Goal: Use online tool/utility: Use online tool/utility

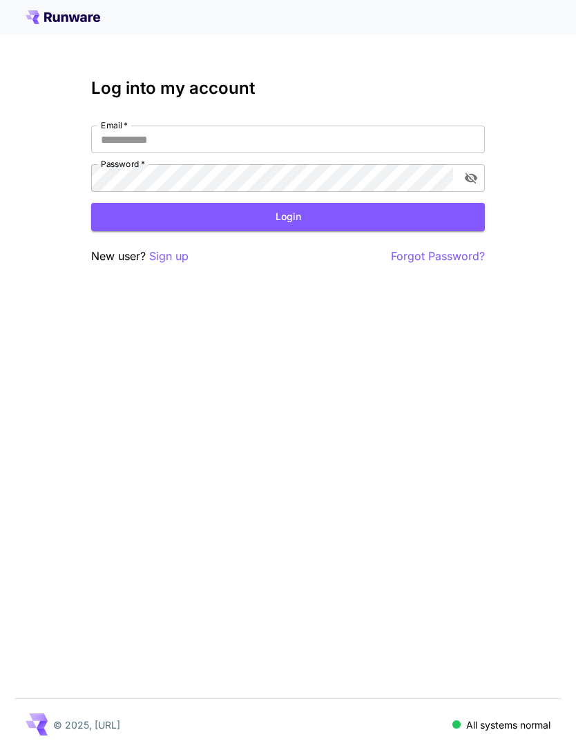
click at [323, 136] on input "Email   *" at bounding box center [287, 140] width 393 height 28
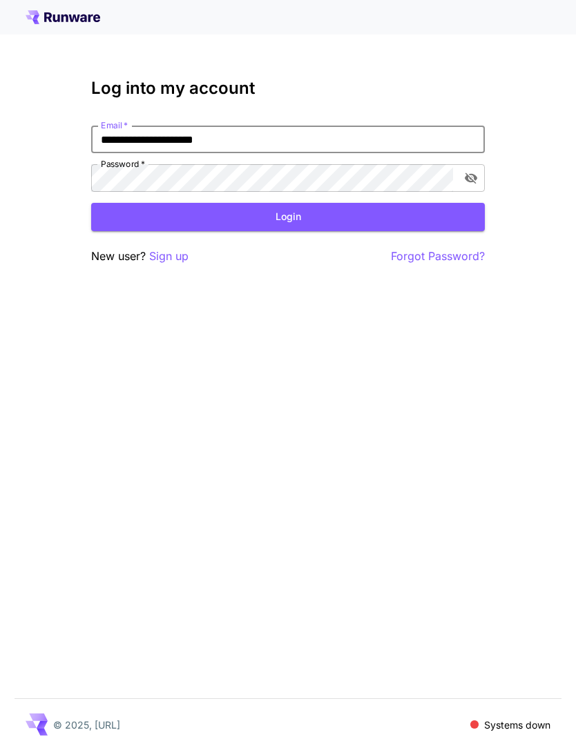
type input "**********"
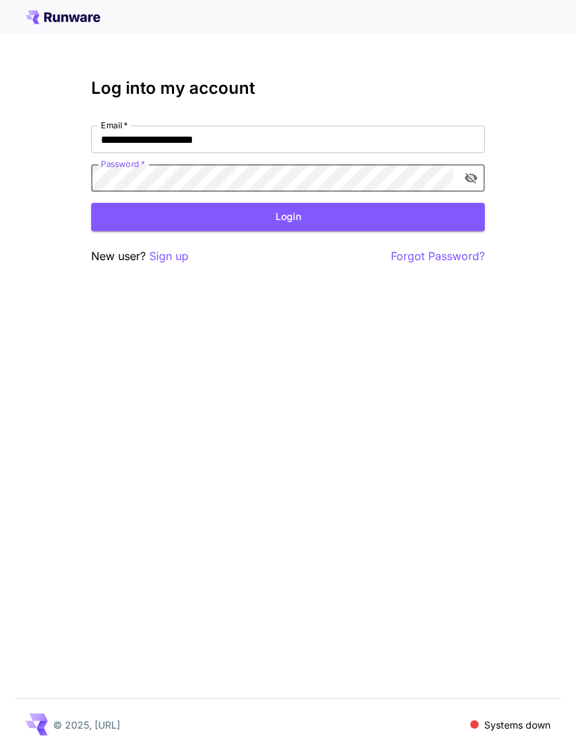
click at [335, 215] on button "Login" at bounding box center [287, 217] width 393 height 28
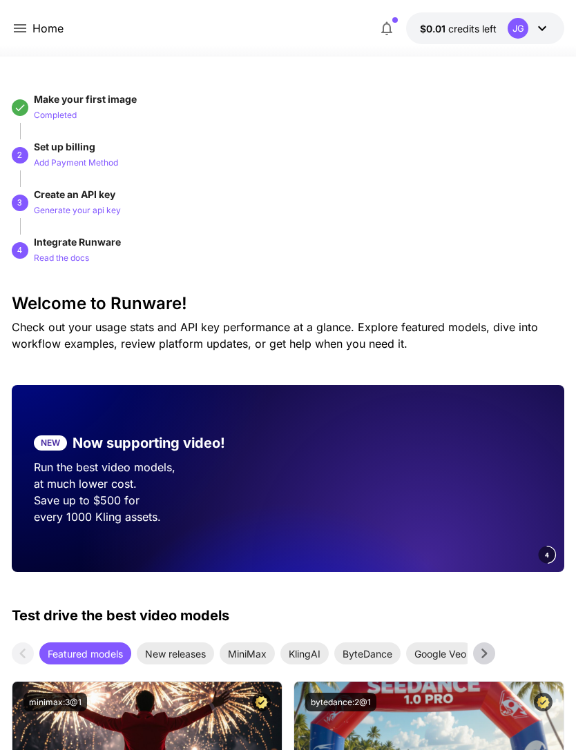
click at [27, 20] on button at bounding box center [20, 28] width 17 height 17
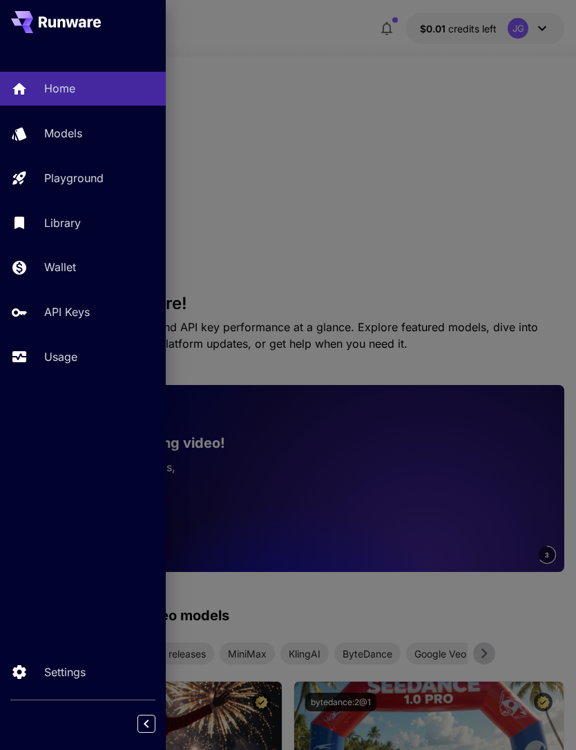
click at [60, 364] on p "Usage" at bounding box center [60, 357] width 33 height 17
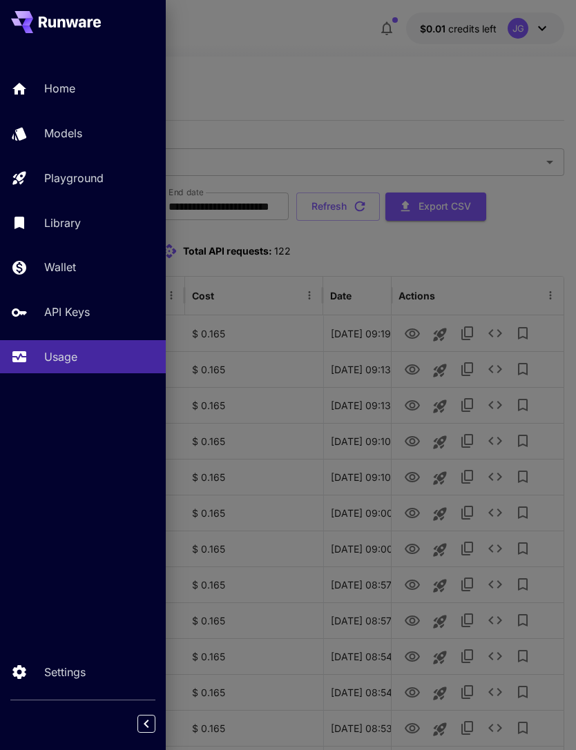
click at [424, 240] on div at bounding box center [288, 375] width 576 height 750
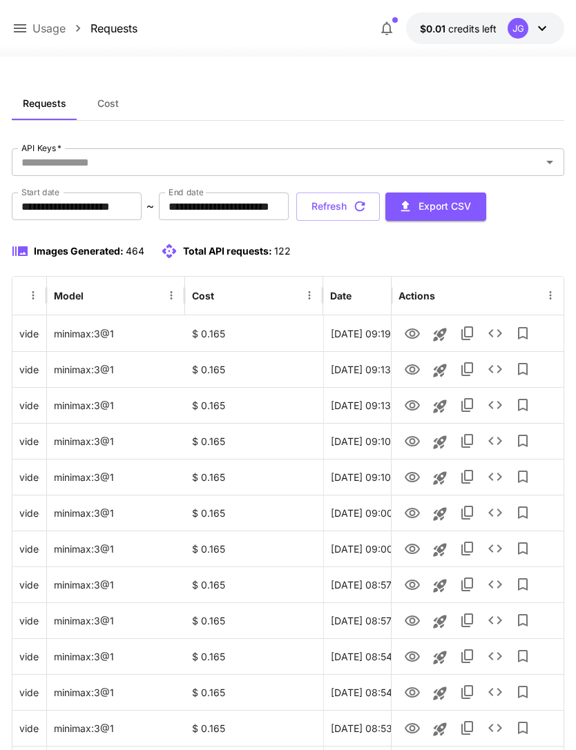
click at [114, 208] on input "**********" at bounding box center [77, 207] width 130 height 28
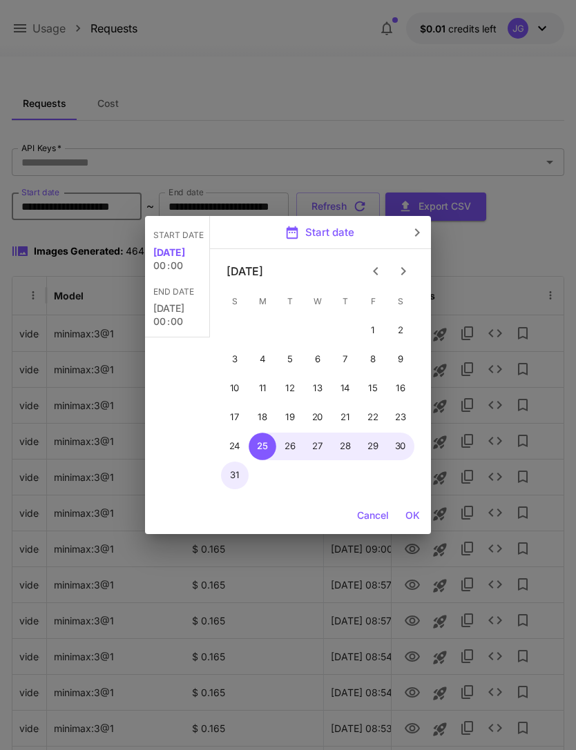
click at [372, 267] on icon "Previous month" at bounding box center [375, 271] width 17 height 17
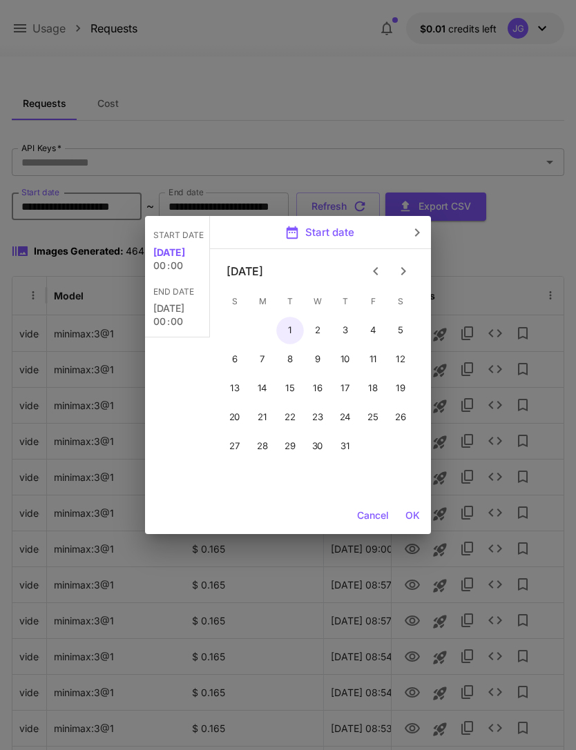
click at [297, 328] on button "1" at bounding box center [290, 331] width 28 height 28
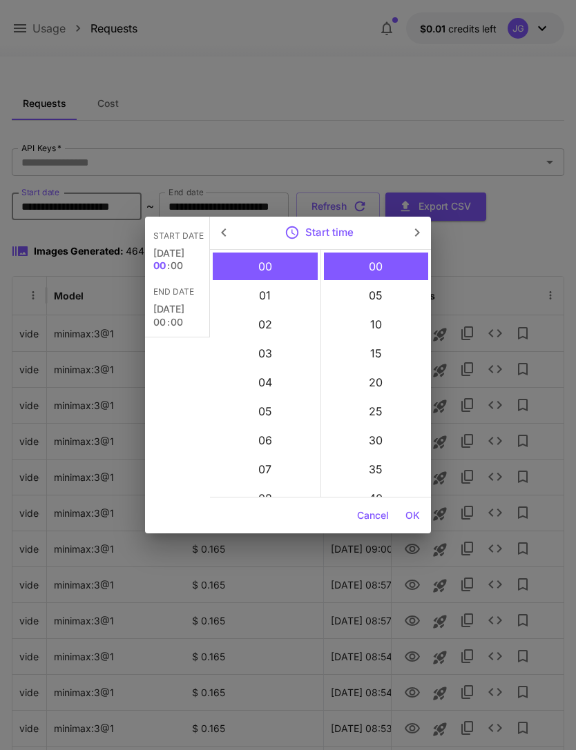
type input "**********"
click at [414, 517] on button "OK" at bounding box center [413, 516] width 26 height 26
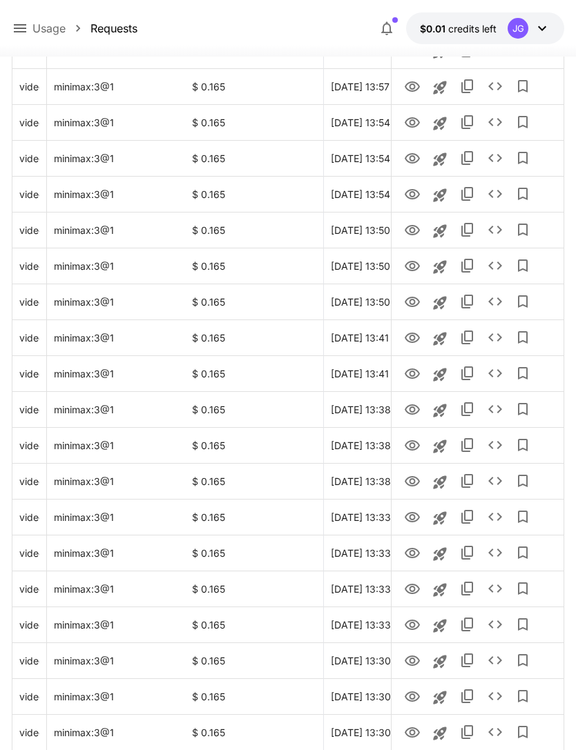
scroll to position [1394, 0]
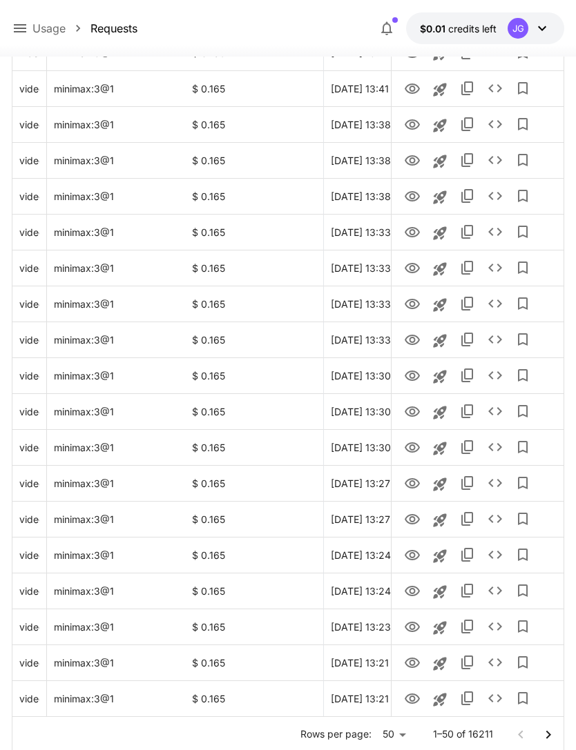
click at [547, 733] on icon "Go to next page" at bounding box center [548, 735] width 17 height 17
click at [551, 735] on icon "Go to next page" at bounding box center [548, 735] width 17 height 17
click at [554, 735] on icon "Go to next page" at bounding box center [548, 735] width 17 height 17
click at [553, 734] on icon "Go to next page" at bounding box center [548, 735] width 17 height 17
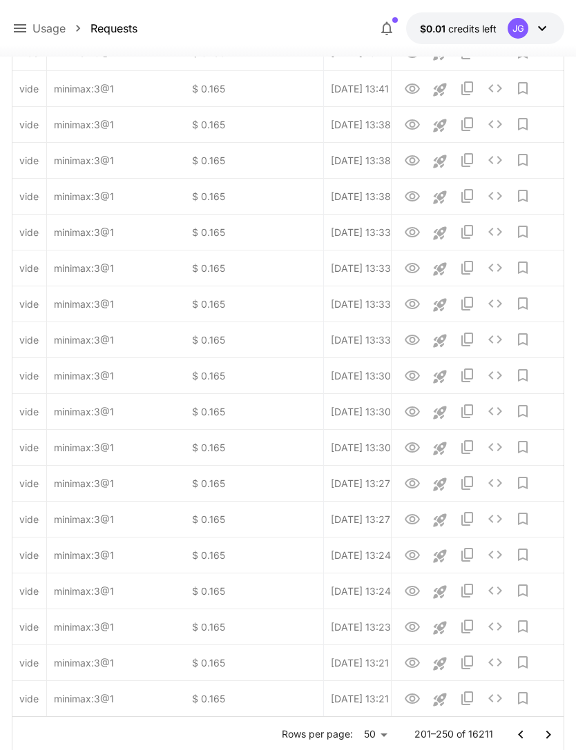
click at [554, 737] on icon "Go to next page" at bounding box center [548, 735] width 17 height 17
click at [552, 739] on icon "Go to next page" at bounding box center [548, 735] width 17 height 17
click at [551, 738] on icon "Go to next page" at bounding box center [548, 735] width 17 height 17
click at [554, 736] on icon "Go to next page" at bounding box center [548, 735] width 17 height 17
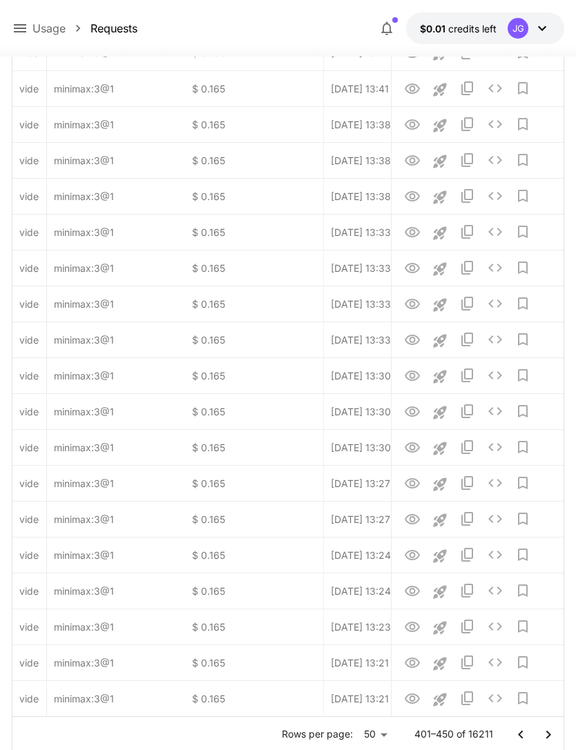
click at [554, 736] on icon "Go to next page" at bounding box center [548, 735] width 17 height 17
click at [554, 737] on icon "Go to next page" at bounding box center [548, 735] width 17 height 17
click at [551, 734] on icon "Go to next page" at bounding box center [548, 735] width 17 height 17
click at [550, 734] on icon "Go to next page" at bounding box center [548, 735] width 17 height 17
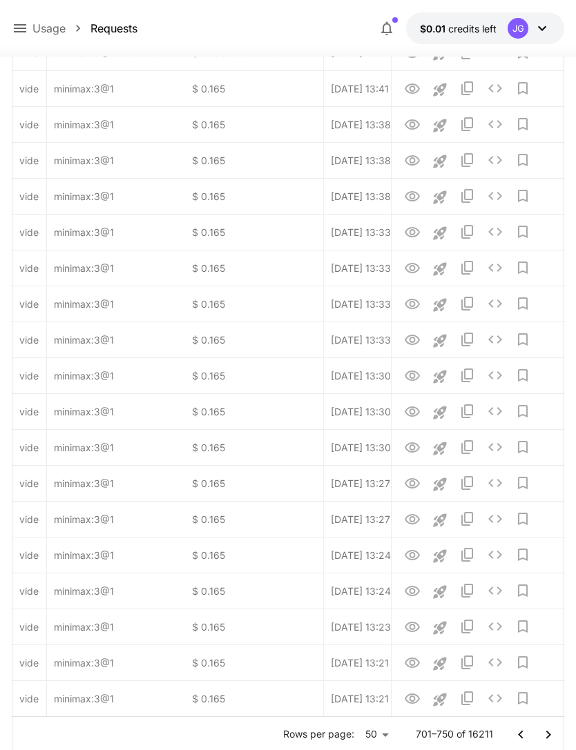
click at [552, 733] on icon "Go to next page" at bounding box center [548, 735] width 17 height 17
click at [552, 736] on icon "Go to next page" at bounding box center [548, 735] width 17 height 17
click at [551, 735] on icon "Go to next page" at bounding box center [548, 735] width 17 height 17
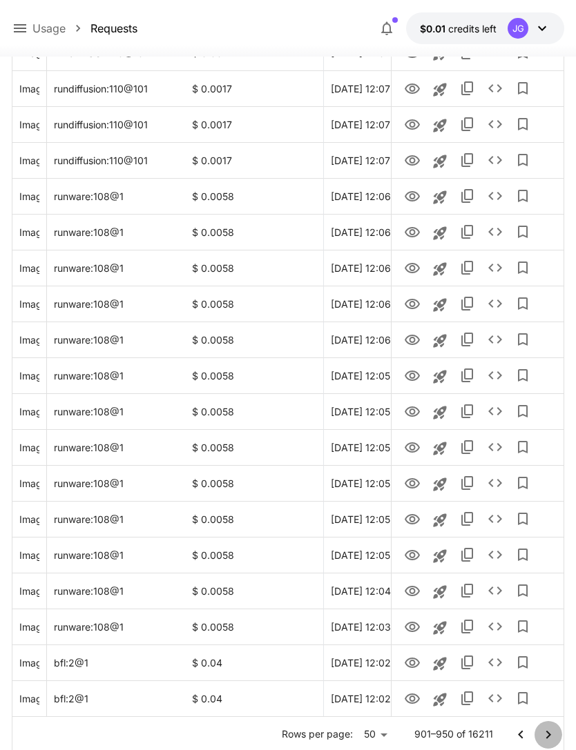
click at [545, 741] on icon "Go to next page" at bounding box center [548, 735] width 17 height 17
click at [545, 740] on icon "Go to next page" at bounding box center [548, 735] width 17 height 17
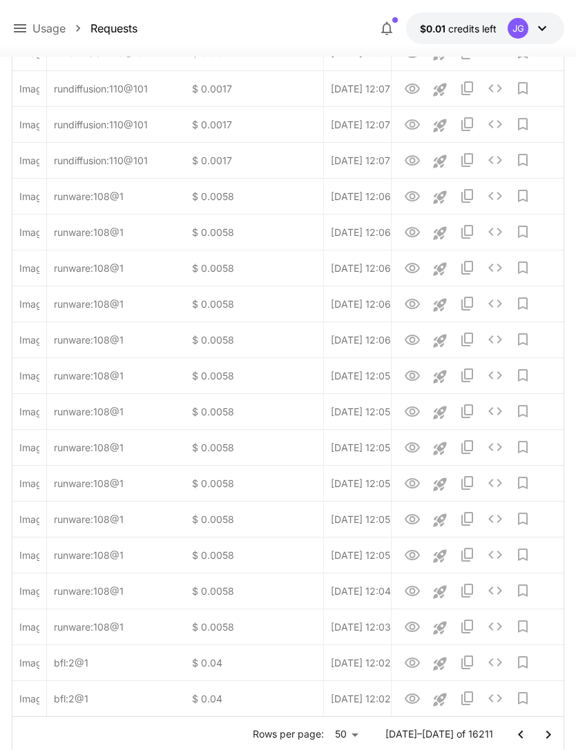
click at [551, 731] on icon "Go to next page" at bounding box center [548, 735] width 17 height 17
click at [550, 731] on icon "Go to next page" at bounding box center [548, 735] width 17 height 17
click at [551, 733] on icon "Go to next page" at bounding box center [548, 735] width 17 height 17
click at [550, 732] on icon "Go to next page" at bounding box center [548, 735] width 17 height 17
click at [552, 732] on icon "Go to next page" at bounding box center [548, 735] width 17 height 17
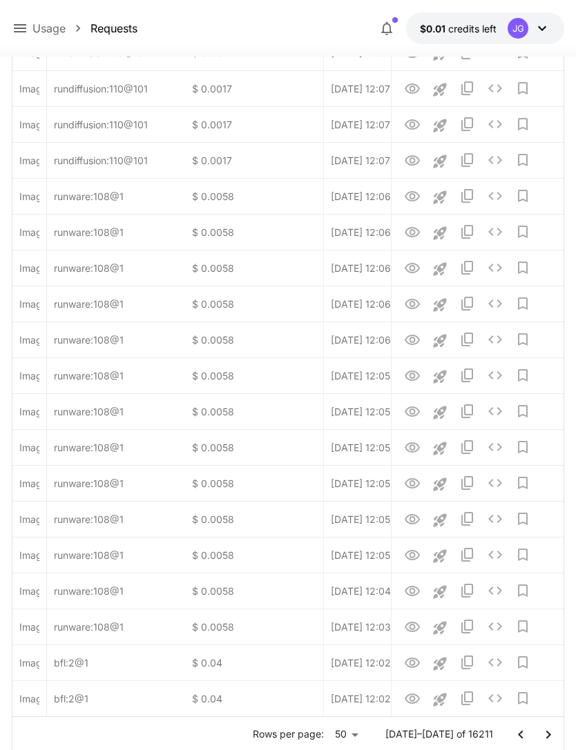
click at [552, 732] on icon "Go to next page" at bounding box center [548, 735] width 17 height 17
click at [553, 732] on icon "Go to next page" at bounding box center [548, 735] width 17 height 17
click at [553, 731] on icon "Go to next page" at bounding box center [548, 735] width 17 height 17
click at [552, 732] on icon "Go to next page" at bounding box center [548, 735] width 17 height 17
click at [552, 731] on icon "Go to next page" at bounding box center [548, 735] width 17 height 17
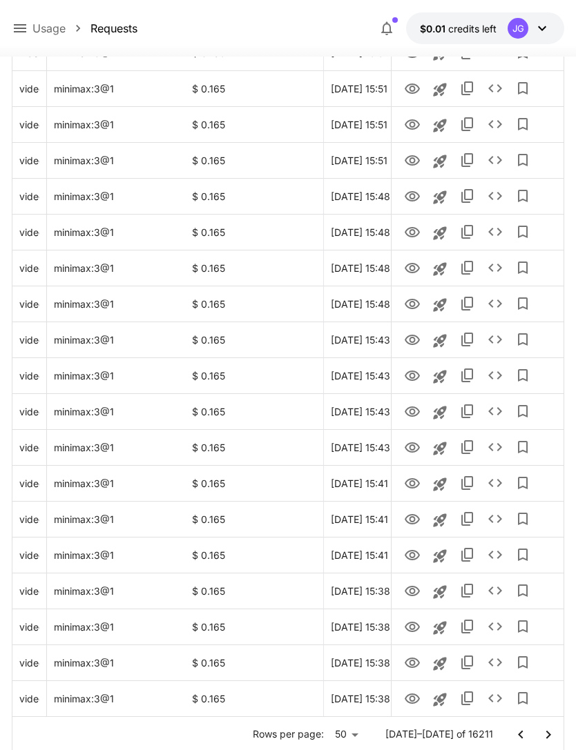
click at [549, 734] on icon "Go to next page" at bounding box center [547, 734] width 5 height 8
click at [551, 736] on icon "Go to next page" at bounding box center [548, 735] width 17 height 17
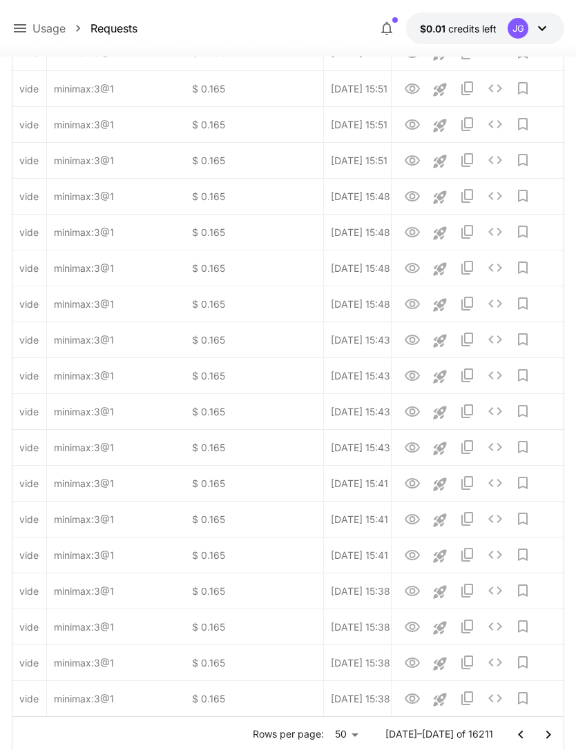
click at [551, 735] on icon "Go to next page" at bounding box center [548, 735] width 17 height 17
click at [547, 728] on icon "Go to next page" at bounding box center [548, 735] width 17 height 17
click at [548, 732] on icon "Go to next page" at bounding box center [547, 734] width 5 height 8
click at [548, 732] on icon "Go to next page" at bounding box center [548, 735] width 17 height 17
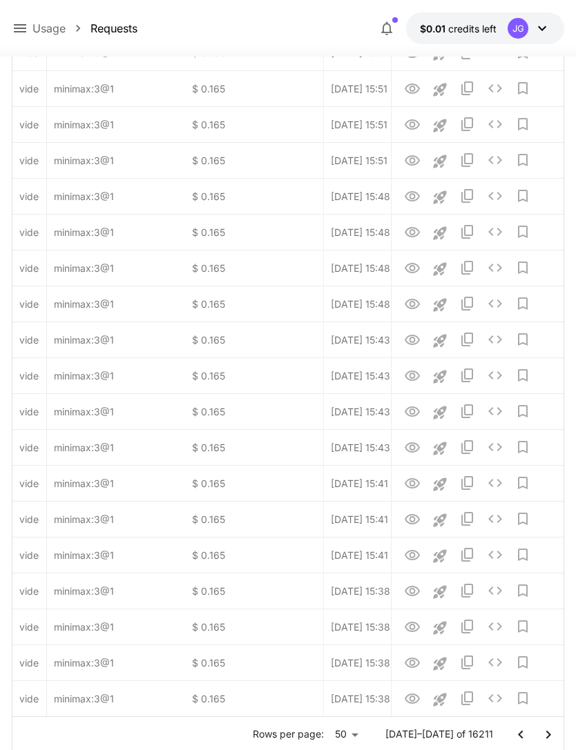
click at [549, 734] on icon "Go to next page" at bounding box center [547, 734] width 5 height 8
click at [549, 732] on icon "Go to next page" at bounding box center [548, 735] width 17 height 17
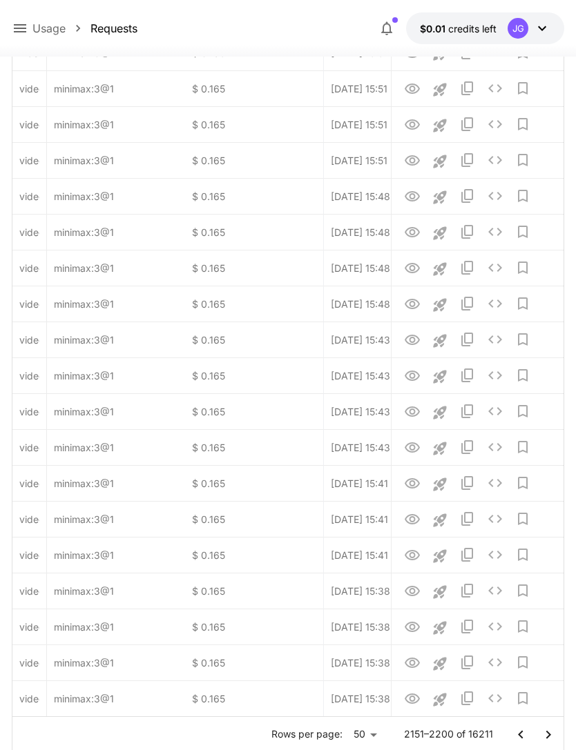
click at [548, 732] on icon "Go to next page" at bounding box center [547, 734] width 5 height 8
click at [556, 737] on icon "Go to next page" at bounding box center [548, 735] width 17 height 17
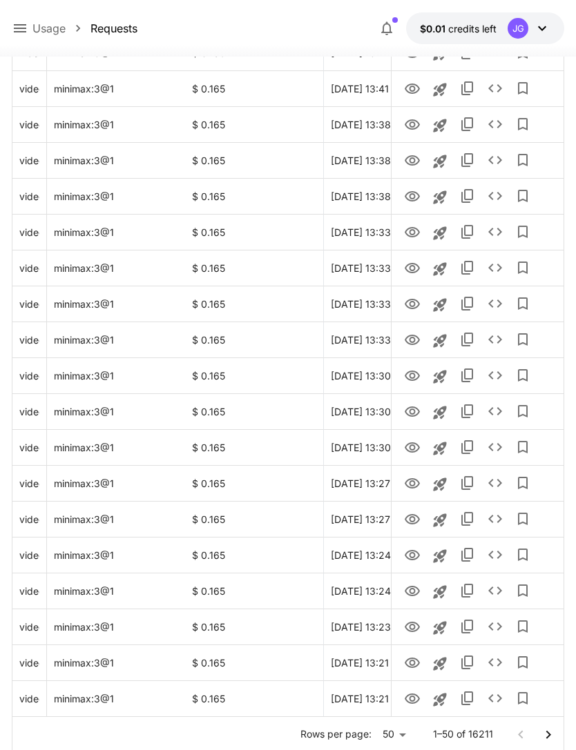
click at [548, 731] on icon "Go to next page" at bounding box center [548, 735] width 17 height 17
click at [547, 731] on icon "Go to next page" at bounding box center [548, 735] width 17 height 17
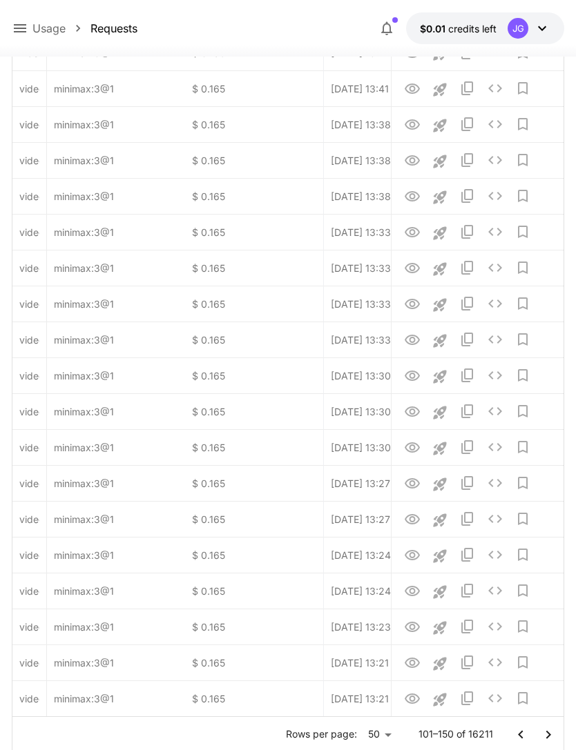
click at [549, 730] on icon "Go to next page" at bounding box center [548, 735] width 17 height 17
click at [549, 732] on icon "Go to next page" at bounding box center [548, 735] width 17 height 17
click at [549, 733] on icon "Go to next page" at bounding box center [547, 734] width 5 height 8
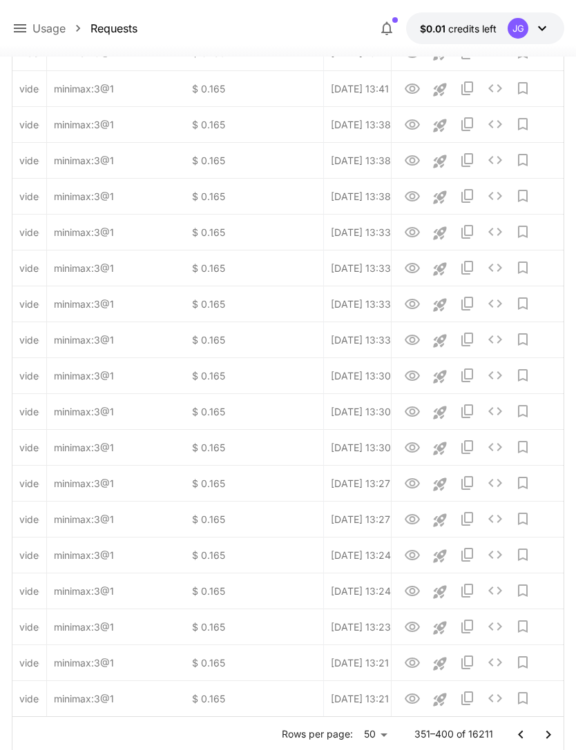
click at [549, 732] on icon "Go to next page" at bounding box center [548, 735] width 17 height 17
click at [549, 733] on icon "Go to next page" at bounding box center [548, 735] width 17 height 17
click at [549, 733] on icon "Go to next page" at bounding box center [547, 734] width 5 height 8
click at [554, 735] on icon "Go to next page" at bounding box center [548, 735] width 17 height 17
click at [554, 734] on icon "Go to next page" at bounding box center [548, 735] width 17 height 17
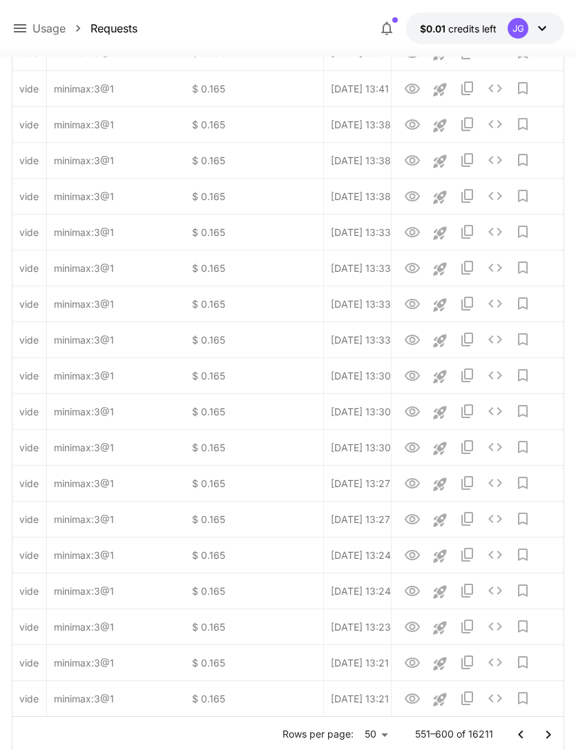
click at [554, 733] on icon "Go to next page" at bounding box center [548, 735] width 17 height 17
click at [553, 733] on icon "Go to next page" at bounding box center [548, 735] width 17 height 17
click at [553, 734] on icon "Go to next page" at bounding box center [548, 735] width 17 height 17
click at [553, 733] on icon "Go to next page" at bounding box center [548, 735] width 17 height 17
click at [552, 728] on icon "Go to next page" at bounding box center [548, 735] width 17 height 17
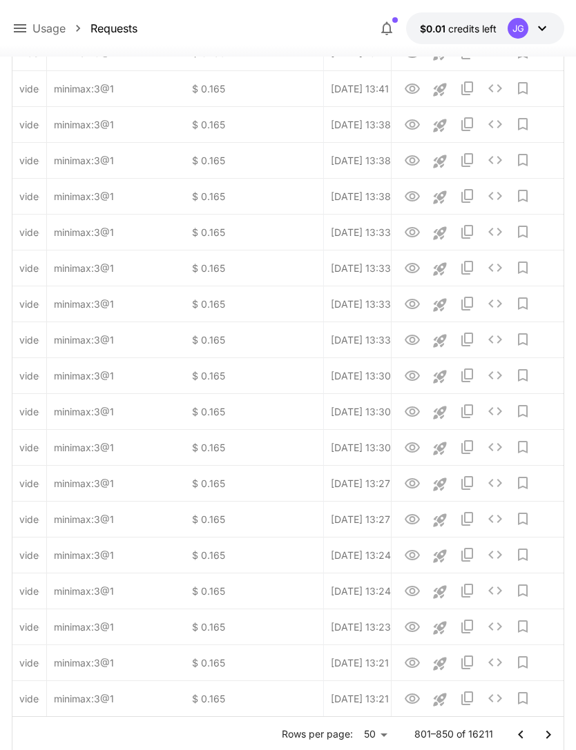
click at [552, 728] on icon "Go to next page" at bounding box center [548, 735] width 17 height 17
click at [556, 730] on icon "Go to next page" at bounding box center [548, 735] width 17 height 17
click at [555, 730] on icon "Go to next page" at bounding box center [548, 735] width 17 height 17
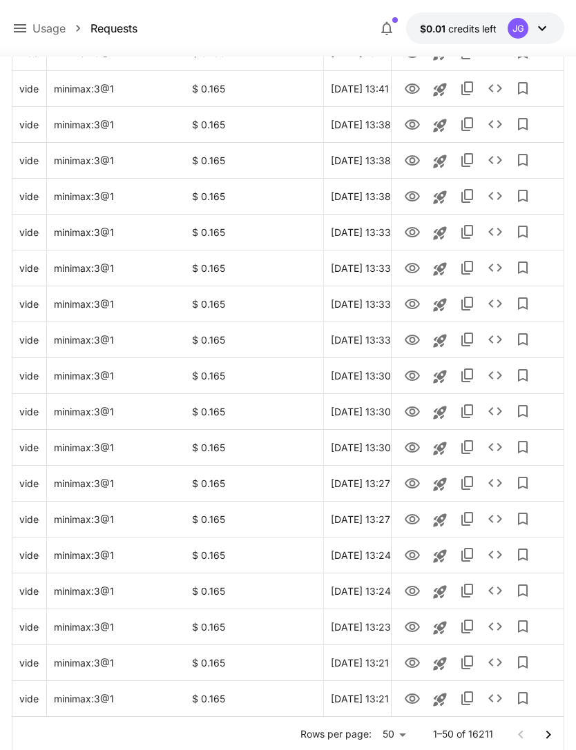
click at [557, 737] on button "Go to next page" at bounding box center [548, 735] width 28 height 28
click at [557, 736] on button "Go to next page" at bounding box center [548, 735] width 28 height 28
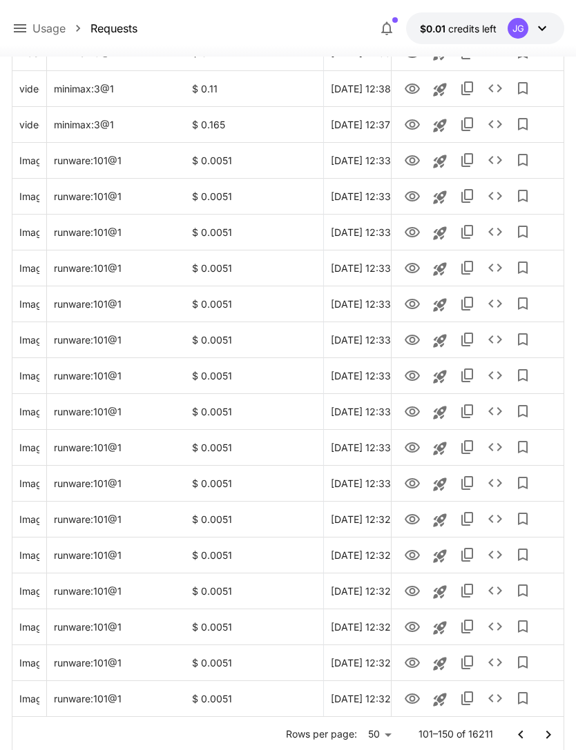
click at [552, 734] on icon "Go to next page" at bounding box center [548, 735] width 17 height 17
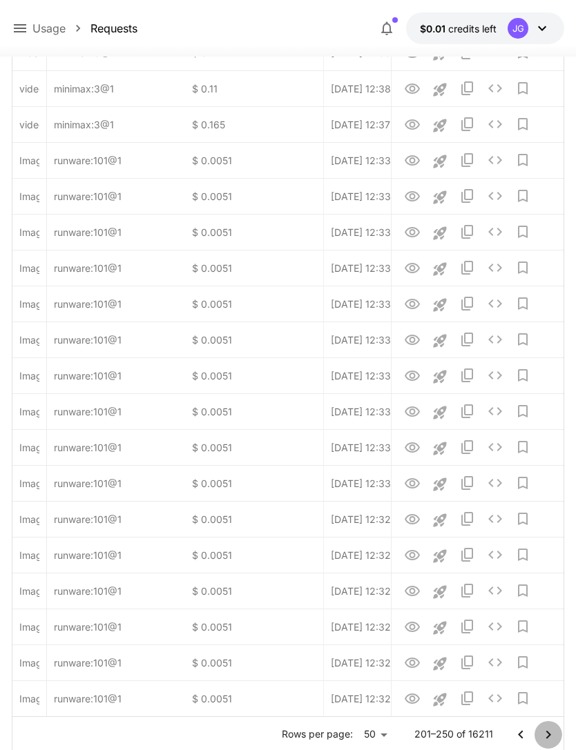
click at [546, 732] on icon "Go to next page" at bounding box center [548, 735] width 17 height 17
click at [545, 732] on icon "Go to next page" at bounding box center [548, 735] width 17 height 17
click at [547, 734] on icon "Go to next page" at bounding box center [548, 735] width 17 height 17
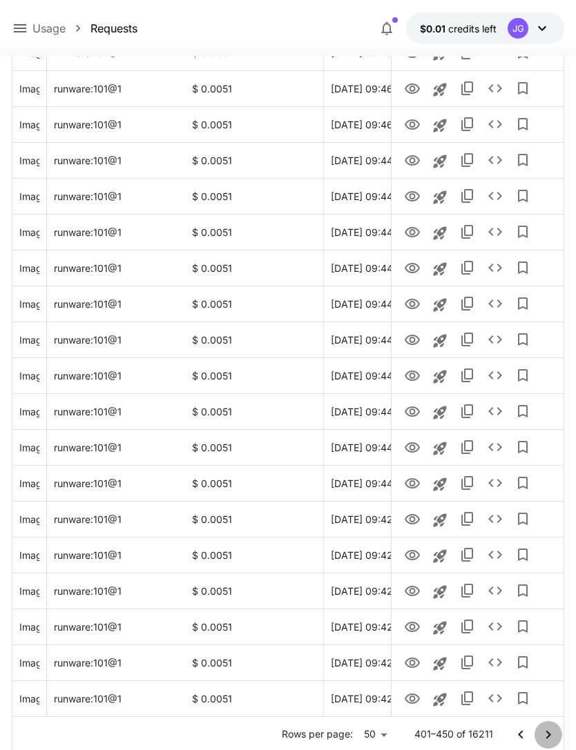
scroll to position [1438, 0]
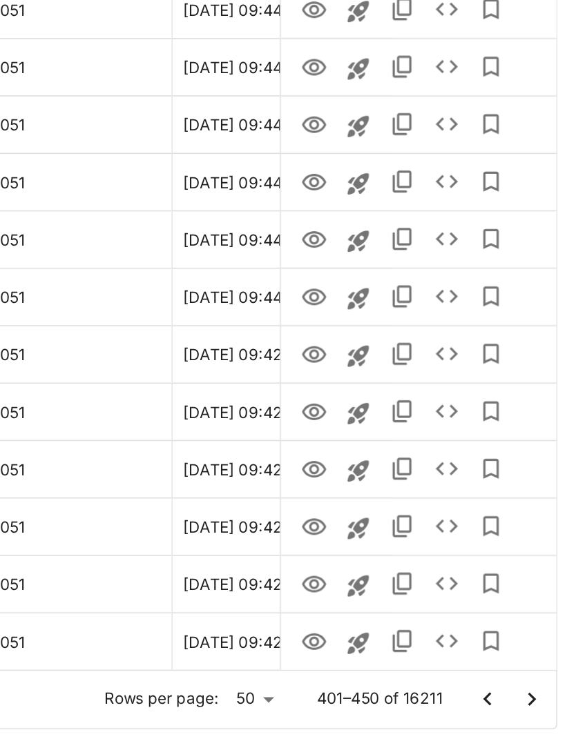
click at [540, 683] on icon "Go to next page" at bounding box center [548, 691] width 17 height 17
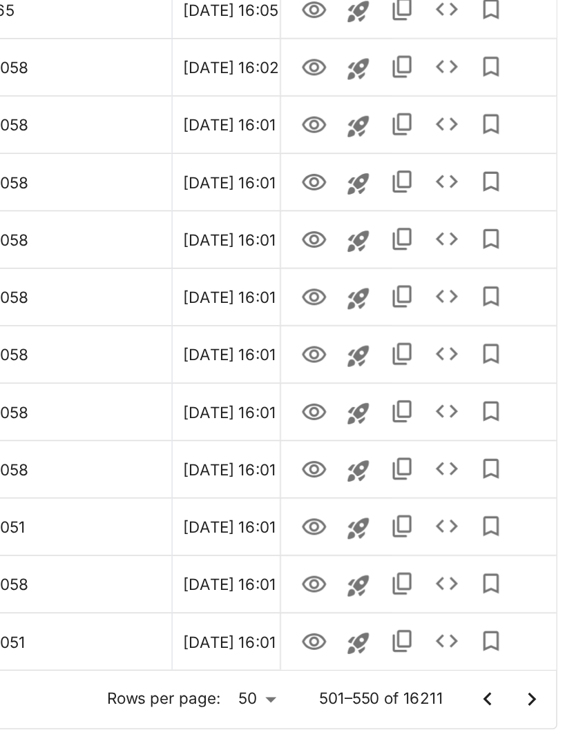
click at [545, 686] on icon "Go to next page" at bounding box center [547, 690] width 5 height 8
click at [540, 683] on icon "Go to next page" at bounding box center [548, 691] width 17 height 17
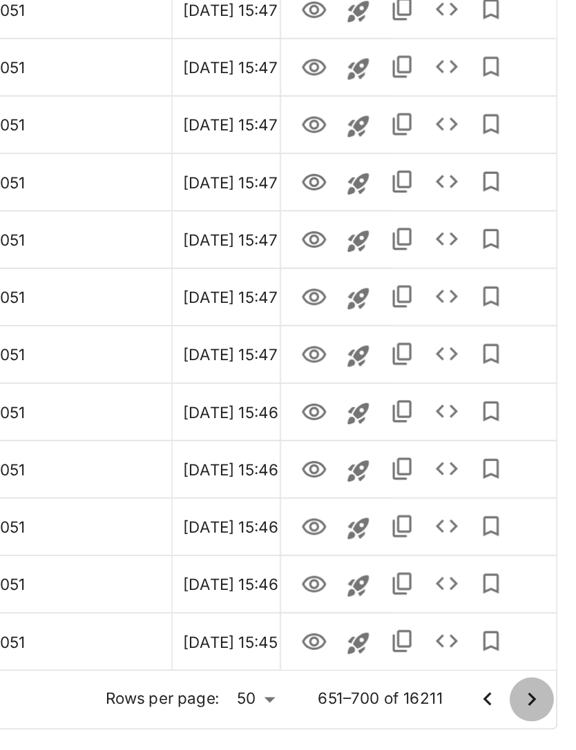
click at [545, 686] on icon "Go to next page" at bounding box center [547, 690] width 5 height 8
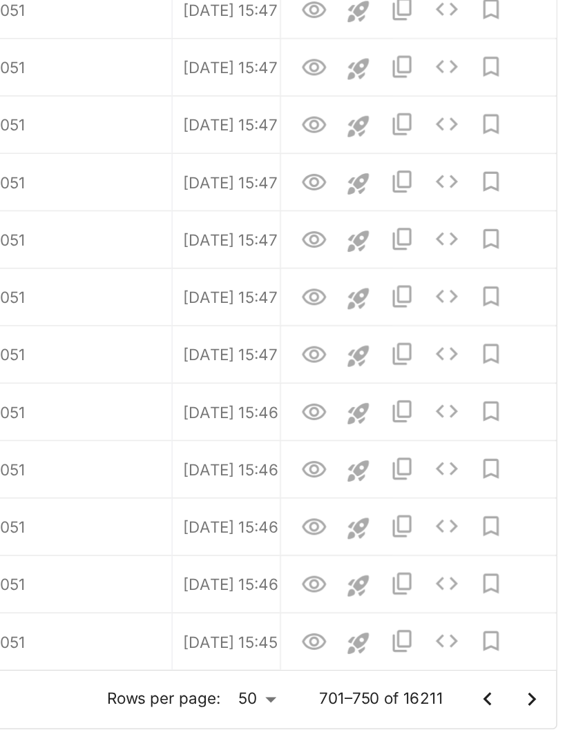
click at [545, 686] on icon "Go to next page" at bounding box center [547, 690] width 5 height 8
click at [540, 683] on icon "Go to next page" at bounding box center [548, 691] width 17 height 17
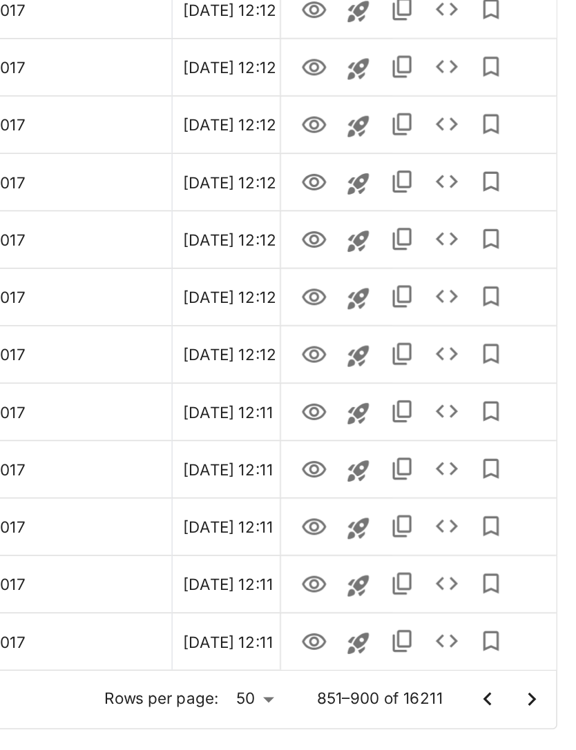
click at [534, 677] on button "Go to next page" at bounding box center [548, 691] width 28 height 28
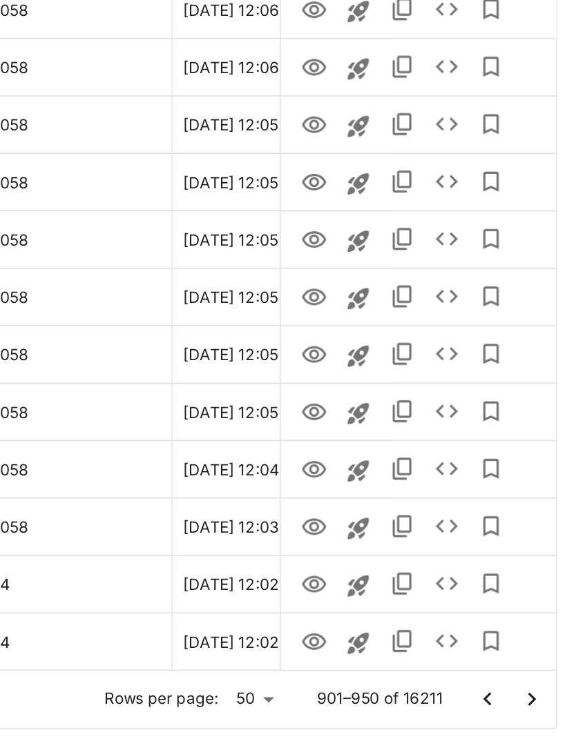
click at [545, 686] on icon "Go to next page" at bounding box center [547, 690] width 5 height 8
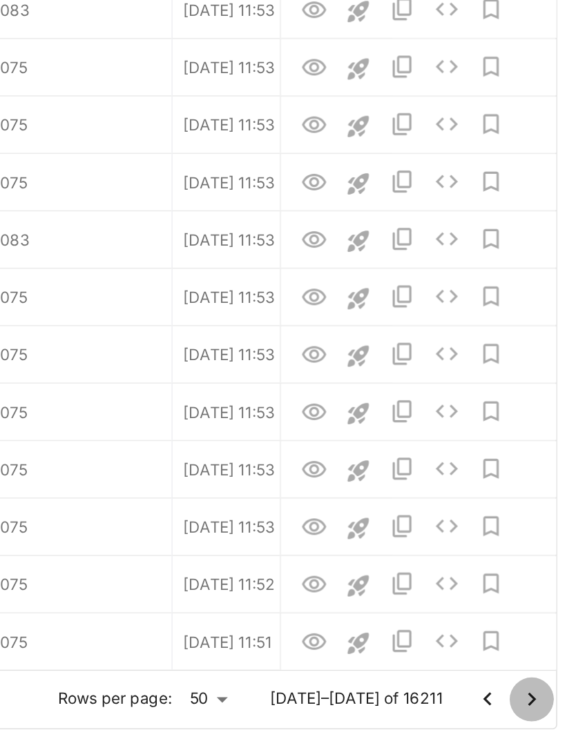
click at [545, 686] on icon "Go to next page" at bounding box center [547, 690] width 5 height 8
click at [540, 683] on icon "Go to next page" at bounding box center [548, 691] width 17 height 17
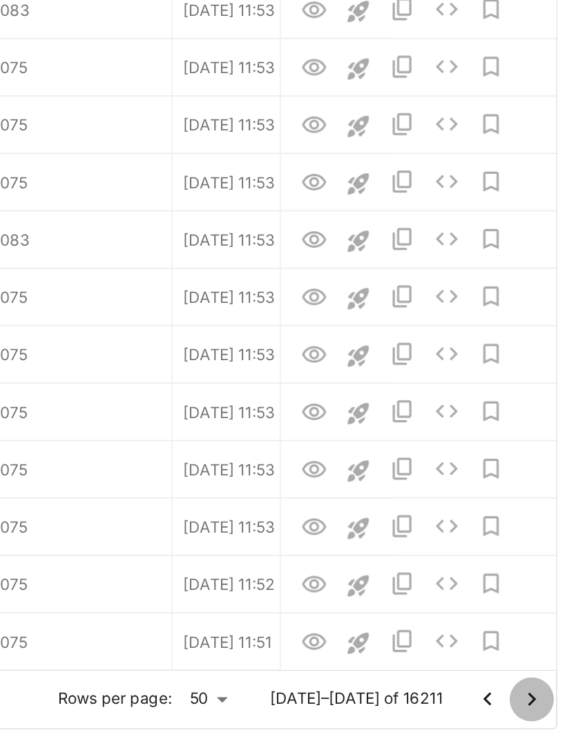
click at [540, 683] on icon "Go to next page" at bounding box center [548, 691] width 17 height 17
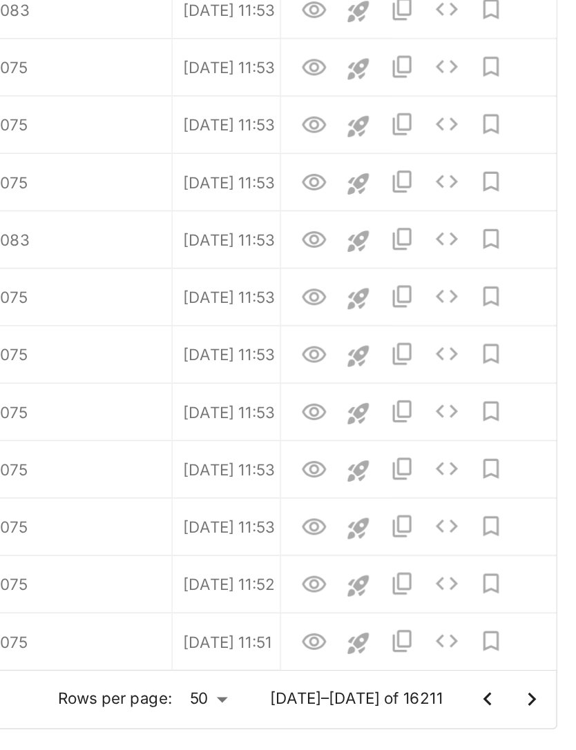
click at [540, 683] on icon "Go to next page" at bounding box center [548, 691] width 17 height 17
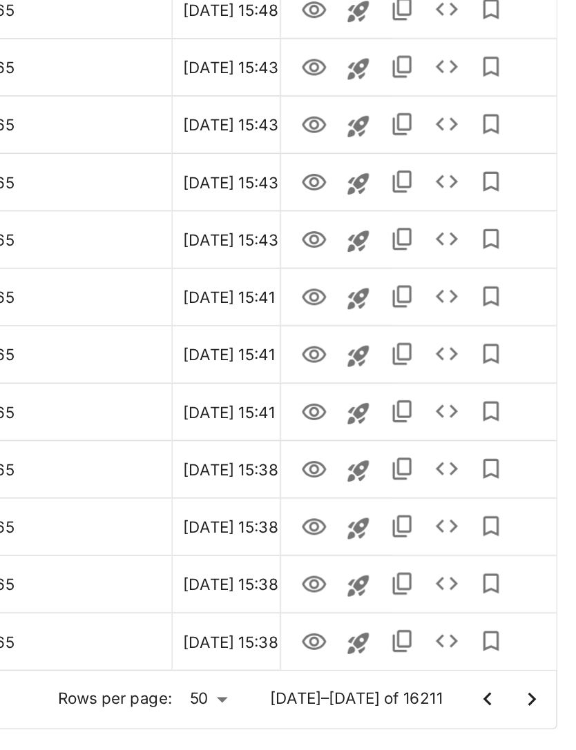
click at [540, 683] on icon "Go to next page" at bounding box center [548, 691] width 17 height 17
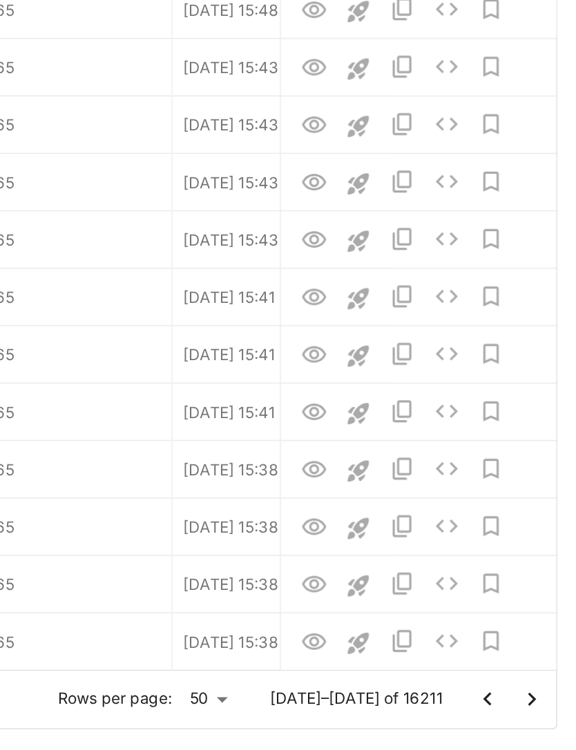
click at [540, 683] on icon "Go to next page" at bounding box center [548, 691] width 17 height 17
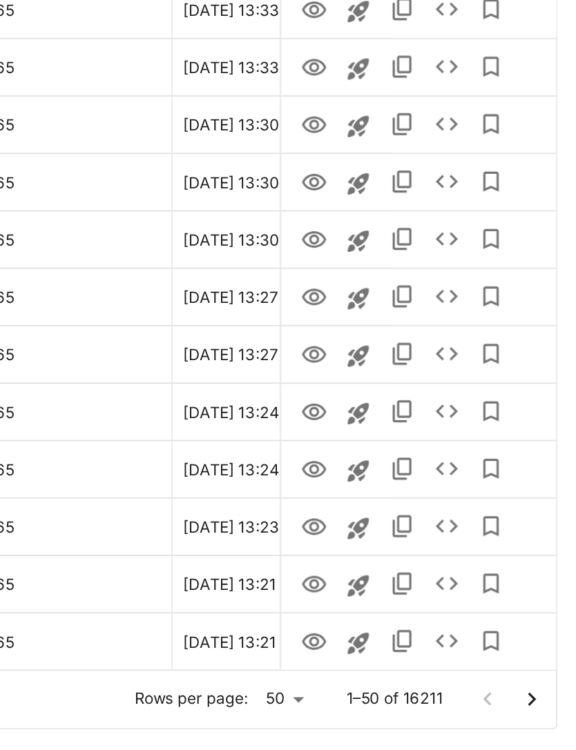
click at [540, 683] on icon "Go to next page" at bounding box center [548, 691] width 17 height 17
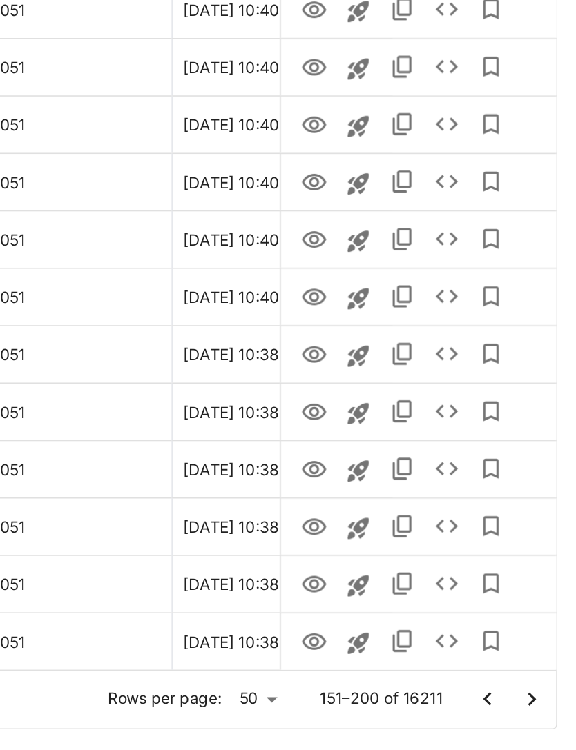
click at [540, 683] on icon "Go to next page" at bounding box center [548, 691] width 17 height 17
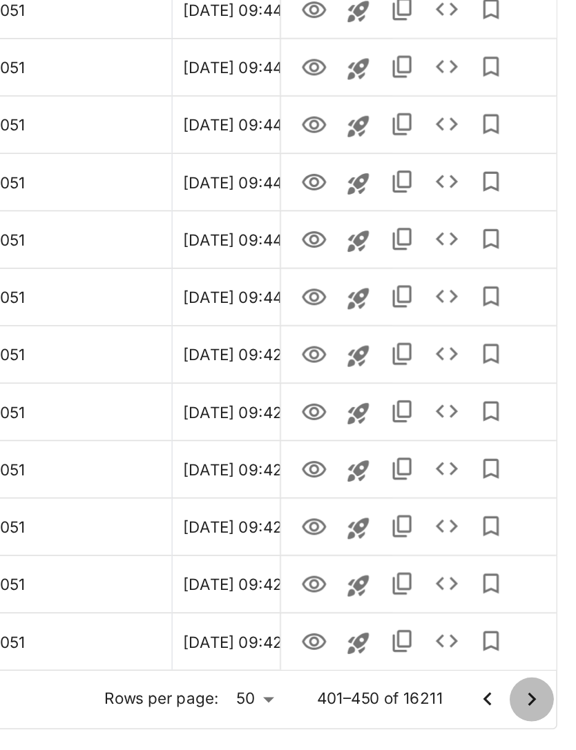
click at [540, 683] on icon "Go to next page" at bounding box center [548, 691] width 17 height 17
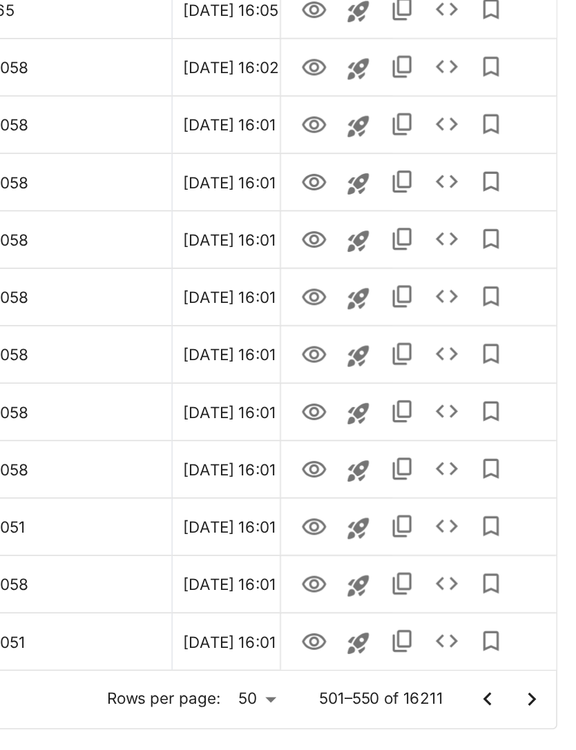
click at [545, 686] on icon "Go to next page" at bounding box center [547, 690] width 5 height 8
click at [540, 683] on icon "Go to next page" at bounding box center [548, 691] width 17 height 17
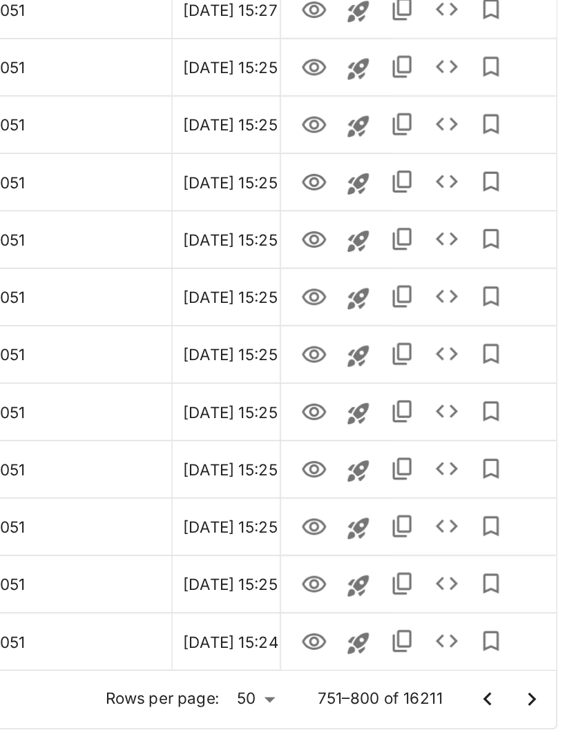
click at [540, 683] on icon "Go to next page" at bounding box center [548, 691] width 17 height 17
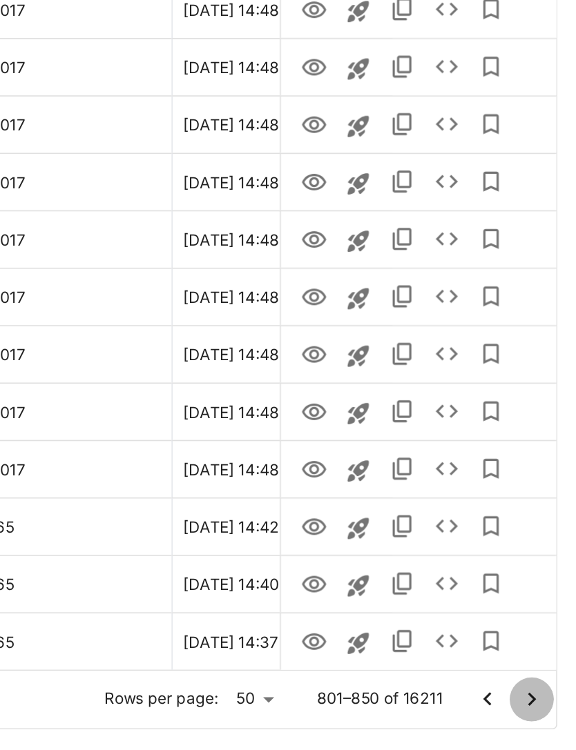
click at [540, 683] on icon "Go to next page" at bounding box center [548, 691] width 17 height 17
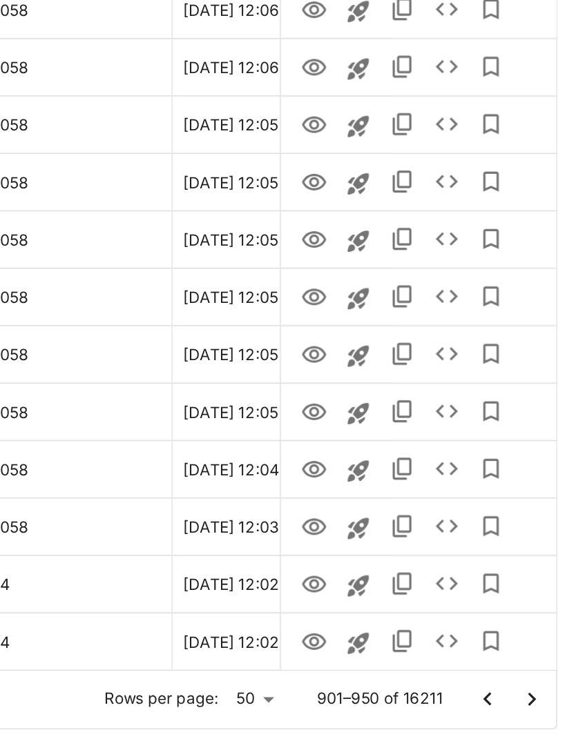
click at [545, 686] on icon "Go to next page" at bounding box center [547, 690] width 5 height 8
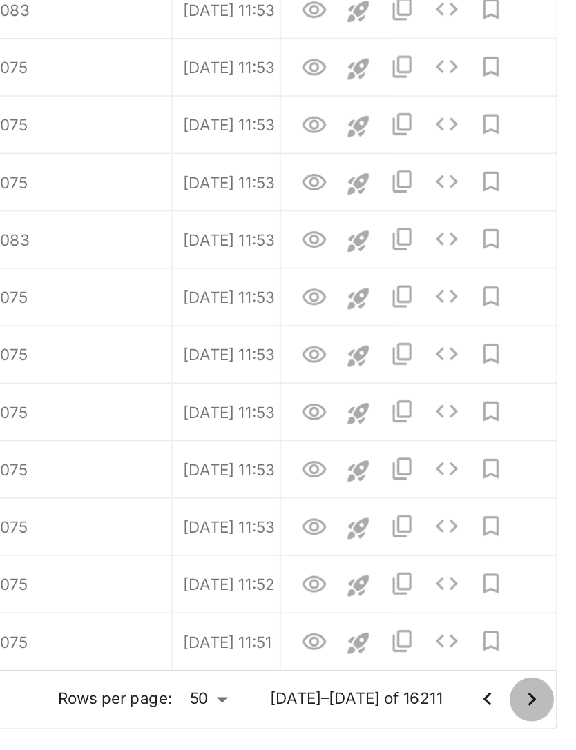
click at [545, 686] on icon "Go to next page" at bounding box center [547, 690] width 5 height 8
click at [540, 683] on icon "Go to next page" at bounding box center [548, 691] width 17 height 17
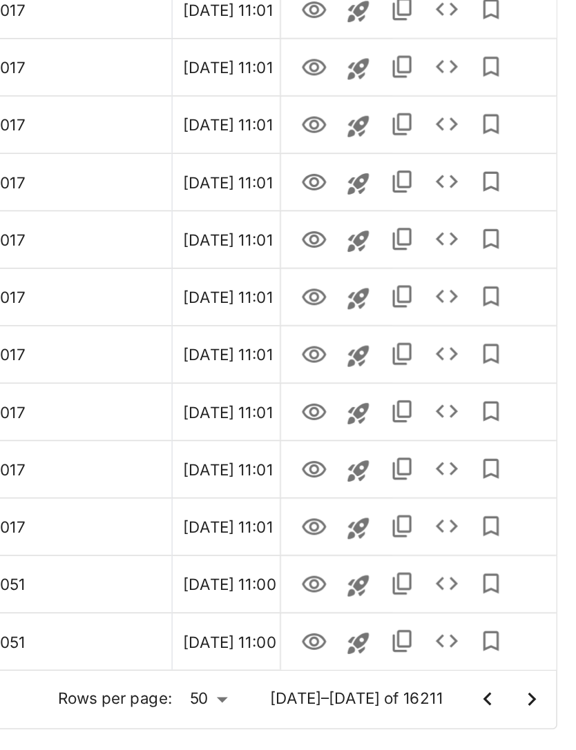
click at [540, 683] on icon "Go to next page" at bounding box center [548, 691] width 17 height 17
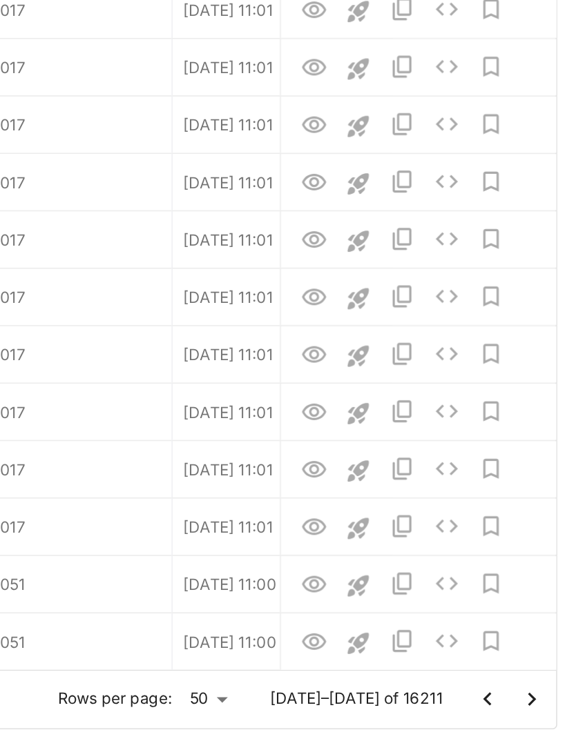
click at [540, 683] on icon "Go to next page" at bounding box center [548, 691] width 17 height 17
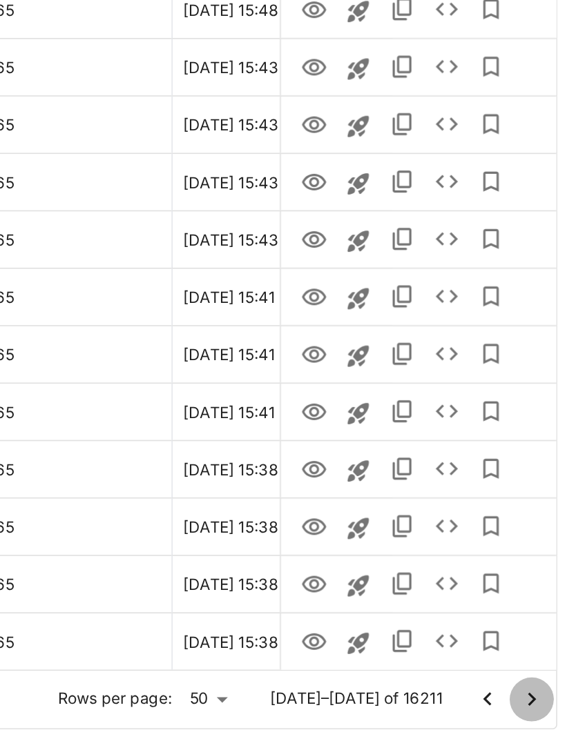
click at [540, 683] on icon "Go to next page" at bounding box center [548, 691] width 17 height 17
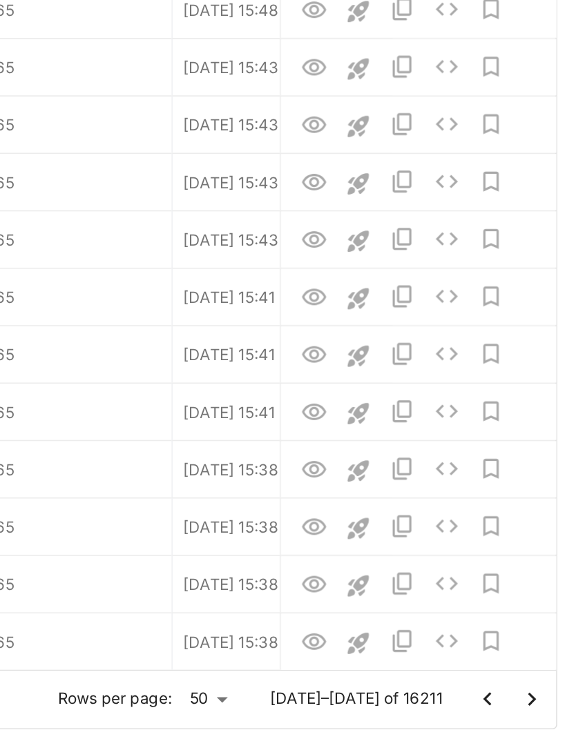
click at [545, 686] on icon "Go to next page" at bounding box center [547, 690] width 5 height 8
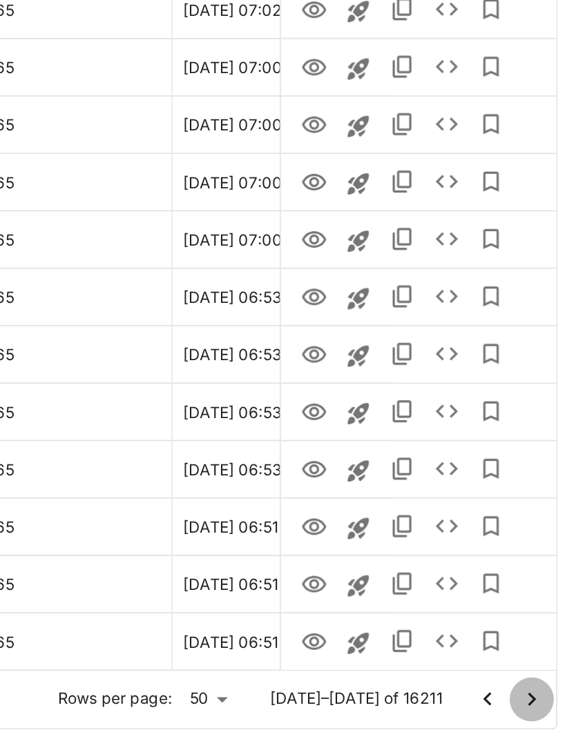
click at [540, 683] on icon "Go to next page" at bounding box center [548, 691] width 17 height 17
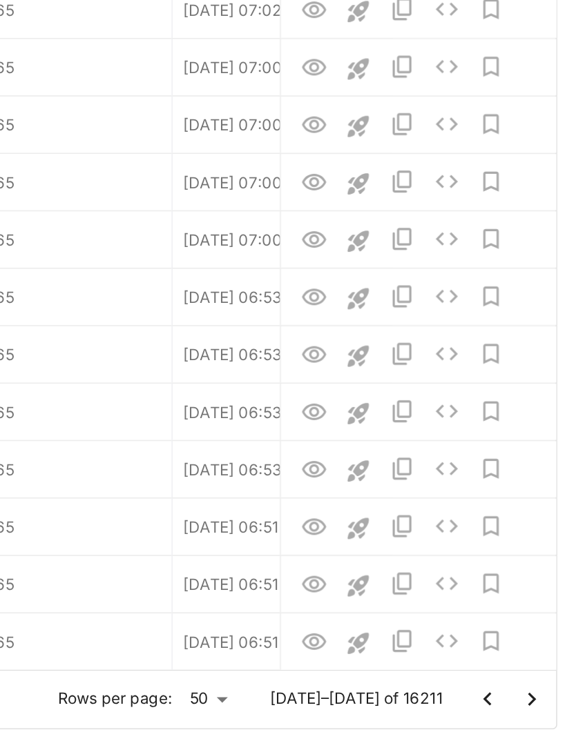
click at [545, 686] on icon "Go to next page" at bounding box center [547, 690] width 5 height 8
click at [540, 683] on icon "Go to next page" at bounding box center [548, 691] width 17 height 17
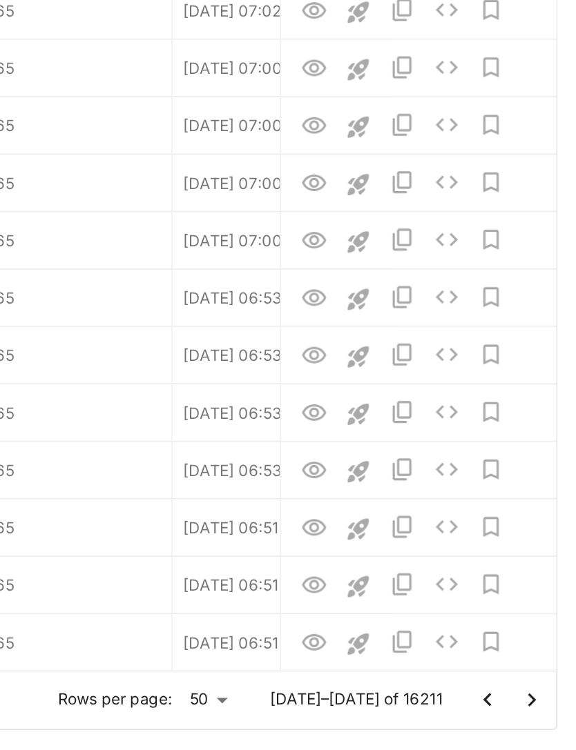
click at [540, 683] on icon "Go to next page" at bounding box center [548, 691] width 17 height 17
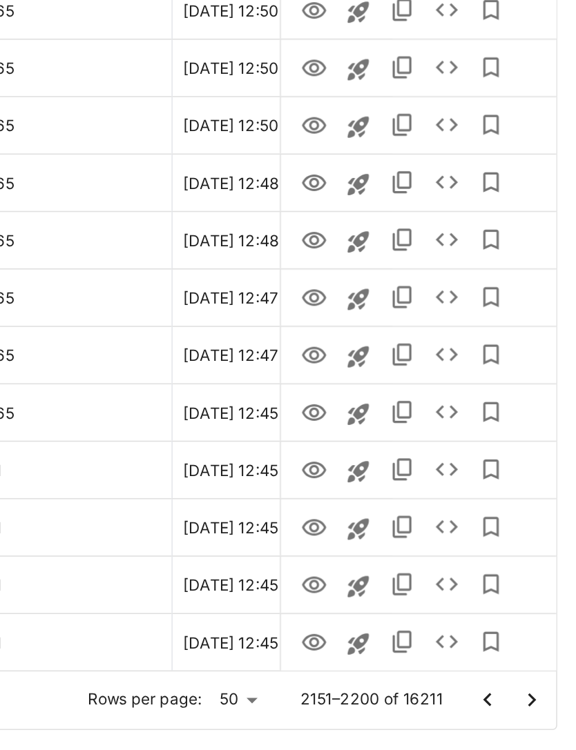
click at [545, 686] on icon "Go to next page" at bounding box center [547, 690] width 5 height 8
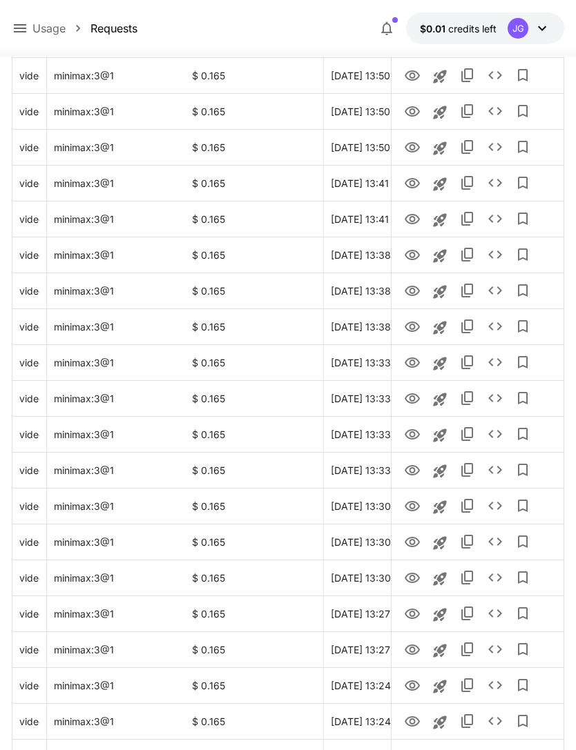
scroll to position [1394, 0]
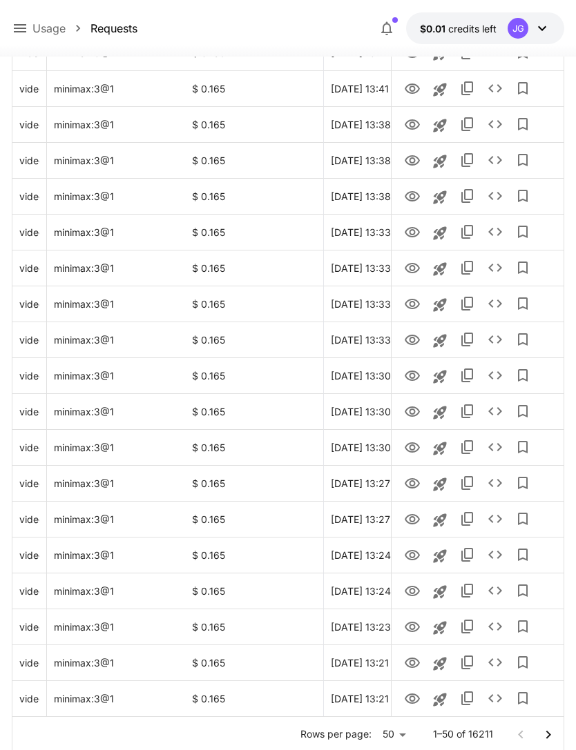
click at [547, 736] on icon "Go to next page" at bounding box center [547, 734] width 5 height 8
click at [547, 736] on icon "Go to next page" at bounding box center [548, 735] width 17 height 17
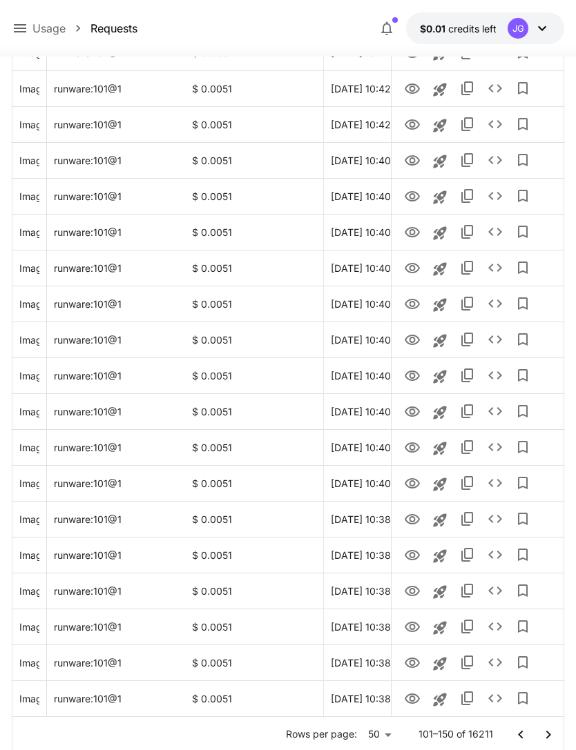
click at [551, 734] on icon "Go to next page" at bounding box center [548, 735] width 17 height 17
click at [551, 736] on icon "Go to next page" at bounding box center [548, 735] width 17 height 17
click at [552, 735] on icon "Go to next page" at bounding box center [548, 735] width 17 height 17
click at [550, 733] on icon "Go to next page" at bounding box center [548, 735] width 17 height 17
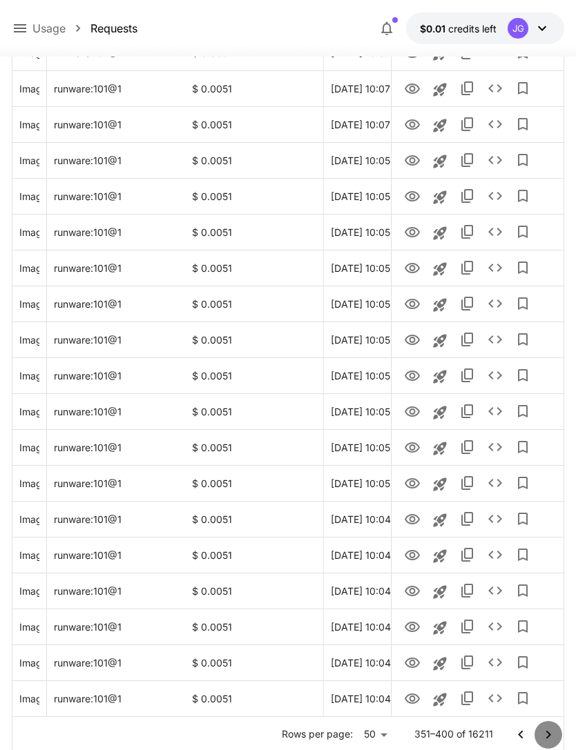
click at [552, 734] on icon "Go to next page" at bounding box center [548, 735] width 17 height 17
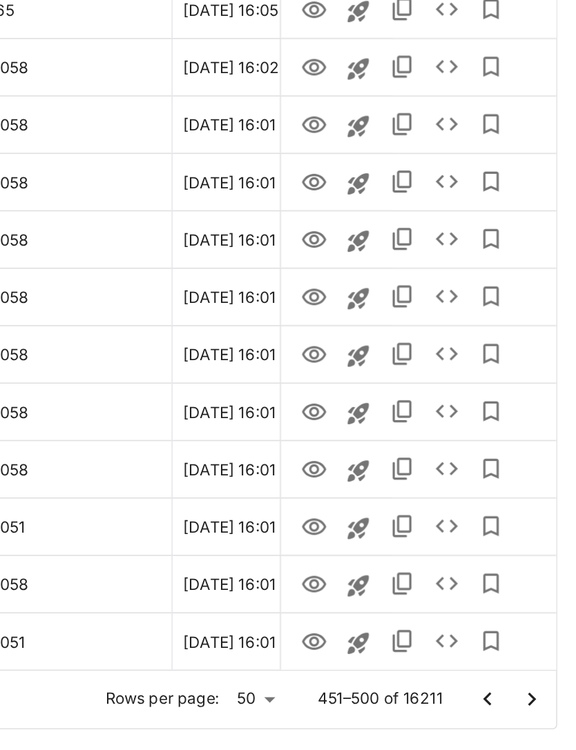
click at [540, 683] on icon "Go to next page" at bounding box center [548, 691] width 17 height 17
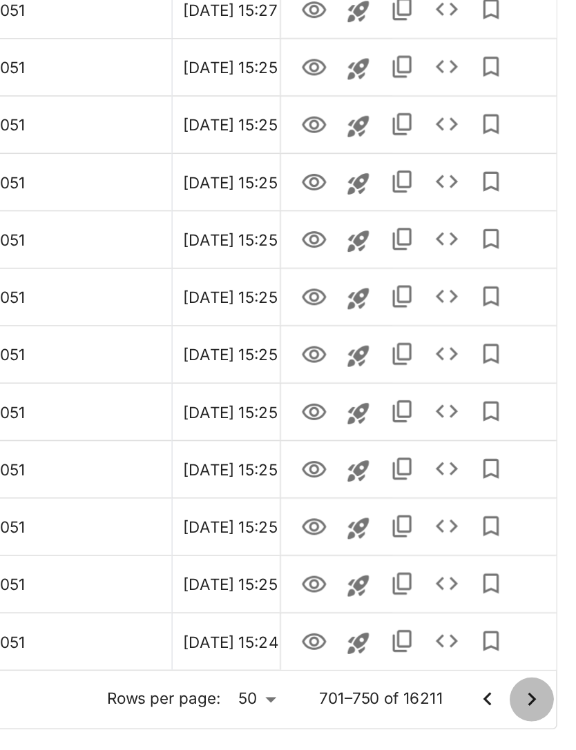
click at [540, 683] on icon "Go to next page" at bounding box center [548, 691] width 17 height 17
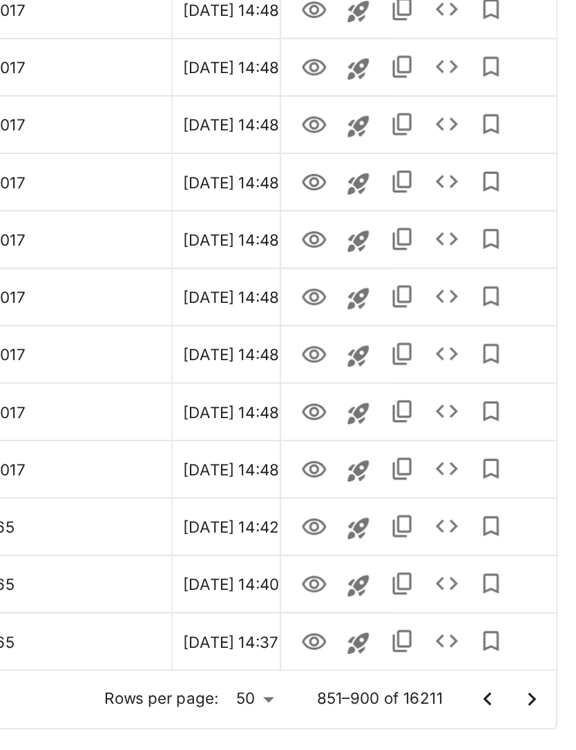
click at [540, 683] on icon "Go to next page" at bounding box center [548, 691] width 17 height 17
click at [545, 686] on icon "Go to next page" at bounding box center [547, 690] width 5 height 8
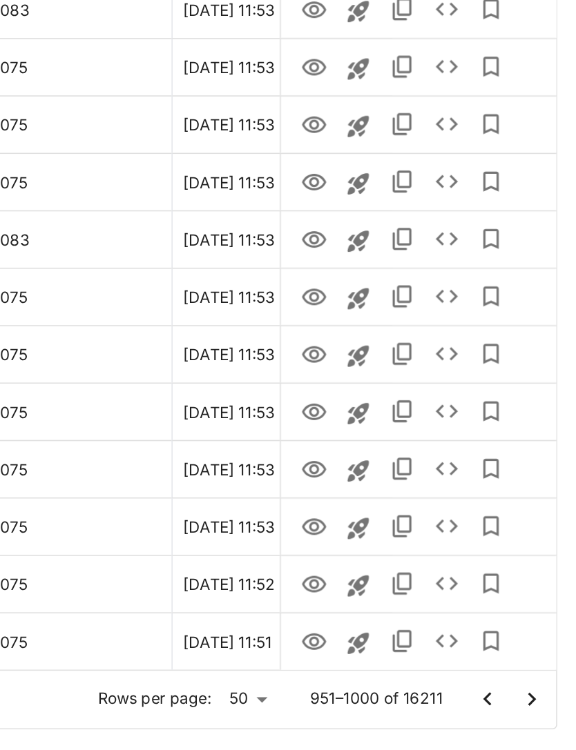
click at [545, 686] on icon "Go to next page" at bounding box center [547, 690] width 5 height 8
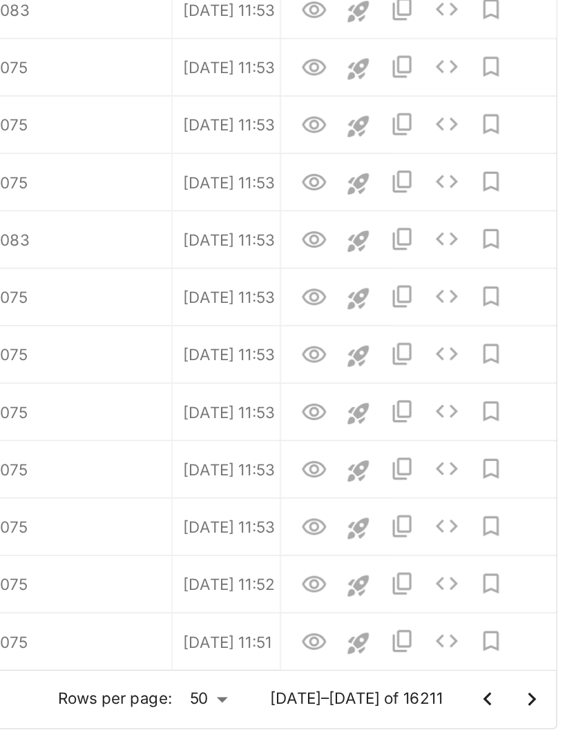
click at [540, 683] on icon "Go to next page" at bounding box center [548, 691] width 17 height 17
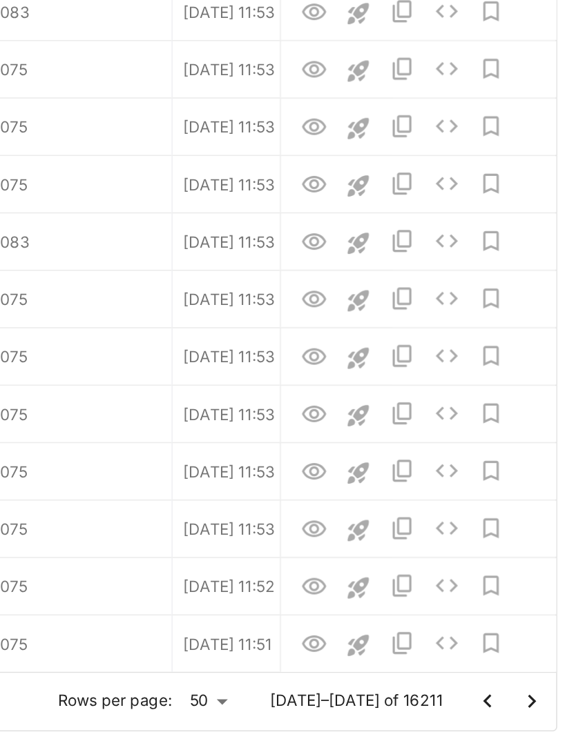
click at [540, 683] on icon "Go to next page" at bounding box center [548, 691] width 17 height 17
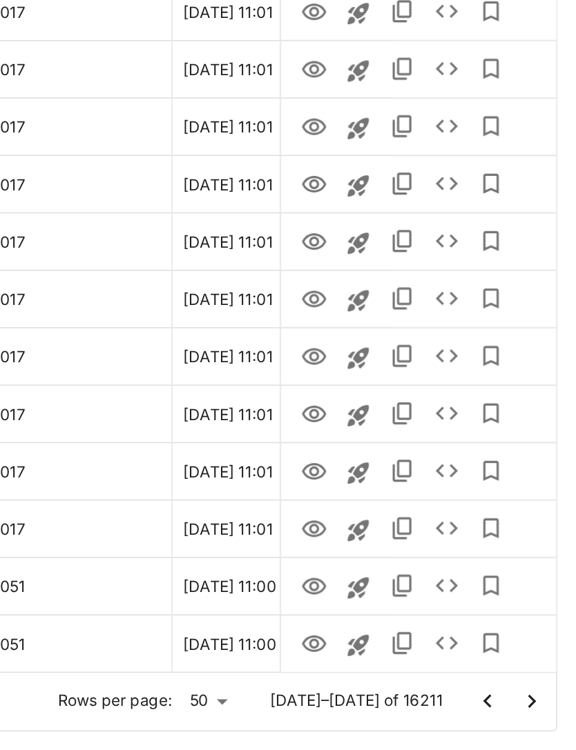
click at [540, 683] on icon "Go to next page" at bounding box center [548, 691] width 17 height 17
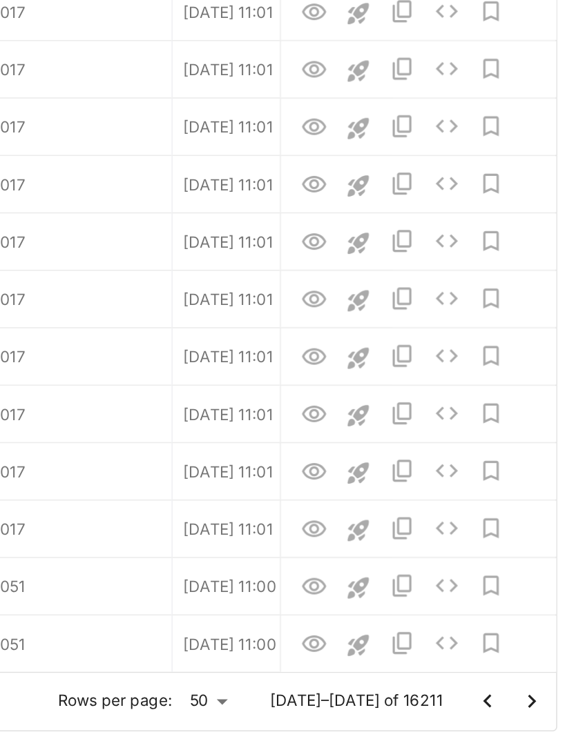
click at [540, 683] on icon "Go to next page" at bounding box center [548, 691] width 17 height 17
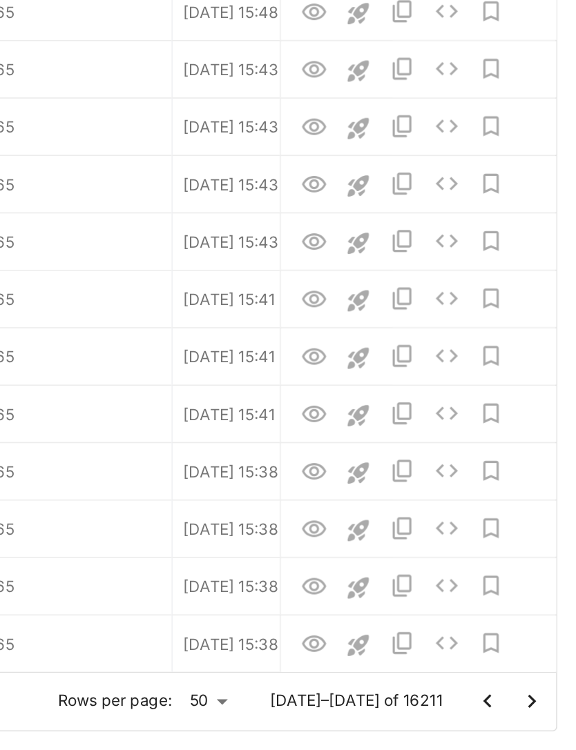
click at [540, 683] on icon "Go to next page" at bounding box center [548, 691] width 17 height 17
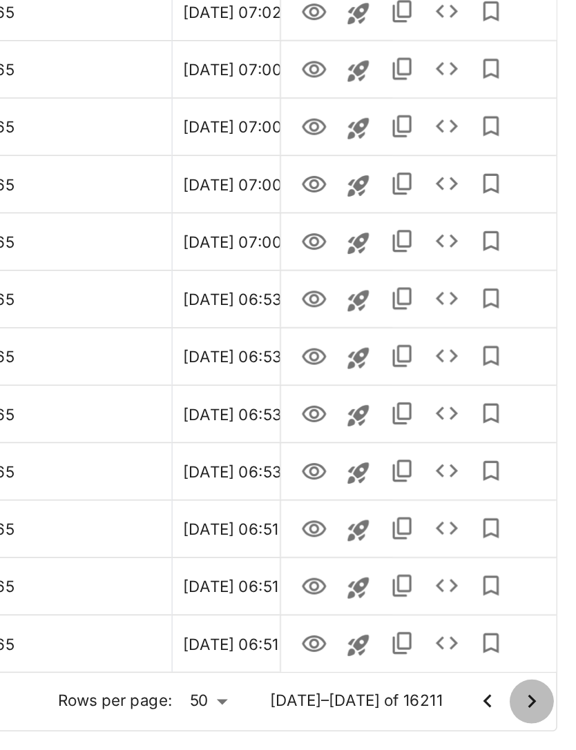
click at [540, 683] on icon "Go to next page" at bounding box center [548, 691] width 17 height 17
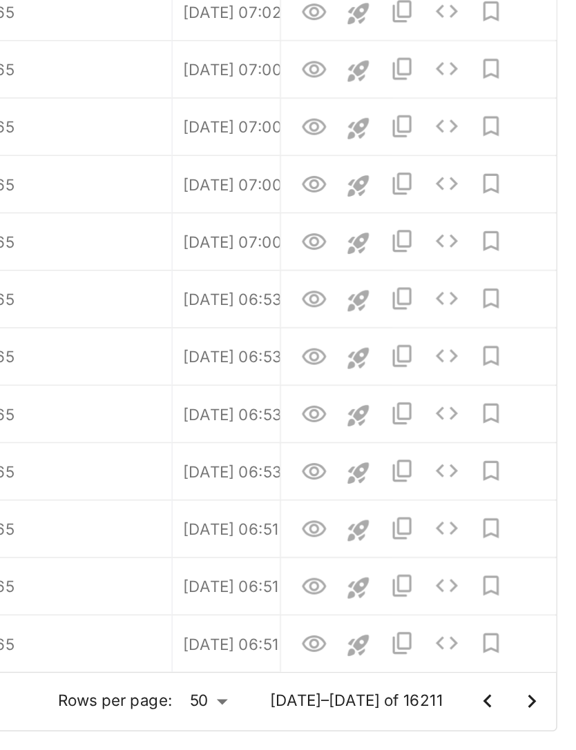
click at [540, 683] on icon "Go to next page" at bounding box center [548, 691] width 17 height 17
click at [545, 686] on icon "Go to next page" at bounding box center [547, 690] width 5 height 8
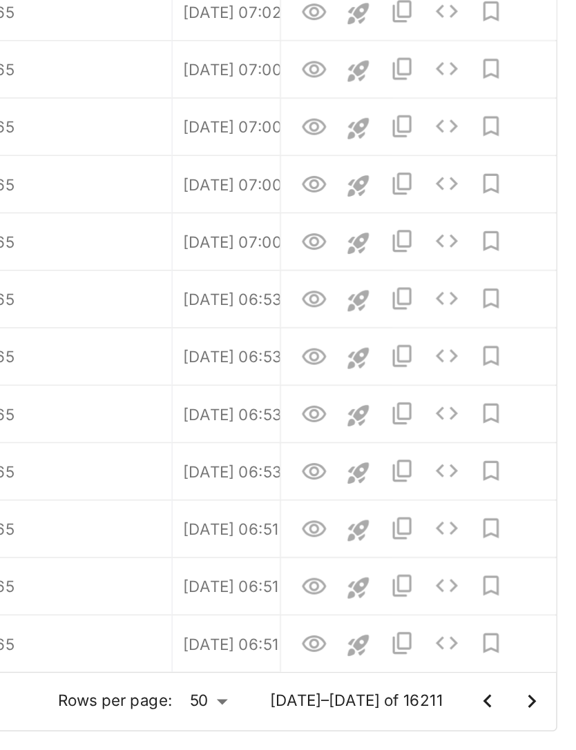
click at [540, 683] on icon "Go to next page" at bounding box center [548, 691] width 17 height 17
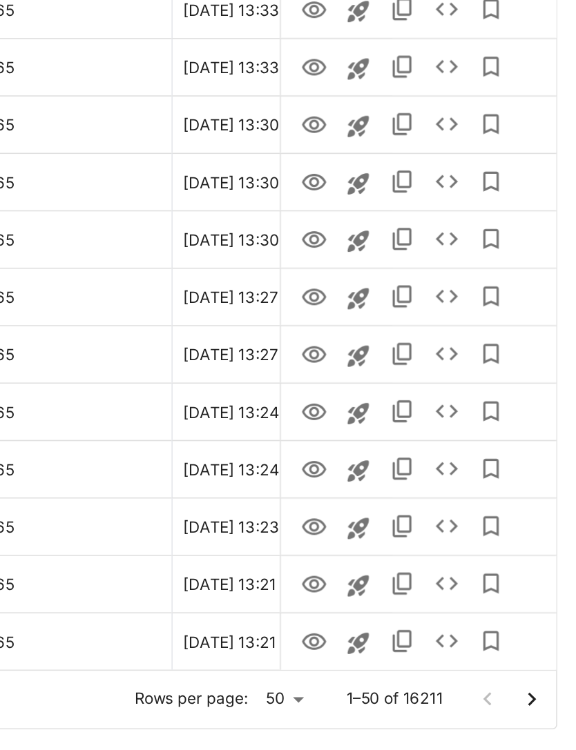
click at [540, 683] on icon "Go to next page" at bounding box center [548, 691] width 17 height 17
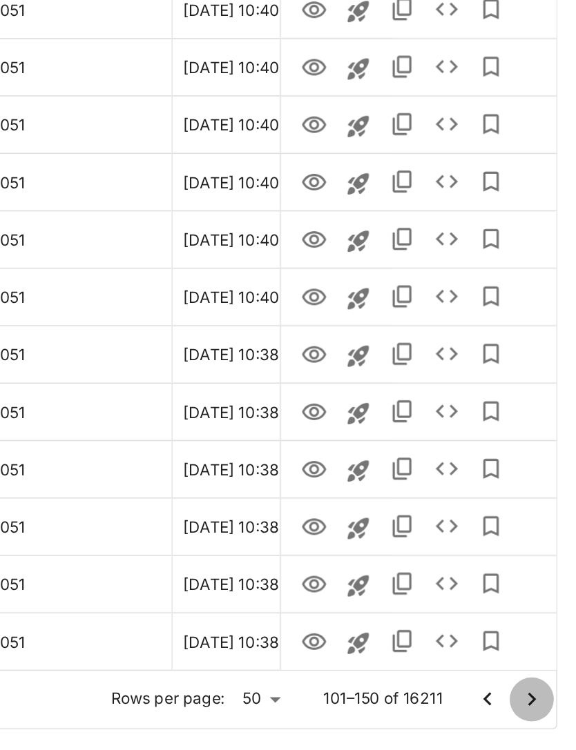
click at [540, 683] on icon "Go to next page" at bounding box center [548, 691] width 17 height 17
click at [545, 686] on icon "Go to next page" at bounding box center [547, 690] width 5 height 8
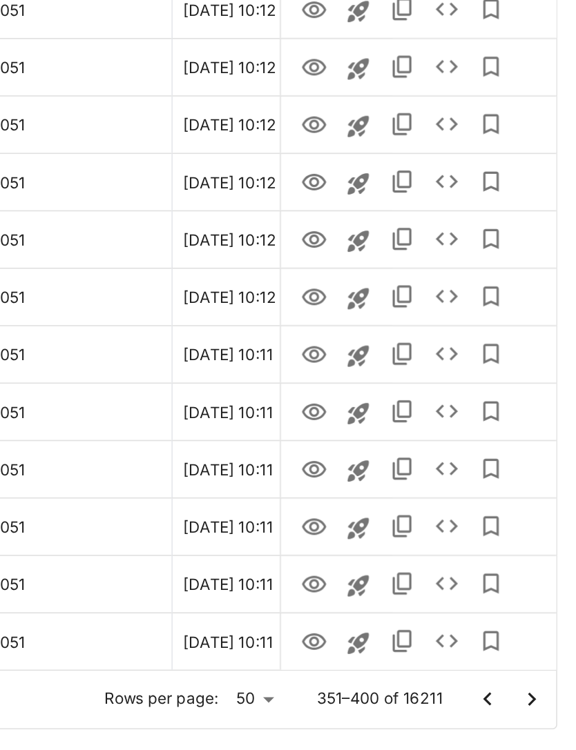
click at [540, 683] on icon "Go to next page" at bounding box center [548, 691] width 17 height 17
click at [545, 686] on icon "Go to next page" at bounding box center [547, 690] width 5 height 8
click at [540, 683] on icon "Go to next page" at bounding box center [548, 691] width 17 height 17
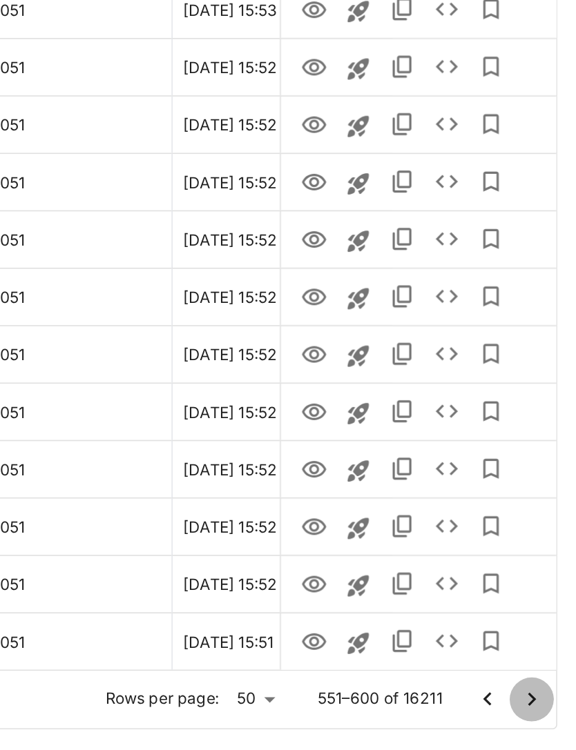
click at [545, 686] on icon "Go to next page" at bounding box center [547, 690] width 5 height 8
click at [540, 683] on icon "Go to next page" at bounding box center [548, 691] width 17 height 17
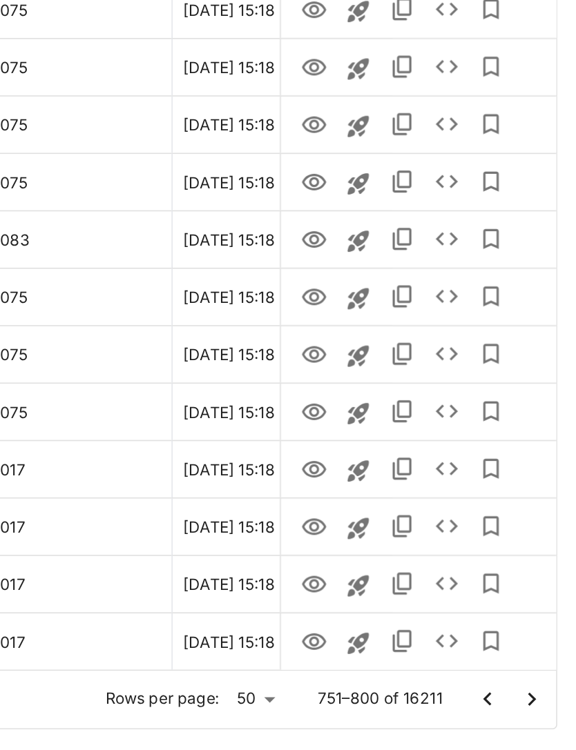
click at [540, 683] on icon "Go to next page" at bounding box center [548, 691] width 17 height 17
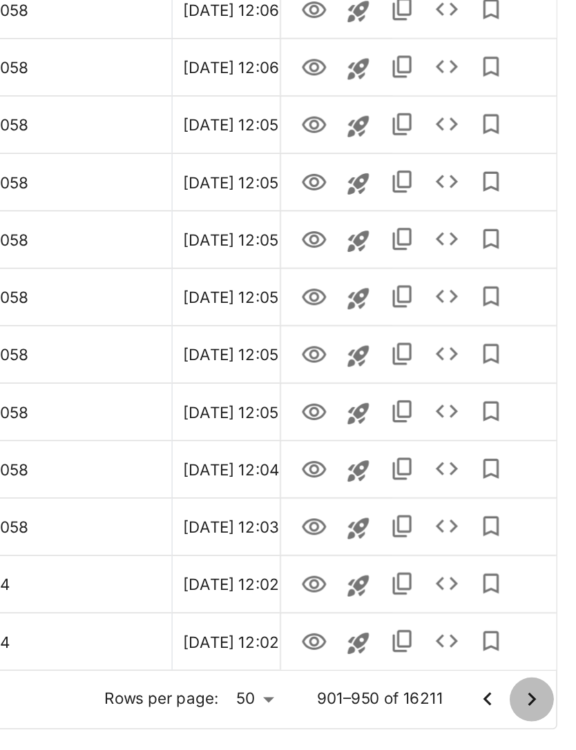
click at [540, 683] on icon "Go to next page" at bounding box center [548, 691] width 17 height 17
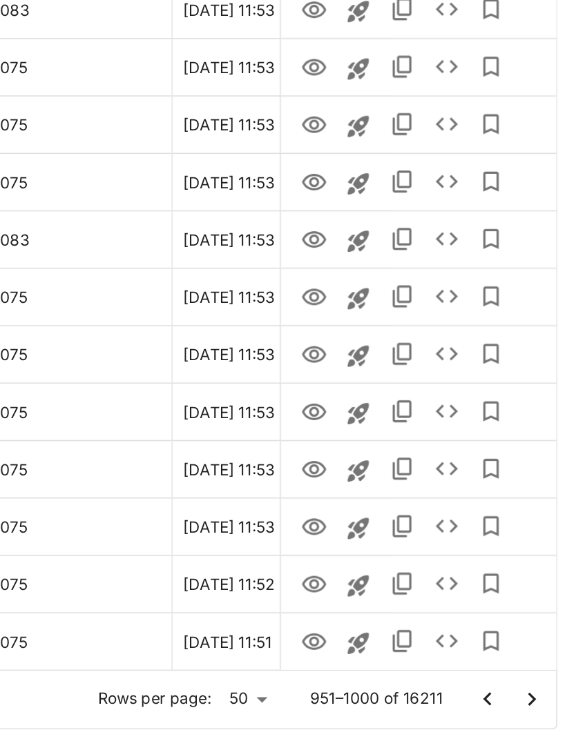
click at [540, 683] on icon "Go to next page" at bounding box center [548, 691] width 17 height 17
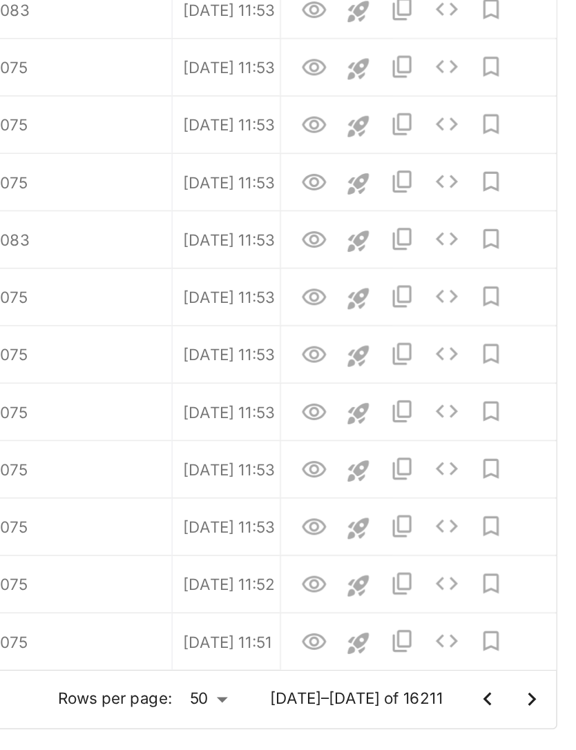
click at [540, 683] on icon "Go to next page" at bounding box center [548, 691] width 17 height 17
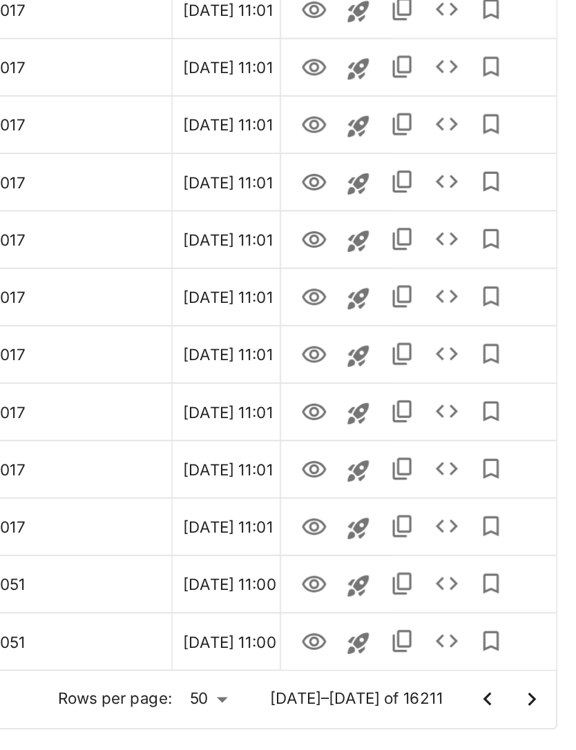
click at [540, 683] on icon "Go to next page" at bounding box center [548, 691] width 17 height 17
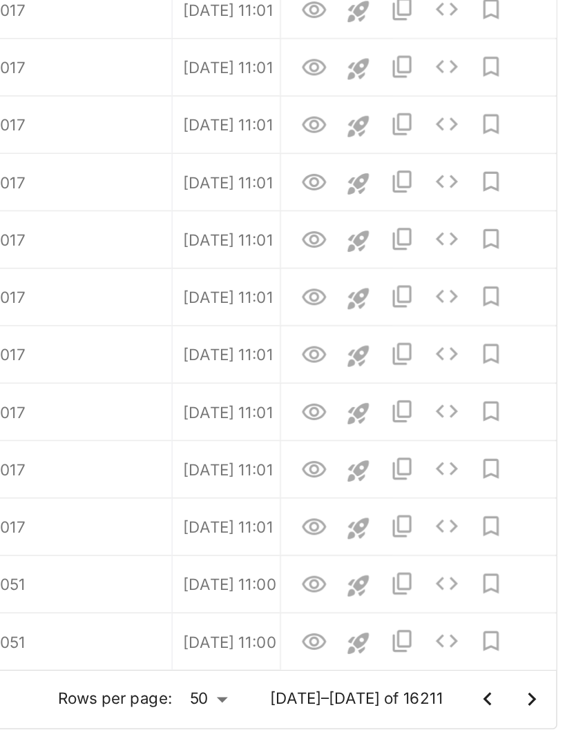
click at [540, 683] on icon "Go to next page" at bounding box center [548, 691] width 17 height 17
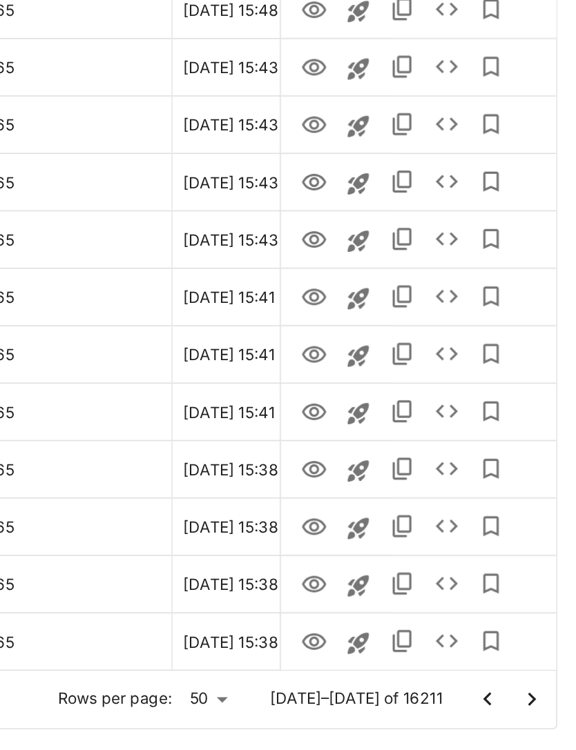
click at [534, 677] on button "Go to next page" at bounding box center [548, 691] width 28 height 28
click at [540, 683] on icon "Go to next page" at bounding box center [548, 691] width 17 height 17
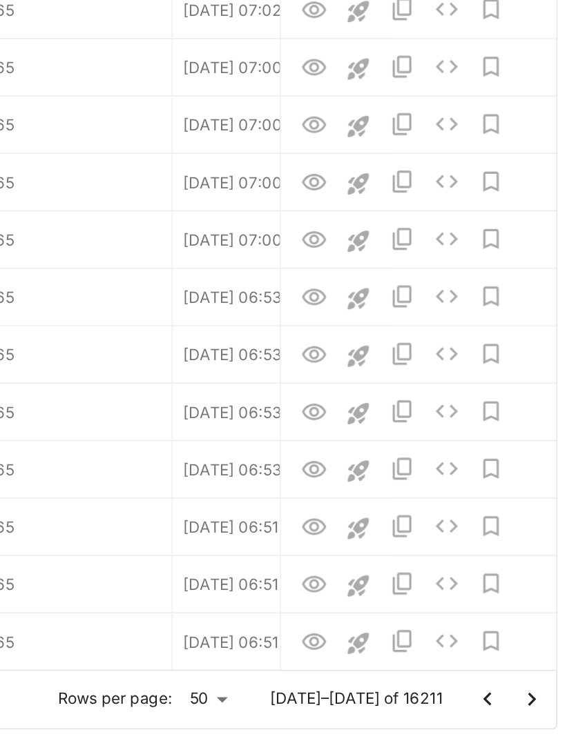
click at [540, 683] on icon "Go to next page" at bounding box center [548, 691] width 17 height 17
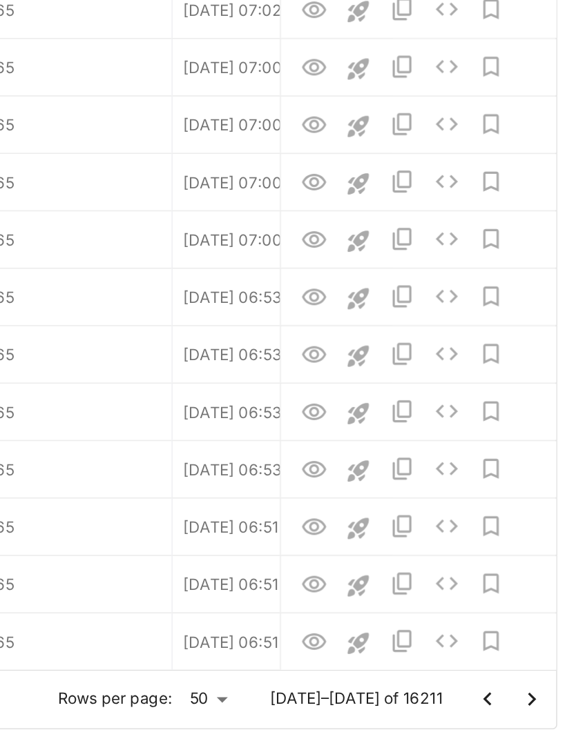
click at [540, 683] on icon "Go to next page" at bounding box center [548, 691] width 17 height 17
click at [545, 686] on icon "Go to next page" at bounding box center [547, 690] width 5 height 8
click at [540, 683] on icon "Go to next page" at bounding box center [548, 691] width 17 height 17
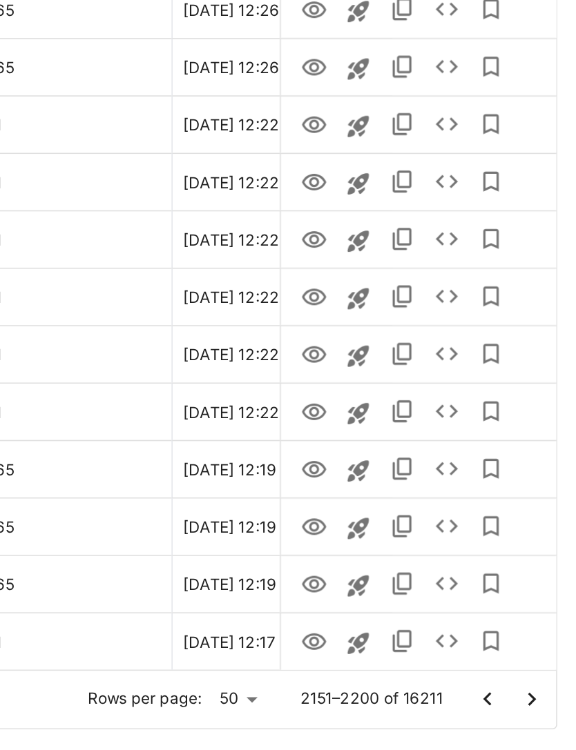
click at [540, 683] on icon "Go to next page" at bounding box center [548, 691] width 17 height 17
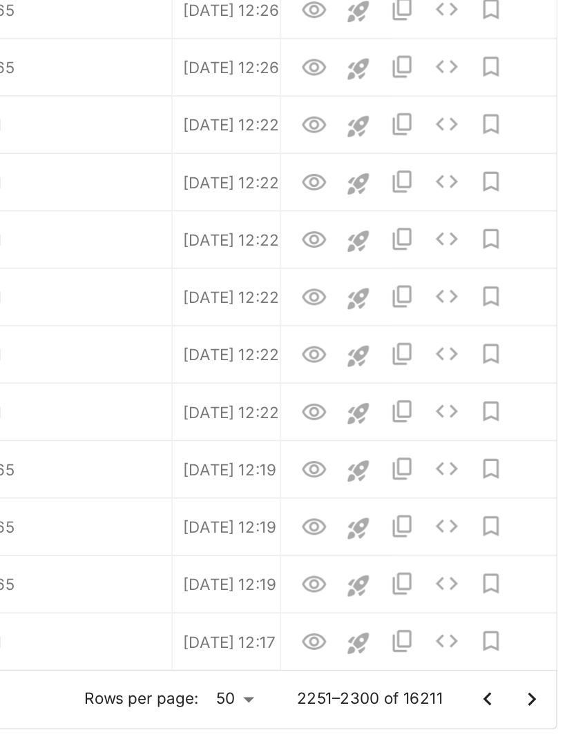
click at [540, 683] on icon "Go to next page" at bounding box center [548, 691] width 17 height 17
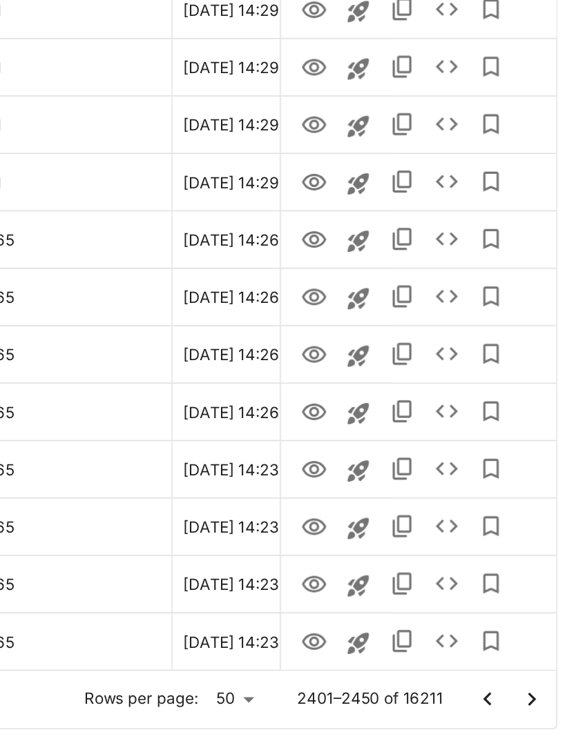
click at [545, 686] on icon "Go to next page" at bounding box center [547, 690] width 5 height 8
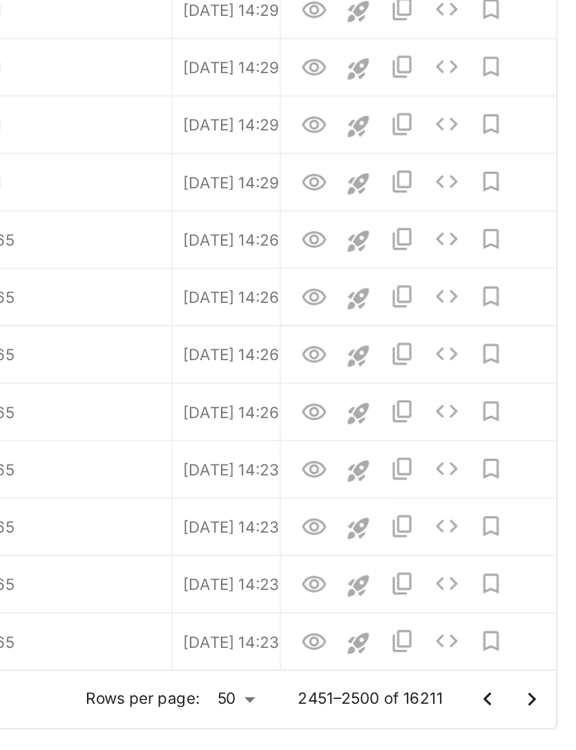
click at [545, 686] on icon "Go to next page" at bounding box center [547, 690] width 5 height 8
click at [540, 683] on icon "Go to next page" at bounding box center [548, 691] width 17 height 17
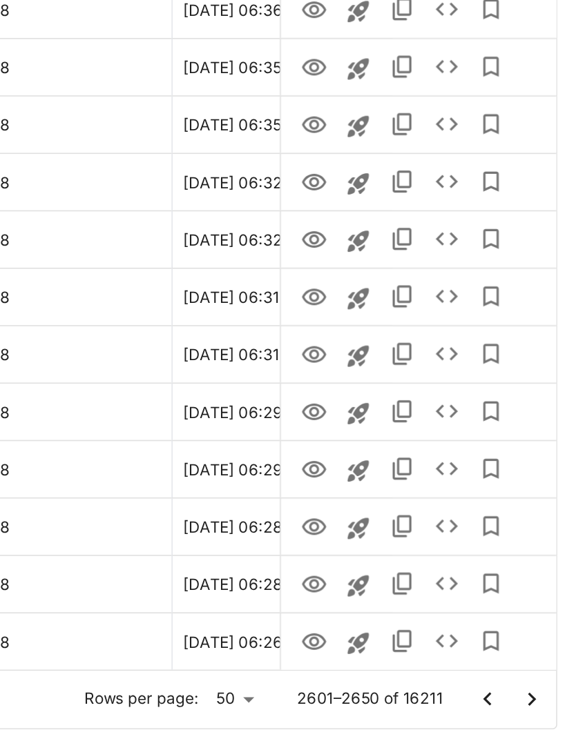
click at [540, 683] on icon "Go to next page" at bounding box center [548, 691] width 17 height 17
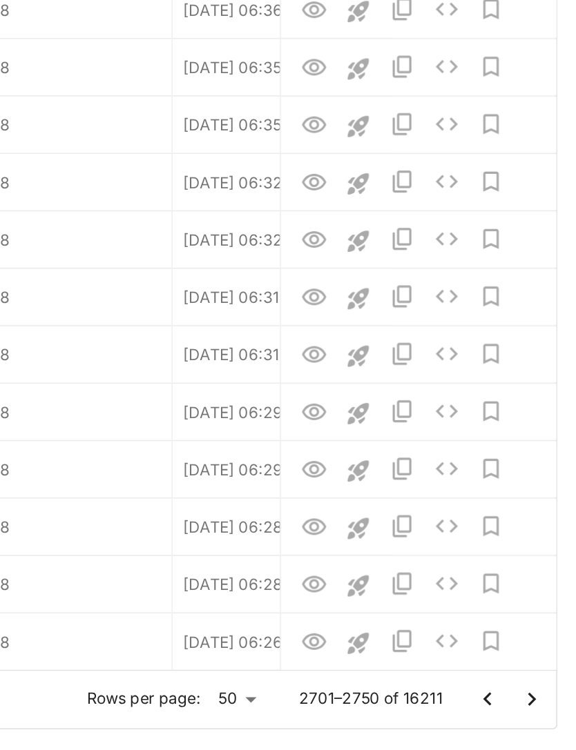
click at [545, 686] on icon "Go to next page" at bounding box center [547, 690] width 5 height 8
click at [540, 683] on icon "Go to next page" at bounding box center [548, 691] width 17 height 17
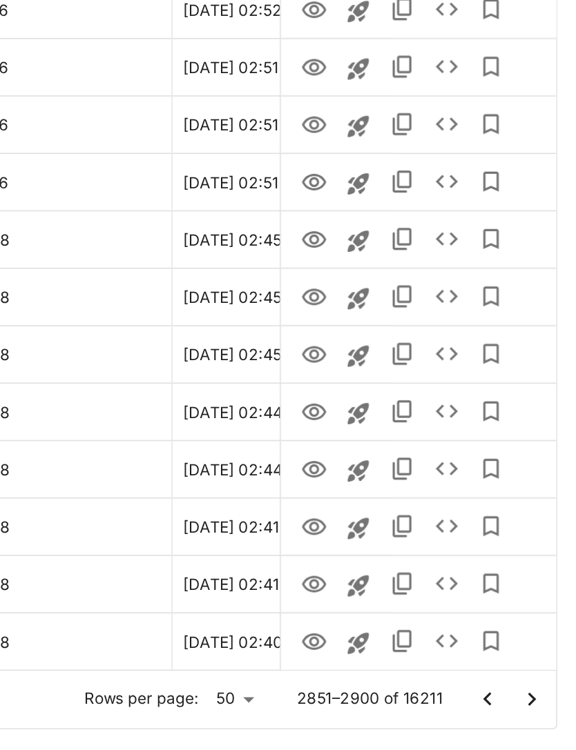
click at [540, 683] on icon "Go to next page" at bounding box center [548, 691] width 17 height 17
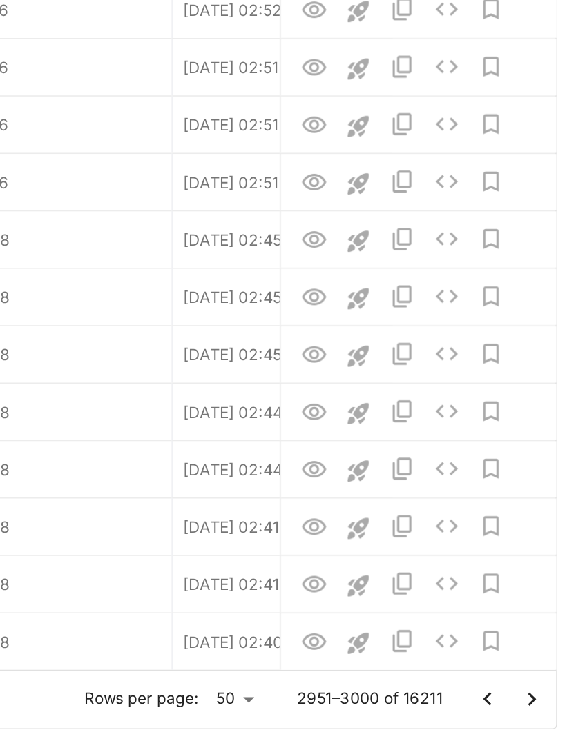
click at [545, 686] on icon "Go to next page" at bounding box center [547, 690] width 5 height 8
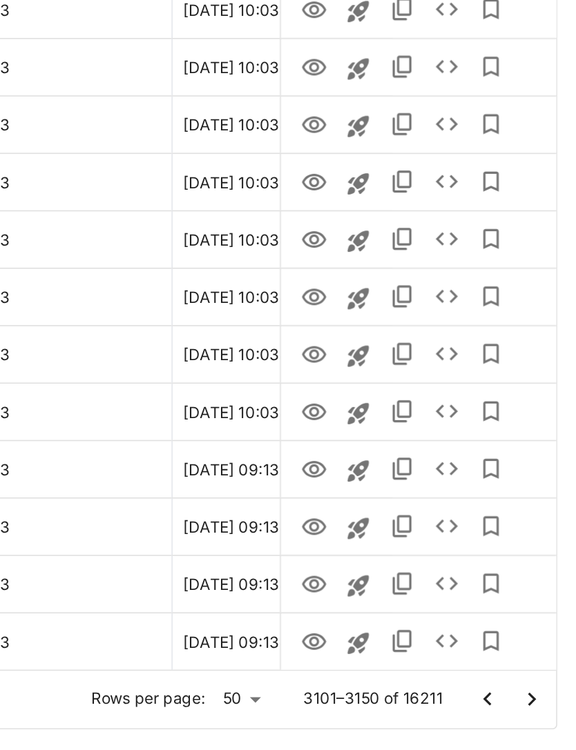
click at [540, 683] on icon "Go to next page" at bounding box center [548, 691] width 17 height 17
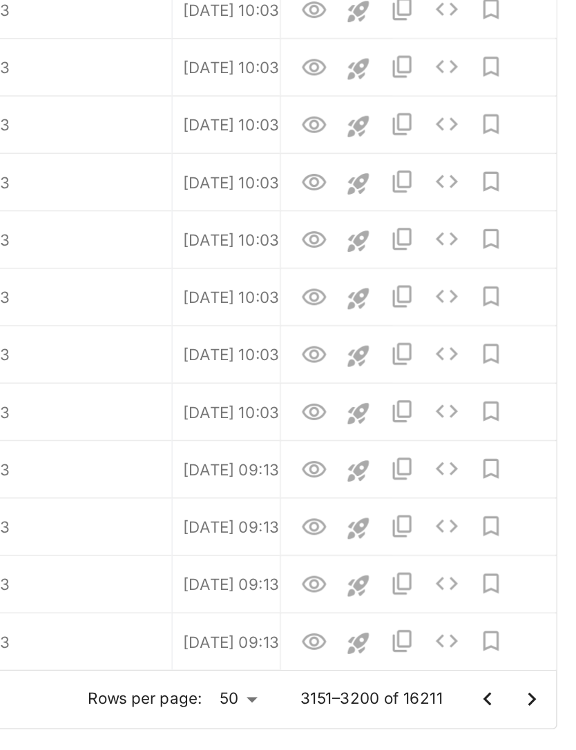
click at [545, 686] on icon "Go to next page" at bounding box center [547, 690] width 5 height 8
click at [540, 683] on icon "Go to next page" at bounding box center [548, 691] width 17 height 17
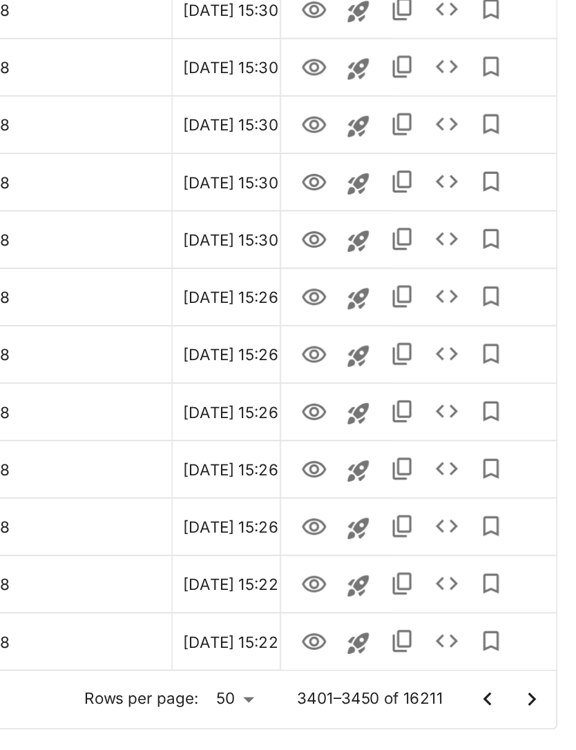
click at [545, 686] on icon "Go to next page" at bounding box center [547, 690] width 5 height 8
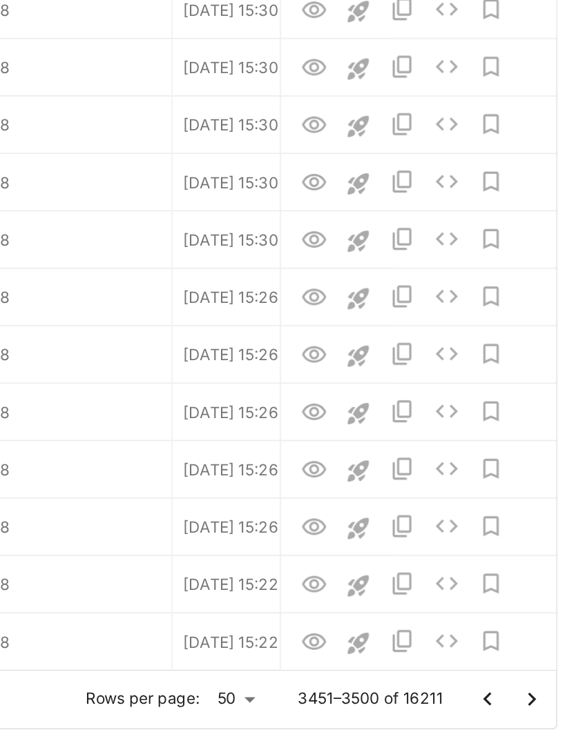
click at [545, 686] on icon "Go to next page" at bounding box center [547, 690] width 5 height 8
click at [540, 683] on icon "Go to next page" at bounding box center [548, 691] width 17 height 17
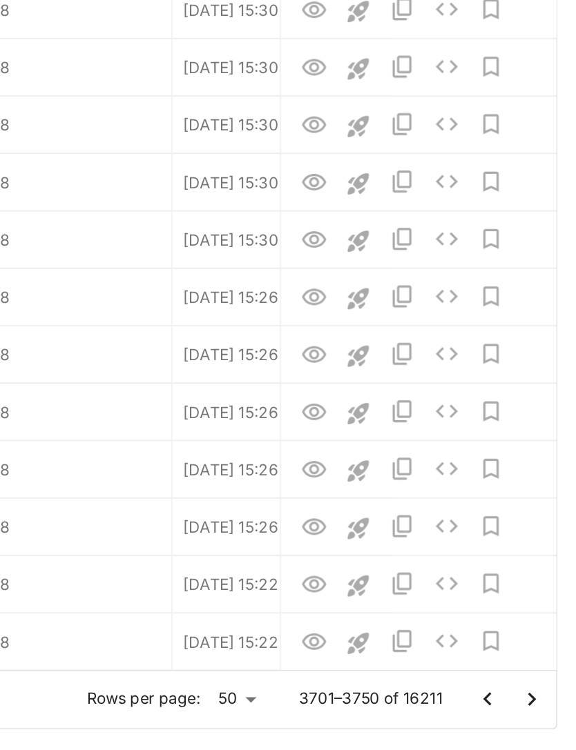
click at [540, 683] on icon "Go to next page" at bounding box center [548, 691] width 17 height 17
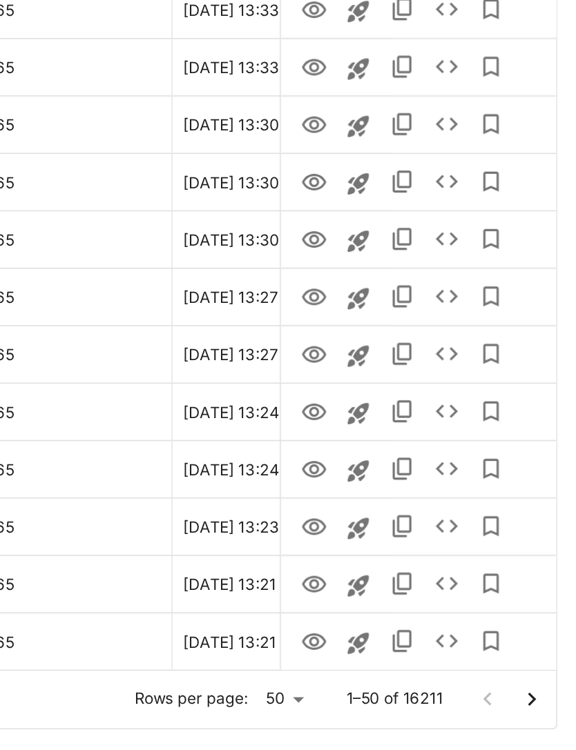
click at [540, 683] on icon "Go to next page" at bounding box center [548, 691] width 17 height 17
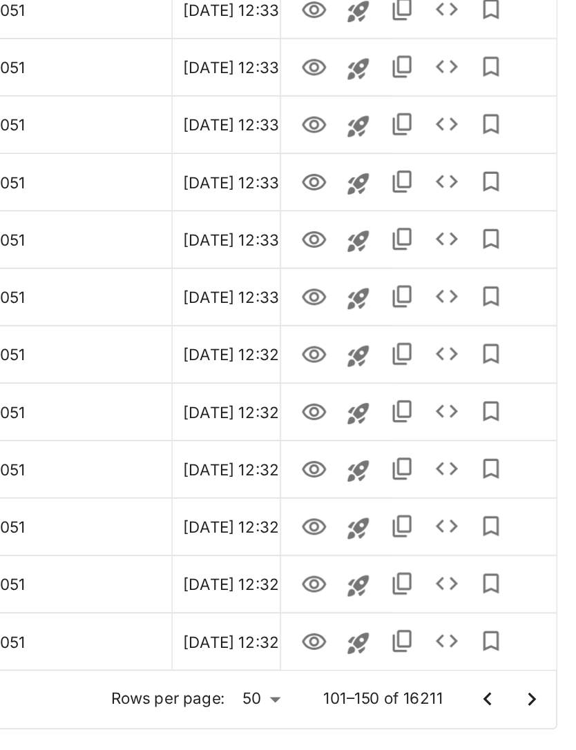
click at [540, 683] on icon "Go to next page" at bounding box center [548, 691] width 17 height 17
click at [545, 686] on icon "Go to next page" at bounding box center [547, 690] width 5 height 8
click at [540, 683] on icon "Go to next page" at bounding box center [548, 691] width 17 height 17
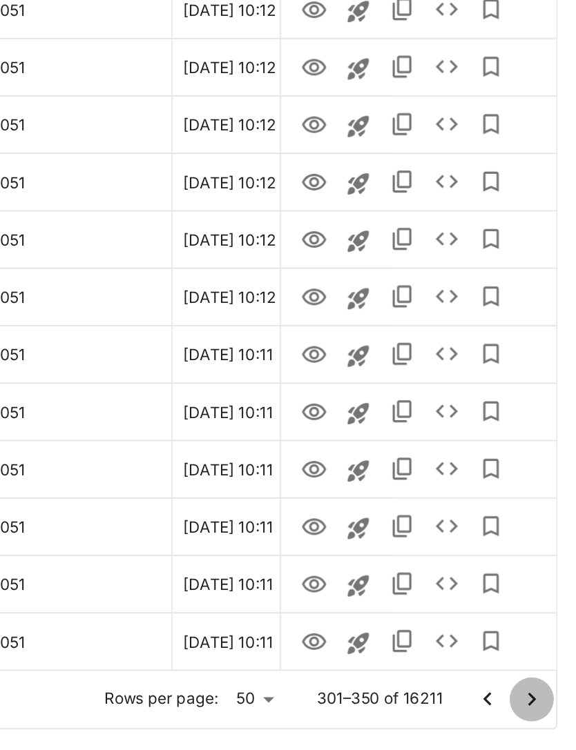
click at [540, 683] on icon "Go to next page" at bounding box center [548, 691] width 17 height 17
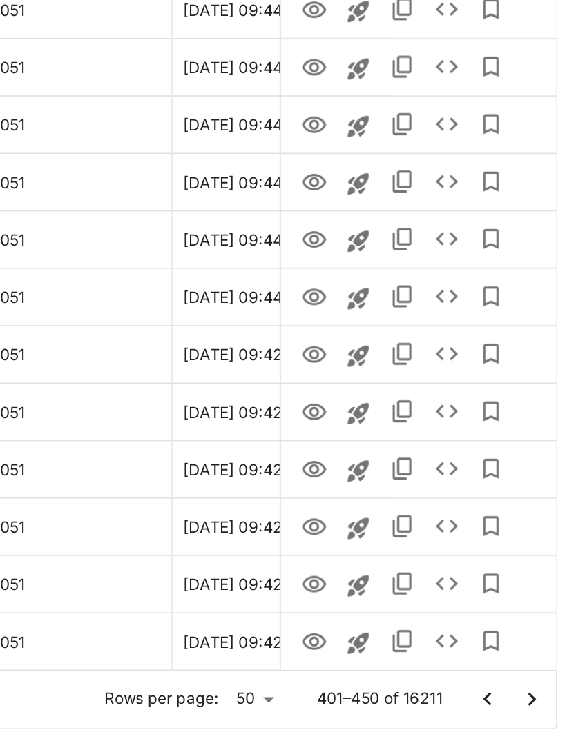
click at [540, 683] on icon "Go to next page" at bounding box center [548, 691] width 17 height 17
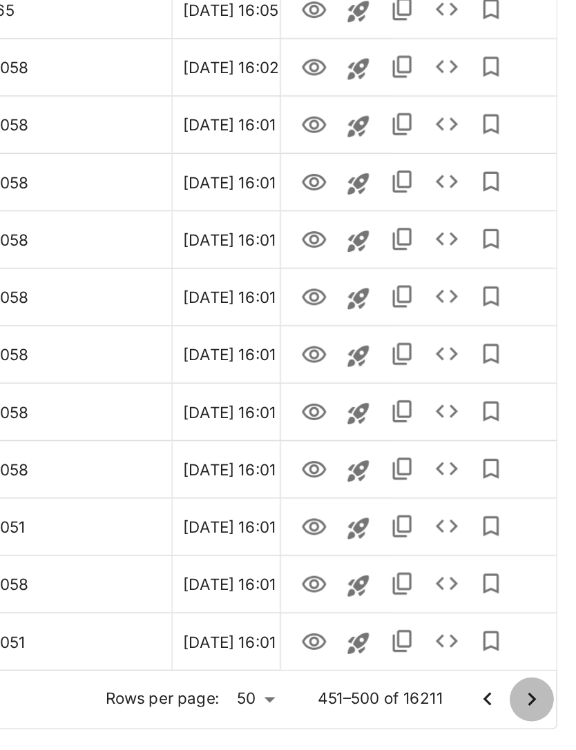
click at [540, 683] on icon "Go to next page" at bounding box center [548, 691] width 17 height 17
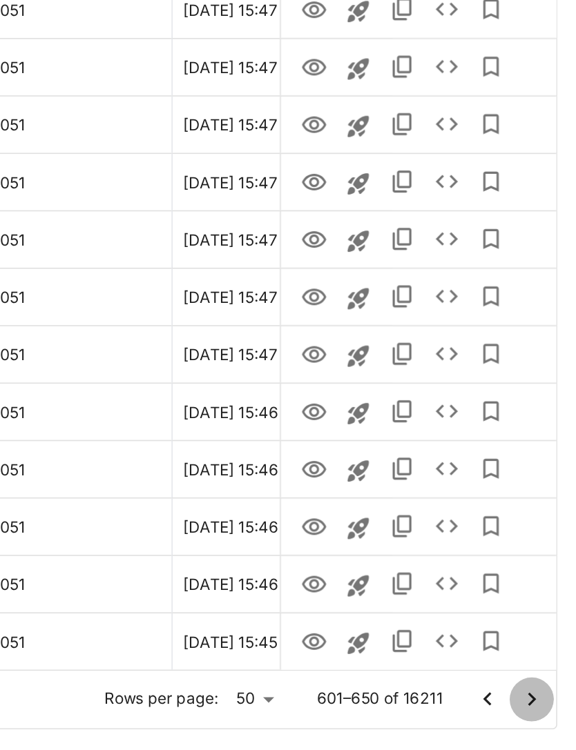
click at [540, 683] on icon "Go to next page" at bounding box center [548, 691] width 17 height 17
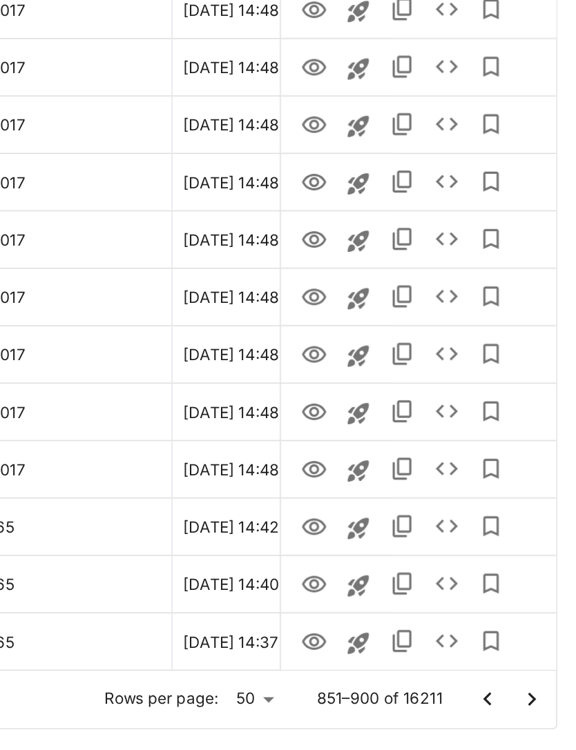
click at [540, 683] on icon "Go to next page" at bounding box center [548, 691] width 17 height 17
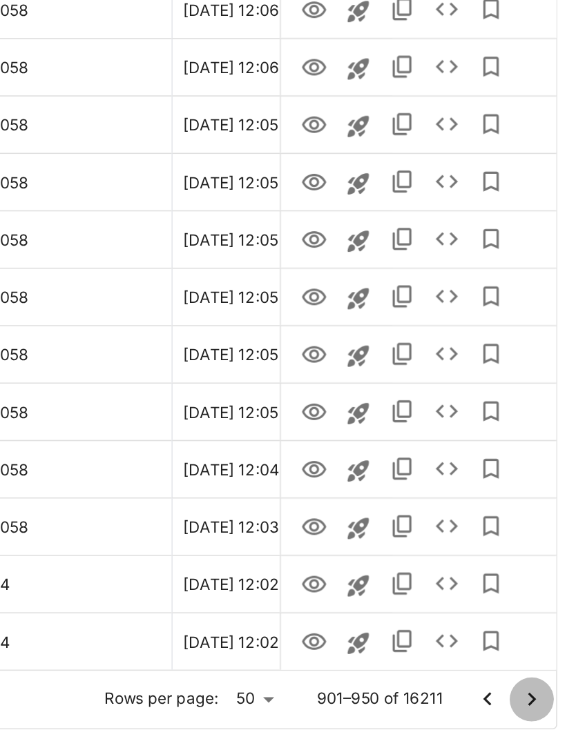
click at [540, 683] on icon "Go to next page" at bounding box center [548, 691] width 17 height 17
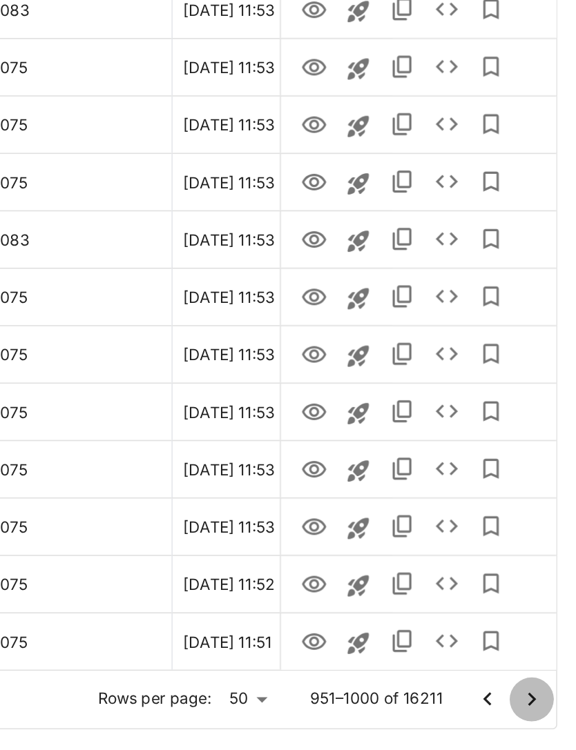
click at [540, 683] on icon "Go to next page" at bounding box center [548, 691] width 17 height 17
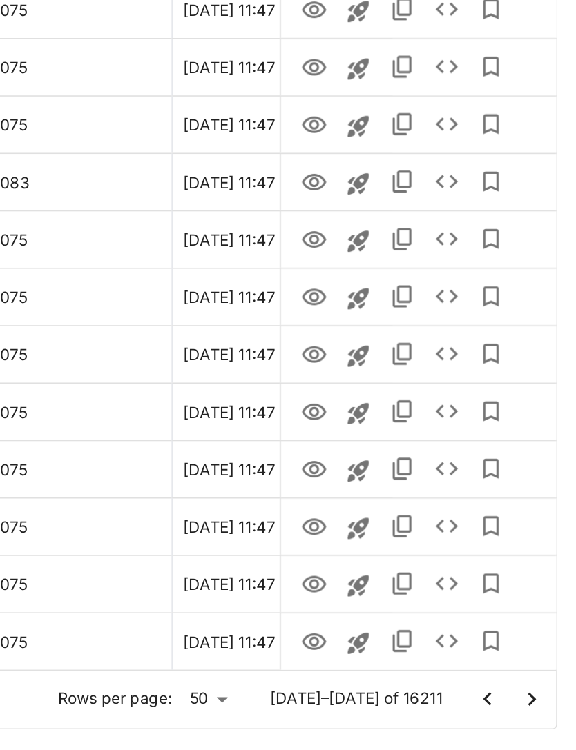
click at [540, 683] on icon "Go to next page" at bounding box center [548, 691] width 17 height 17
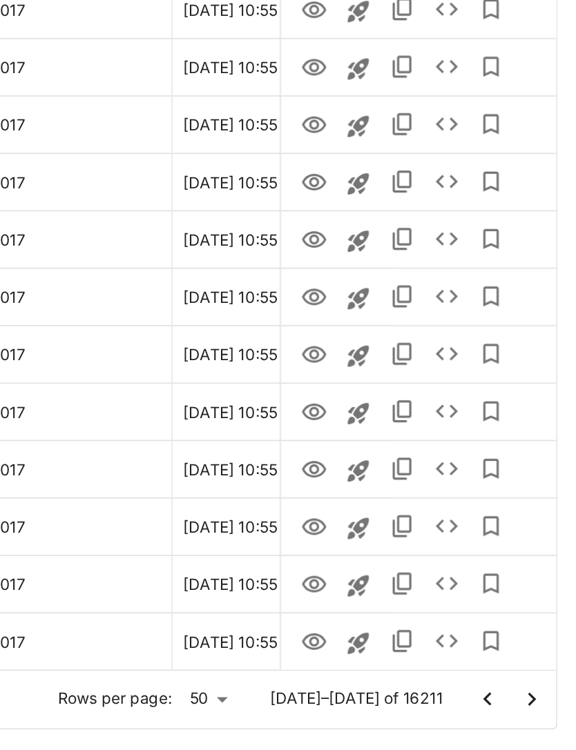
click at [540, 683] on icon "Go to next page" at bounding box center [548, 691] width 17 height 17
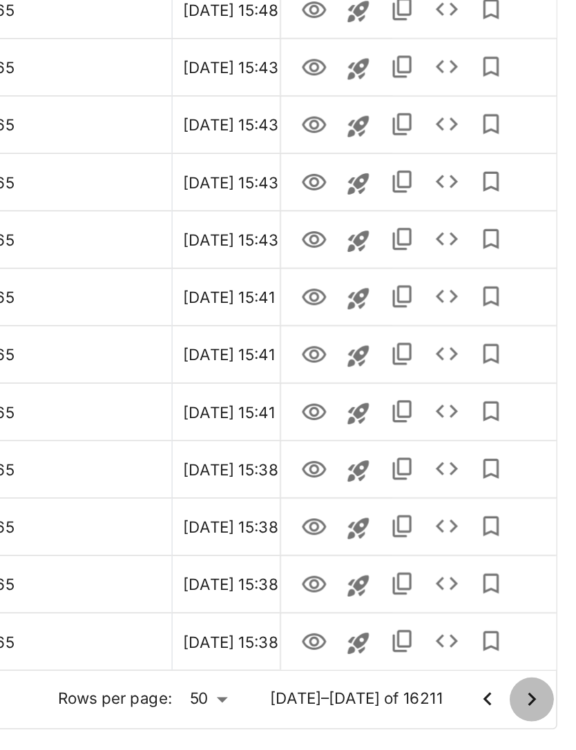
click at [540, 683] on icon "Go to next page" at bounding box center [548, 691] width 17 height 17
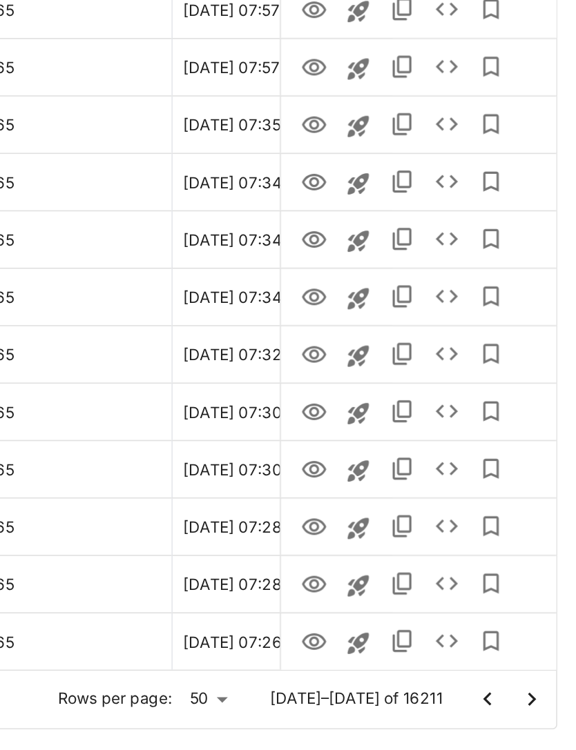
click at [540, 683] on icon "Go to next page" at bounding box center [548, 691] width 17 height 17
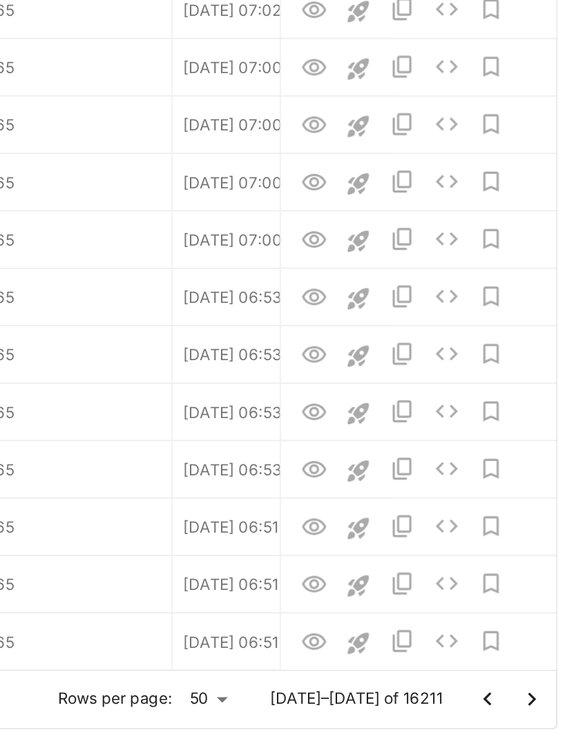
click at [540, 683] on icon "Go to next page" at bounding box center [548, 691] width 17 height 17
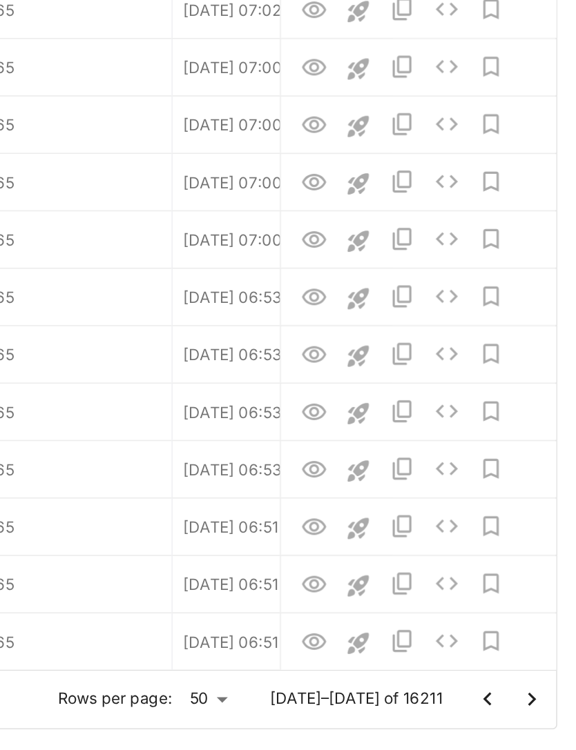
click at [540, 683] on icon "Go to next page" at bounding box center [548, 691] width 17 height 17
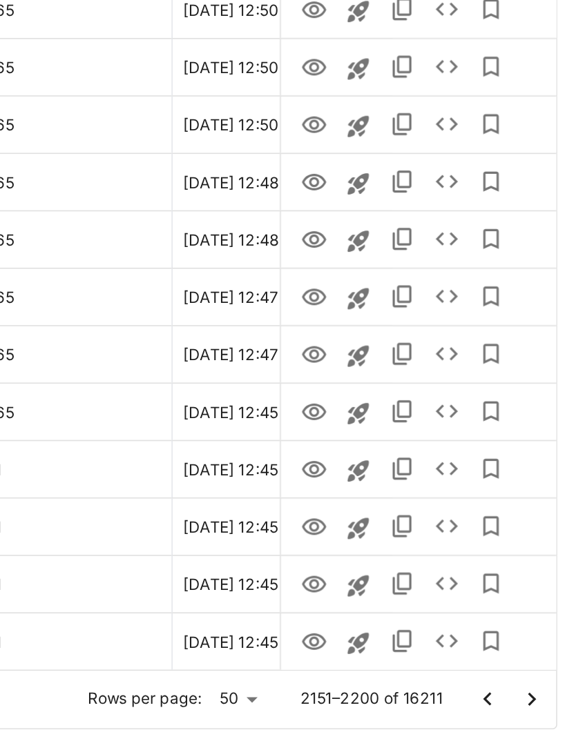
click at [540, 683] on icon "Go to next page" at bounding box center [548, 691] width 17 height 17
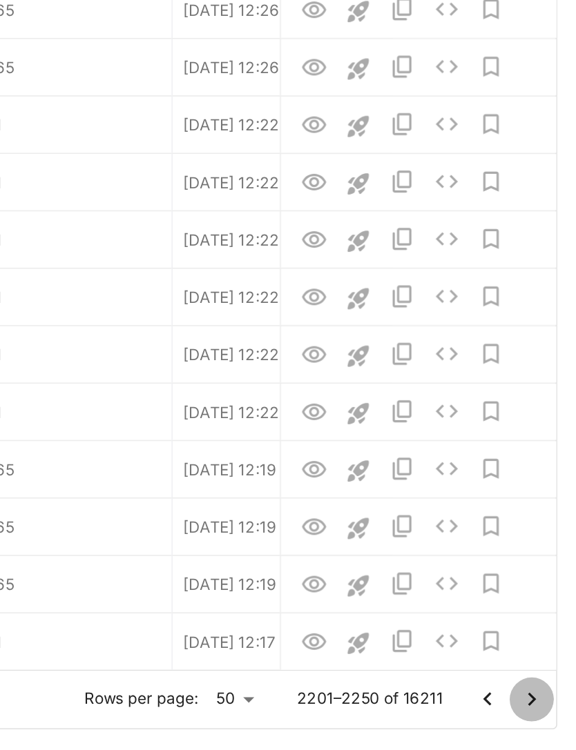
click at [540, 683] on icon "Go to next page" at bounding box center [548, 691] width 17 height 17
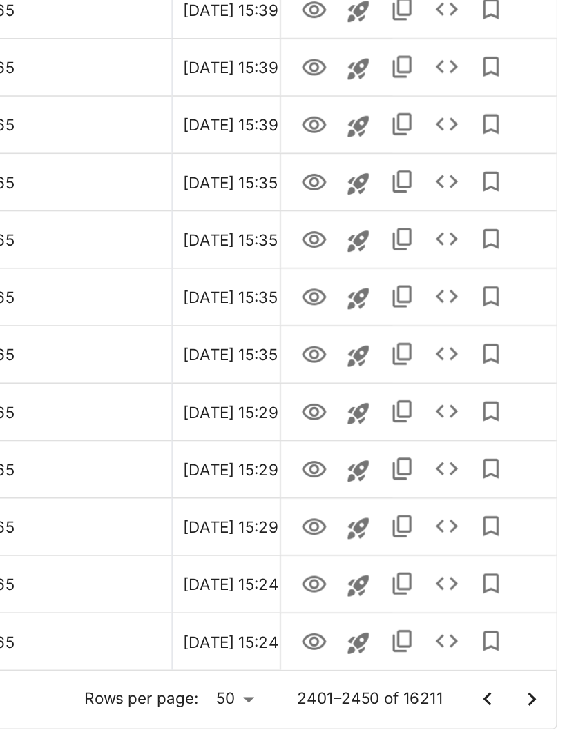
click at [540, 683] on icon "Go to next page" at bounding box center [548, 691] width 17 height 17
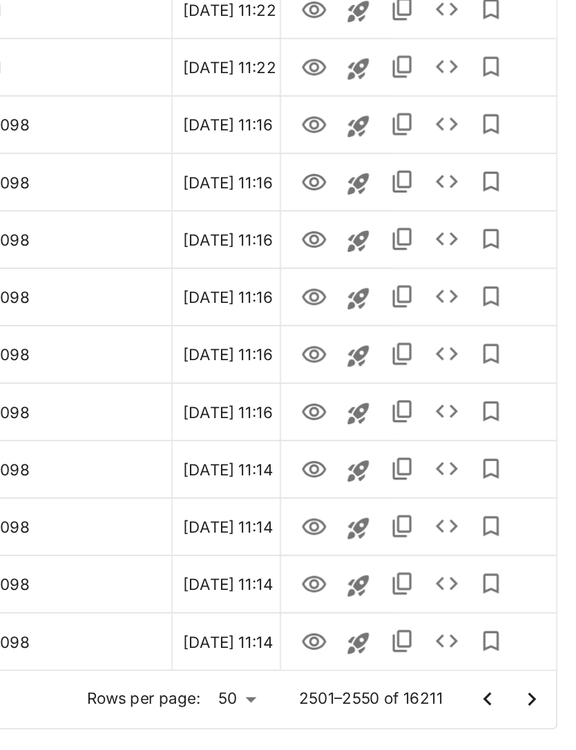
click at [540, 683] on icon "Go to next page" at bounding box center [548, 691] width 17 height 17
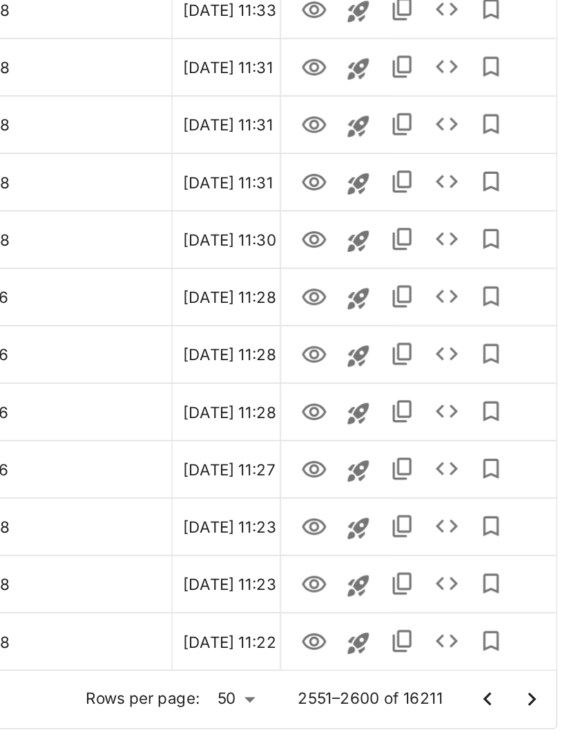
click at [540, 683] on icon "Go to next page" at bounding box center [548, 691] width 17 height 17
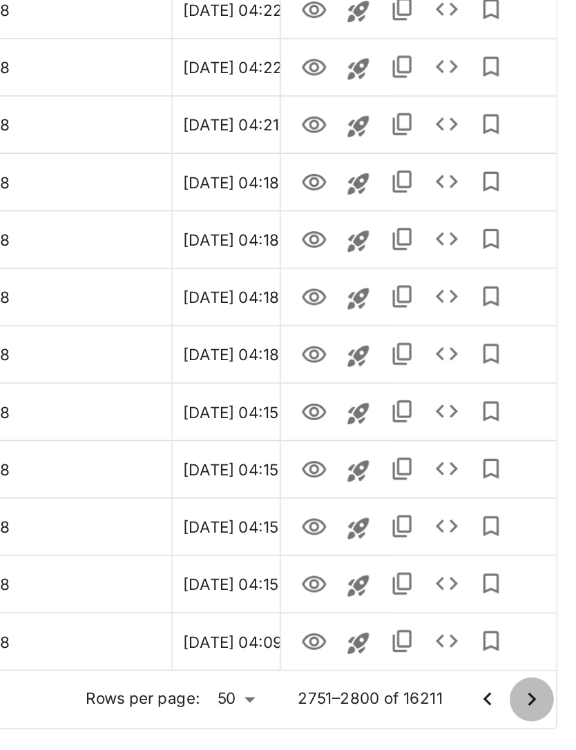
click at [540, 683] on icon "Go to next page" at bounding box center [548, 691] width 17 height 17
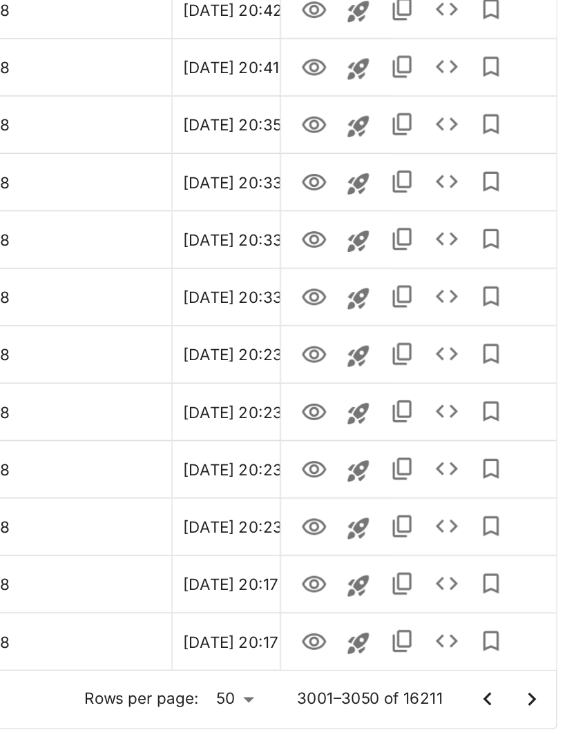
click at [540, 683] on icon "Go to next page" at bounding box center [548, 691] width 17 height 17
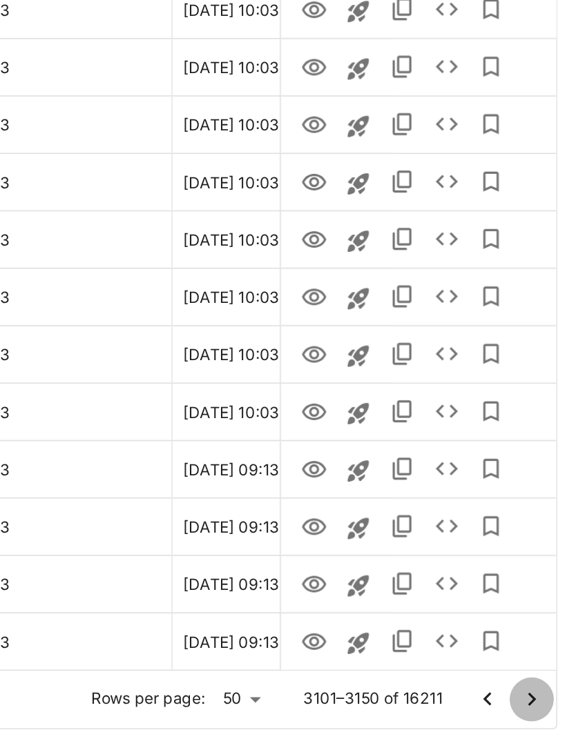
click at [540, 683] on icon "Go to next page" at bounding box center [548, 691] width 17 height 17
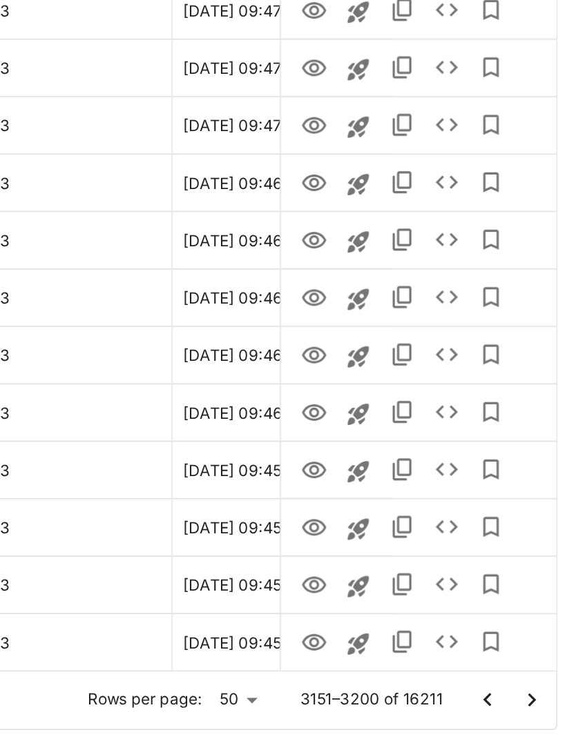
click at [540, 683] on icon "Go to next page" at bounding box center [548, 691] width 17 height 17
click at [545, 686] on icon "Go to next page" at bounding box center [547, 690] width 5 height 8
click at [540, 683] on icon "Go to next page" at bounding box center [548, 691] width 17 height 17
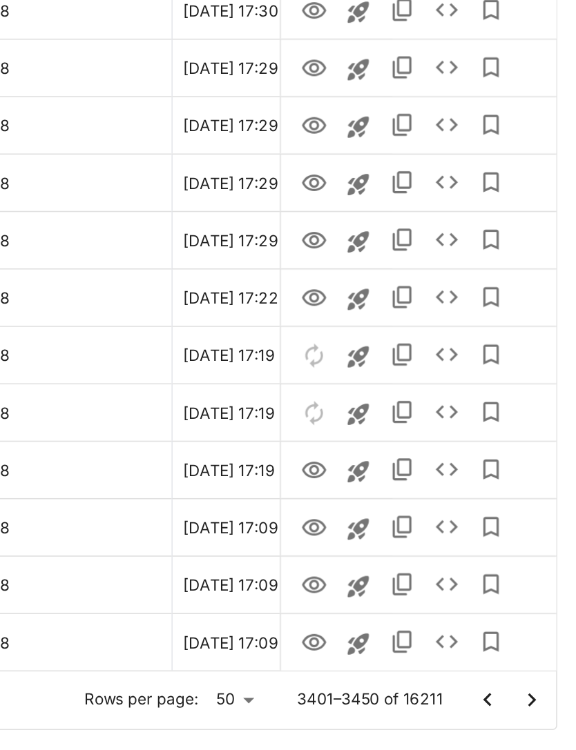
click at [540, 683] on icon "Go to next page" at bounding box center [548, 691] width 17 height 17
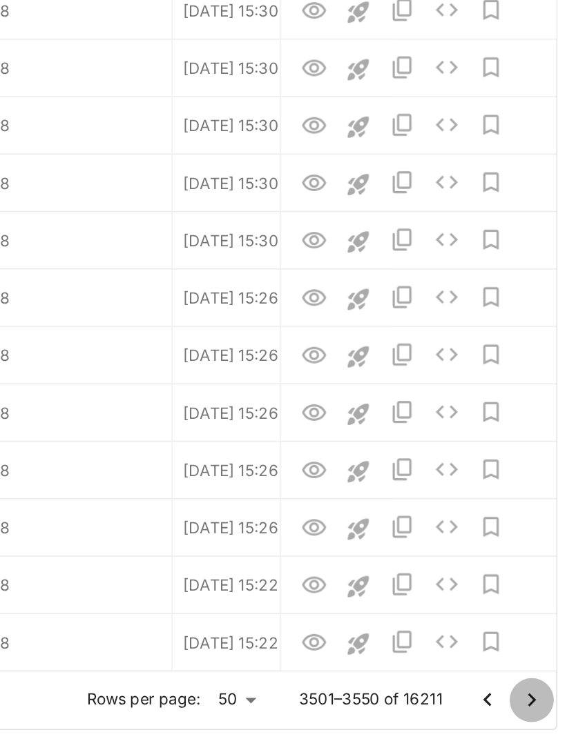
click at [540, 683] on icon "Go to next page" at bounding box center [548, 691] width 17 height 17
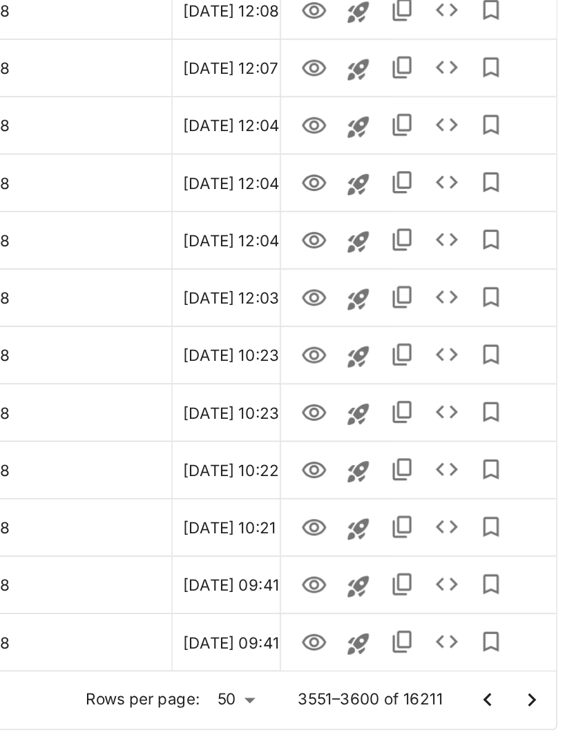
click at [545, 686] on icon "Go to next page" at bounding box center [547, 690] width 5 height 8
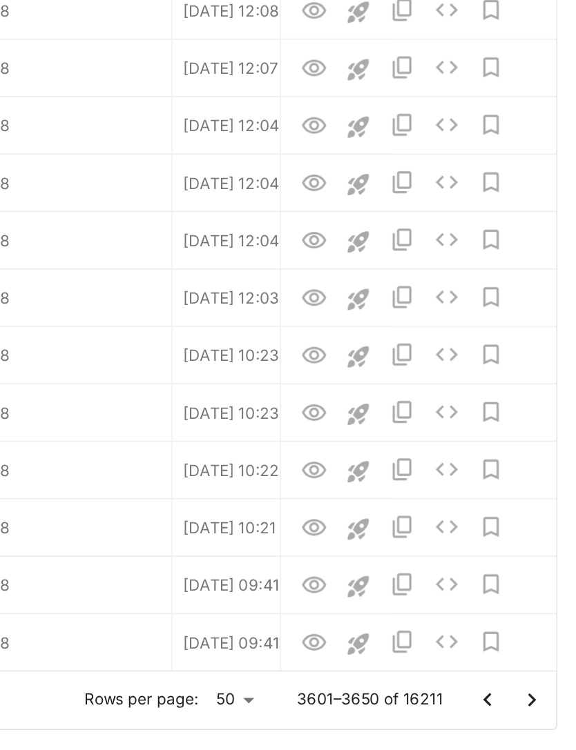
click at [540, 683] on icon "Go to next page" at bounding box center [548, 691] width 17 height 17
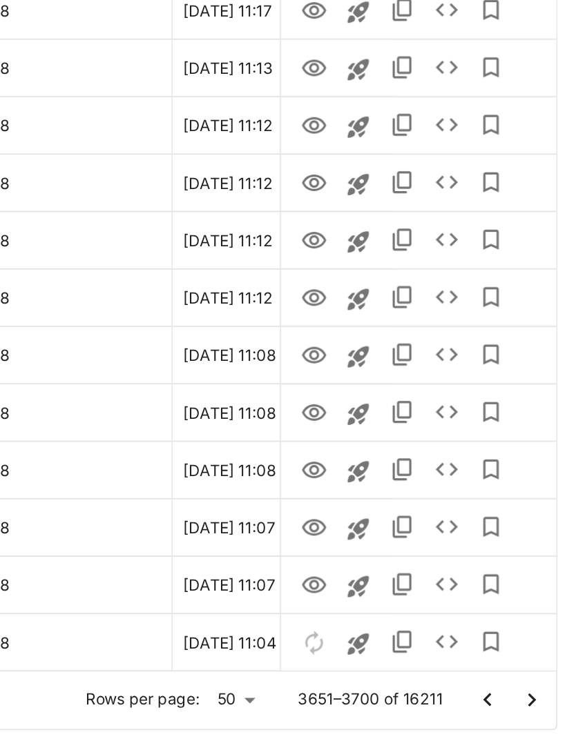
click at [545, 686] on icon "Go to next page" at bounding box center [547, 690] width 5 height 8
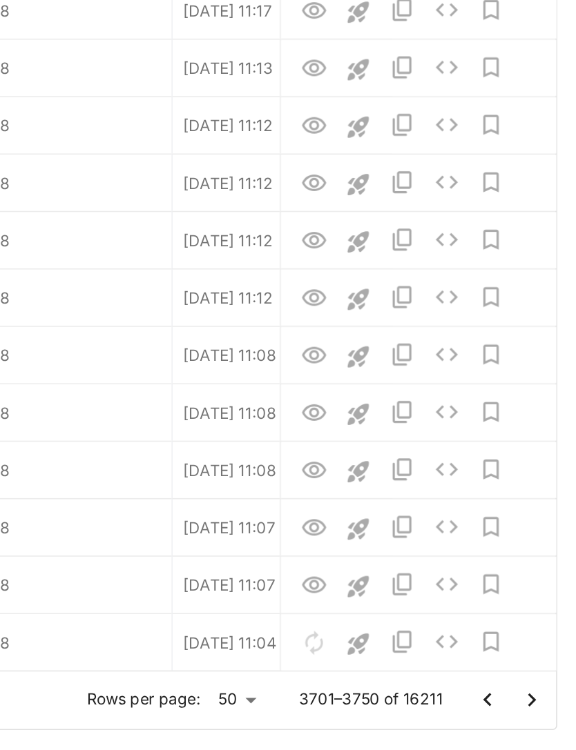
click at [540, 683] on icon "Go to next page" at bounding box center [548, 691] width 17 height 17
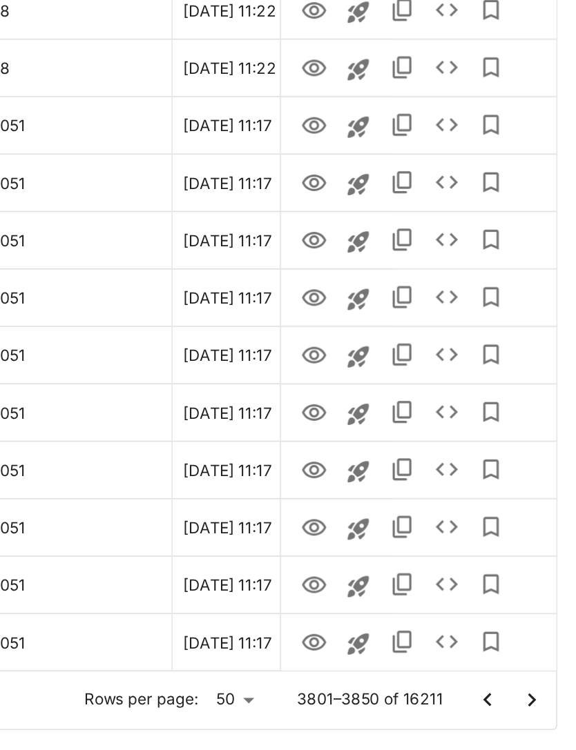
click at [545, 686] on icon "Go to next page" at bounding box center [547, 690] width 5 height 8
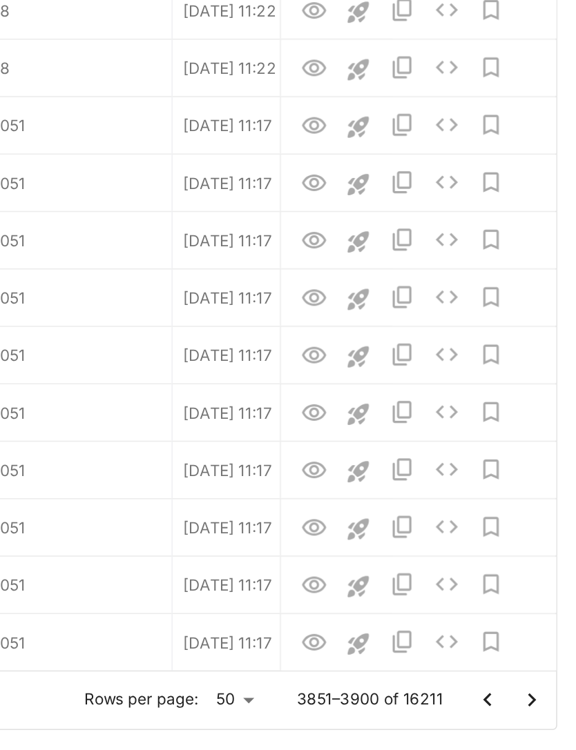
click at [540, 683] on icon "Go to next page" at bounding box center [548, 691] width 17 height 17
click at [545, 686] on icon "Go to next page" at bounding box center [547, 690] width 5 height 8
click at [540, 683] on icon "Go to next page" at bounding box center [548, 691] width 17 height 17
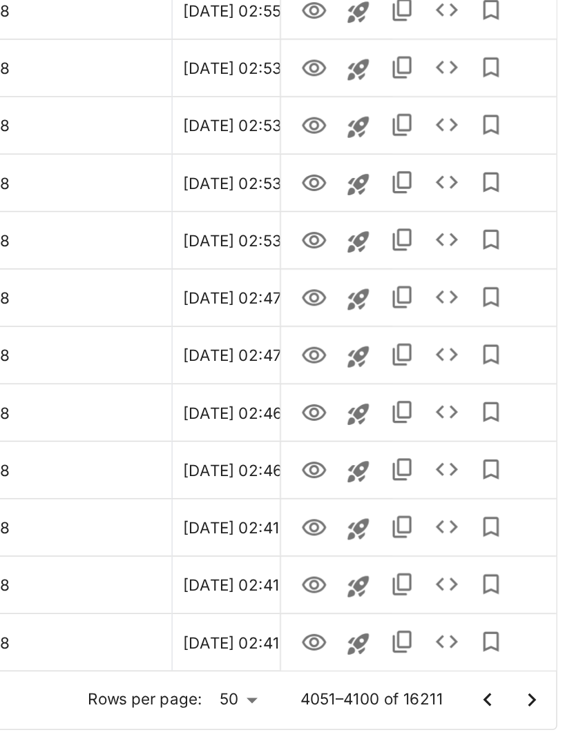
click at [540, 683] on icon "Go to next page" at bounding box center [548, 691] width 17 height 17
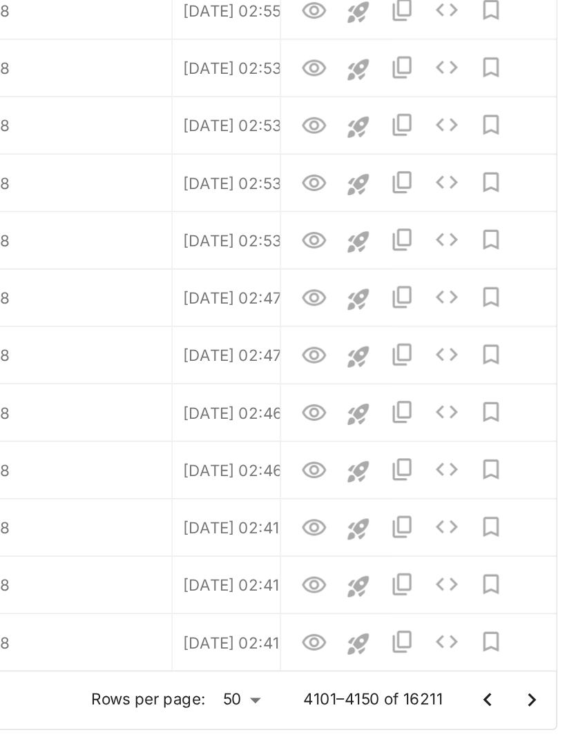
click at [540, 683] on icon "Go to next page" at bounding box center [548, 691] width 17 height 17
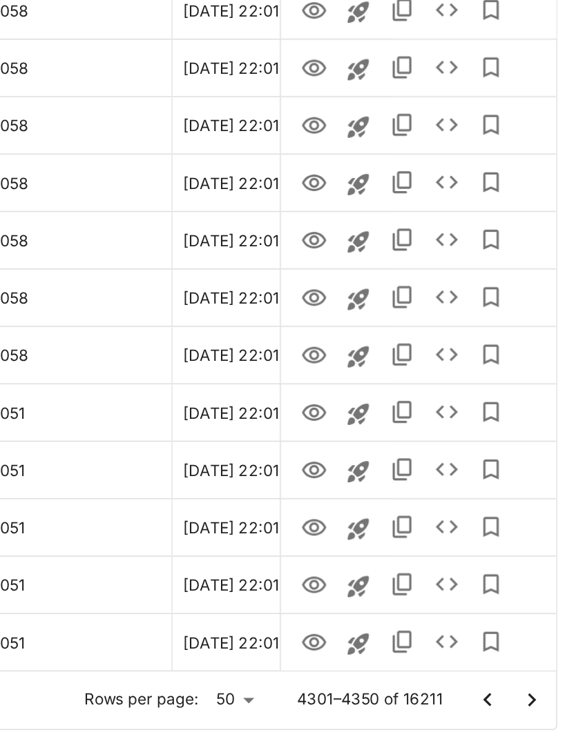
click at [540, 683] on icon "Go to next page" at bounding box center [548, 691] width 17 height 17
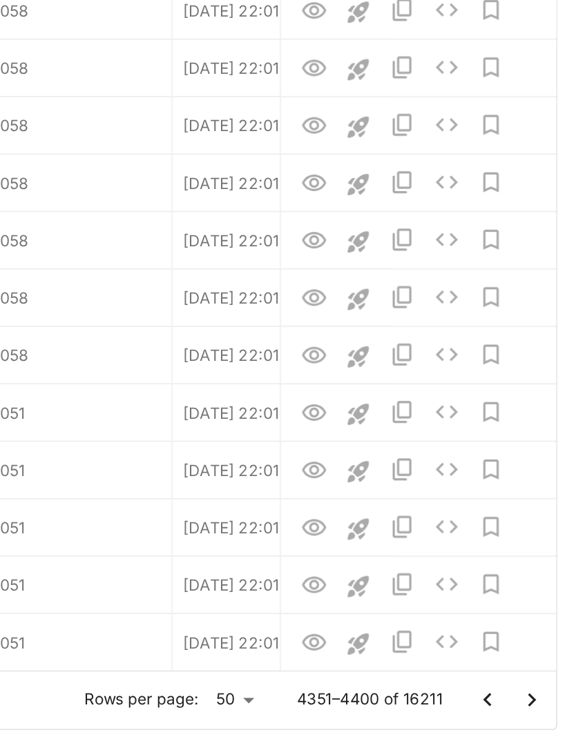
click at [540, 683] on icon "Go to next page" at bounding box center [548, 691] width 17 height 17
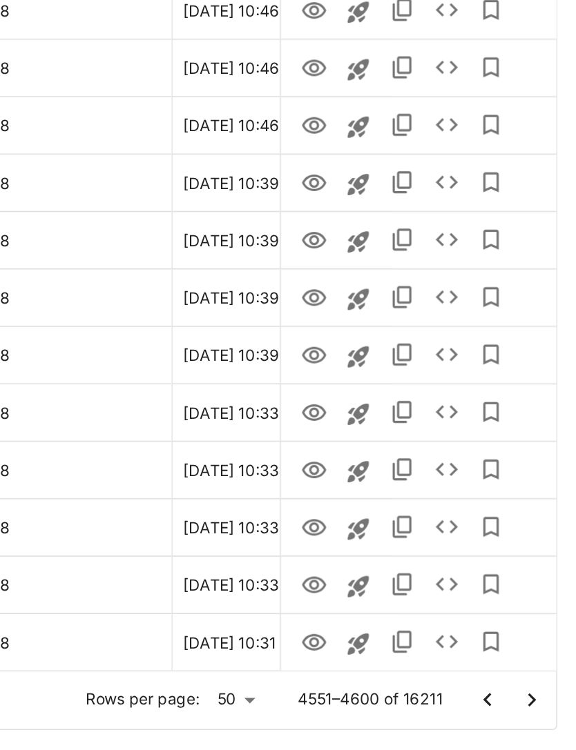
click at [540, 683] on icon "Go to next page" at bounding box center [548, 691] width 17 height 17
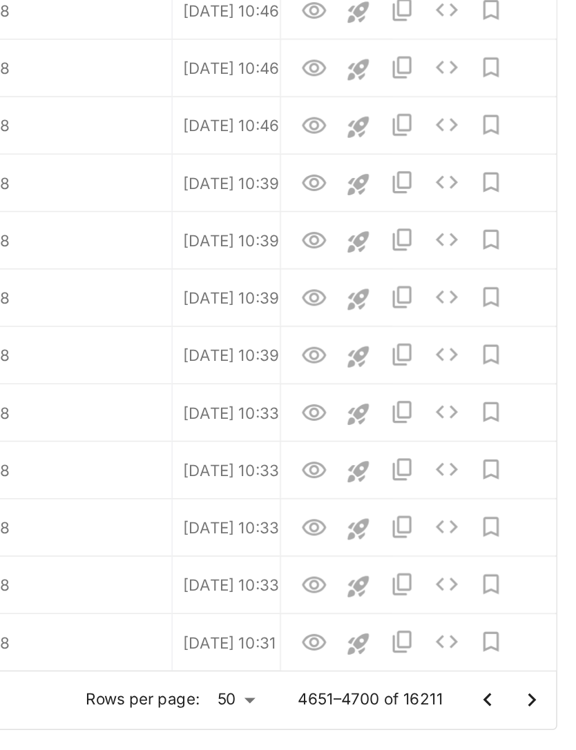
click at [540, 683] on icon "Go to next page" at bounding box center [548, 691] width 17 height 17
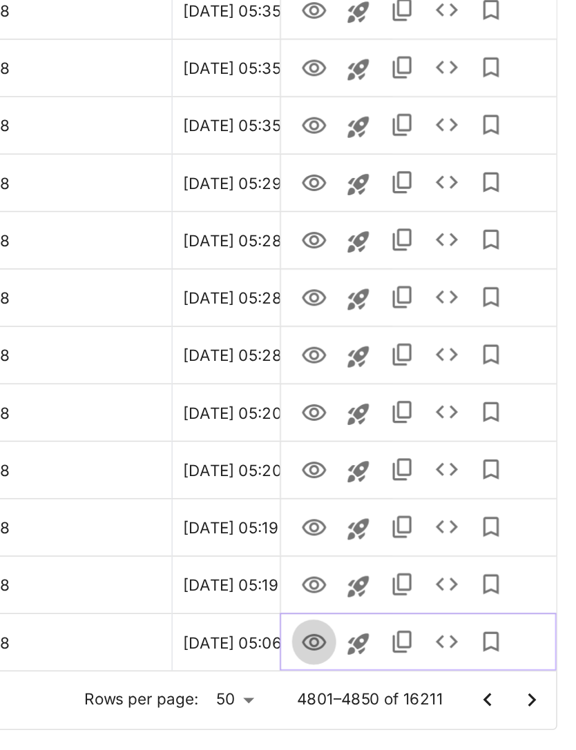
click at [404, 647] on icon "View Video" at bounding box center [412, 655] width 17 height 17
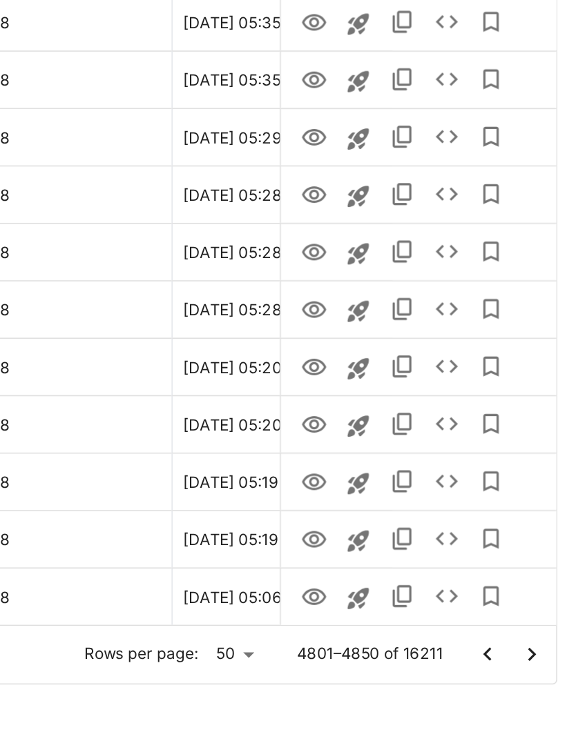
click at [545, 686] on icon "Go to next page" at bounding box center [547, 690] width 5 height 8
click at [404, 647] on icon "View Video" at bounding box center [412, 655] width 17 height 17
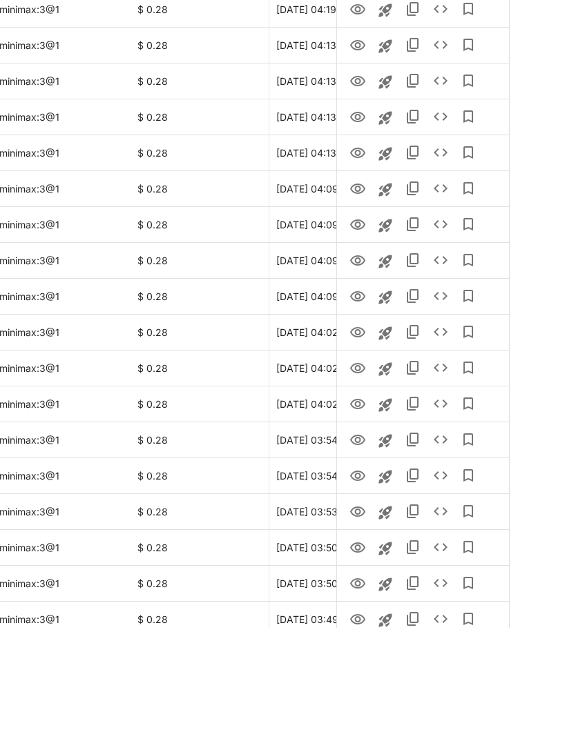
scroll to position [1435, 0]
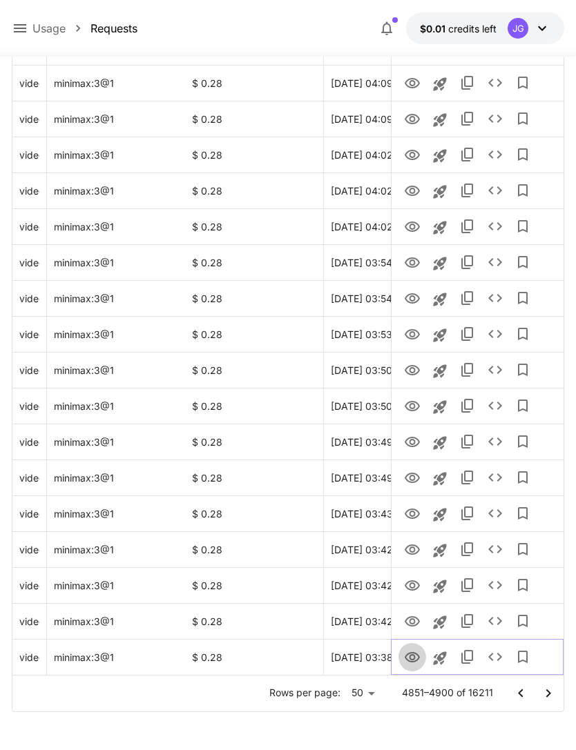
click at [418, 658] on icon "View Video" at bounding box center [411, 657] width 15 height 10
click at [412, 618] on icon "View Video" at bounding box center [412, 622] width 17 height 17
click at [418, 623] on icon "View Video" at bounding box center [411, 621] width 15 height 10
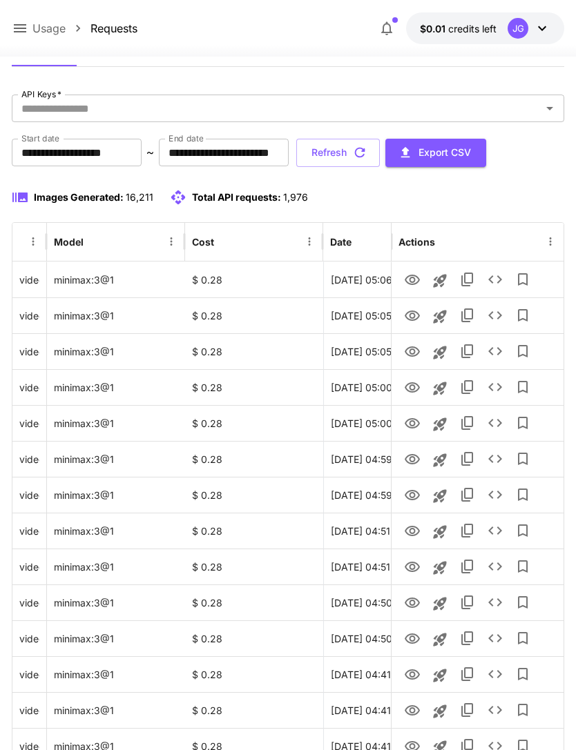
scroll to position [0, 0]
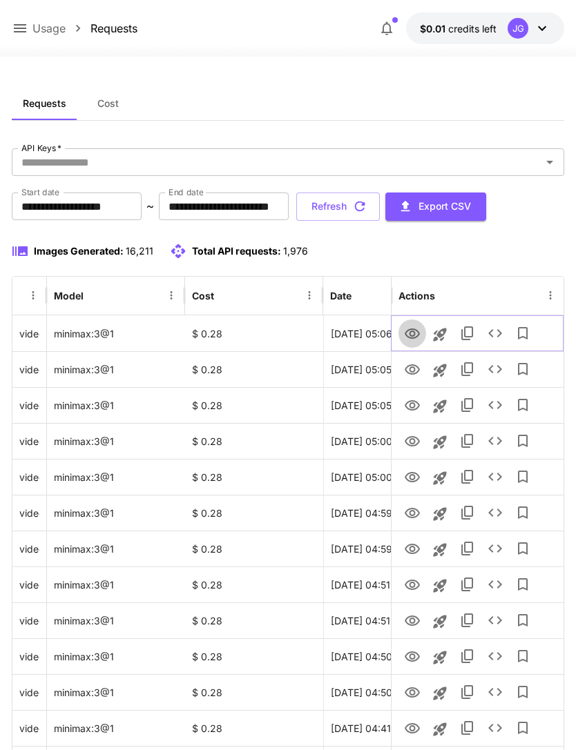
click at [410, 335] on icon "View Video" at bounding box center [411, 334] width 15 height 10
click at [413, 337] on icon "View Video" at bounding box center [412, 334] width 17 height 17
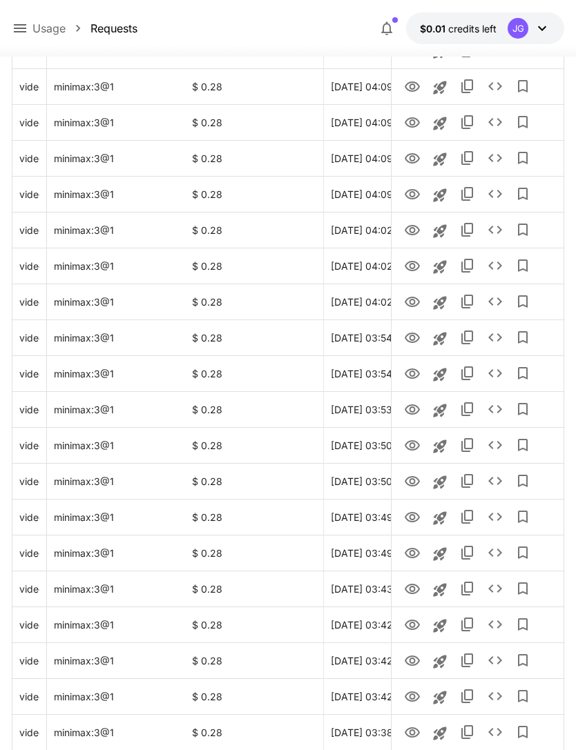
scroll to position [1394, 0]
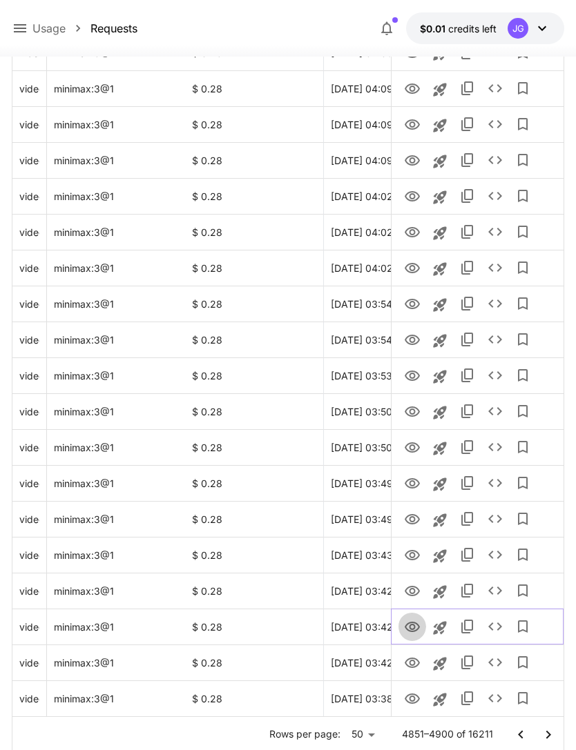
click at [416, 629] on icon "View Video" at bounding box center [411, 627] width 15 height 10
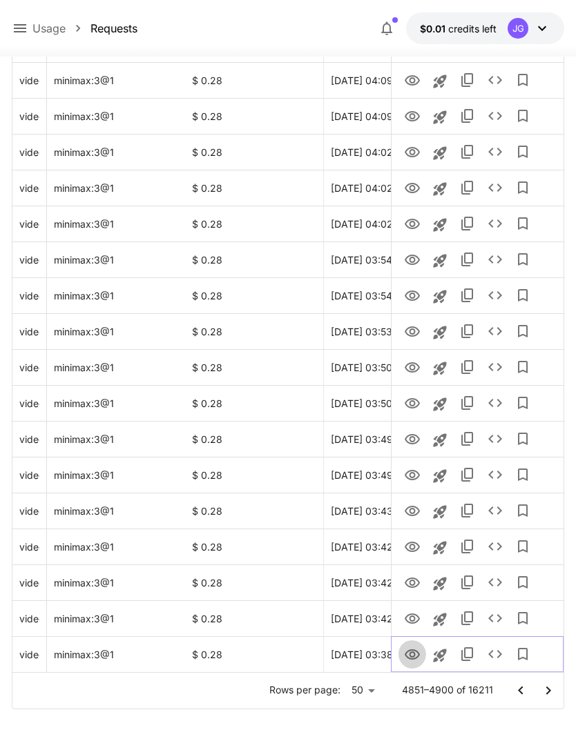
click at [415, 654] on icon "View Video" at bounding box center [412, 655] width 17 height 17
click at [413, 332] on icon "View Video" at bounding box center [411, 331] width 15 height 10
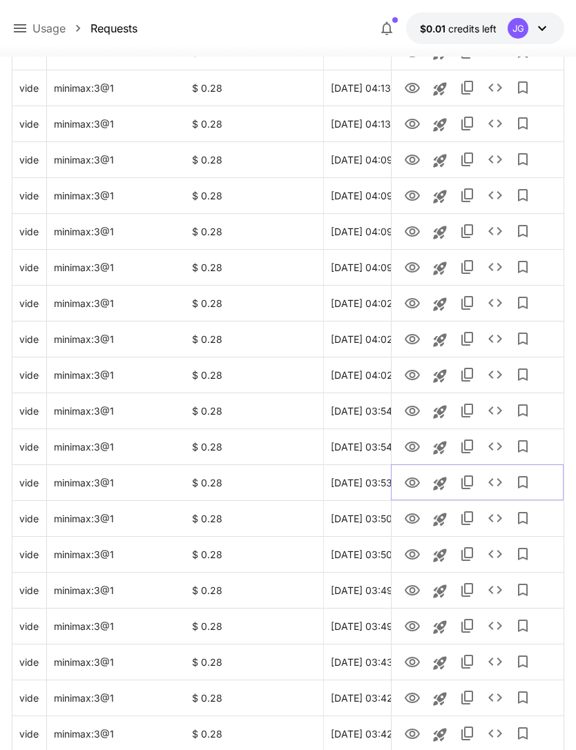
scroll to position [1282, 0]
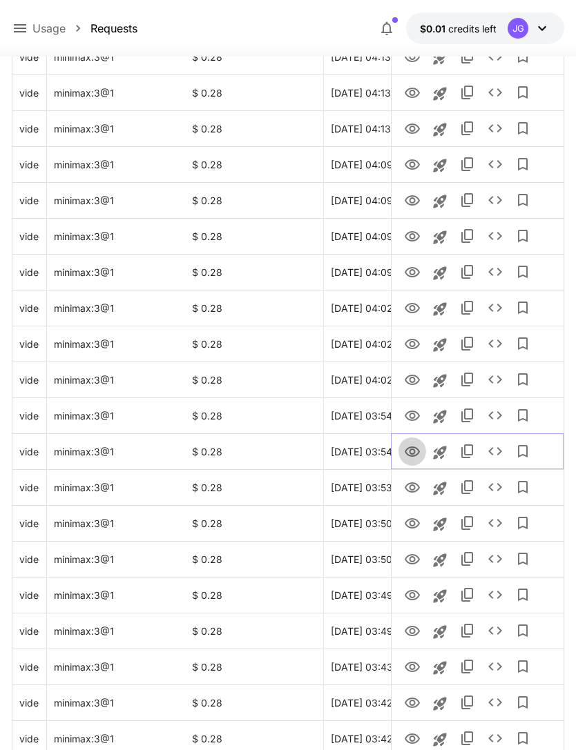
click at [415, 453] on icon "View Video" at bounding box center [412, 452] width 17 height 17
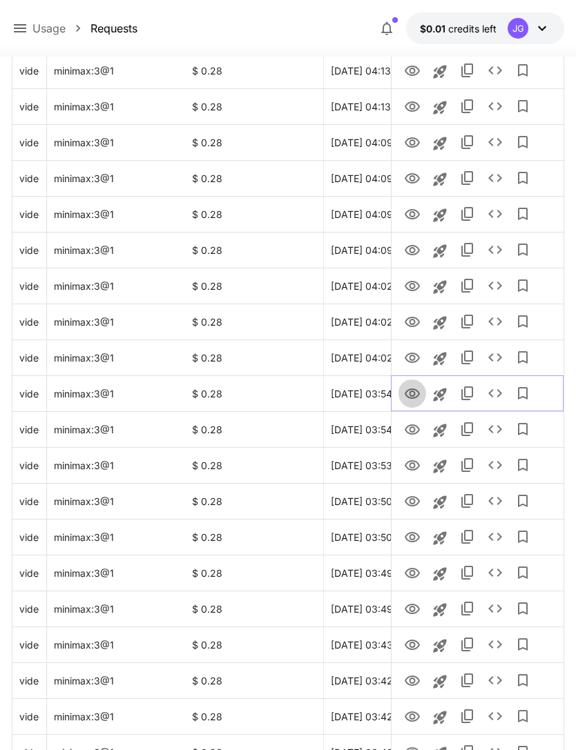
click at [409, 400] on icon "View Video" at bounding box center [412, 394] width 17 height 17
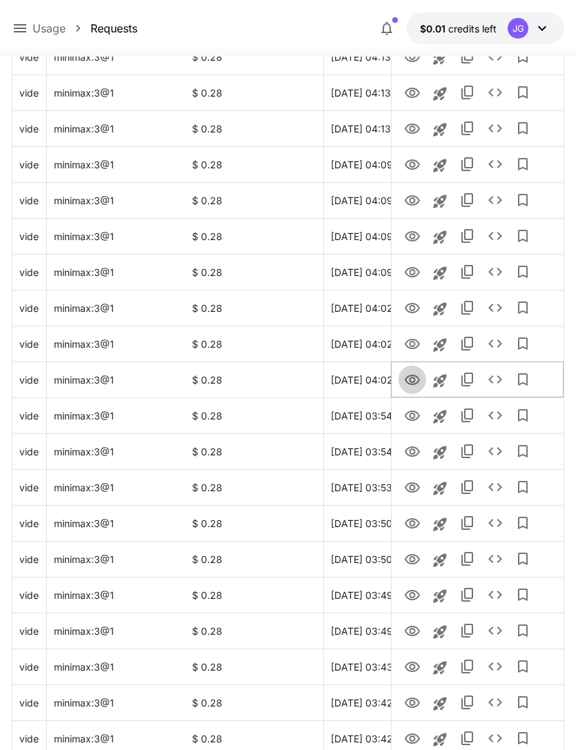
click at [411, 376] on icon "View Video" at bounding box center [412, 380] width 17 height 17
click at [414, 416] on icon "View Video" at bounding box center [411, 416] width 15 height 10
click at [417, 450] on icon "View Video" at bounding box center [412, 452] width 17 height 17
click at [411, 416] on icon "View Video" at bounding box center [412, 416] width 17 height 17
click at [414, 383] on icon "View Video" at bounding box center [411, 380] width 15 height 10
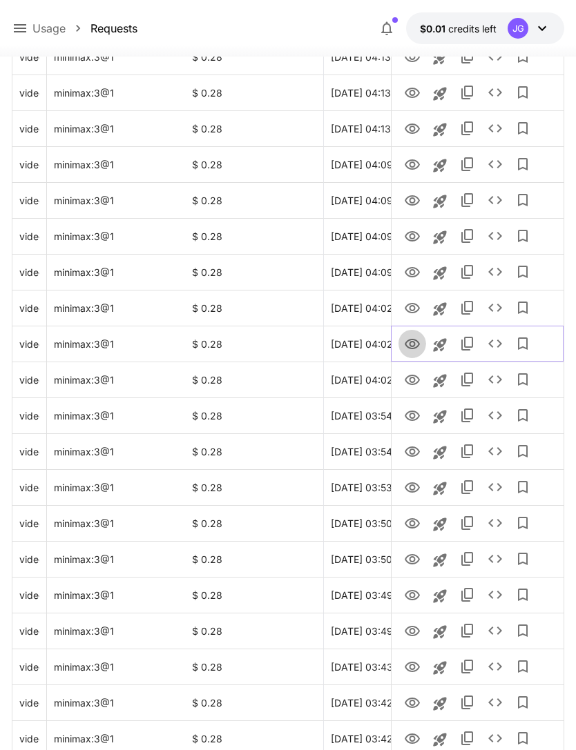
click at [413, 336] on icon "View Video" at bounding box center [412, 344] width 17 height 17
click at [413, 315] on icon "View Video" at bounding box center [412, 308] width 17 height 17
click at [416, 344] on icon "View Video" at bounding box center [412, 344] width 17 height 17
click at [413, 309] on icon "View Video" at bounding box center [412, 308] width 17 height 17
click at [416, 273] on icon "View Video" at bounding box center [412, 272] width 17 height 17
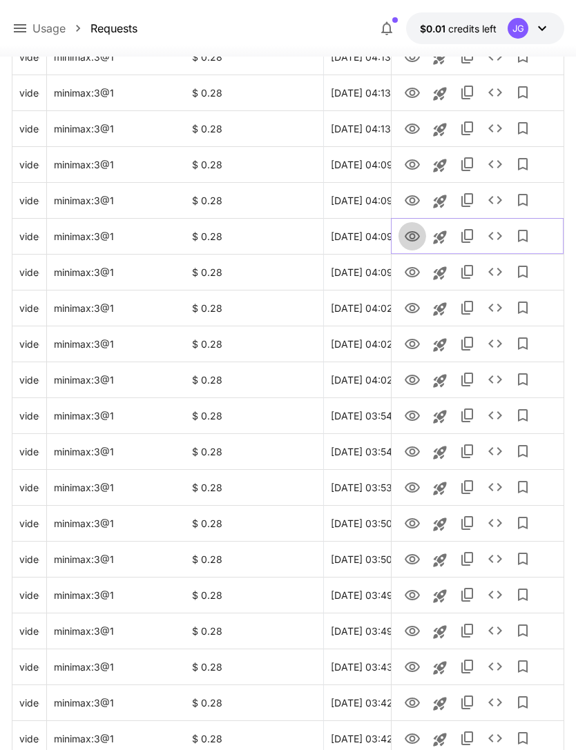
click at [413, 237] on icon "View Video" at bounding box center [411, 236] width 15 height 10
click at [410, 196] on icon "View Video" at bounding box center [411, 200] width 15 height 10
click at [418, 159] on icon "View Video" at bounding box center [412, 165] width 17 height 17
click at [412, 125] on icon "View Video" at bounding box center [412, 129] width 17 height 17
click at [417, 164] on icon "View Video" at bounding box center [412, 165] width 17 height 17
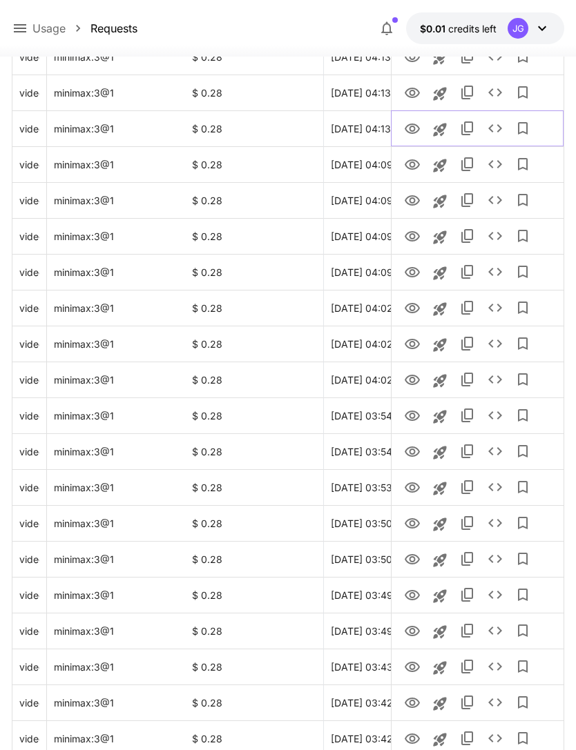
click at [416, 125] on icon "View Video" at bounding box center [411, 129] width 15 height 10
click at [410, 92] on icon "View Video" at bounding box center [411, 93] width 15 height 10
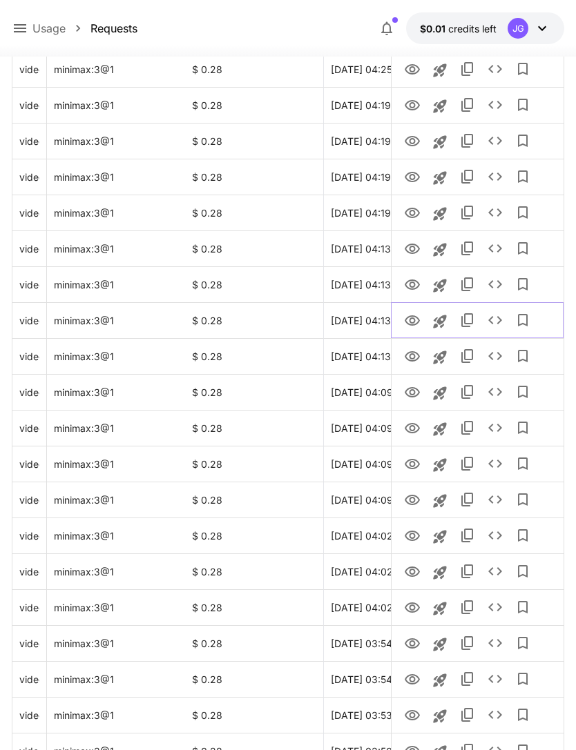
scroll to position [1054, 0]
click at [412, 284] on icon "View Video" at bounding box center [412, 285] width 17 height 17
click at [409, 240] on link "View Video" at bounding box center [412, 248] width 17 height 17
click at [419, 284] on icon "View Video" at bounding box center [411, 285] width 15 height 10
click at [415, 315] on icon "View Video" at bounding box center [412, 321] width 17 height 17
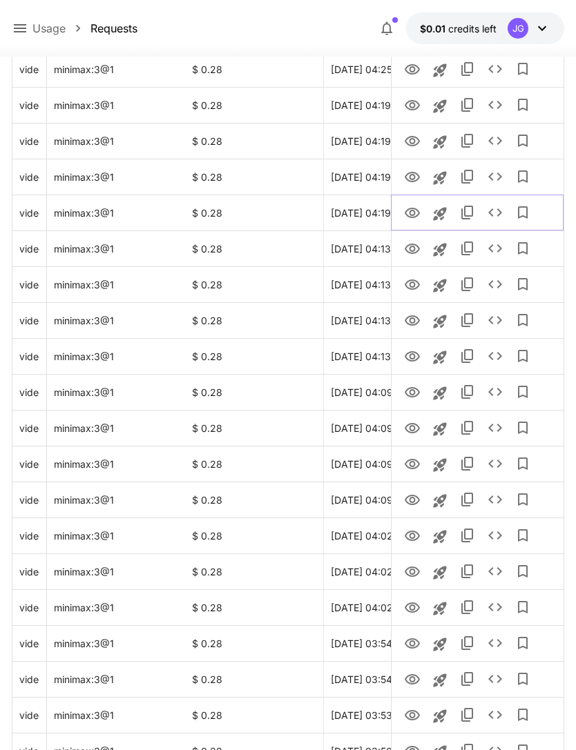
click at [418, 211] on icon "View Video" at bounding box center [411, 213] width 15 height 10
click at [415, 176] on icon "View Video" at bounding box center [412, 177] width 17 height 17
click at [415, 135] on icon "View Video" at bounding box center [412, 141] width 17 height 17
click at [417, 96] on link "View Video" at bounding box center [412, 104] width 17 height 17
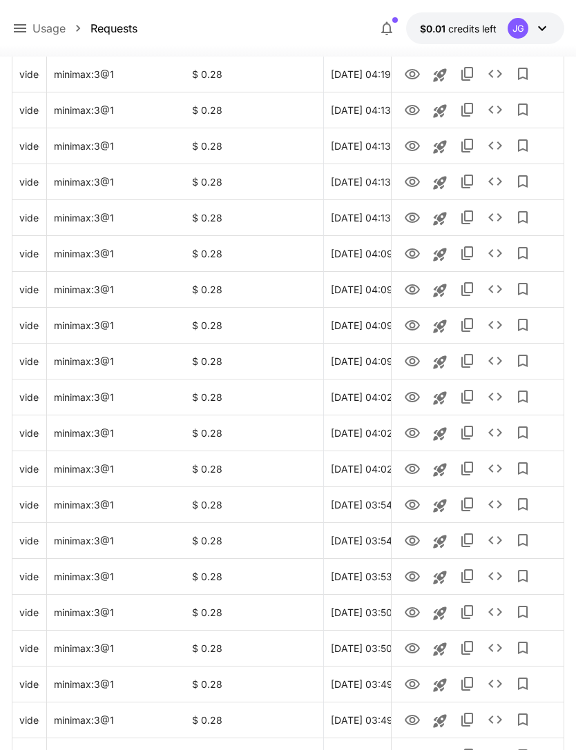
scroll to position [1394, 0]
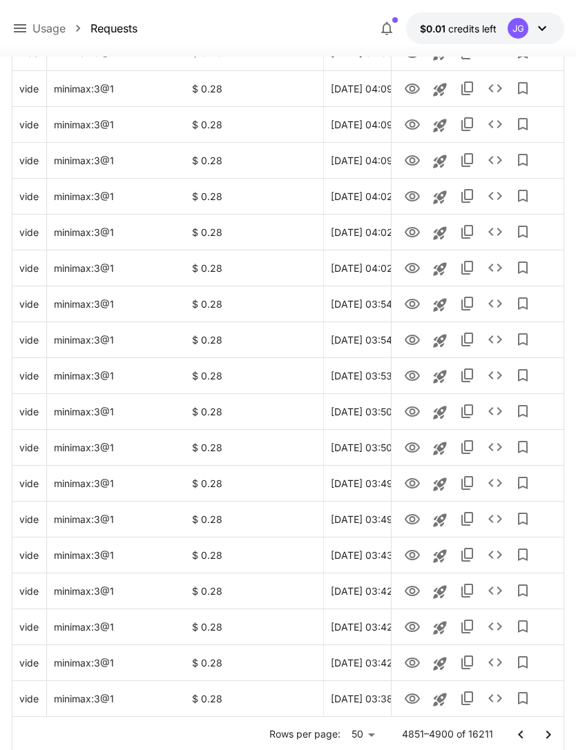
click at [549, 734] on icon "Go to next page" at bounding box center [547, 734] width 5 height 8
click at [412, 703] on icon "View Video" at bounding box center [411, 699] width 15 height 10
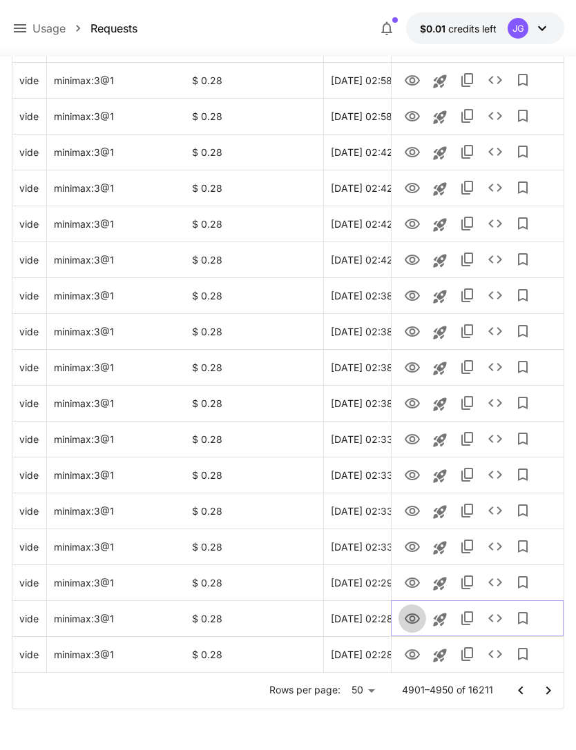
click at [418, 623] on icon "View Video" at bounding box center [412, 619] width 17 height 17
click at [415, 650] on icon "View Video" at bounding box center [412, 655] width 17 height 17
click at [496, 651] on icon "See details" at bounding box center [495, 654] width 17 height 17
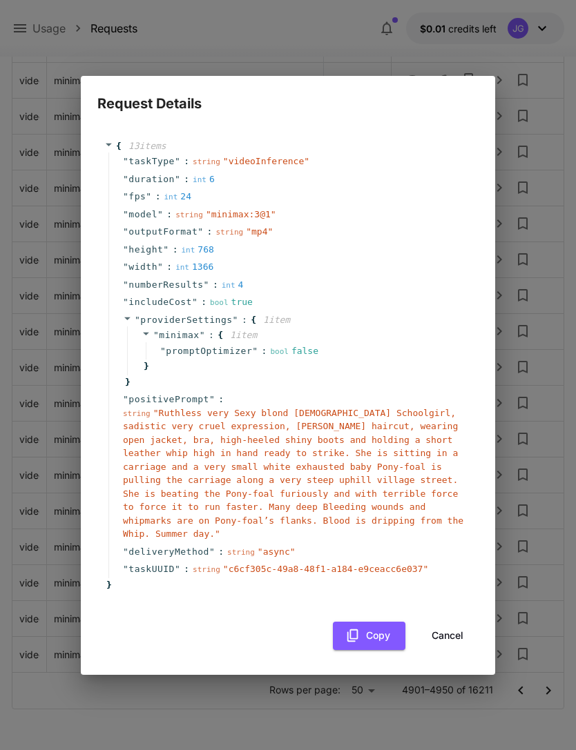
click at [451, 643] on button "Cancel" at bounding box center [447, 636] width 62 height 28
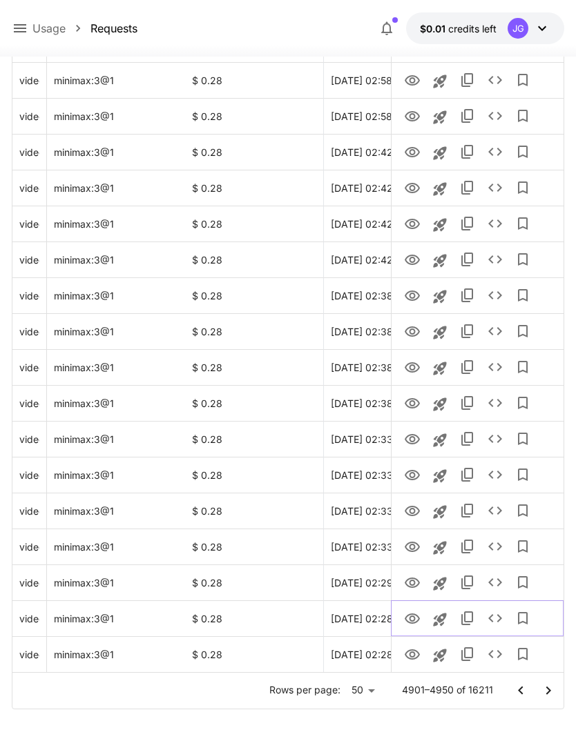
click at [451, 623] on button "Launch in playground" at bounding box center [440, 620] width 28 height 28
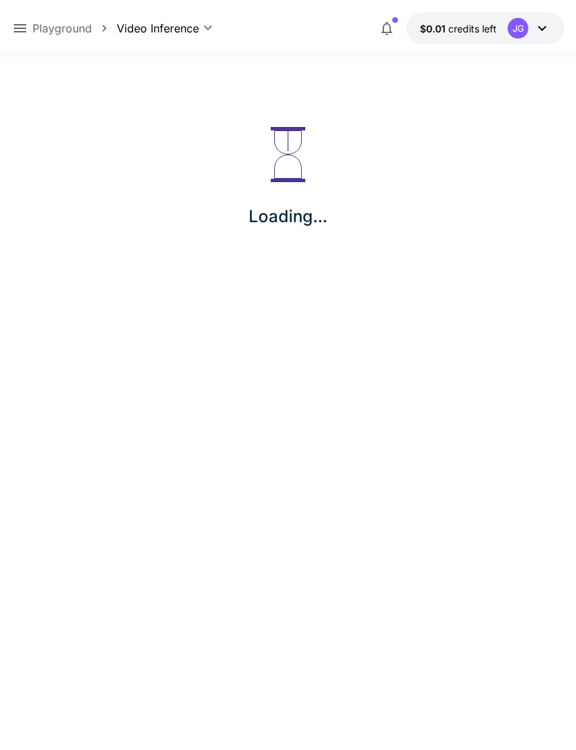
scroll to position [44, 0]
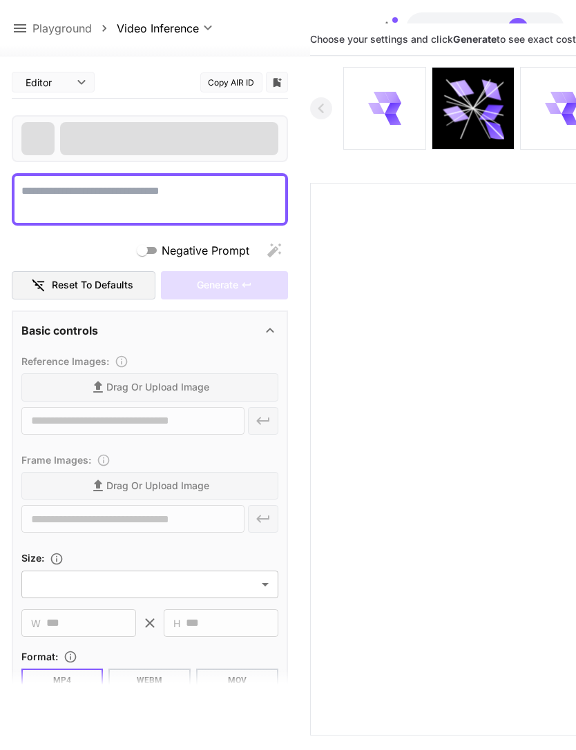
type textarea "**********"
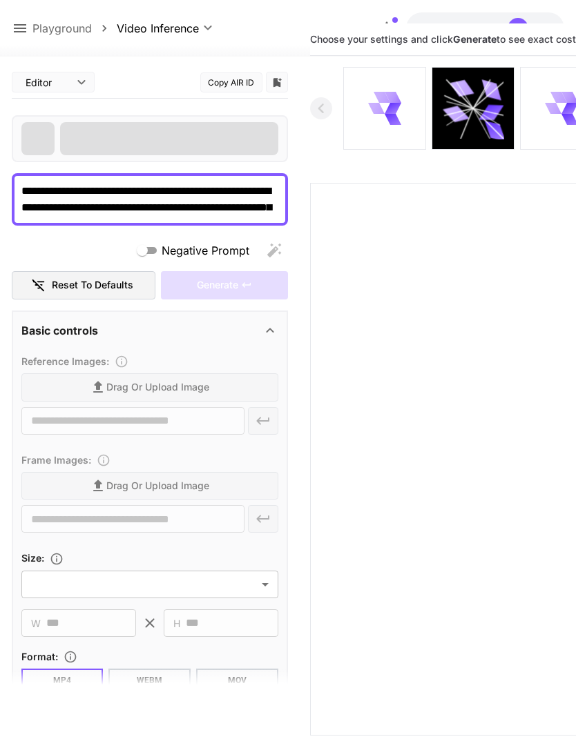
type input "**********"
type input "***"
type input "*"
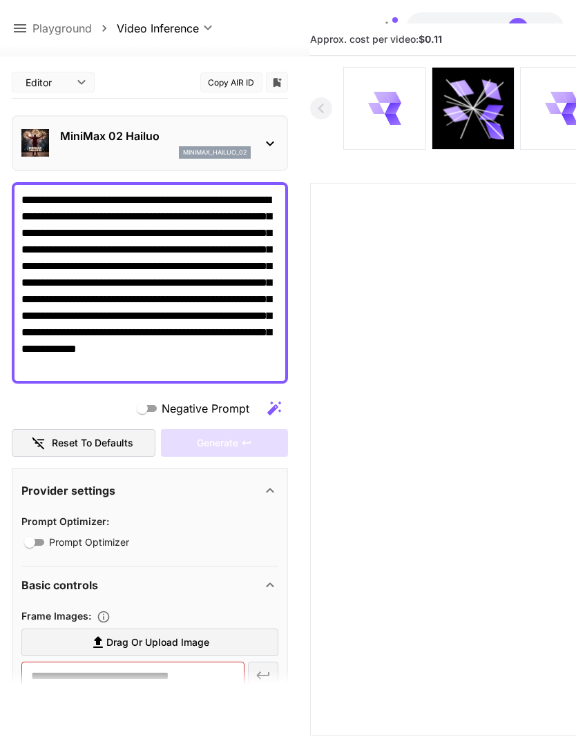
type input "*"
click at [396, 108] on icon at bounding box center [392, 108] width 17 height 11
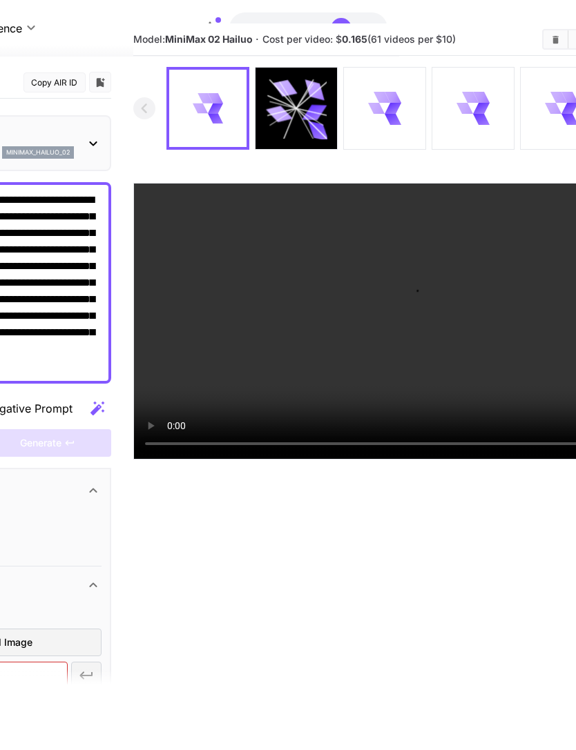
scroll to position [44, 175]
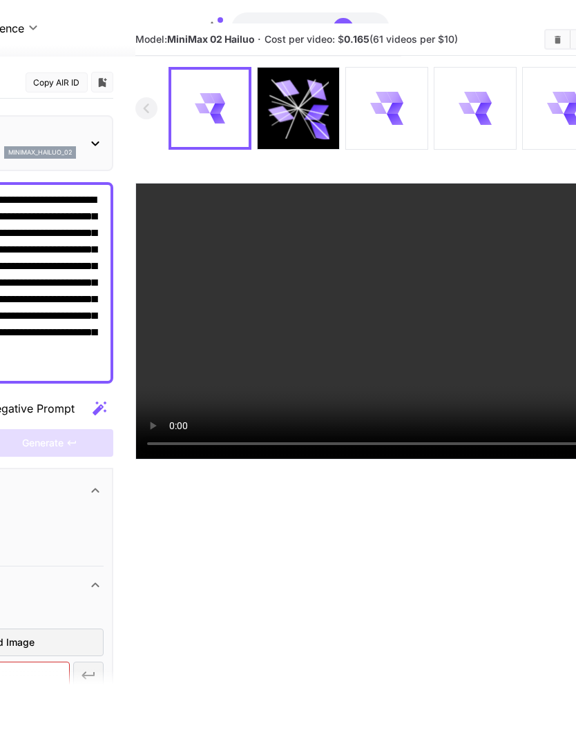
click at [422, 392] on video at bounding box center [412, 321] width 552 height 275
click at [416, 387] on video at bounding box center [412, 321] width 552 height 275
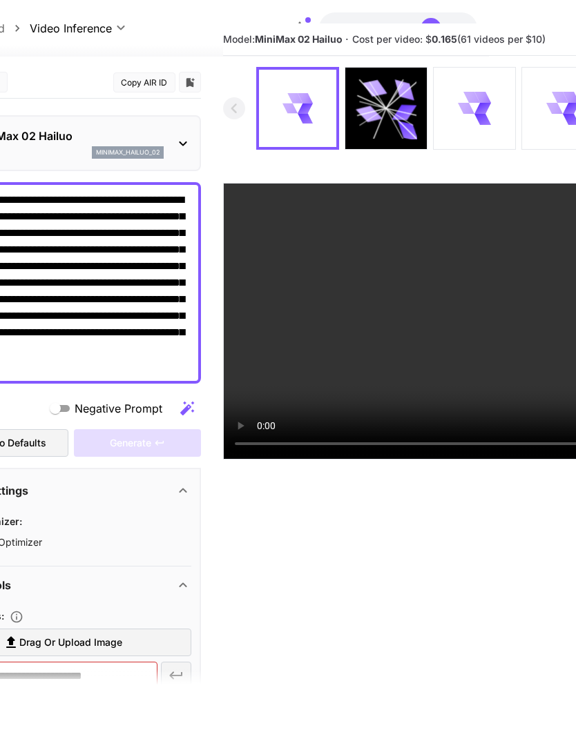
scroll to position [44, 0]
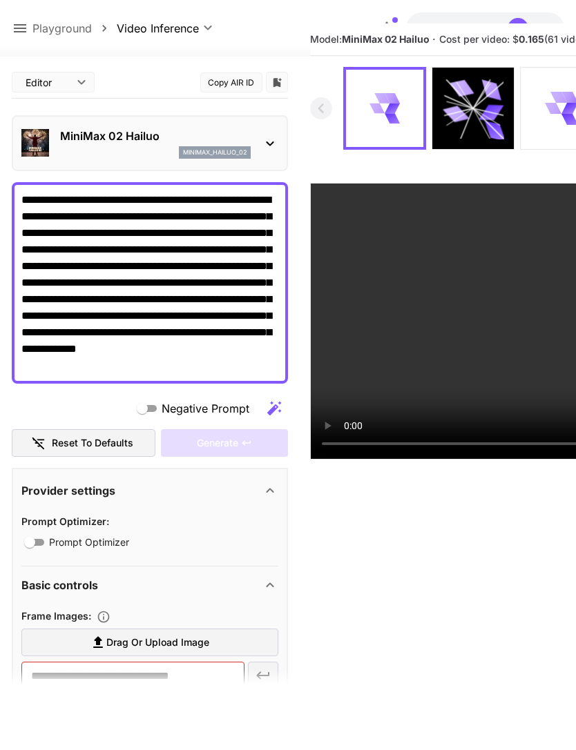
click at [18, 33] on icon at bounding box center [20, 28] width 17 height 17
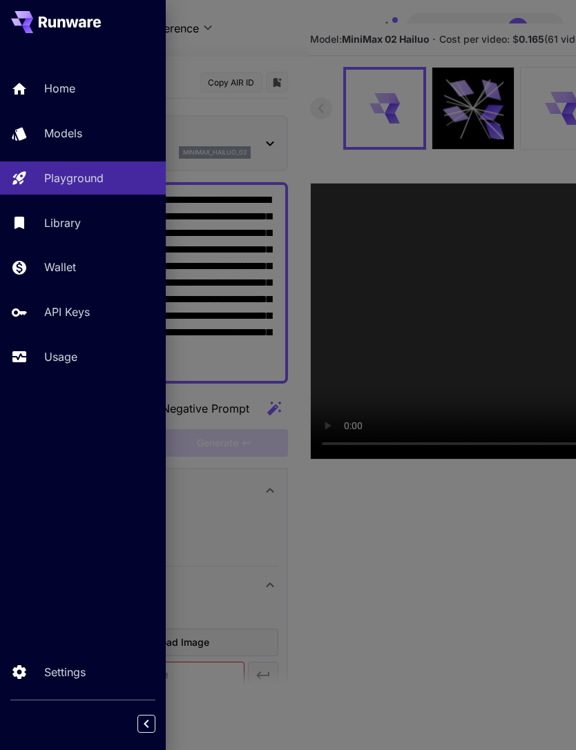
click at [55, 362] on p "Usage" at bounding box center [60, 357] width 33 height 17
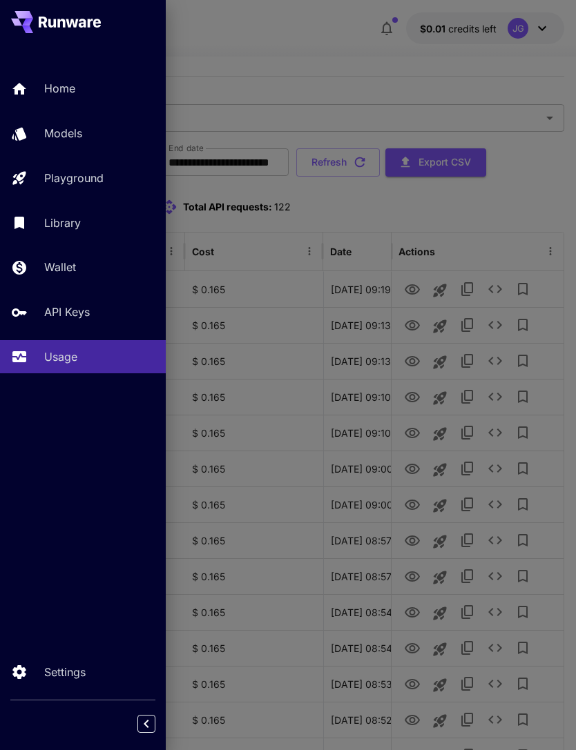
click at [66, 362] on p "Usage" at bounding box center [60, 357] width 33 height 17
click at [393, 388] on div at bounding box center [288, 375] width 576 height 750
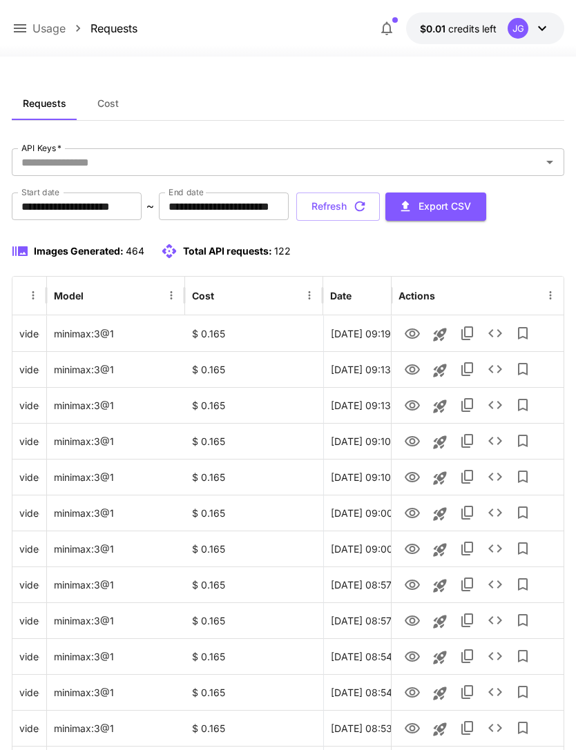
click at [106, 215] on input "**********" at bounding box center [77, 207] width 130 height 28
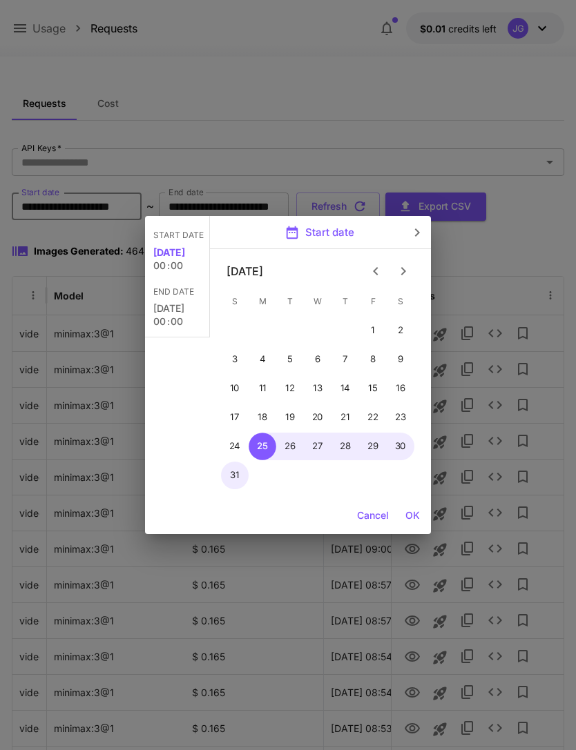
click at [372, 275] on icon "Previous month" at bounding box center [375, 271] width 17 height 17
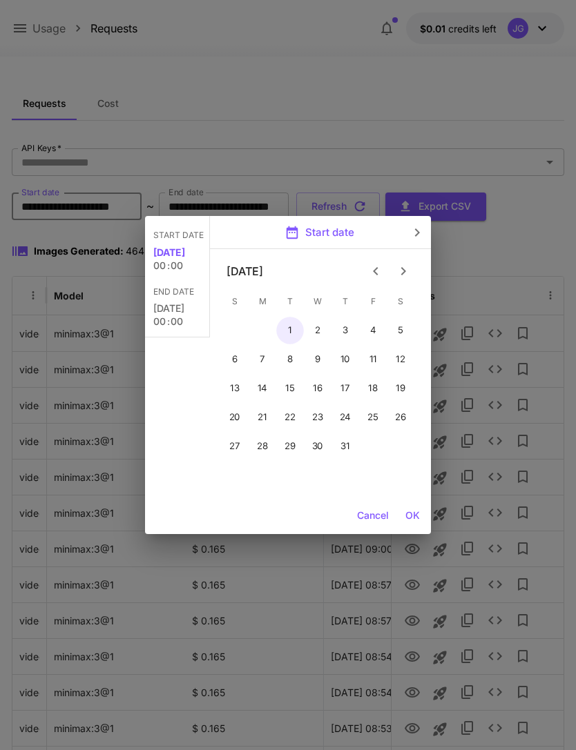
click at [295, 327] on button "1" at bounding box center [290, 331] width 28 height 28
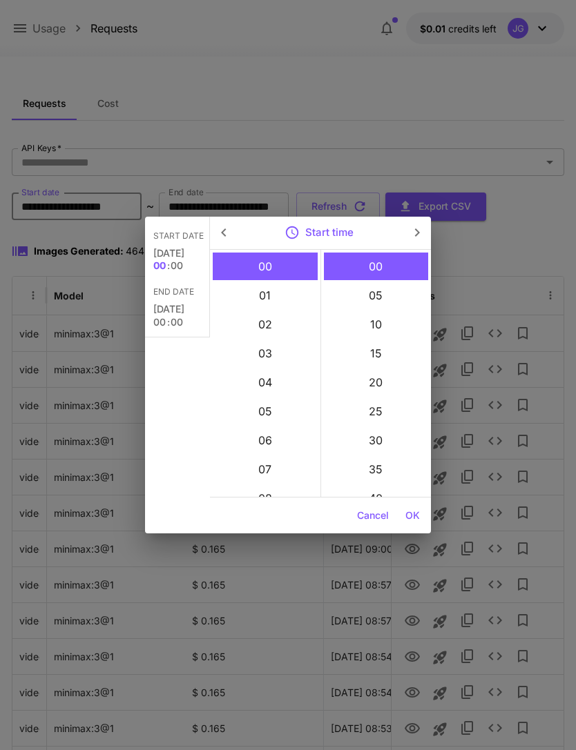
type input "**********"
click at [416, 517] on button "OK" at bounding box center [413, 516] width 26 height 26
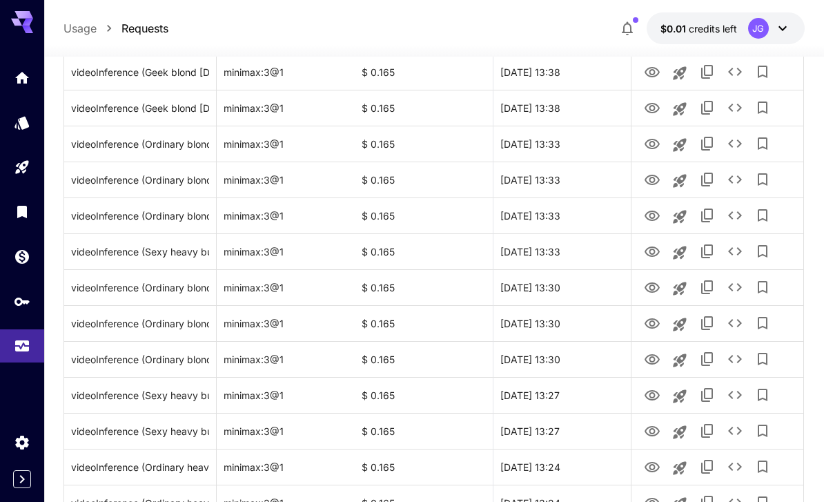
scroll to position [1598, 0]
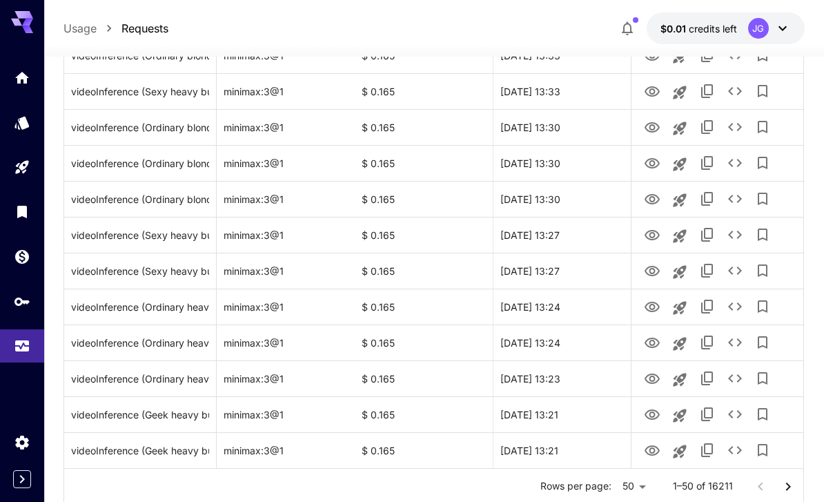
click at [575, 488] on icon "Go to next page" at bounding box center [787, 486] width 5 height 8
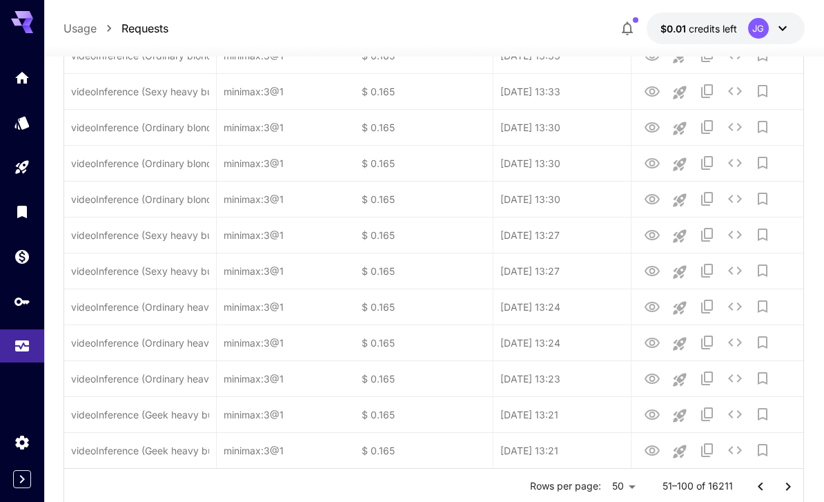
click at [575, 487] on icon "Go to next page" at bounding box center [787, 486] width 5 height 8
click at [575, 487] on icon "Go to next page" at bounding box center [788, 486] width 17 height 17
click at [575, 486] on icon "Go to next page" at bounding box center [788, 486] width 17 height 17
click at [575, 489] on icon "Go to next page" at bounding box center [788, 486] width 17 height 17
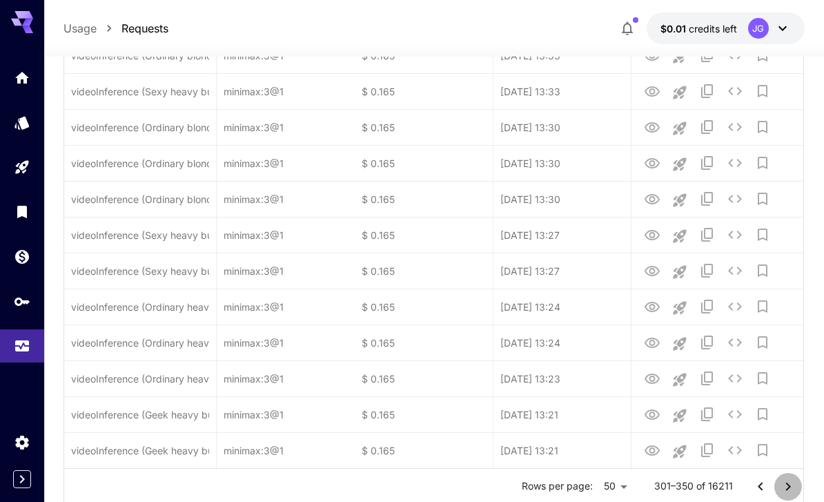
click at [575, 486] on icon "Go to next page" at bounding box center [787, 486] width 5 height 8
click at [575, 490] on icon "Go to next page" at bounding box center [788, 486] width 17 height 17
click at [575, 489] on icon "Go to next page" at bounding box center [788, 486] width 17 height 17
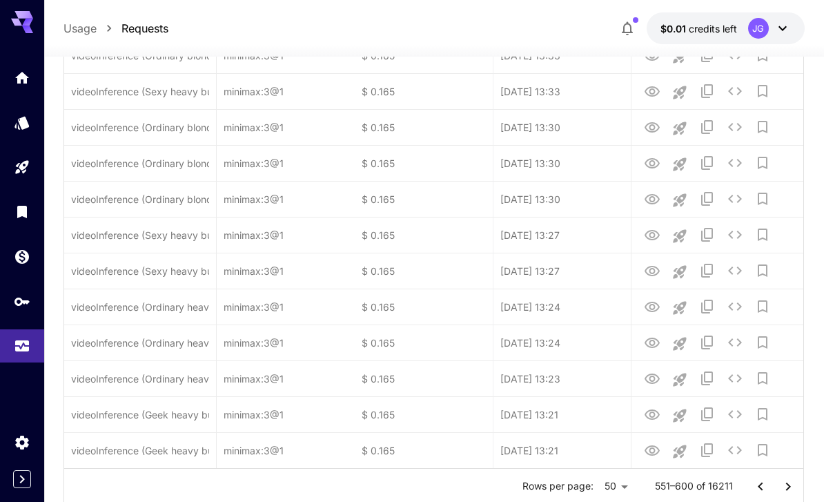
click at [575, 489] on icon "Go to next page" at bounding box center [788, 486] width 17 height 17
click at [575, 487] on icon "Go to next page" at bounding box center [788, 486] width 17 height 17
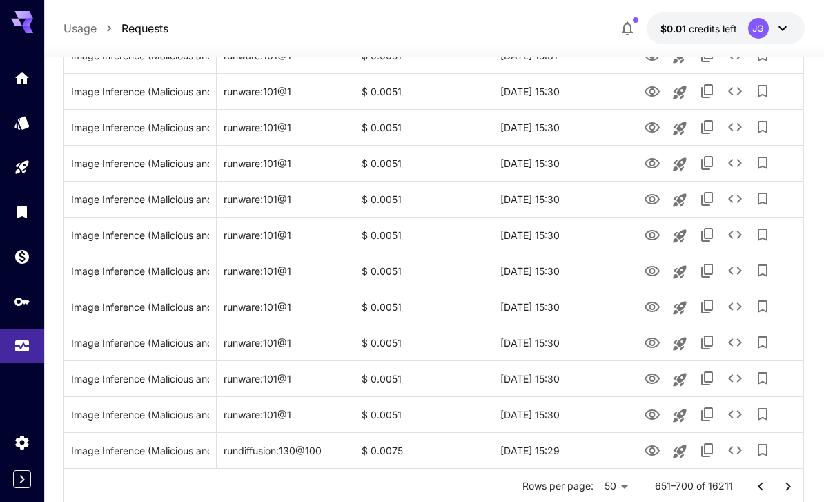
click at [575, 488] on icon "Go to next page" at bounding box center [788, 486] width 17 height 17
click at [575, 487] on icon "Go to next page" at bounding box center [788, 486] width 17 height 17
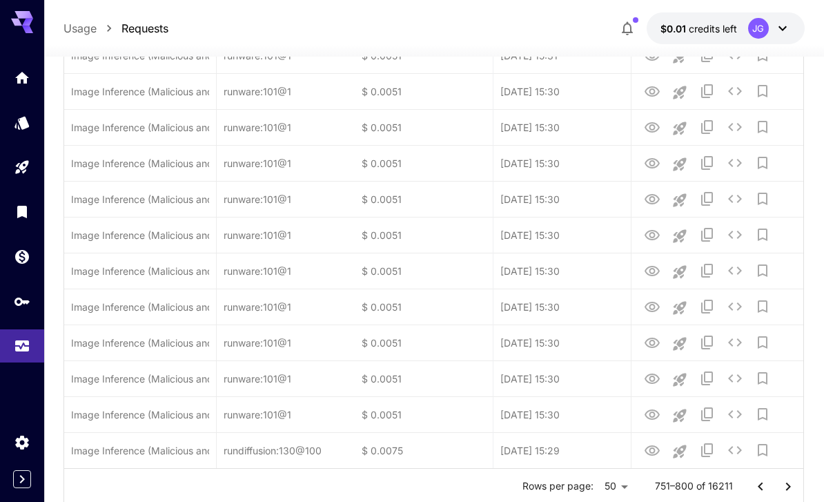
click at [575, 488] on icon "Go to next page" at bounding box center [788, 486] width 17 height 17
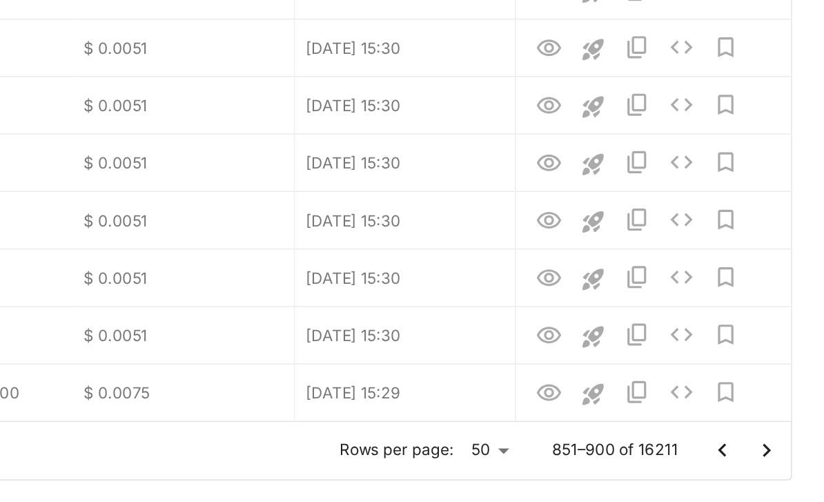
click at [575, 434] on icon "Go to next page" at bounding box center [788, 442] width 17 height 17
click at [575, 438] on icon "Go to next page" at bounding box center [787, 442] width 5 height 8
click at [575, 434] on icon "Go to next page" at bounding box center [788, 442] width 17 height 17
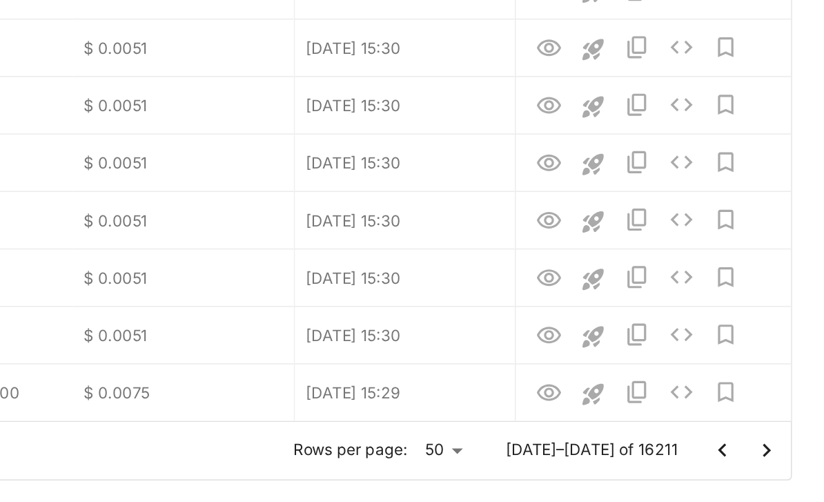
click at [575, 434] on icon "Go to next page" at bounding box center [788, 442] width 17 height 17
click at [575, 438] on icon "Go to next page" at bounding box center [787, 442] width 5 height 8
click at [575, 434] on icon "Go to next page" at bounding box center [788, 442] width 17 height 17
click at [575, 438] on icon "Go to next page" at bounding box center [787, 442] width 5 height 8
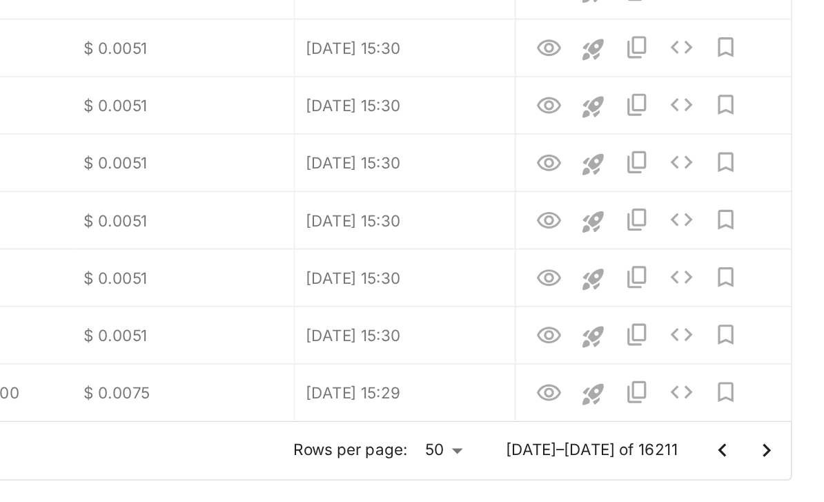
click at [575, 438] on icon "Go to next page" at bounding box center [787, 442] width 5 height 8
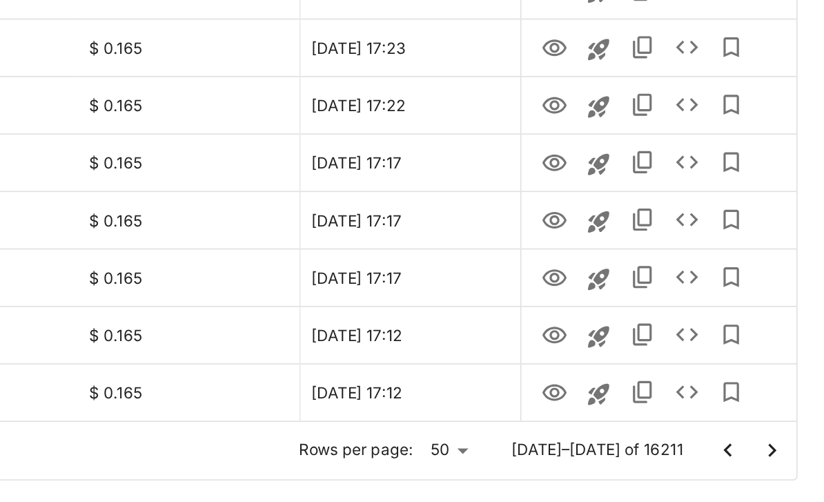
click at [575, 434] on icon "Go to next page" at bounding box center [788, 442] width 17 height 17
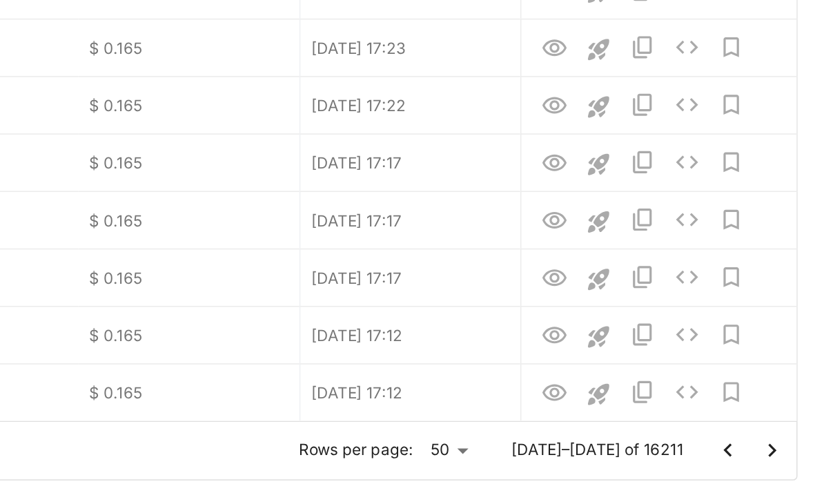
click at [575, 429] on button "Go to next page" at bounding box center [788, 443] width 28 height 28
click at [575, 438] on icon "Go to next page" at bounding box center [787, 442] width 5 height 8
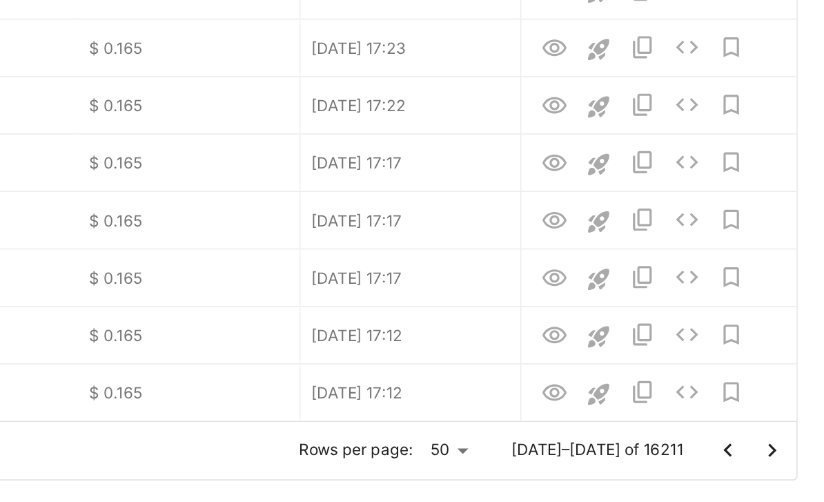
click at [575, 434] on icon "Go to next page" at bounding box center [788, 442] width 17 height 17
click at [575, 438] on icon "Go to next page" at bounding box center [787, 442] width 5 height 8
click at [575, 434] on icon "Go to next page" at bounding box center [788, 442] width 17 height 17
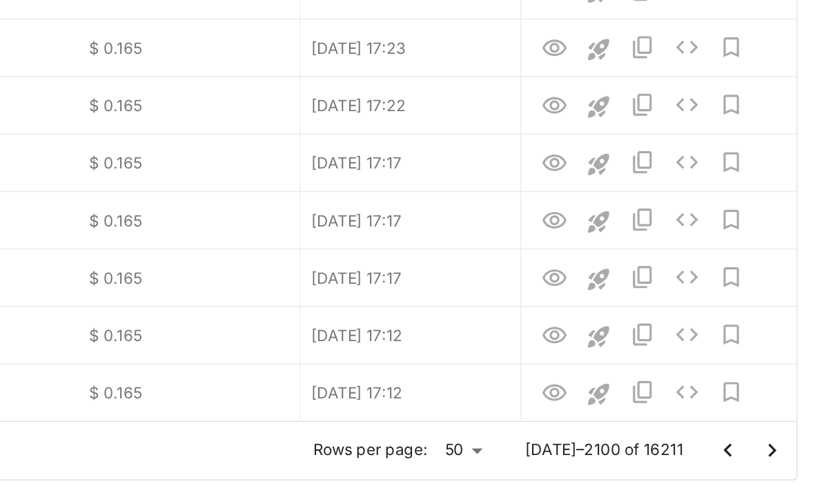
click at [575, 434] on icon "Go to next page" at bounding box center [788, 442] width 17 height 17
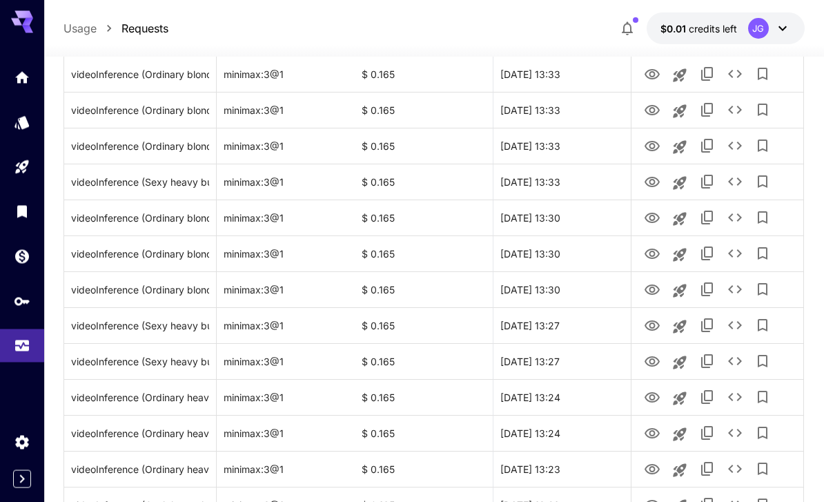
scroll to position [1598, 0]
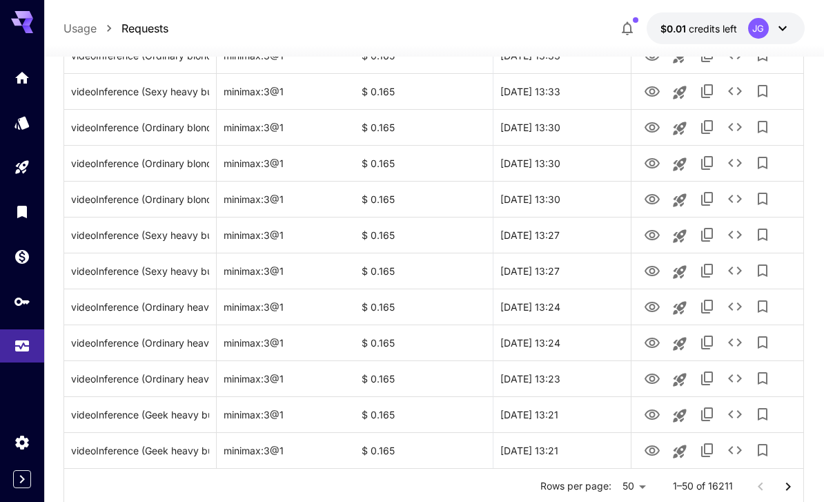
click at [575, 491] on icon "Go to next page" at bounding box center [788, 486] width 17 height 17
click at [575, 486] on icon "Go to next page" at bounding box center [788, 486] width 17 height 17
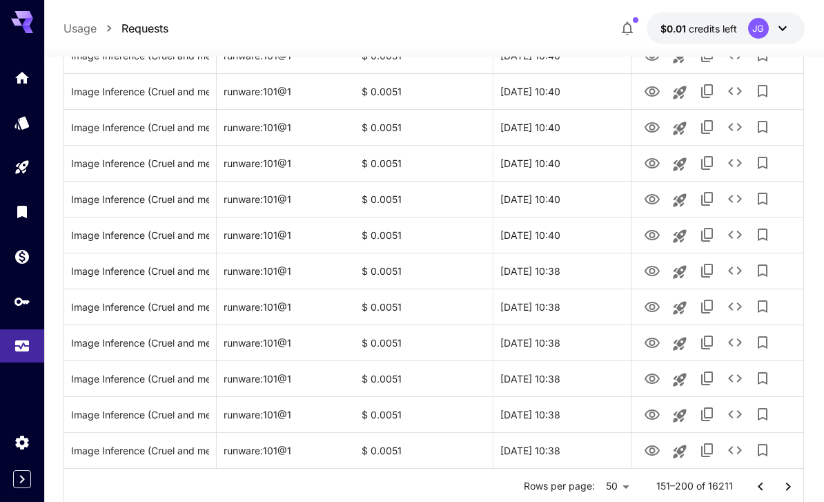
click at [575, 490] on icon "Go to next page" at bounding box center [788, 486] width 17 height 17
click at [575, 494] on icon "Go to next page" at bounding box center [788, 486] width 17 height 17
click at [575, 487] on icon "Go to next page" at bounding box center [788, 486] width 17 height 17
click at [575, 486] on icon "Go to next page" at bounding box center [788, 486] width 17 height 17
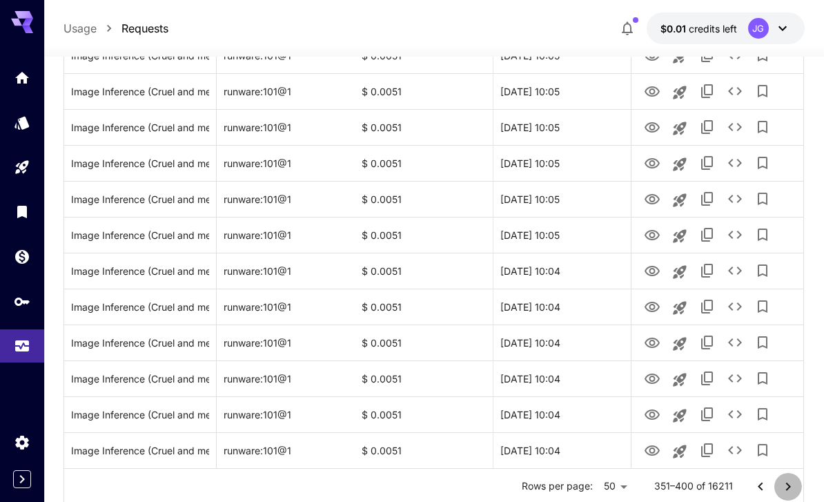
click at [575, 485] on icon "Go to next page" at bounding box center [788, 486] width 17 height 17
click at [575, 483] on icon "Go to next page" at bounding box center [788, 486] width 17 height 17
click at [575, 481] on icon "Go to next page" at bounding box center [788, 486] width 17 height 17
click at [575, 483] on icon "Go to next page" at bounding box center [788, 486] width 17 height 17
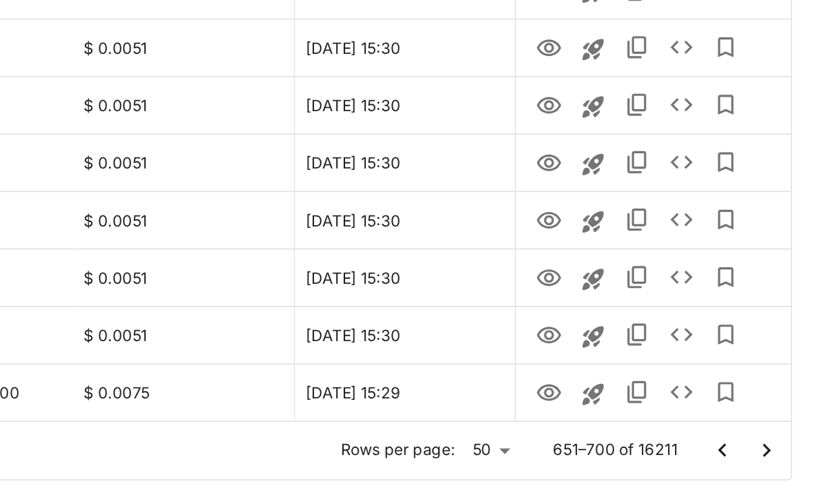
scroll to position [1641, 0]
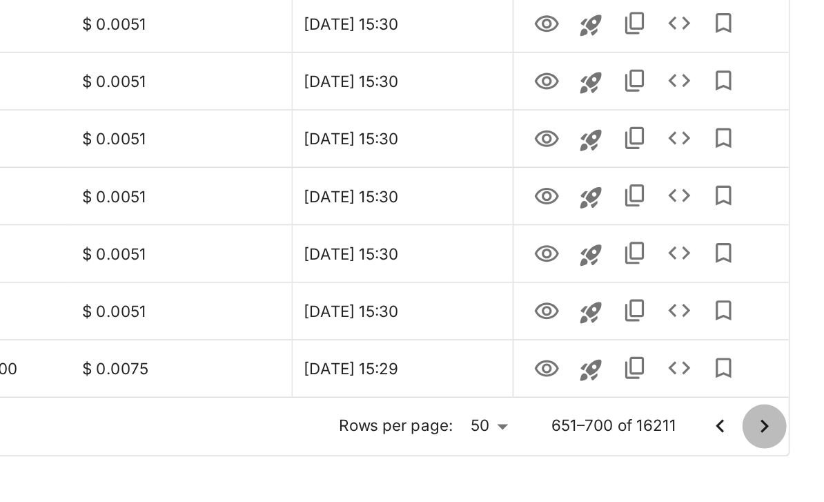
click at [575, 435] on icon "Go to next page" at bounding box center [787, 443] width 17 height 17
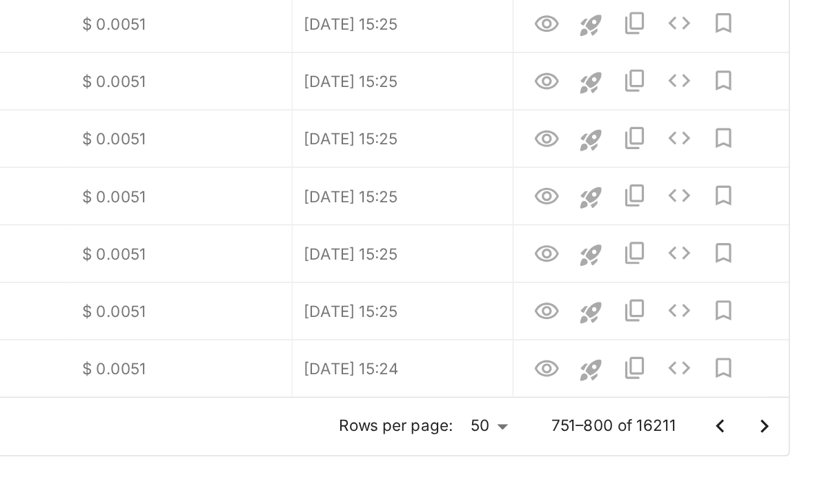
click at [575, 435] on icon "Go to next page" at bounding box center [787, 443] width 17 height 17
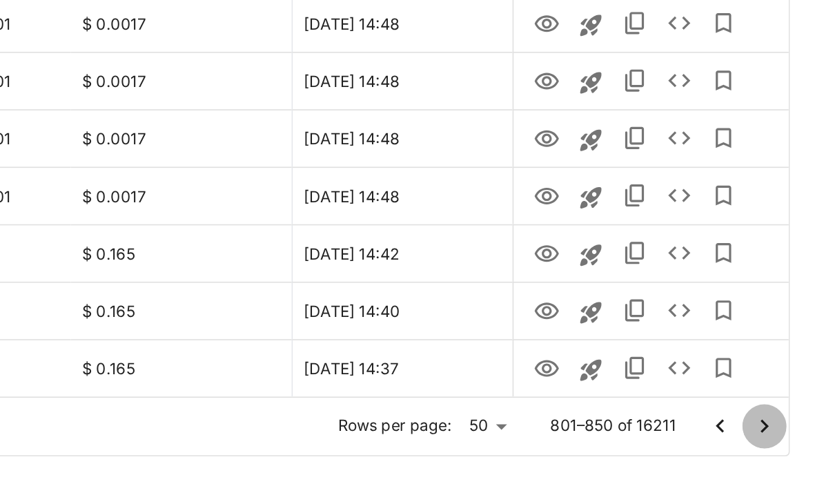
click at [575, 438] on icon "Go to next page" at bounding box center [787, 442] width 5 height 8
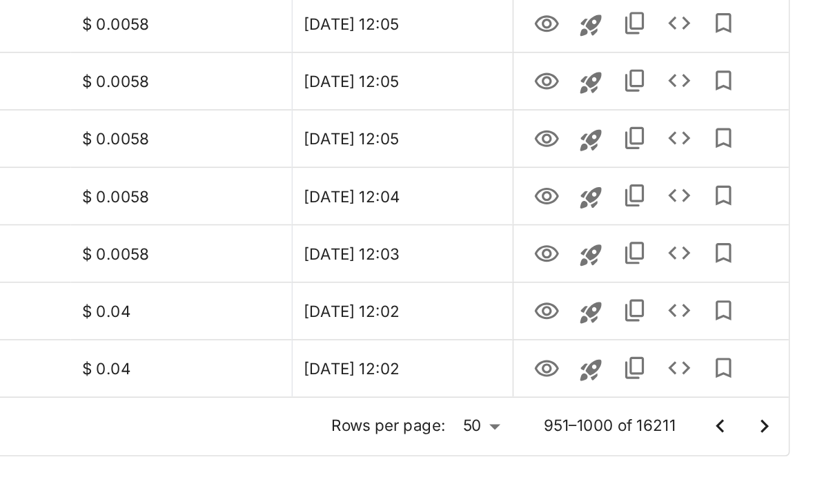
click at [575, 438] on icon "Go to next page" at bounding box center [787, 442] width 5 height 8
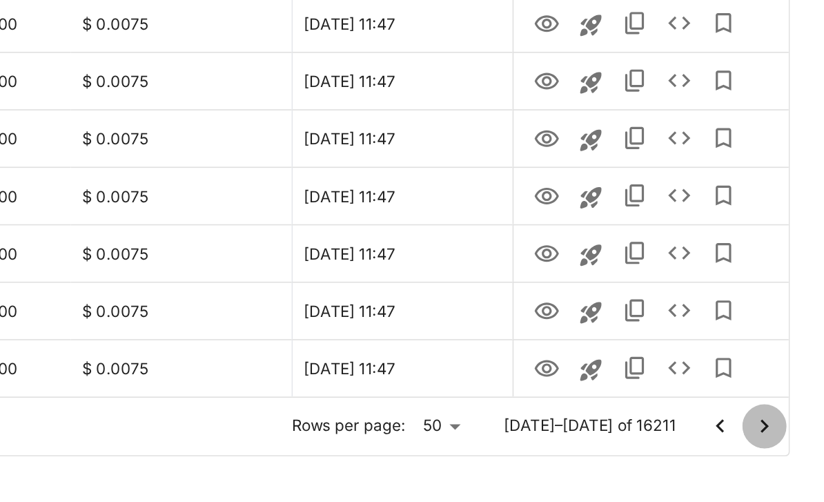
click at [575, 435] on icon "Go to next page" at bounding box center [787, 443] width 17 height 17
click at [575, 438] on icon "Go to next page" at bounding box center [787, 442] width 5 height 8
click at [575, 435] on icon "Go to next page" at bounding box center [787, 443] width 17 height 17
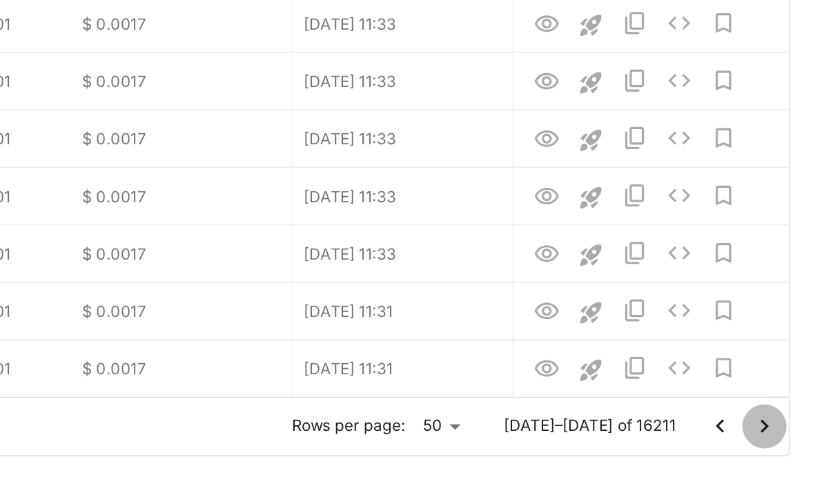
click at [575, 438] on icon "Go to next page" at bounding box center [787, 442] width 5 height 8
click at [575, 435] on icon "Go to next page" at bounding box center [787, 443] width 17 height 17
click at [575, 438] on icon "Go to next page" at bounding box center [787, 442] width 5 height 8
click at [575, 435] on icon "Go to next page" at bounding box center [787, 443] width 17 height 17
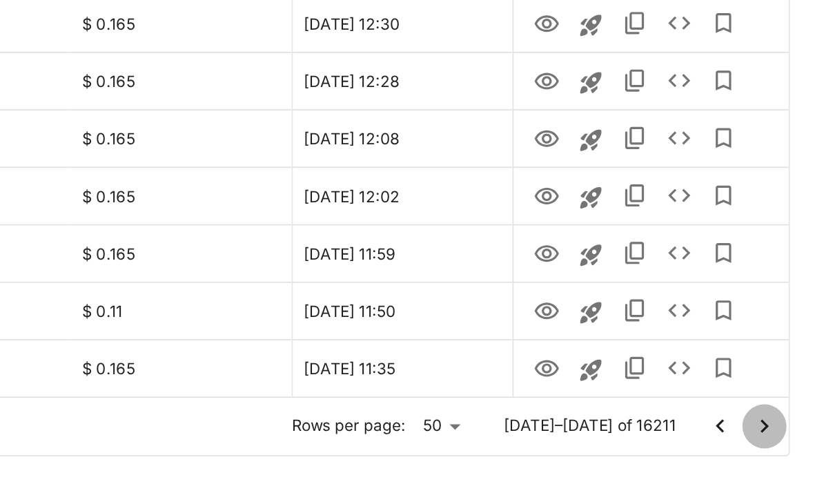
click at [575, 435] on icon "Go to next page" at bounding box center [787, 443] width 17 height 17
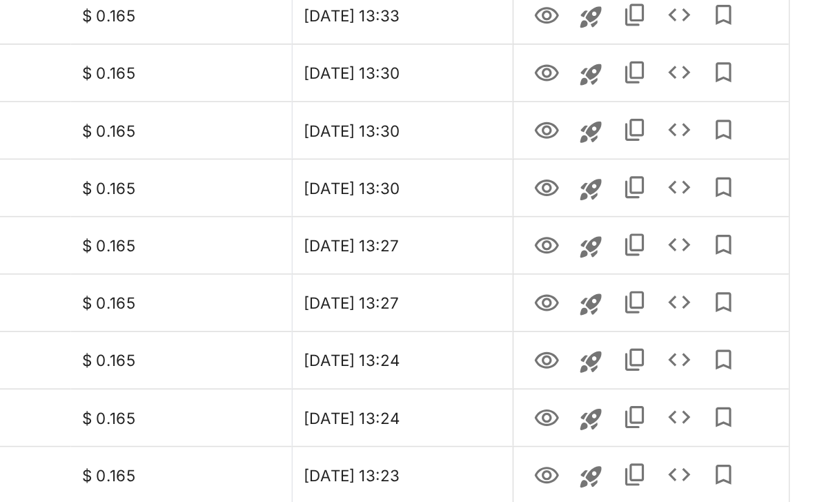
scroll to position [1642, 0]
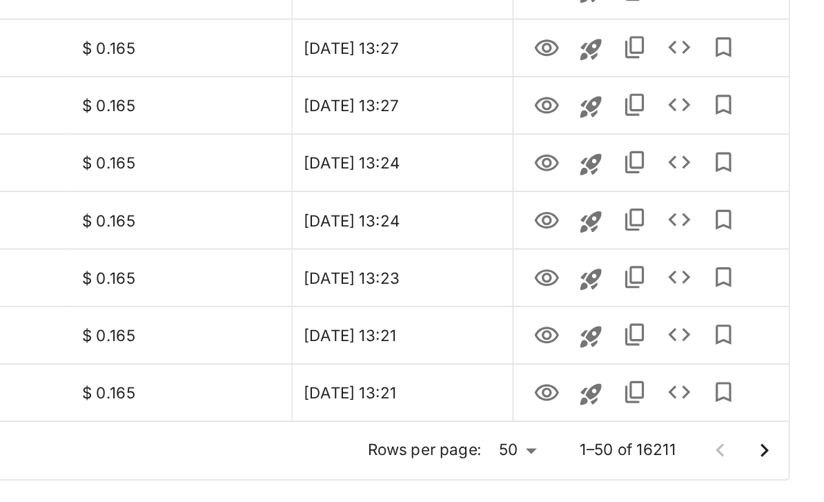
click at [575, 438] on icon "Go to next page" at bounding box center [787, 442] width 5 height 8
click at [575, 434] on icon "Go to next page" at bounding box center [787, 442] width 17 height 17
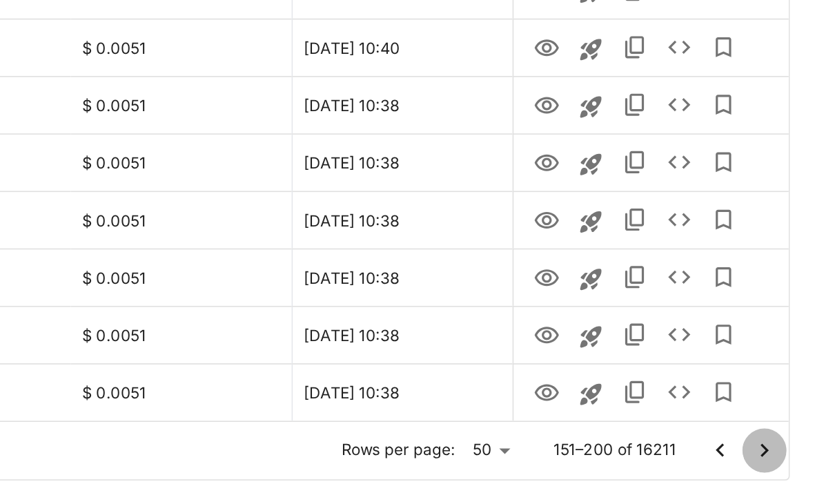
click at [575, 438] on icon "Go to next page" at bounding box center [787, 442] width 5 height 8
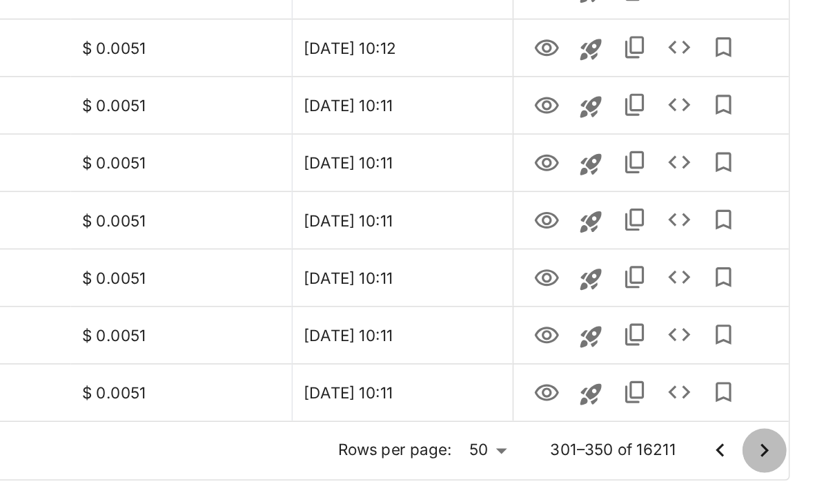
click at [575, 438] on icon "Go to next page" at bounding box center [787, 442] width 5 height 8
click at [575, 434] on icon "Go to next page" at bounding box center [787, 442] width 17 height 17
click at [575, 438] on icon "Go to next page" at bounding box center [787, 442] width 5 height 8
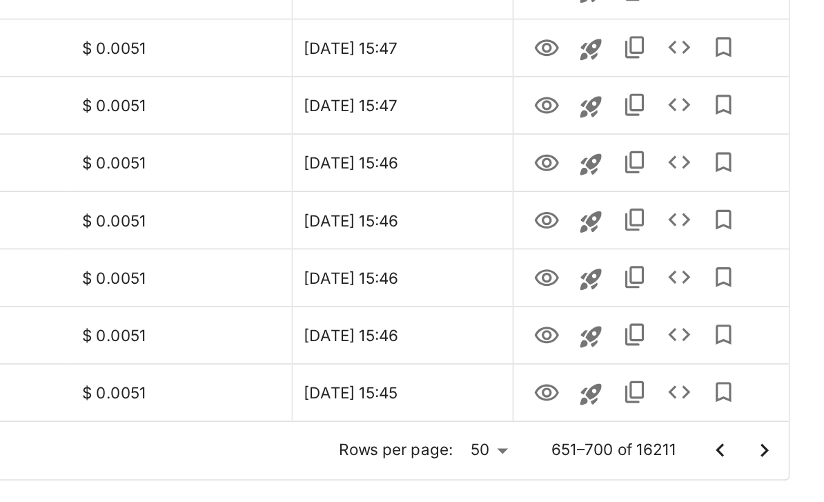
click at [575, 434] on icon "Go to next page" at bounding box center [787, 442] width 17 height 17
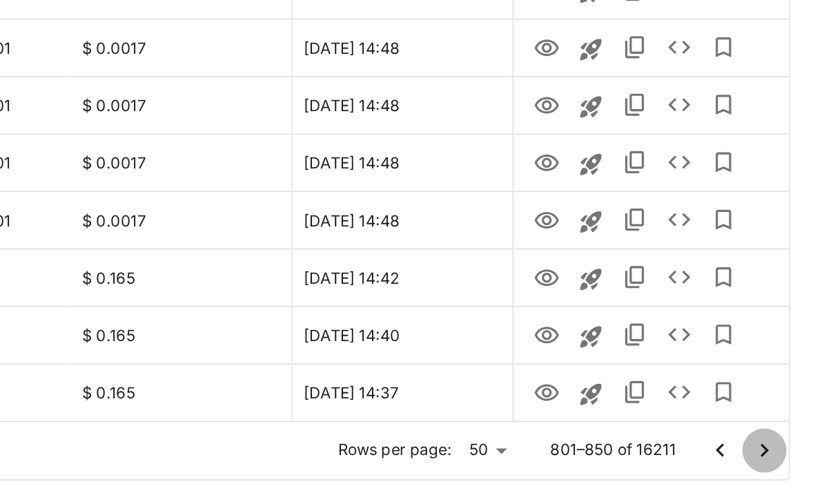
click at [575, 434] on icon "Go to next page" at bounding box center [787, 442] width 17 height 17
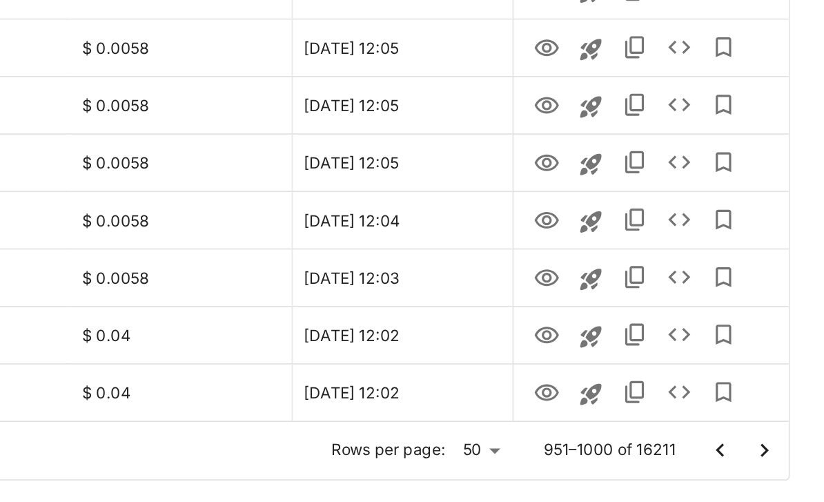
click at [575, 434] on icon "Go to next page" at bounding box center [787, 442] width 17 height 17
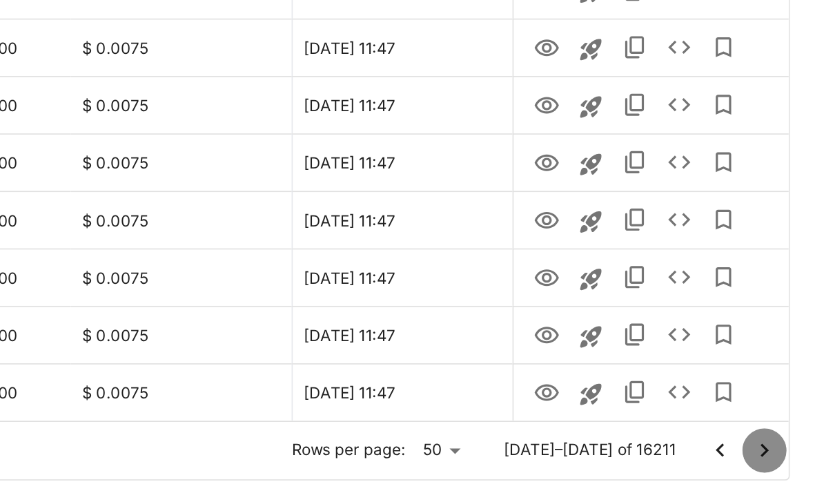
click at [575, 434] on icon "Go to next page" at bounding box center [787, 442] width 17 height 17
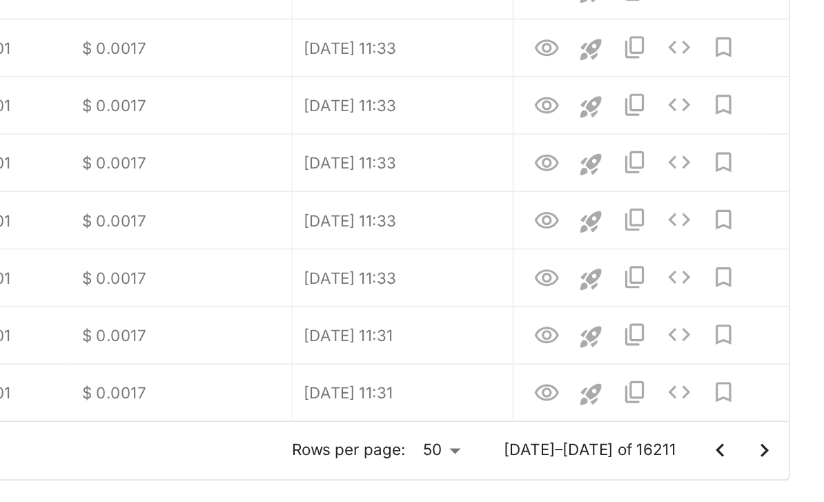
click at [575, 434] on icon "Go to next page" at bounding box center [787, 442] width 17 height 17
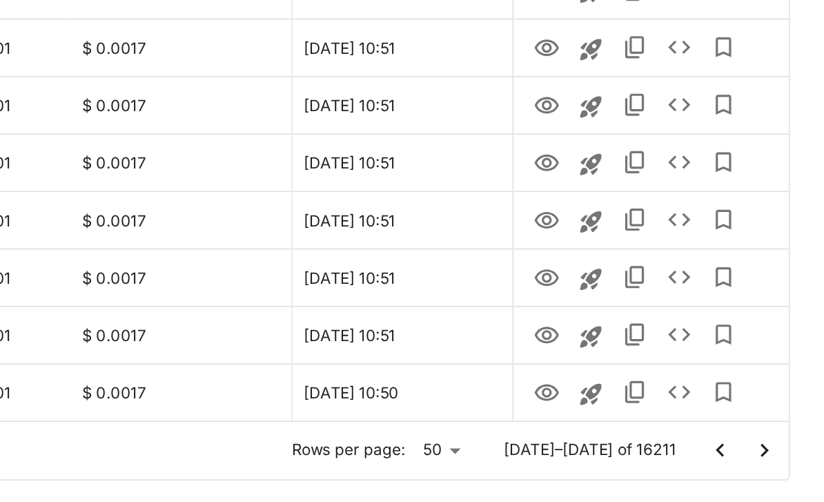
click at [575, 434] on icon "Go to next page" at bounding box center [787, 442] width 17 height 17
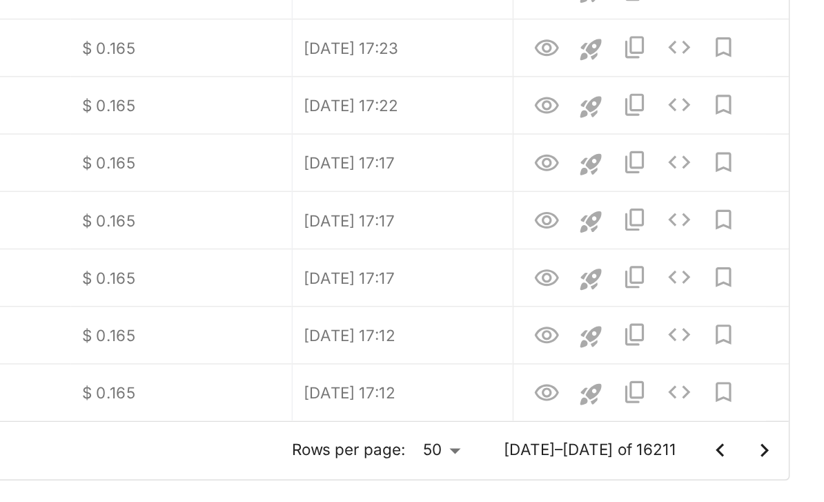
click at [575, 438] on icon "Go to next page" at bounding box center [787, 442] width 5 height 8
click at [575, 434] on icon "Go to next page" at bounding box center [787, 442] width 17 height 17
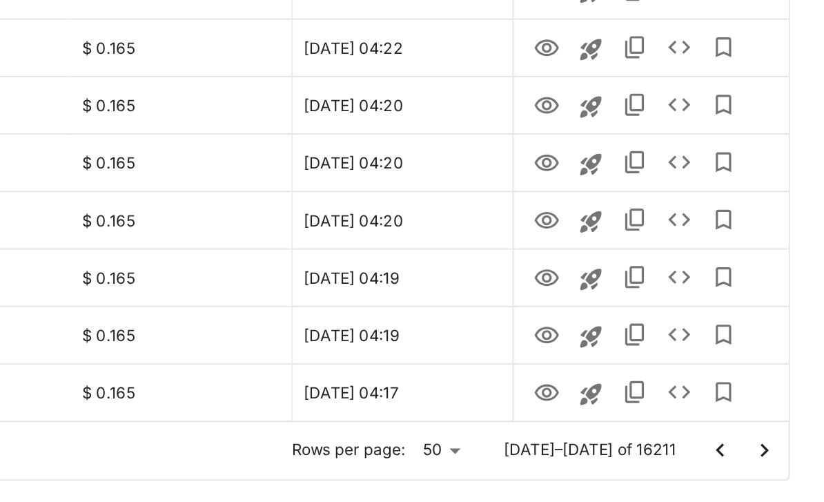
click at [575, 434] on icon "Go to next page" at bounding box center [787, 442] width 17 height 17
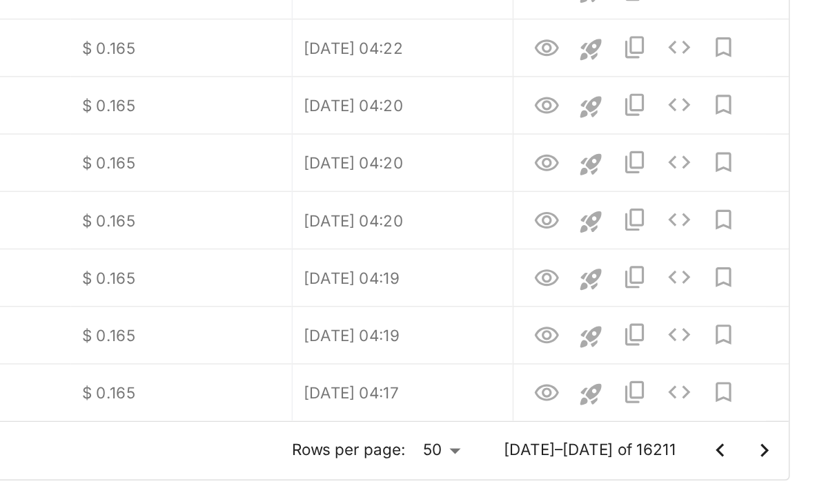
click at [575, 434] on icon "Go to next page" at bounding box center [787, 442] width 17 height 17
click at [575, 438] on icon "Go to next page" at bounding box center [787, 442] width 5 height 8
click at [575, 434] on icon "Go to next page" at bounding box center [787, 442] width 17 height 17
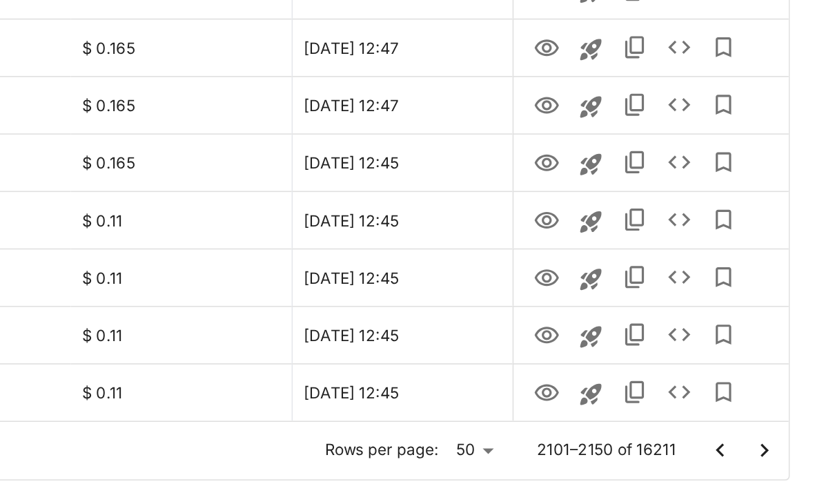
click at [575, 434] on icon "Go to next page" at bounding box center [787, 442] width 17 height 17
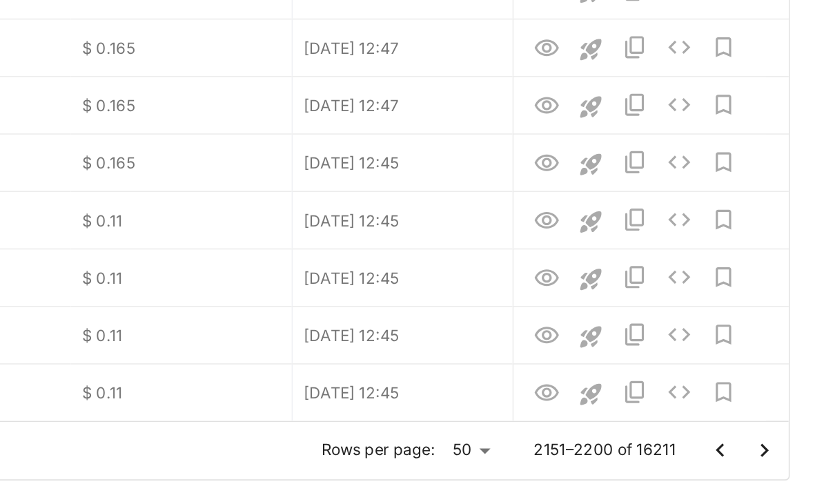
click at [575, 434] on icon "Go to next page" at bounding box center [787, 442] width 17 height 17
click at [575, 438] on icon "Go to next page" at bounding box center [787, 442] width 5 height 8
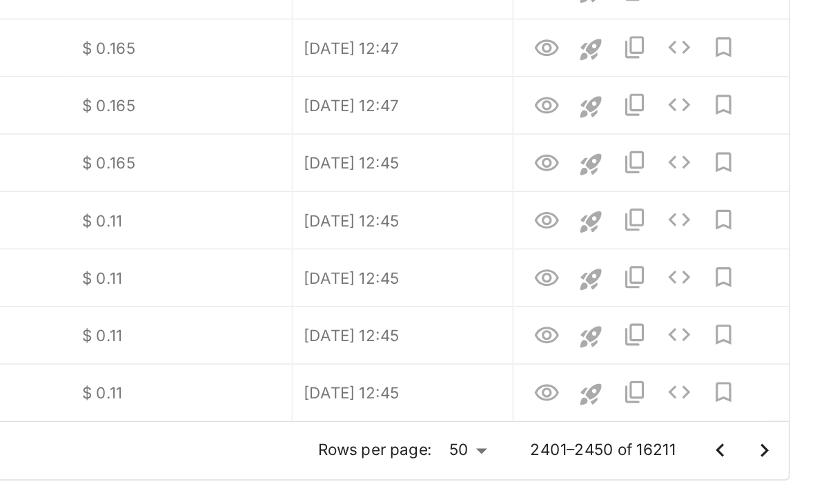
click at [575, 434] on icon "Go to next page" at bounding box center [787, 442] width 17 height 17
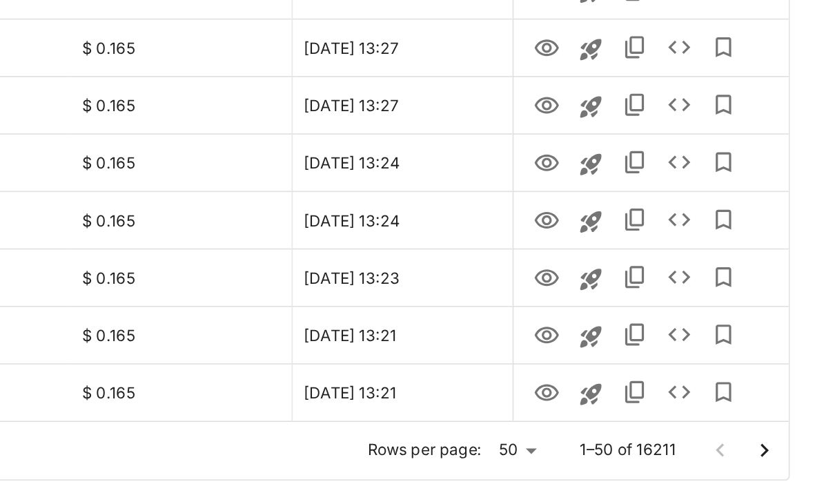
click at [575, 434] on icon "Go to next page" at bounding box center [787, 442] width 17 height 17
click at [575, 438] on icon "Go to next page" at bounding box center [787, 442] width 5 height 8
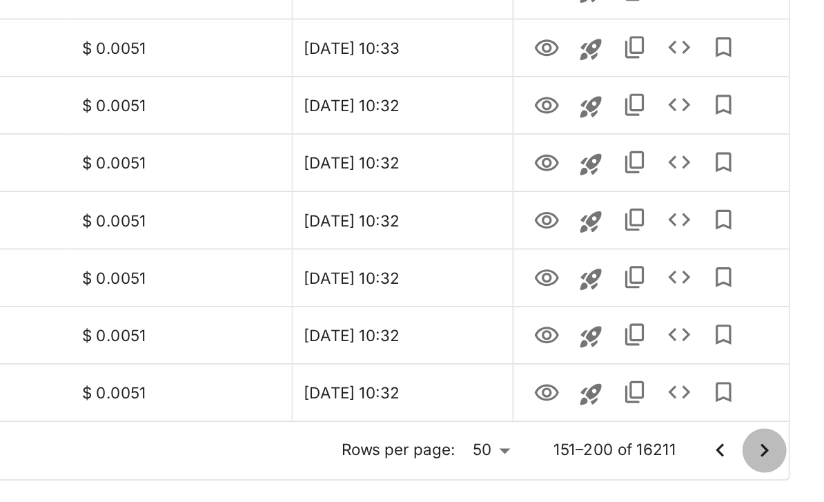
click at [575, 434] on icon "Go to next page" at bounding box center [787, 442] width 17 height 17
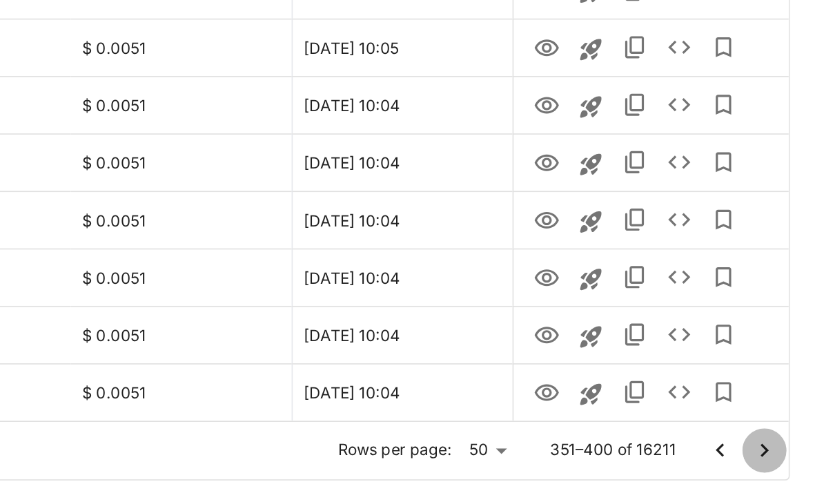
click at [575, 434] on icon "Go to next page" at bounding box center [787, 442] width 17 height 17
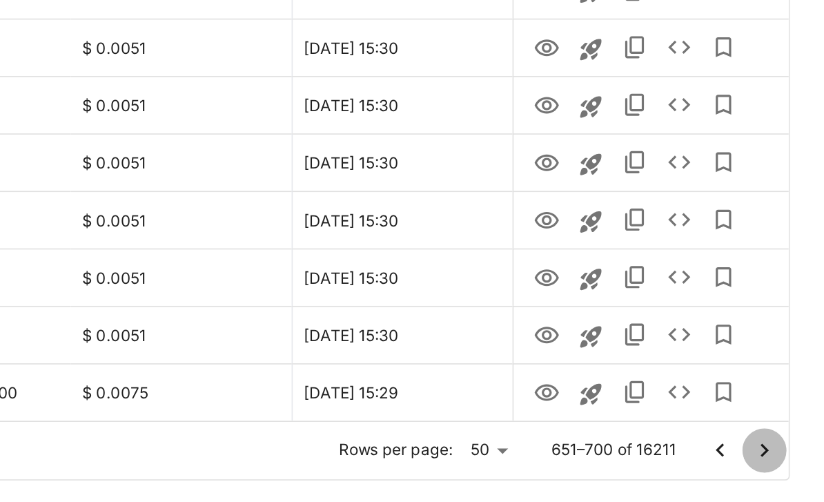
click at [575, 438] on icon "Go to next page" at bounding box center [787, 442] width 5 height 8
click at [575, 434] on icon "Go to next page" at bounding box center [787, 442] width 17 height 17
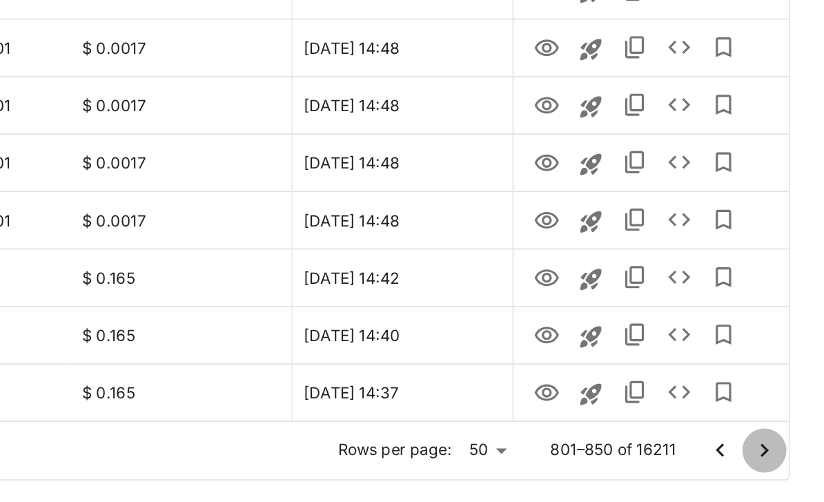
click at [575, 438] on icon "Go to next page" at bounding box center [787, 442] width 5 height 8
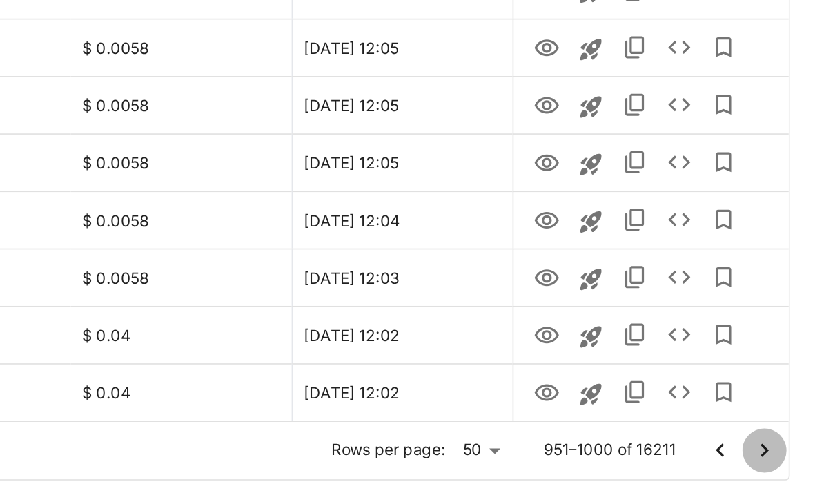
click at [575, 438] on icon "Go to next page" at bounding box center [787, 442] width 5 height 8
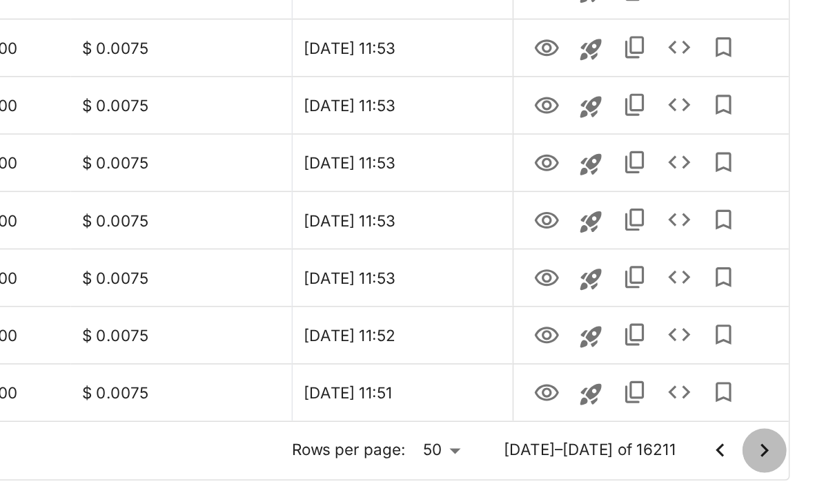
click at [575, 438] on icon "Go to next page" at bounding box center [787, 442] width 5 height 8
click at [575, 434] on icon "Go to next page" at bounding box center [787, 442] width 17 height 17
click at [575, 438] on icon "Go to next page" at bounding box center [787, 442] width 5 height 8
click at [575, 434] on icon "Go to next page" at bounding box center [787, 442] width 17 height 17
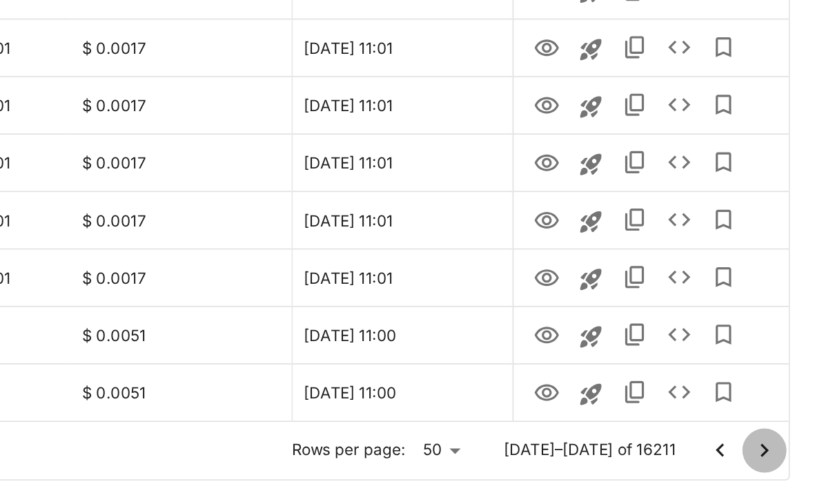
click at [575, 434] on icon "Go to next page" at bounding box center [787, 442] width 17 height 17
click at [575, 438] on icon "Go to next page" at bounding box center [787, 442] width 5 height 8
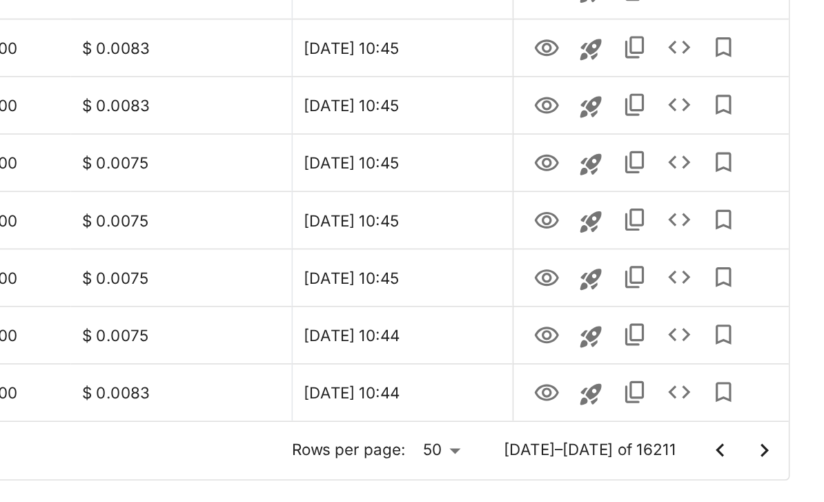
click at [575, 438] on icon "Go to next page" at bounding box center [787, 442] width 5 height 8
click at [575, 434] on icon "Go to next page" at bounding box center [787, 442] width 17 height 17
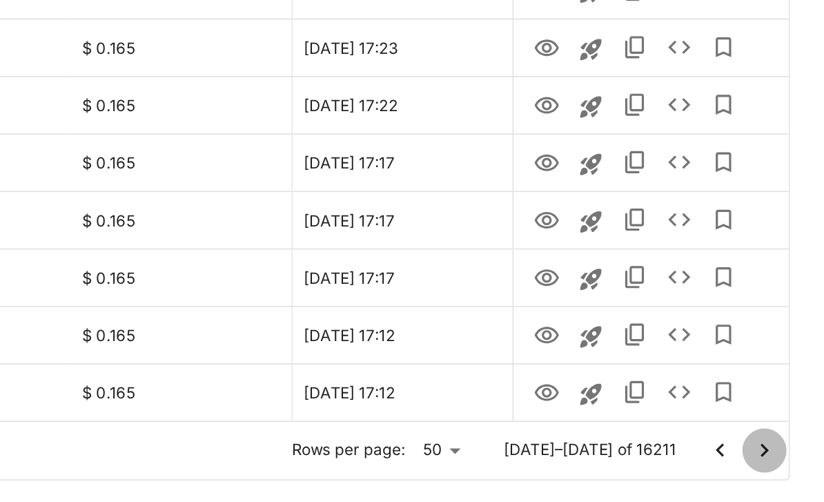
click at [575, 438] on icon "Go to next page" at bounding box center [787, 442] width 5 height 8
click at [575, 434] on icon "Go to next page" at bounding box center [787, 442] width 17 height 17
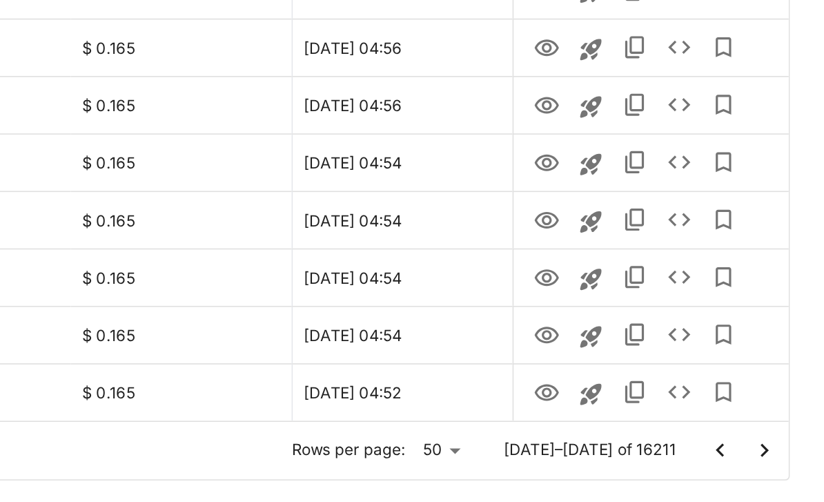
click at [575, 434] on icon "Go to next page" at bounding box center [787, 442] width 17 height 17
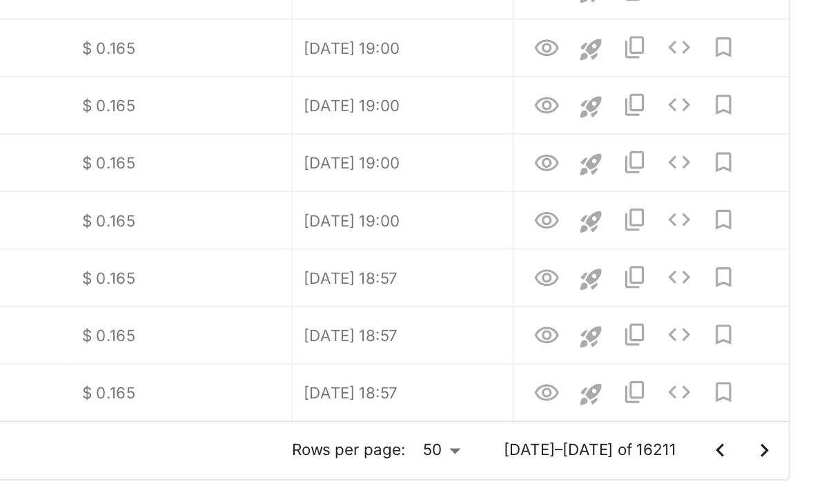
click at [575, 434] on icon "Go to next page" at bounding box center [787, 442] width 17 height 17
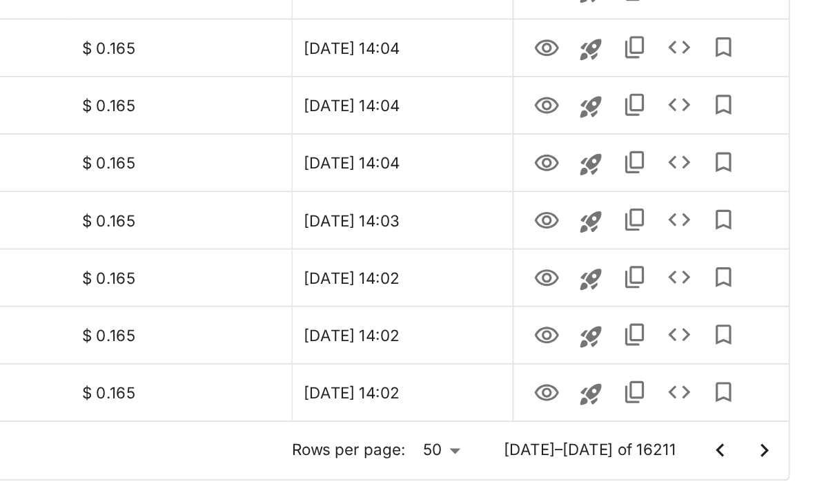
click at [575, 434] on icon "Go to next page" at bounding box center [787, 442] width 17 height 17
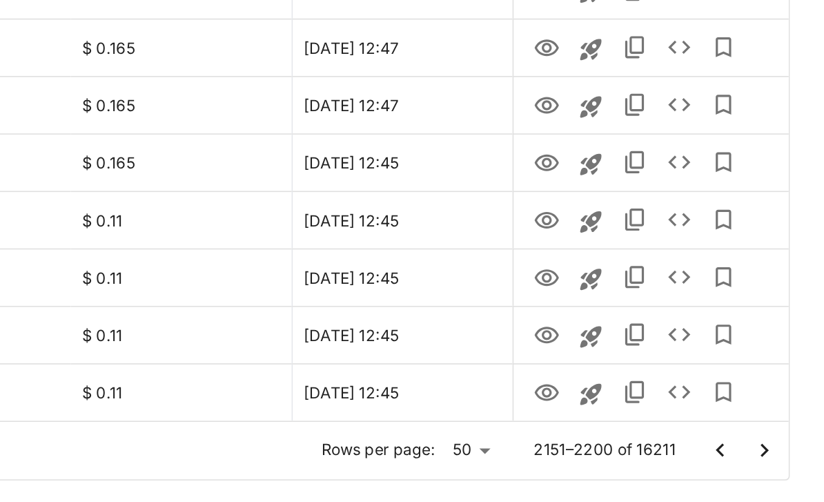
click at [575, 434] on icon "Go to next page" at bounding box center [787, 442] width 17 height 17
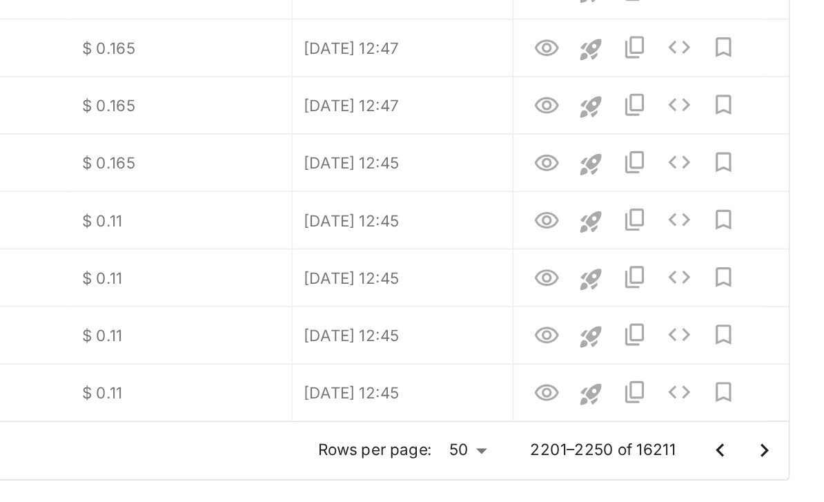
click at [575, 434] on icon "Go to next page" at bounding box center [787, 442] width 17 height 17
click at [575, 438] on icon "Go to next page" at bounding box center [787, 442] width 5 height 8
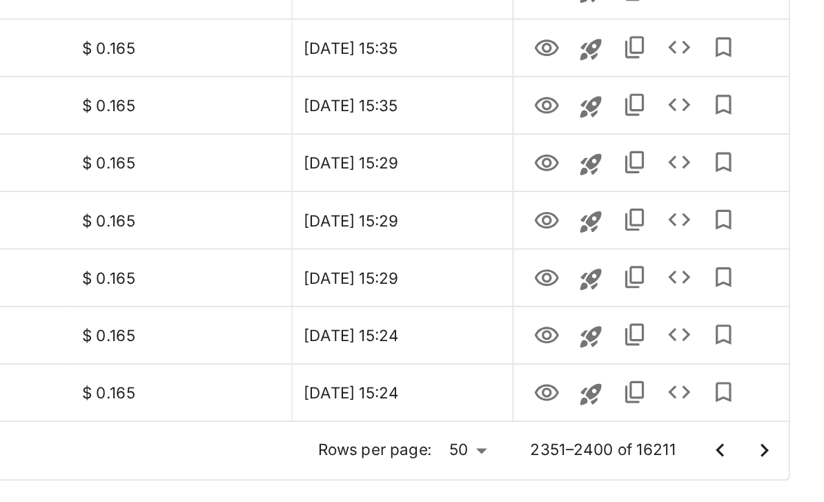
click at [575, 434] on icon "Go to next page" at bounding box center [787, 442] width 17 height 17
click at [575, 438] on icon "Go to next page" at bounding box center [787, 442] width 5 height 8
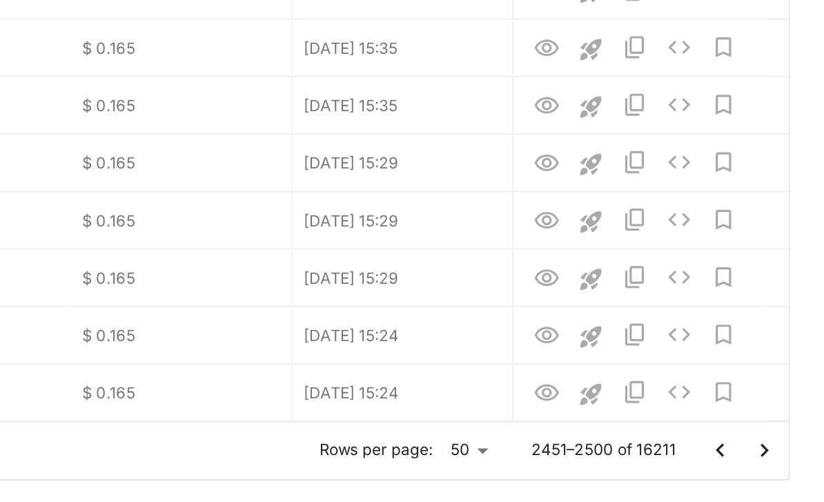
click at [575, 438] on icon "Go to next page" at bounding box center [787, 442] width 5 height 8
click at [575, 434] on icon "Go to next page" at bounding box center [787, 442] width 17 height 17
click at [575, 434] on icon "Go to previous page" at bounding box center [759, 442] width 17 height 17
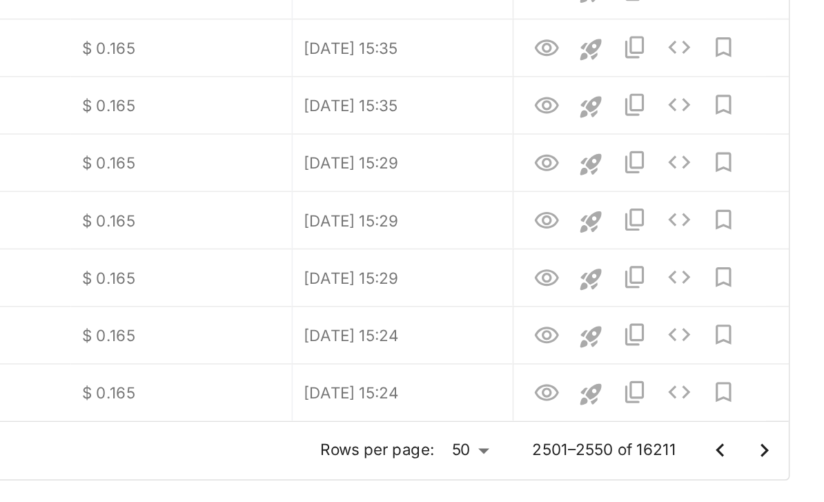
click at [575, 434] on icon "Go to previous page" at bounding box center [759, 442] width 17 height 17
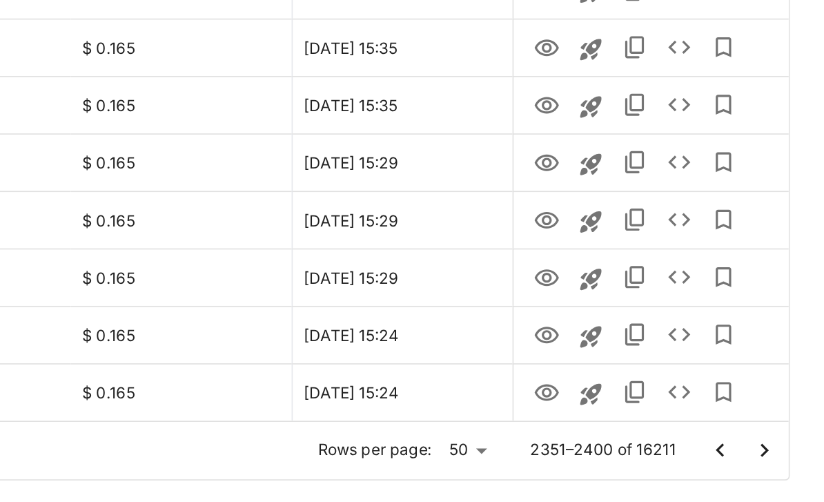
click at [575, 434] on icon "Go to previous page" at bounding box center [759, 442] width 17 height 17
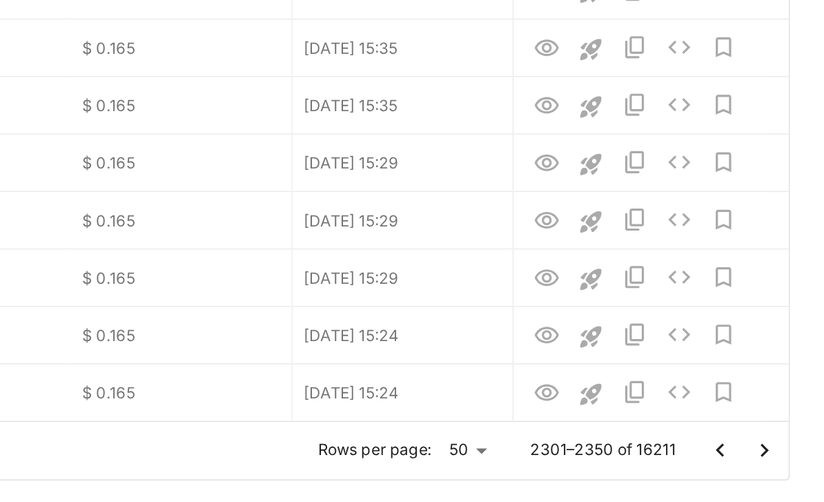
click at [575, 438] on icon "Go to next page" at bounding box center [787, 442] width 5 height 8
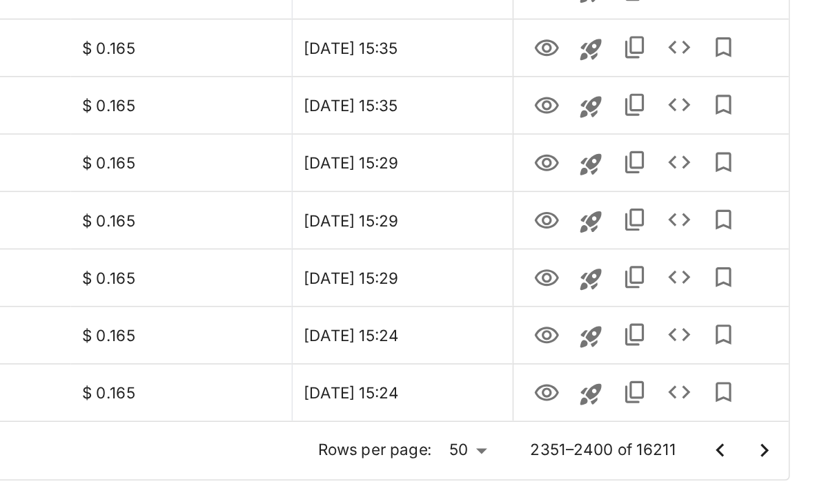
click at [575, 434] on icon "Go to next page" at bounding box center [787, 442] width 17 height 17
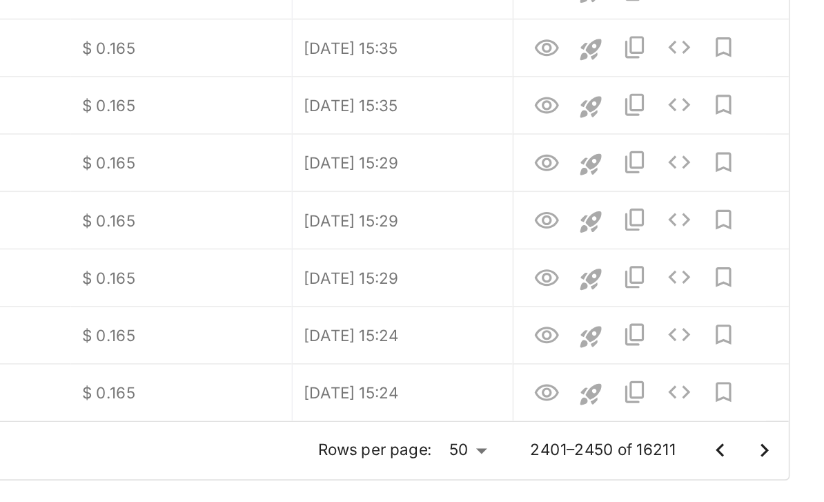
click at [575, 434] on icon "Go to next page" at bounding box center [787, 442] width 17 height 17
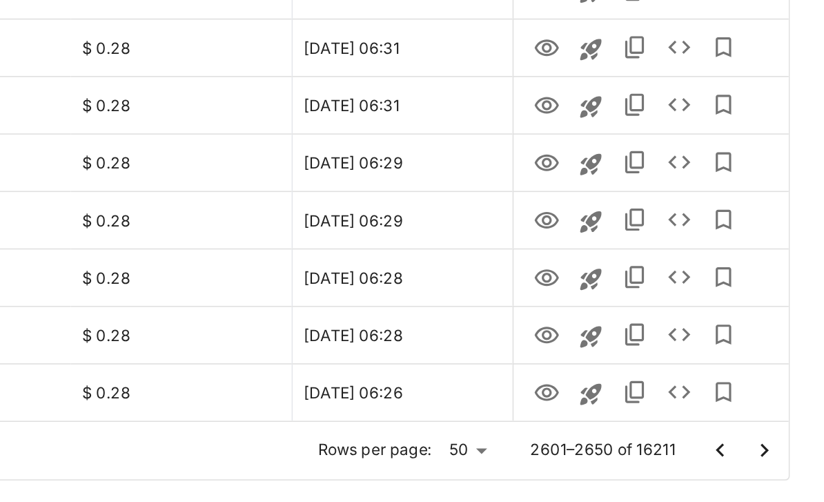
click at [575, 438] on icon "Go to next page" at bounding box center [787, 442] width 5 height 8
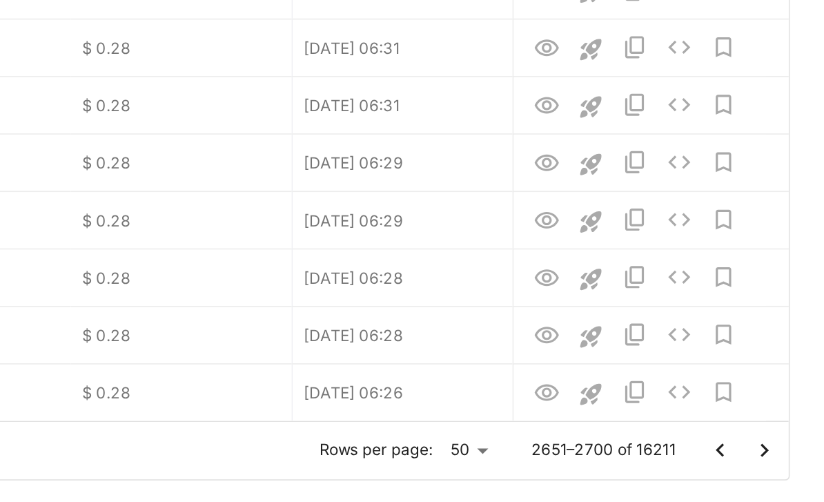
click at [575, 434] on icon "Go to next page" at bounding box center [787, 442] width 17 height 17
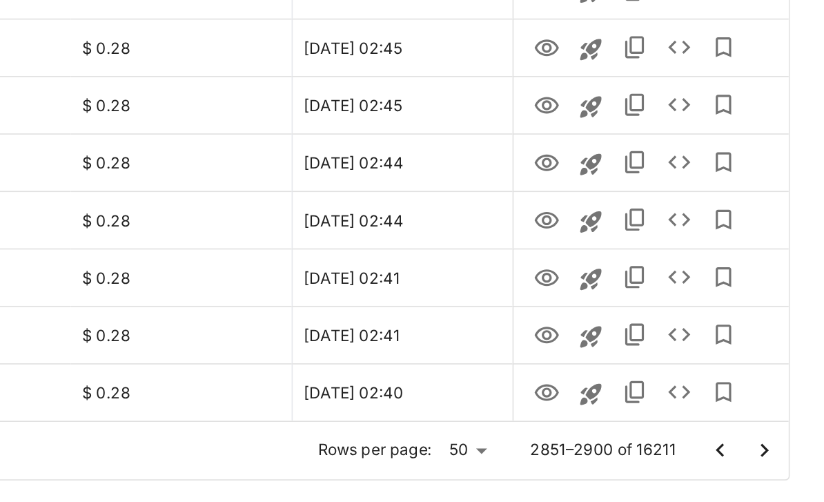
click at [575, 438] on icon "Go to next page" at bounding box center [787, 442] width 5 height 8
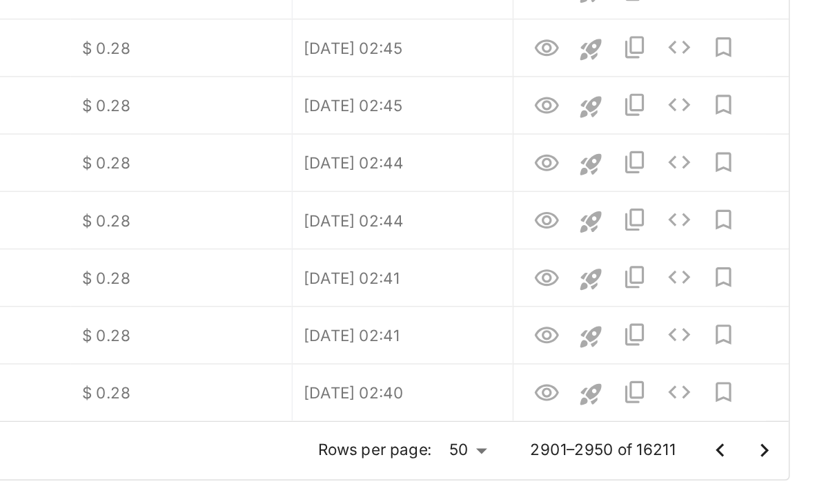
click at [575, 438] on icon "Go to next page" at bounding box center [787, 442] width 5 height 8
click at [575, 434] on icon "Go to next page" at bounding box center [787, 442] width 17 height 17
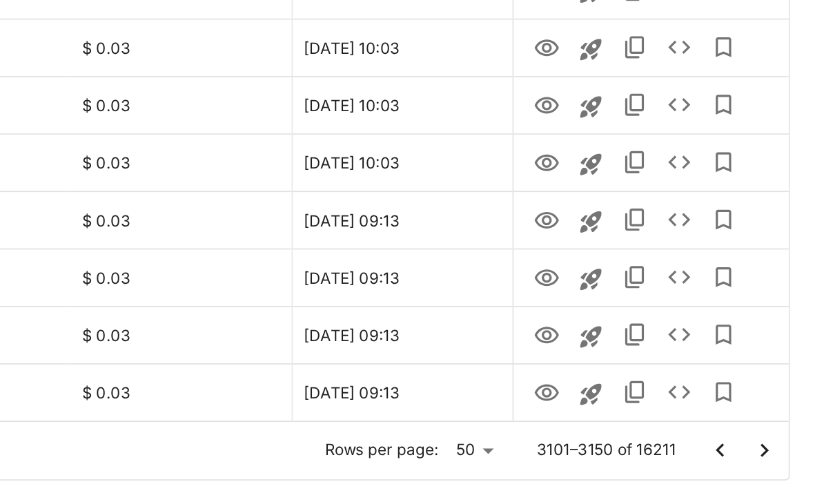
click at [575, 438] on icon "Go to next page" at bounding box center [787, 442] width 5 height 8
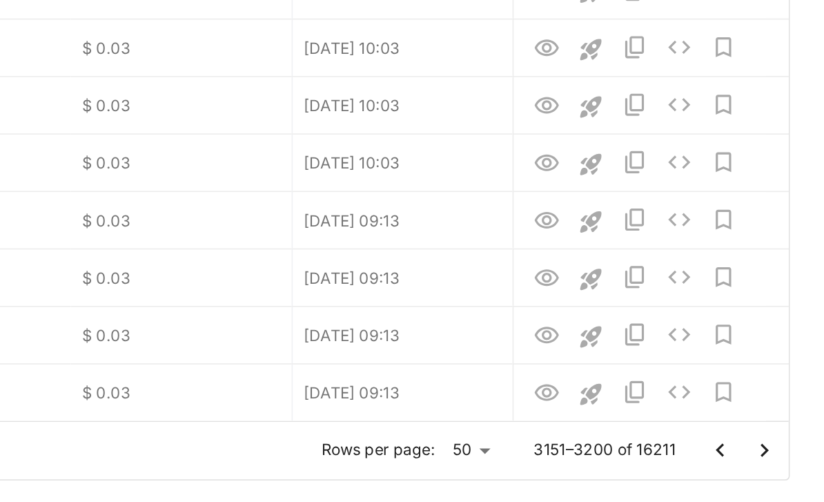
click at [575, 438] on icon "Go to next page" at bounding box center [787, 442] width 5 height 8
click at [575, 434] on icon "Go to next page" at bounding box center [787, 442] width 17 height 17
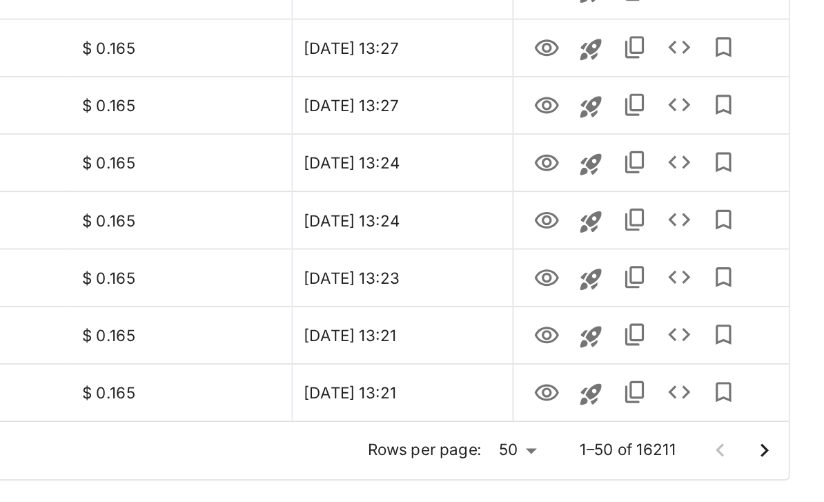
click at [575, 438] on icon "Go to next page" at bounding box center [787, 442] width 5 height 8
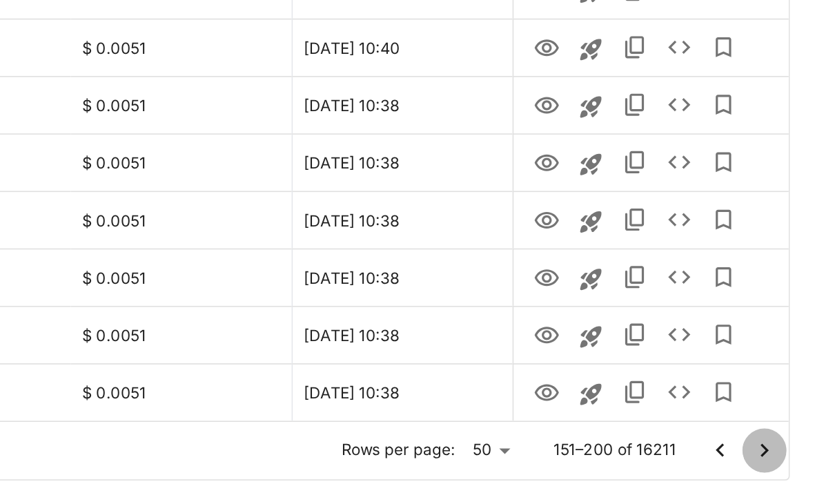
click at [575, 438] on icon "Go to next page" at bounding box center [787, 442] width 5 height 8
click at [575, 434] on icon "Go to next page" at bounding box center [787, 442] width 17 height 17
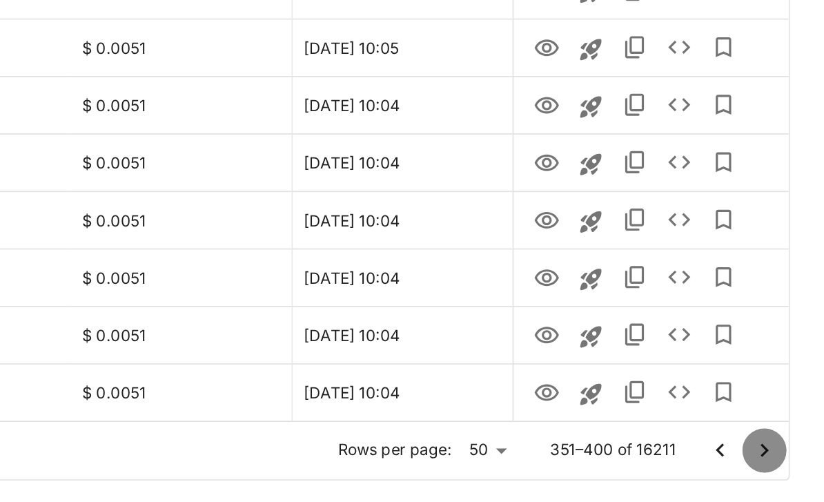
click at [575, 434] on icon "Go to next page" at bounding box center [787, 442] width 17 height 17
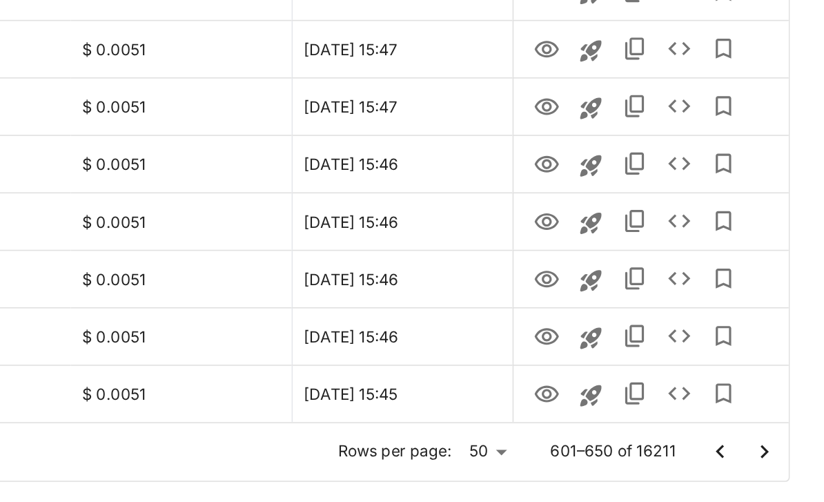
click at [575, 438] on icon "Go to next page" at bounding box center [787, 442] width 5 height 8
click at [575, 434] on icon "Go to next page" at bounding box center [787, 442] width 17 height 17
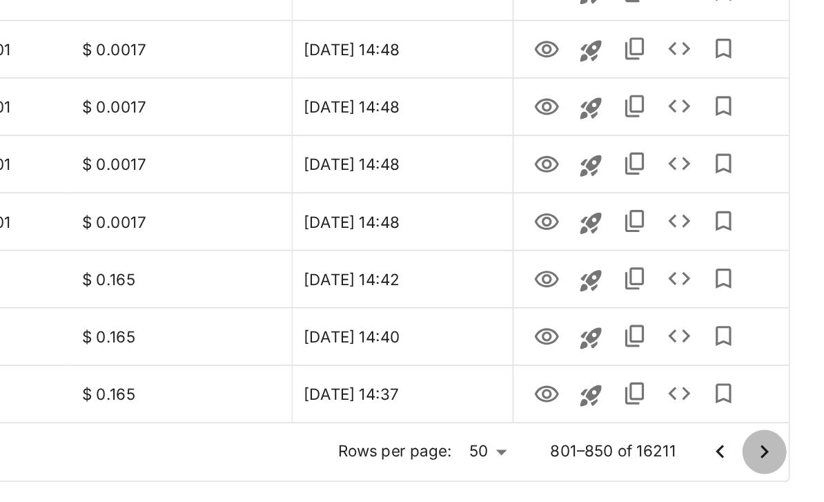
click at [575, 434] on icon "Go to next page" at bounding box center [787, 442] width 17 height 17
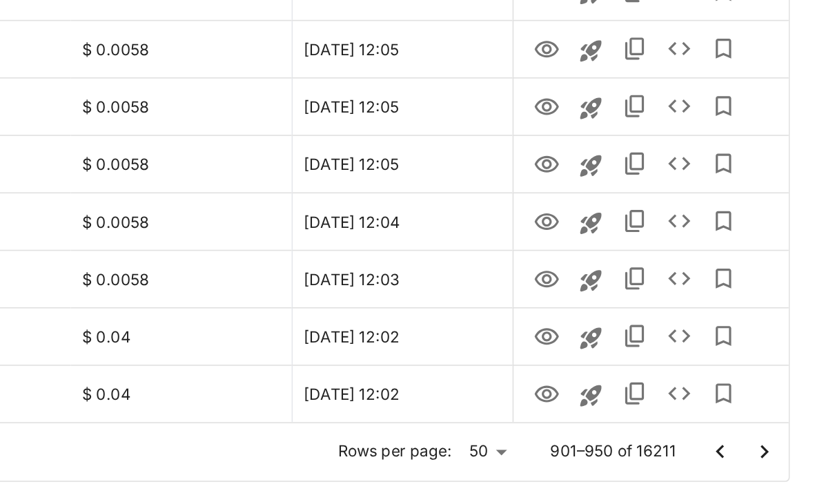
click at [575, 434] on icon "Go to next page" at bounding box center [787, 442] width 17 height 17
click at [575, 438] on icon "Go to next page" at bounding box center [787, 442] width 5 height 8
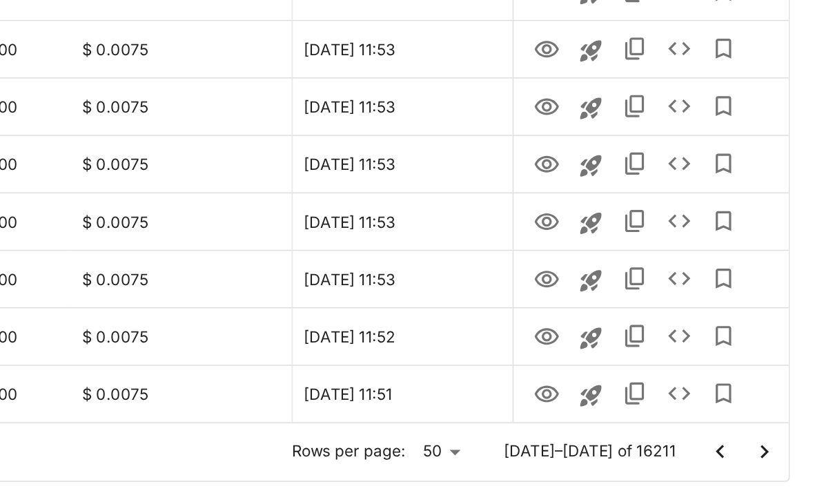
click at [575, 434] on icon "Go to next page" at bounding box center [787, 442] width 17 height 17
click at [575, 438] on icon "Go to next page" at bounding box center [787, 442] width 5 height 8
click at [575, 434] on icon "Go to next page" at bounding box center [787, 442] width 17 height 17
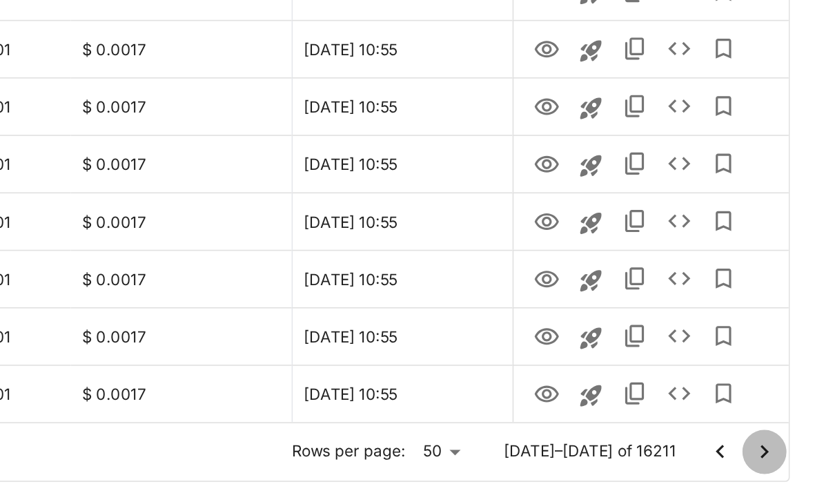
click at [575, 434] on icon "Go to next page" at bounding box center [787, 442] width 17 height 17
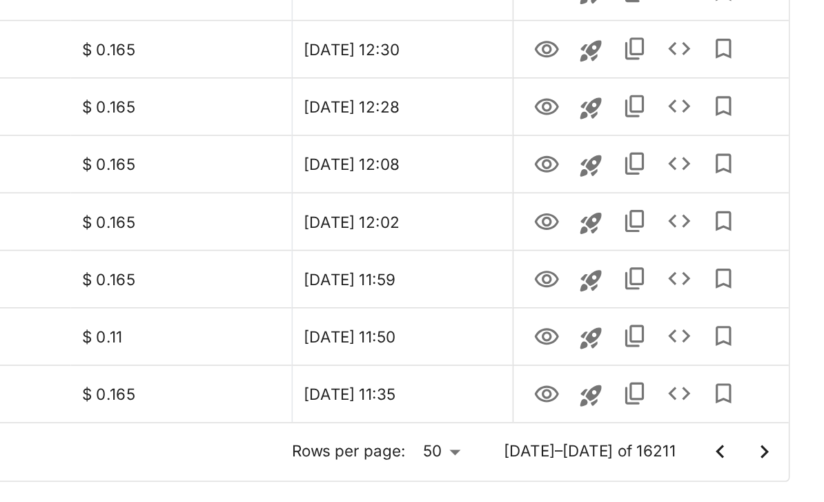
click at [575, 434] on icon "Go to next page" at bounding box center [787, 442] width 17 height 17
click at [575, 438] on icon "Go to next page" at bounding box center [787, 442] width 5 height 8
click at [575, 434] on icon "Go to next page" at bounding box center [787, 442] width 17 height 17
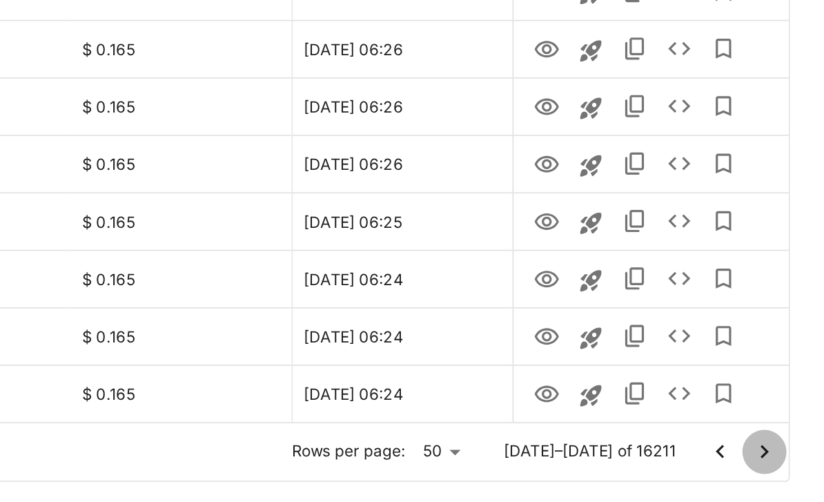
click at [575, 434] on icon "Go to next page" at bounding box center [787, 442] width 17 height 17
click at [575, 438] on icon "Go to next page" at bounding box center [787, 442] width 5 height 8
click at [575, 434] on icon "Go to next page" at bounding box center [787, 442] width 17 height 17
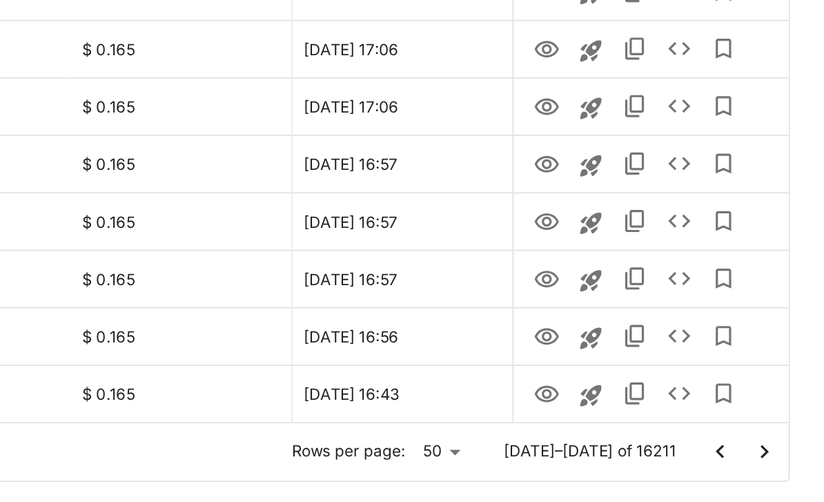
click at [575, 438] on icon "Go to next page" at bounding box center [787, 442] width 5 height 8
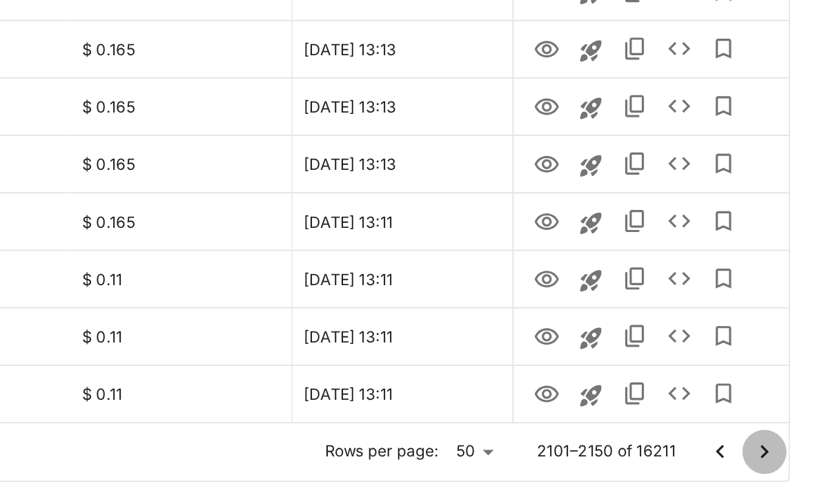
click at [575, 434] on icon "Go to next page" at bounding box center [787, 442] width 17 height 17
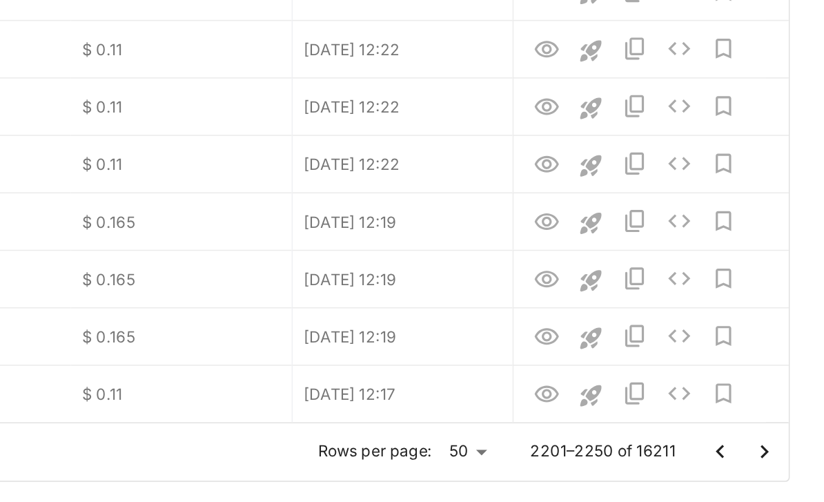
click at [575, 434] on icon "Go to next page" at bounding box center [787, 442] width 17 height 17
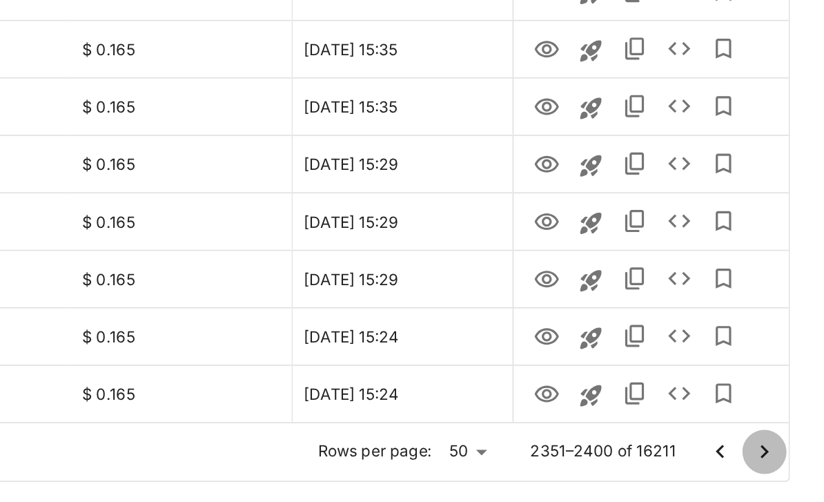
click at [575, 434] on icon "Go to next page" at bounding box center [787, 442] width 17 height 17
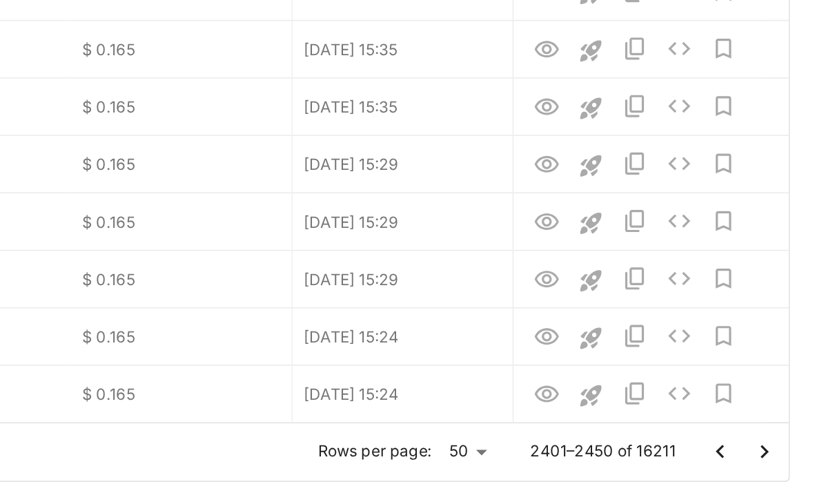
click at [575, 434] on icon "Go to next page" at bounding box center [787, 442] width 17 height 17
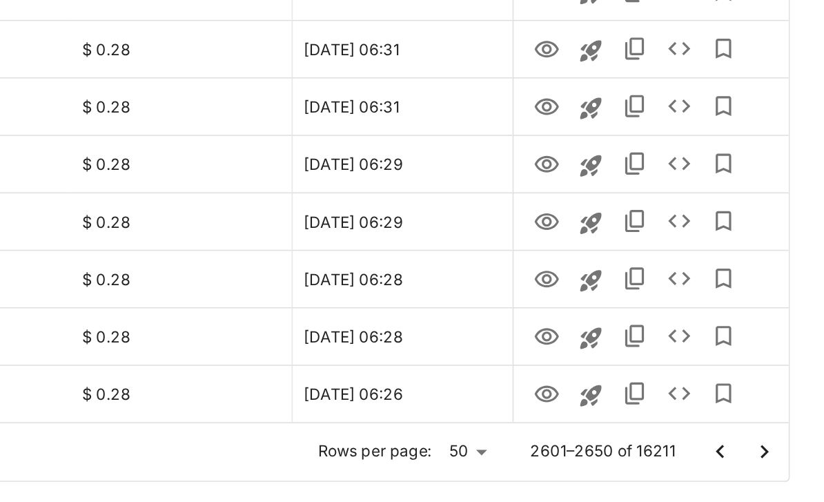
click at [575, 434] on icon "Go to next page" at bounding box center [787, 442] width 17 height 17
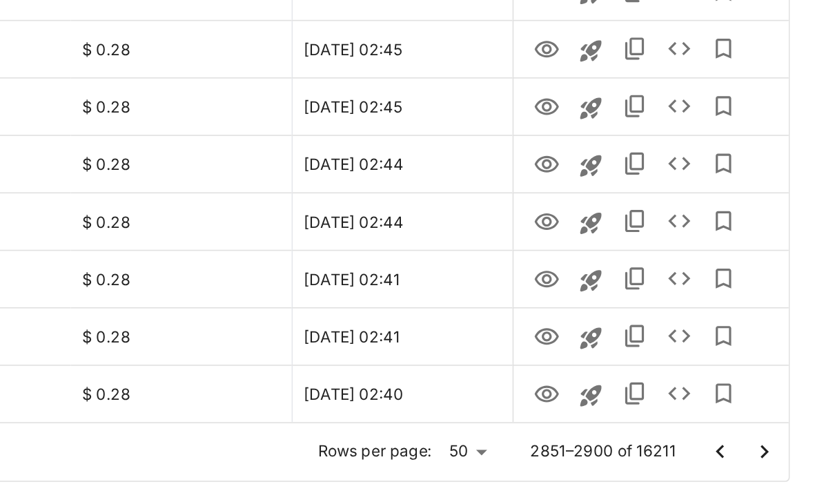
click at [575, 438] on icon "Go to next page" at bounding box center [787, 442] width 5 height 8
click at [575, 434] on icon "Go to next page" at bounding box center [787, 442] width 17 height 17
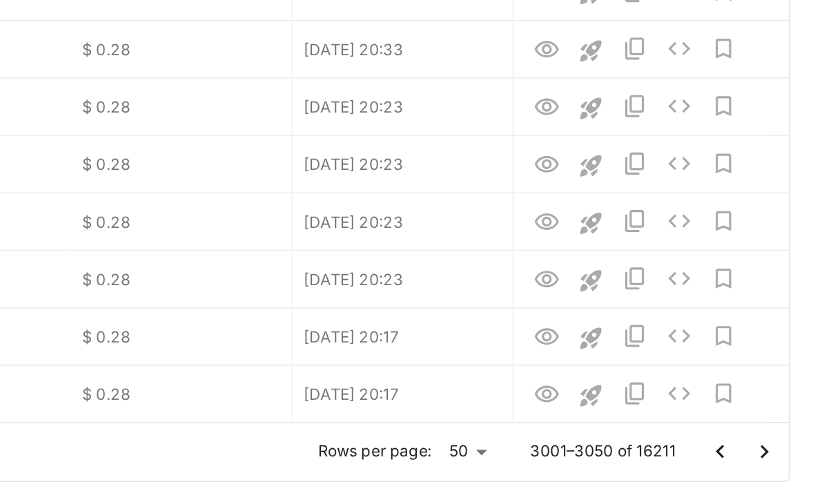
click at [575, 434] on icon "Go to next page" at bounding box center [787, 442] width 17 height 17
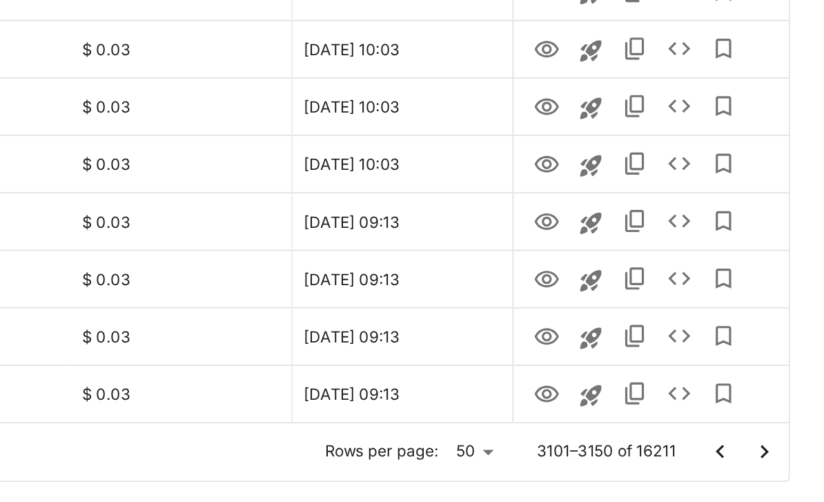
click at [575, 438] on icon "Go to next page" at bounding box center [787, 442] width 5 height 8
click at [575, 434] on icon "Go to next page" at bounding box center [787, 442] width 17 height 17
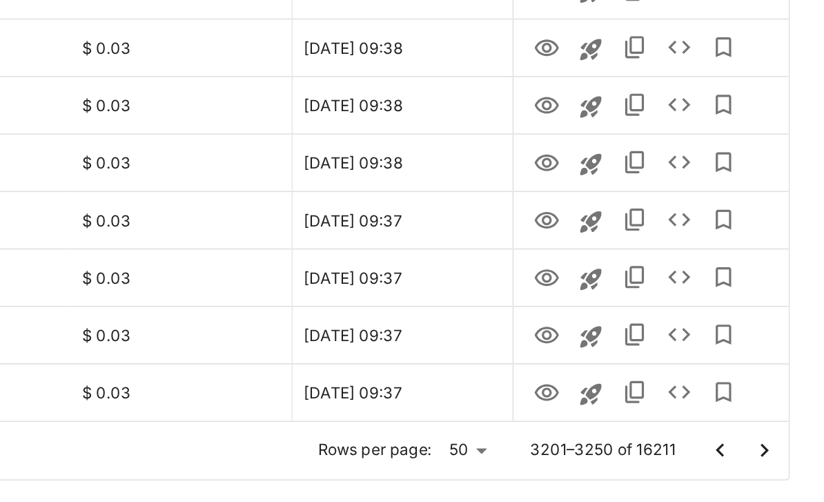
click at [779, 433] on icon "Go to next page" at bounding box center [787, 441] width 17 height 17
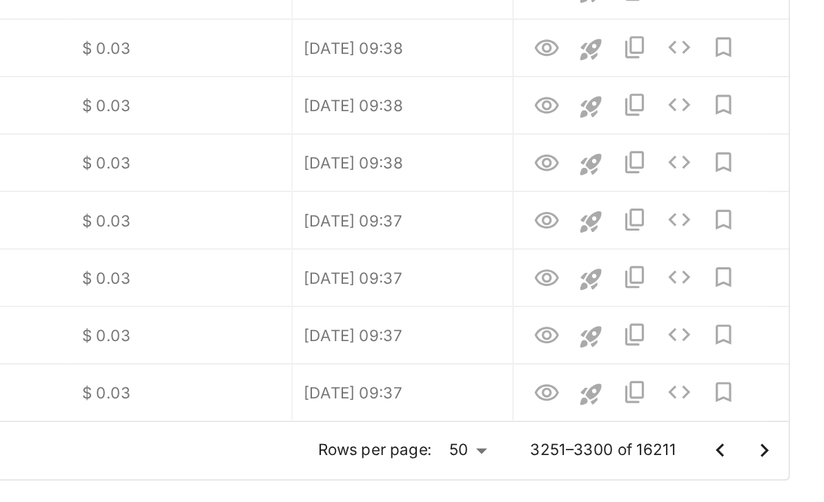
click at [779, 433] on icon "Go to next page" at bounding box center [787, 441] width 17 height 17
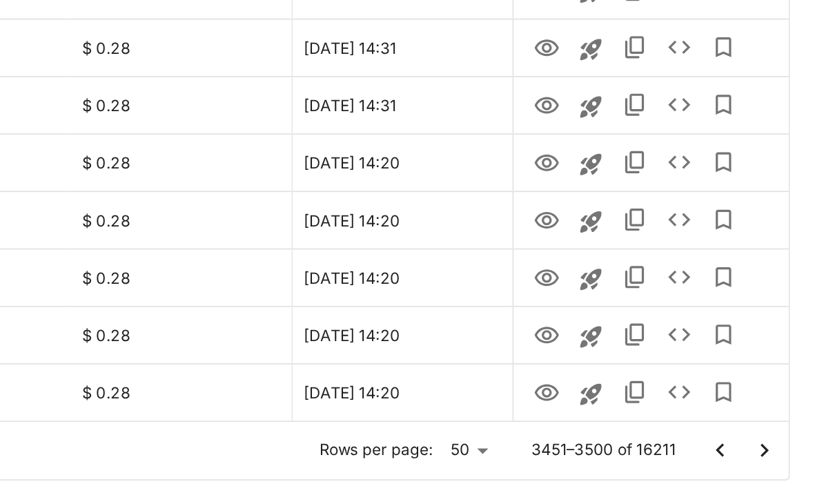
click at [785, 437] on icon "Go to next page" at bounding box center [787, 441] width 5 height 8
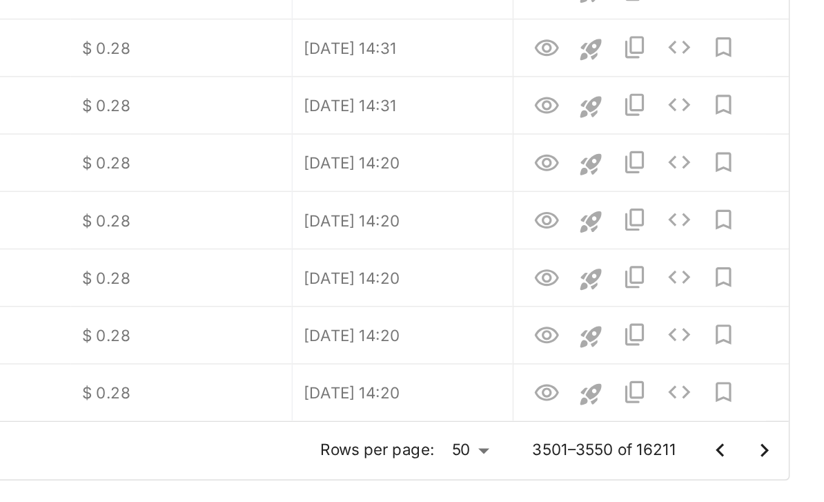
click at [779, 433] on icon "Go to next page" at bounding box center [787, 441] width 17 height 17
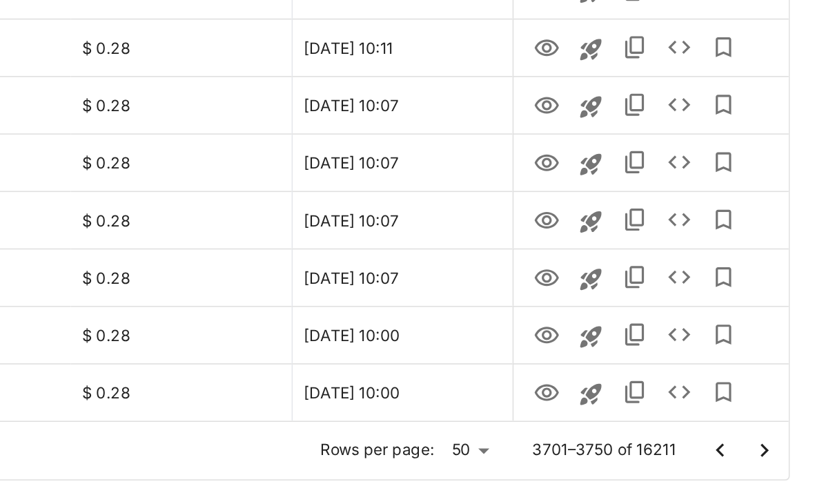
click at [785, 437] on icon "Go to next page" at bounding box center [787, 441] width 5 height 8
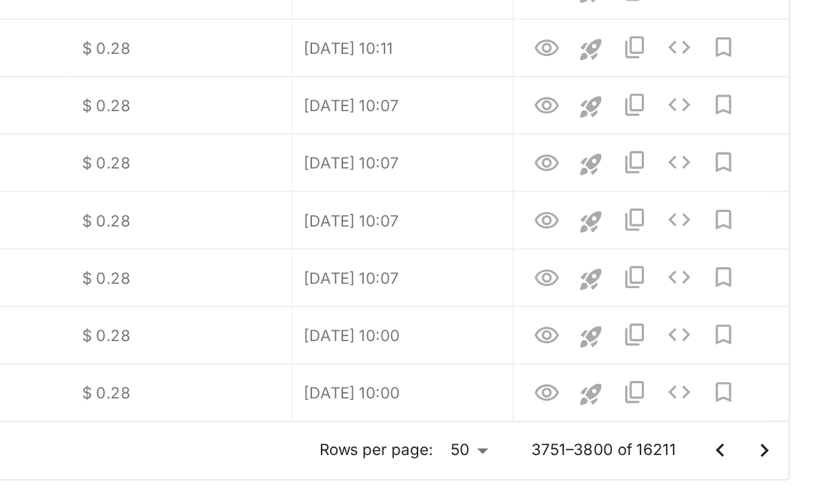
click at [779, 433] on icon "Go to next page" at bounding box center [787, 441] width 17 height 17
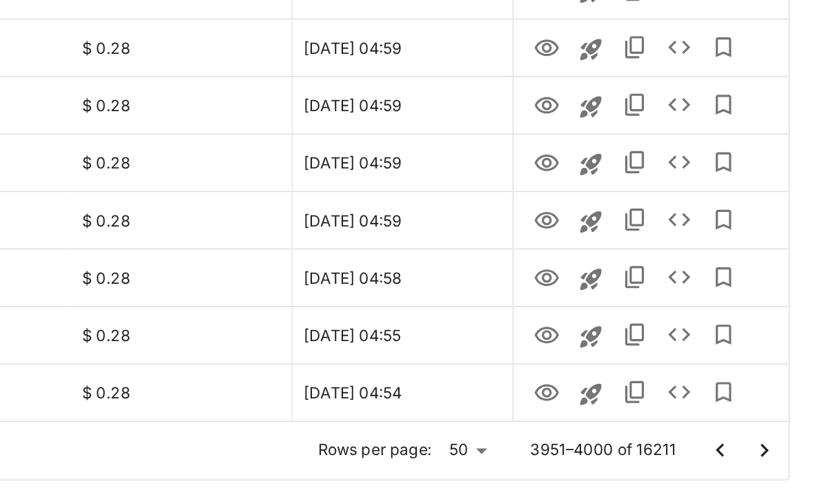
click at [779, 433] on icon "Go to next page" at bounding box center [787, 441] width 17 height 17
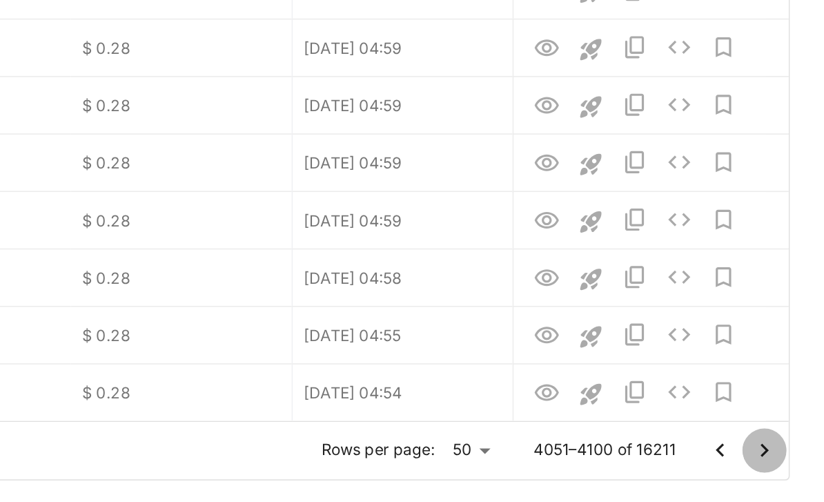
click at [785, 437] on icon "Go to next page" at bounding box center [787, 441] width 5 height 8
click at [779, 433] on icon "Go to next page" at bounding box center [787, 441] width 17 height 17
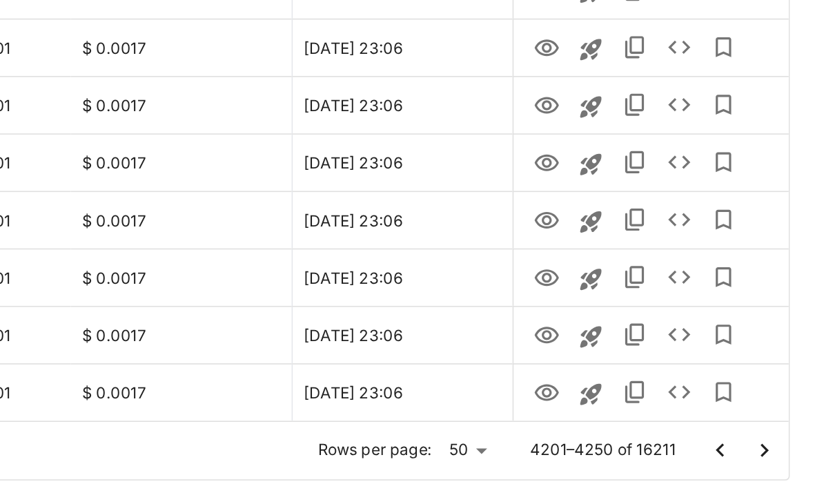
click at [785, 437] on icon "Go to next page" at bounding box center [787, 441] width 5 height 8
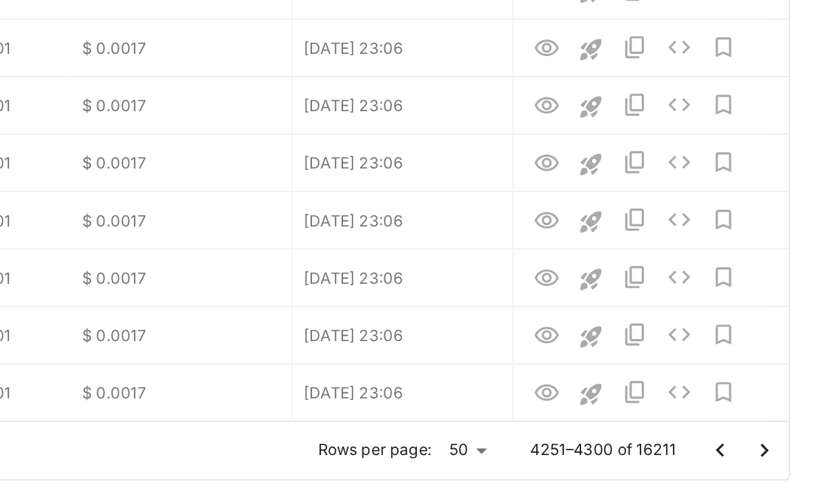
click at [785, 437] on icon "Go to next page" at bounding box center [787, 441] width 5 height 8
click at [779, 433] on icon "Go to next page" at bounding box center [787, 441] width 17 height 17
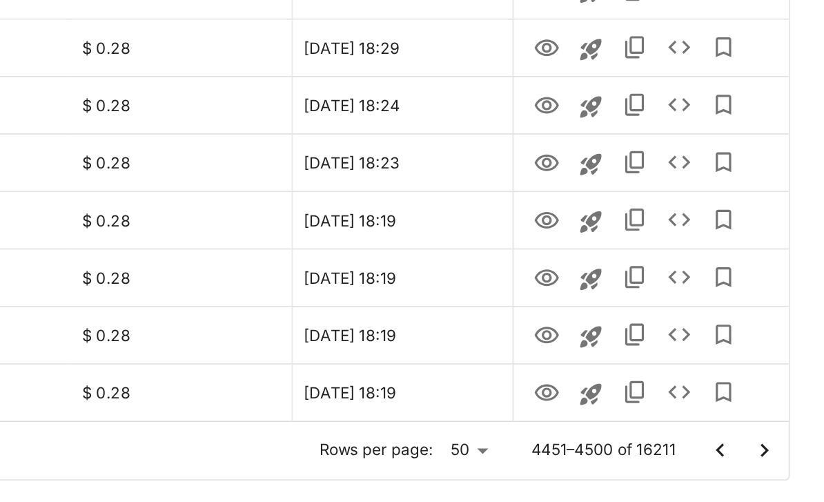
click at [785, 437] on icon "Go to next page" at bounding box center [787, 441] width 5 height 8
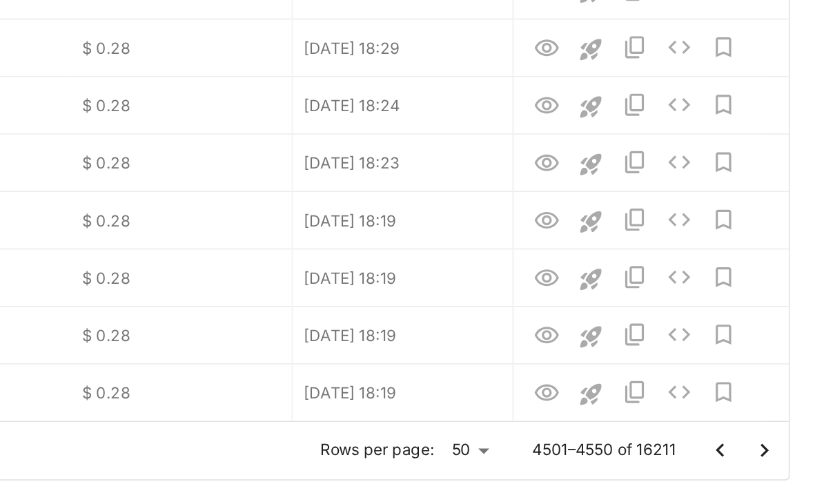
click at [779, 433] on icon "Go to next page" at bounding box center [787, 441] width 17 height 17
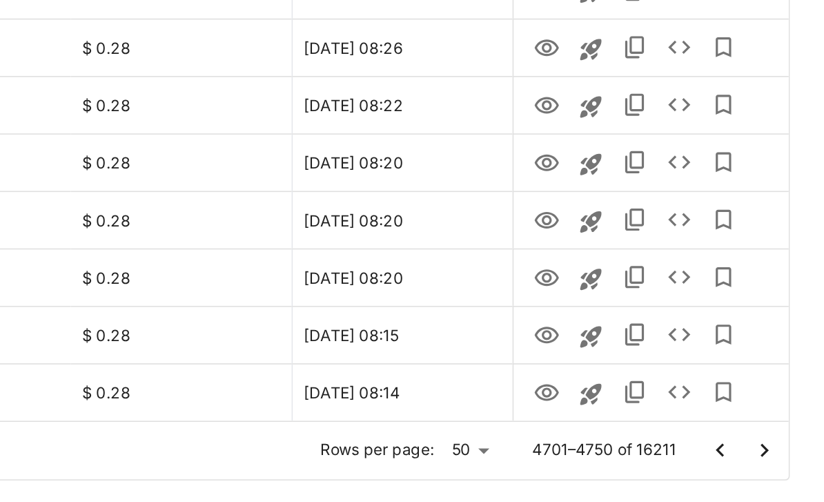
click at [779, 433] on icon "Go to next page" at bounding box center [787, 441] width 17 height 17
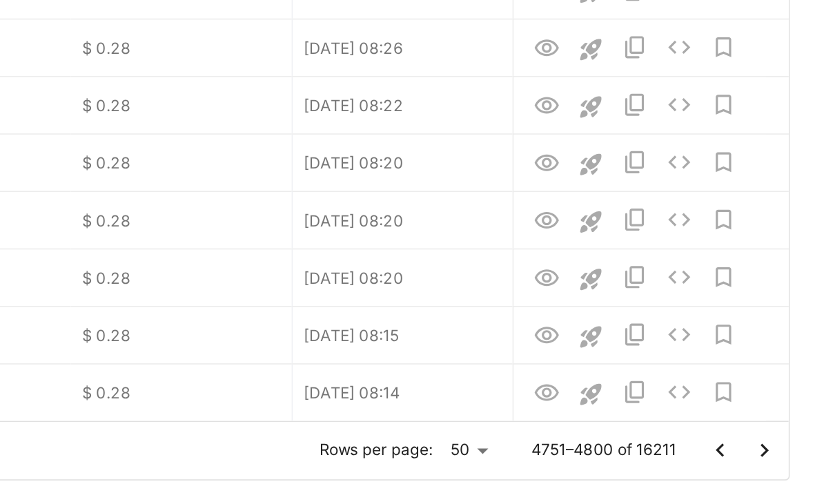
click at [785, 437] on icon "Go to next page" at bounding box center [787, 441] width 5 height 8
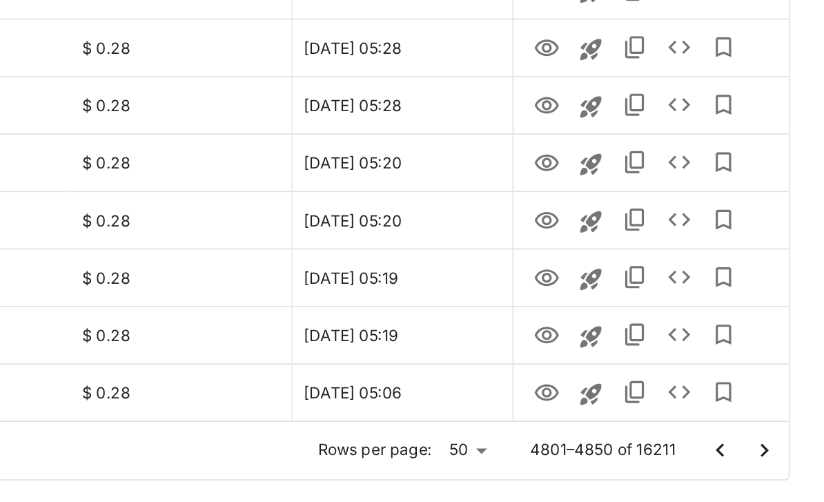
click at [785, 437] on icon "Go to next page" at bounding box center [787, 441] width 5 height 8
click at [643, 254] on icon "View Video" at bounding box center [651, 262] width 17 height 17
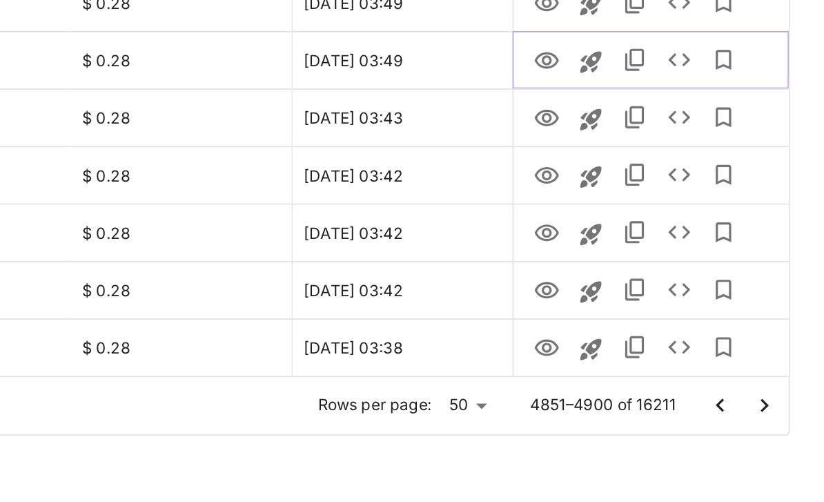
click at [643, 218] on icon "View Video" at bounding box center [651, 226] width 17 height 17
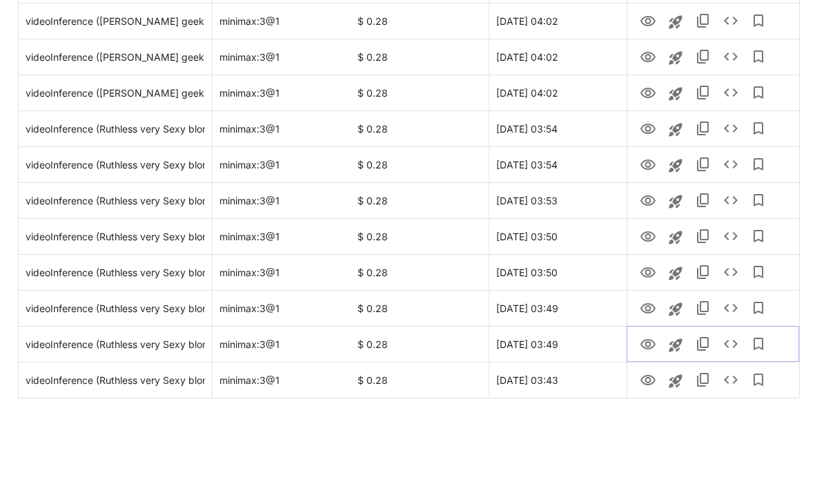
scroll to position [1636, 0]
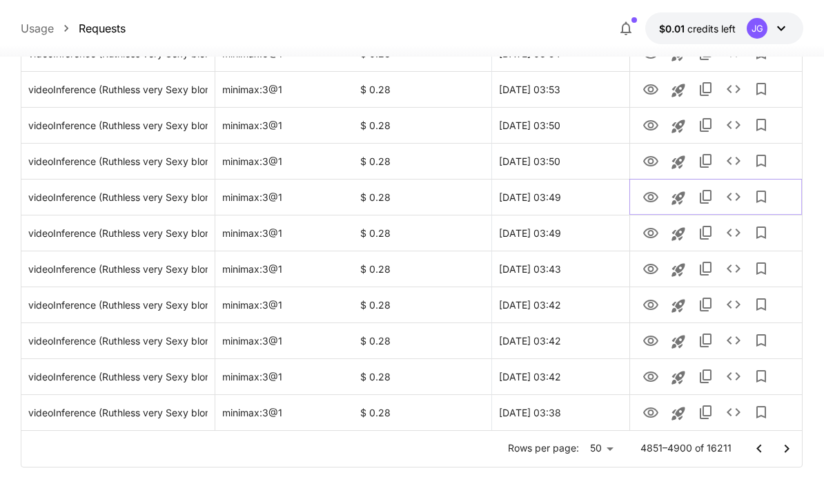
click at [654, 193] on icon "View Video" at bounding box center [650, 197] width 15 height 10
click at [653, 157] on icon "View Video" at bounding box center [651, 161] width 17 height 17
click at [792, 447] on icon "Go to next page" at bounding box center [787, 448] width 17 height 17
click at [653, 416] on icon "View Video" at bounding box center [650, 412] width 15 height 10
click at [655, 375] on icon "View Video" at bounding box center [651, 377] width 17 height 17
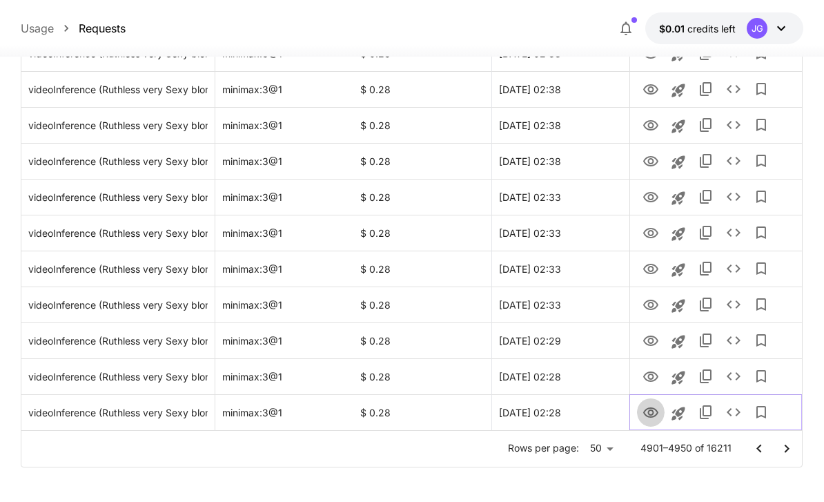
click at [656, 416] on icon "View Video" at bounding box center [651, 412] width 17 height 17
click at [654, 342] on icon "View Video" at bounding box center [651, 341] width 17 height 17
click at [655, 298] on icon "View Video" at bounding box center [651, 305] width 17 height 17
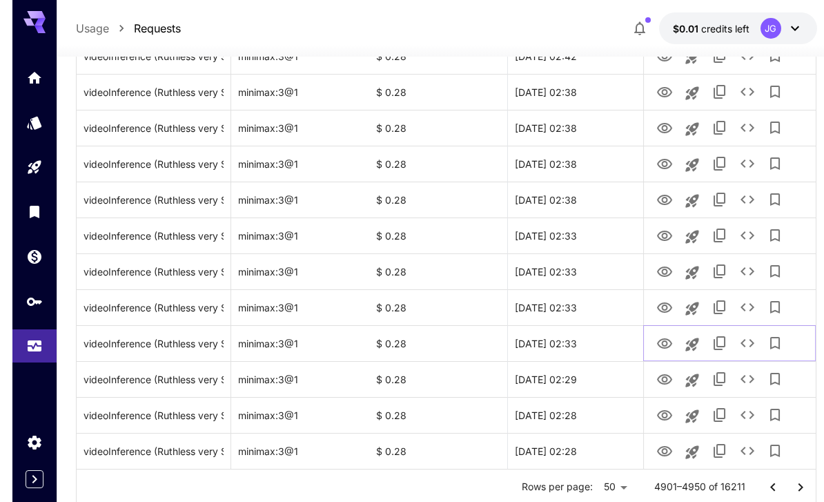
scroll to position [1598, 0]
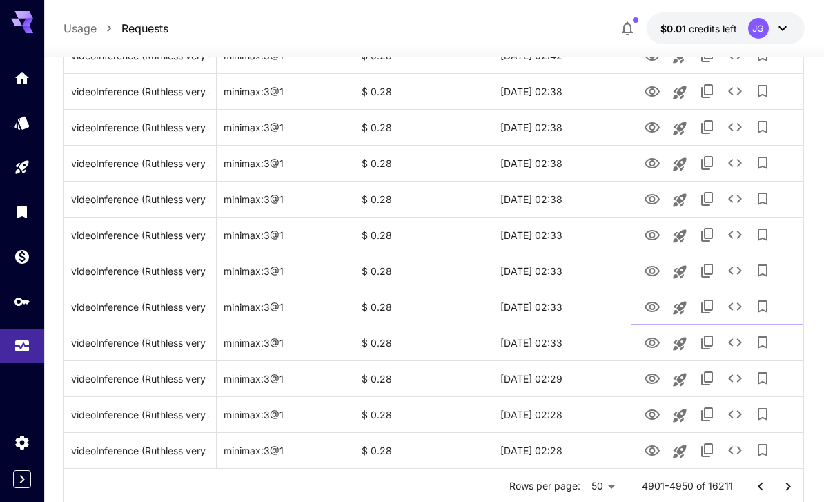
click at [651, 308] on icon "View Video" at bounding box center [652, 307] width 15 height 10
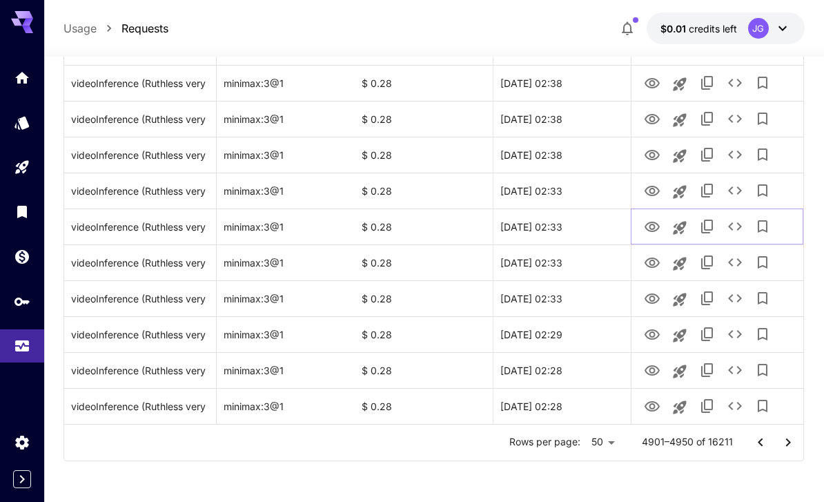
click at [654, 223] on icon "View Video" at bounding box center [652, 227] width 17 height 17
click at [655, 195] on icon "View Video" at bounding box center [652, 191] width 17 height 17
click at [654, 228] on icon "View Video" at bounding box center [652, 227] width 15 height 10
click at [656, 193] on icon "View Video" at bounding box center [652, 191] width 15 height 10
click at [739, 191] on icon "See details" at bounding box center [735, 190] width 17 height 17
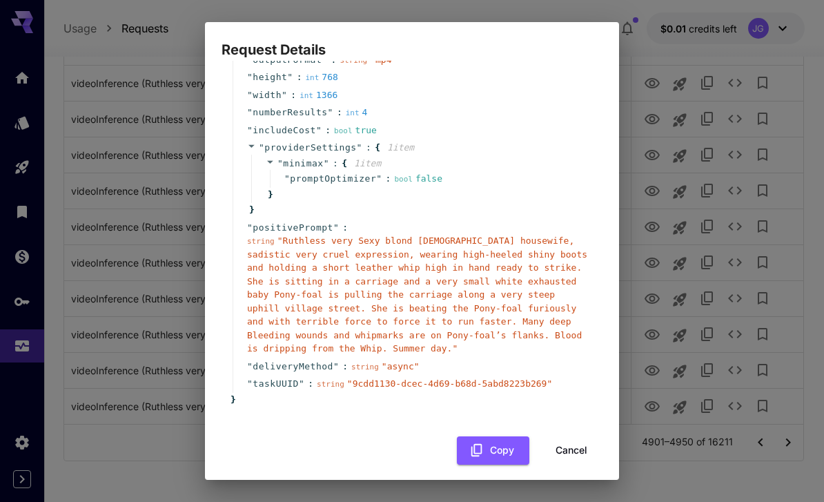
scroll to position [118, 0]
click at [577, 442] on button "Cancel" at bounding box center [571, 451] width 62 height 28
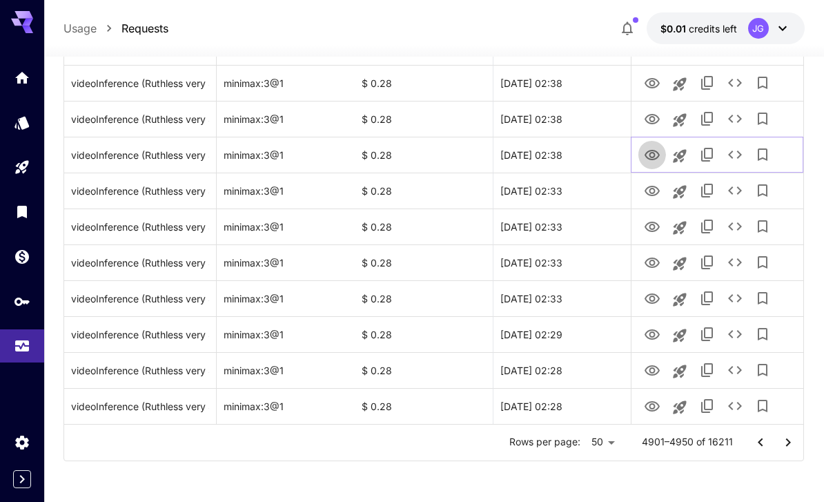
click at [660, 150] on icon "View Video" at bounding box center [652, 155] width 17 height 17
click at [657, 193] on icon "View Video" at bounding box center [652, 191] width 15 height 10
click at [656, 151] on icon "View Video" at bounding box center [652, 155] width 15 height 10
click at [654, 121] on icon "View Video" at bounding box center [652, 119] width 17 height 17
click at [652, 148] on icon "View Video" at bounding box center [652, 155] width 17 height 17
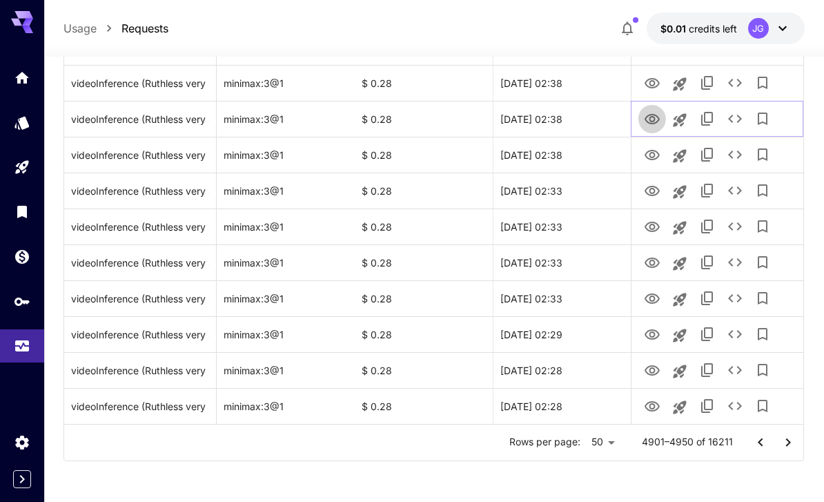
click at [656, 126] on icon "View Video" at bounding box center [652, 119] width 17 height 17
click at [654, 116] on icon "View Video" at bounding box center [652, 119] width 17 height 17
click at [653, 115] on icon "View Video" at bounding box center [652, 119] width 15 height 10
click at [652, 78] on icon "View Video" at bounding box center [652, 83] width 15 height 10
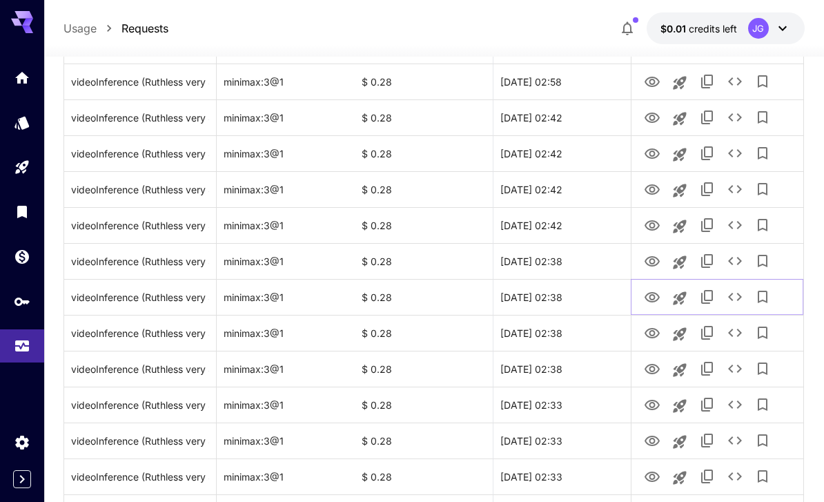
scroll to position [1424, 0]
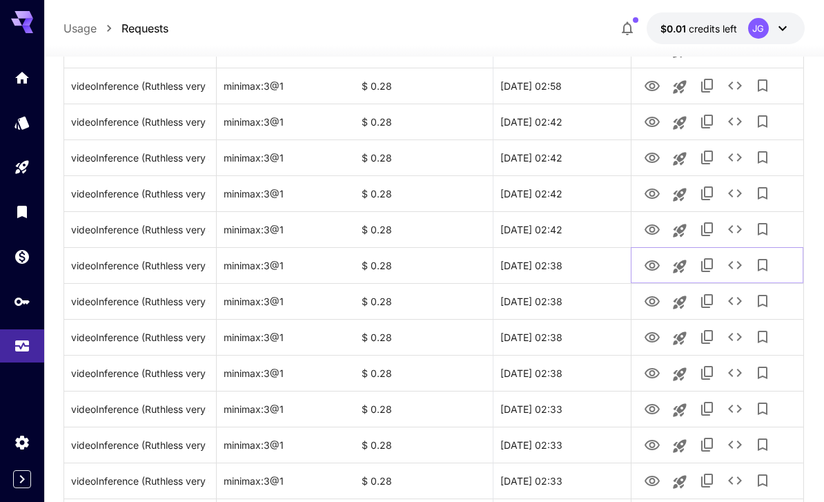
click at [641, 260] on button "View Video" at bounding box center [652, 265] width 28 height 28
click at [645, 262] on icon "View Video" at bounding box center [652, 265] width 17 height 17
click at [646, 226] on icon "View Video" at bounding box center [652, 230] width 17 height 17
click at [645, 228] on icon "View Video" at bounding box center [652, 229] width 15 height 10
click at [648, 193] on icon "View Video" at bounding box center [652, 194] width 17 height 17
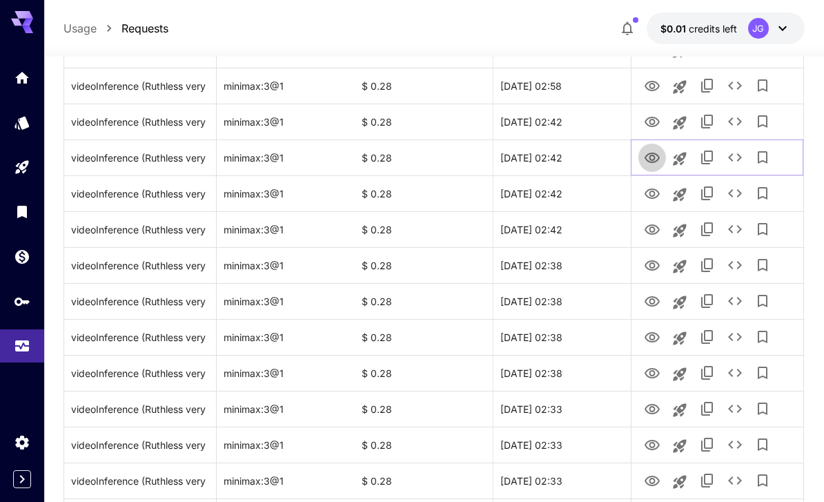
click at [650, 153] on icon "View Video" at bounding box center [652, 158] width 15 height 10
click at [650, 124] on icon "View Video" at bounding box center [652, 122] width 15 height 10
click at [645, 123] on icon "View Video" at bounding box center [652, 122] width 15 height 10
click at [651, 123] on icon "View Video" at bounding box center [652, 122] width 15 height 10
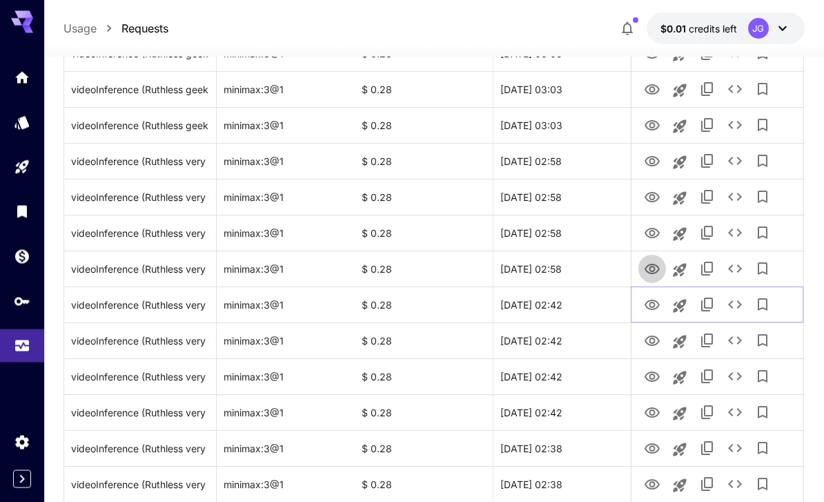
scroll to position [1241, 0]
click at [644, 264] on icon "View Video" at bounding box center [652, 269] width 17 height 17
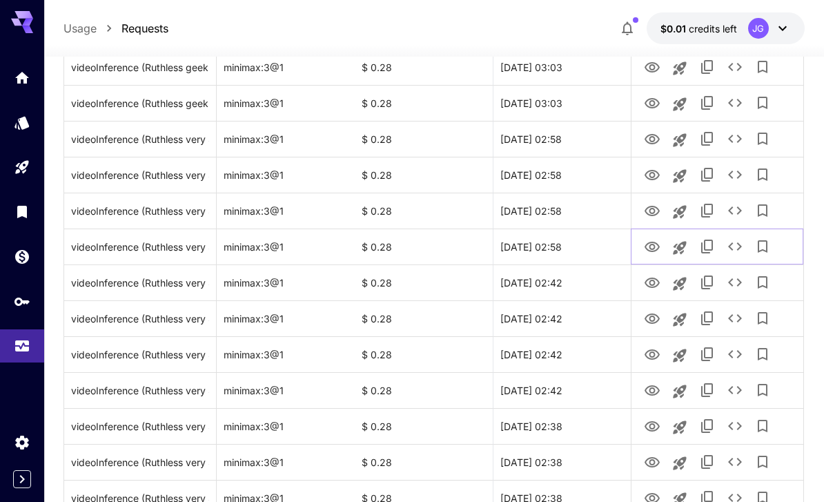
click at [647, 242] on icon "View Video" at bounding box center [652, 247] width 17 height 17
click at [648, 245] on icon "View Video" at bounding box center [652, 247] width 17 height 17
click at [655, 204] on icon "View Video" at bounding box center [652, 211] width 17 height 17
click at [659, 169] on icon "View Video" at bounding box center [652, 175] width 17 height 17
click at [661, 137] on icon "View Video" at bounding box center [652, 139] width 17 height 17
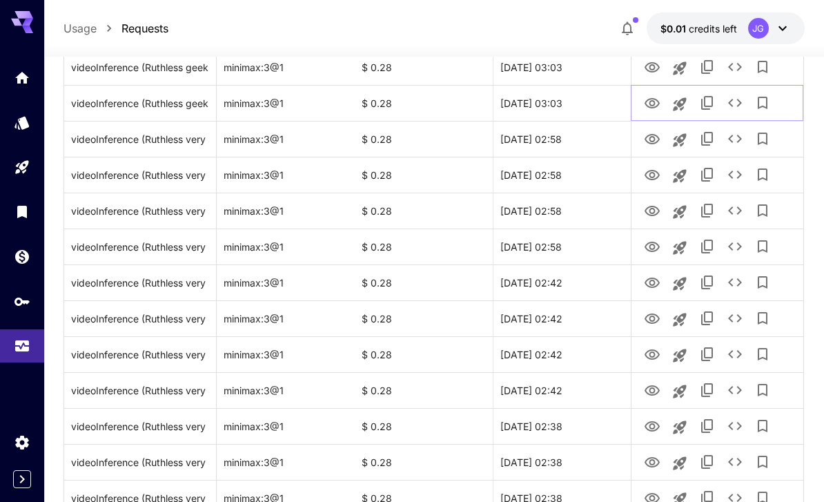
click at [656, 95] on icon "View Video" at bounding box center [652, 103] width 17 height 17
click at [654, 70] on icon "View Video" at bounding box center [652, 67] width 17 height 17
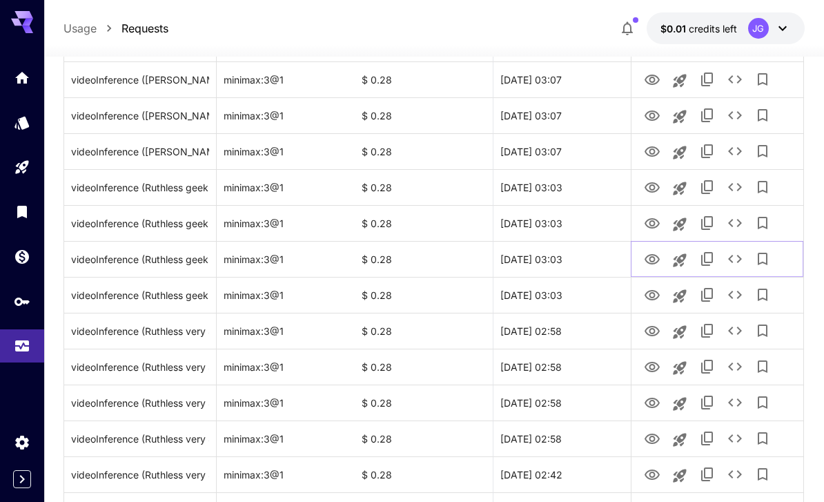
scroll to position [1072, 0]
click at [657, 222] on icon "View Video" at bounding box center [652, 223] width 17 height 17
click at [656, 226] on icon "View Video" at bounding box center [652, 222] width 15 height 10
click at [657, 184] on icon "View Video" at bounding box center [652, 187] width 15 height 10
click at [654, 150] on icon "View Video" at bounding box center [652, 151] width 17 height 17
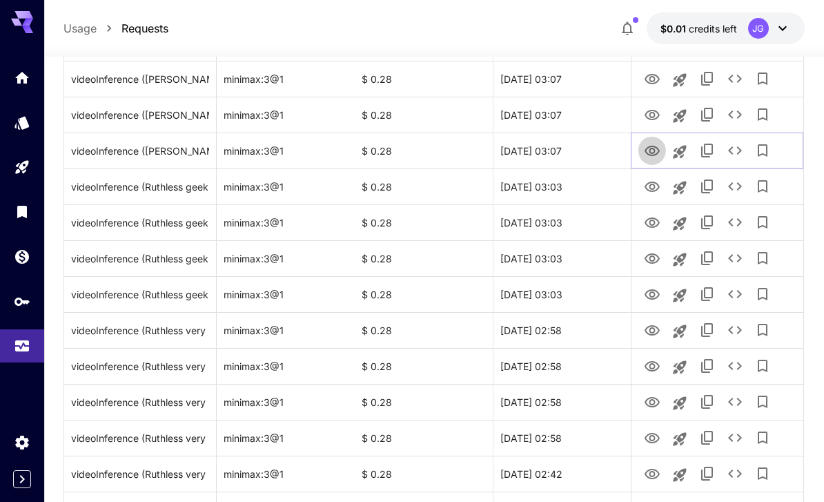
click at [652, 149] on icon "View Video" at bounding box center [652, 151] width 17 height 17
click at [654, 150] on icon "View Video" at bounding box center [652, 151] width 15 height 10
click at [656, 150] on icon "View Video" at bounding box center [652, 151] width 17 height 17
click at [655, 150] on icon "View Video" at bounding box center [652, 151] width 15 height 10
click at [656, 115] on icon "View Video" at bounding box center [652, 115] width 17 height 17
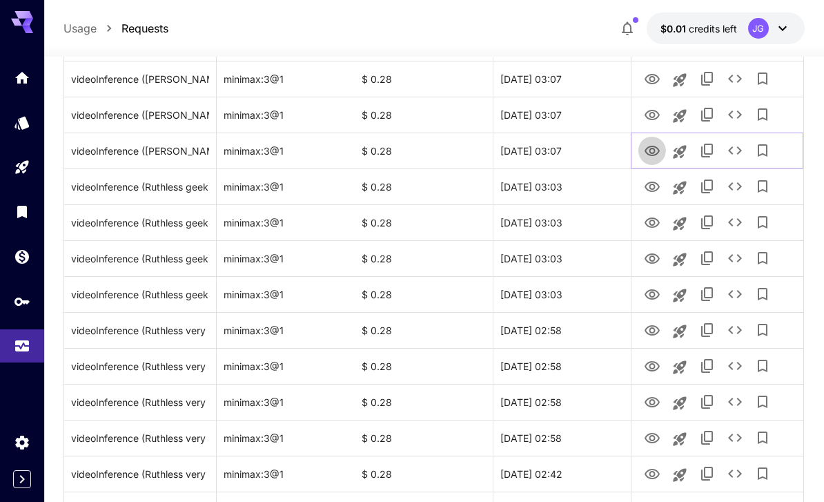
click at [656, 152] on icon "View Video" at bounding box center [652, 151] width 17 height 17
click at [656, 108] on icon "View Video" at bounding box center [652, 115] width 17 height 17
click at [651, 78] on icon "View Video" at bounding box center [652, 79] width 17 height 17
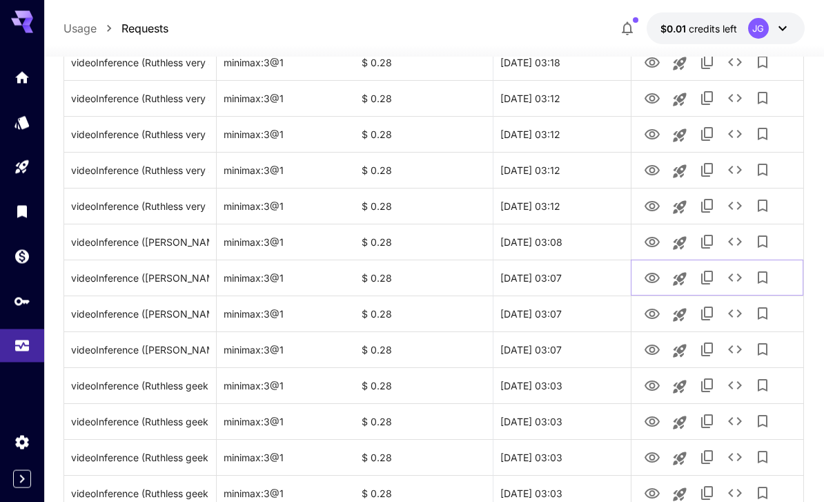
scroll to position [873, 0]
click at [652, 239] on icon "View Video" at bounding box center [652, 242] width 15 height 10
click at [655, 204] on icon "View Video" at bounding box center [652, 206] width 17 height 17
click at [656, 172] on icon "View Video" at bounding box center [652, 170] width 17 height 17
click at [655, 134] on icon "View Video" at bounding box center [652, 134] width 15 height 10
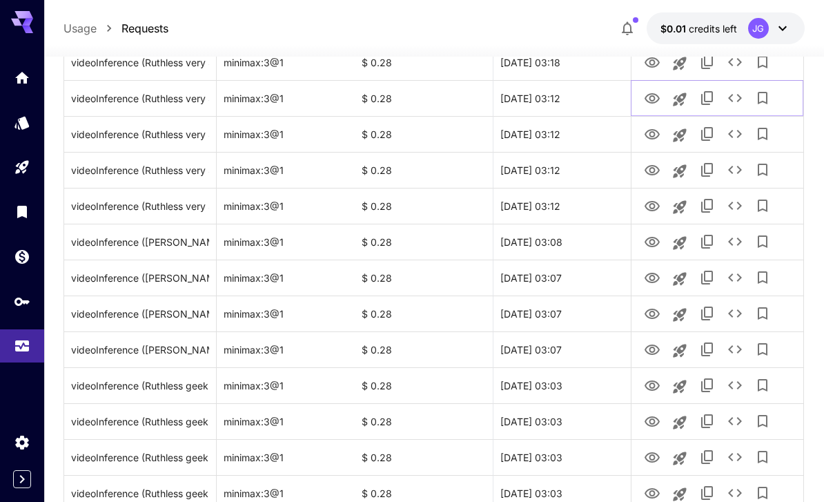
click at [653, 96] on icon "View Video" at bounding box center [652, 98] width 15 height 10
click at [655, 59] on icon "View Video" at bounding box center [652, 63] width 17 height 17
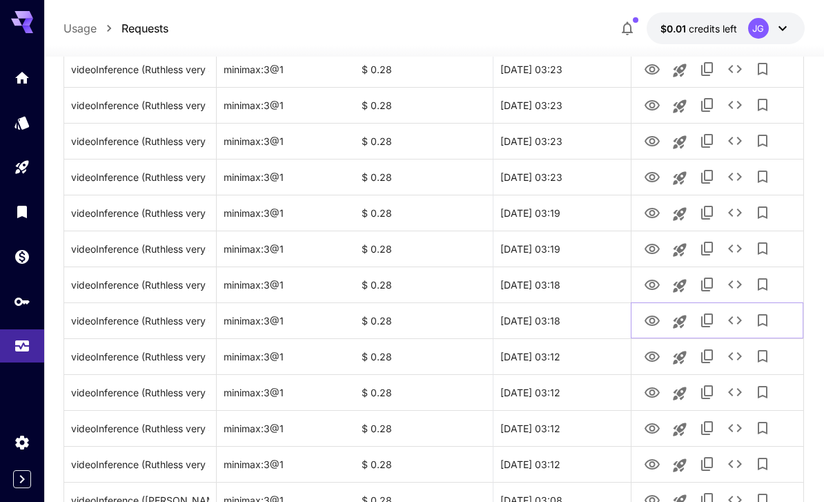
scroll to position [614, 0]
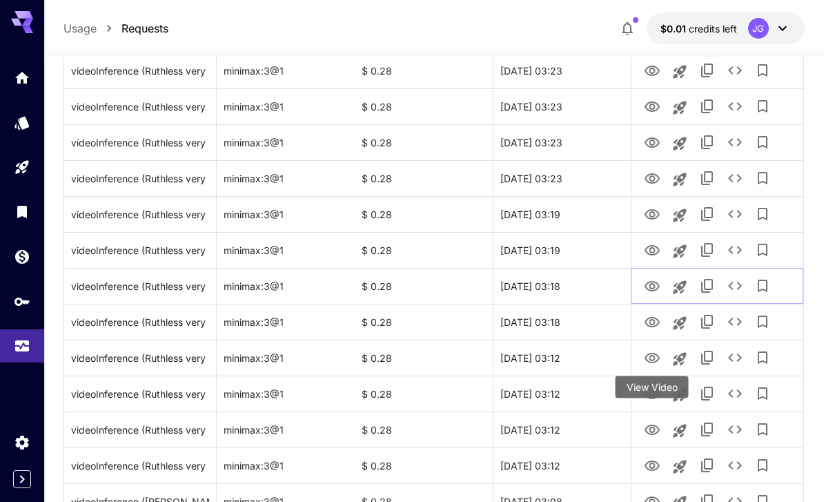
click at [657, 287] on icon "View Video" at bounding box center [652, 286] width 15 height 10
click at [656, 253] on icon "View Video" at bounding box center [652, 250] width 15 height 10
click at [656, 213] on icon "View Video" at bounding box center [652, 214] width 17 height 17
click at [656, 211] on icon "View Video" at bounding box center [652, 214] width 15 height 10
click at [654, 215] on icon "View Video" at bounding box center [652, 214] width 15 height 10
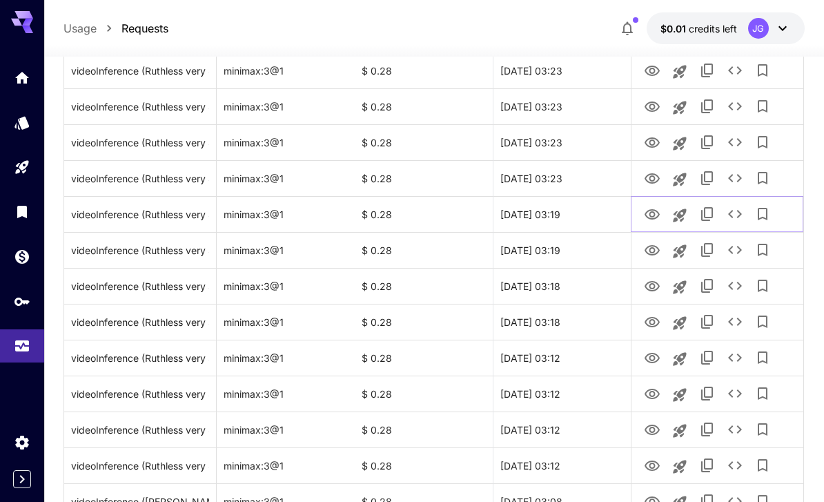
click at [657, 212] on icon "View Video" at bounding box center [652, 214] width 15 height 10
click at [650, 177] on icon "View Video" at bounding box center [652, 178] width 15 height 10
click at [658, 213] on icon "View Video" at bounding box center [652, 214] width 17 height 17
click at [654, 177] on icon "View Video" at bounding box center [652, 178] width 15 height 10
click at [656, 147] on icon "View Video" at bounding box center [652, 143] width 17 height 17
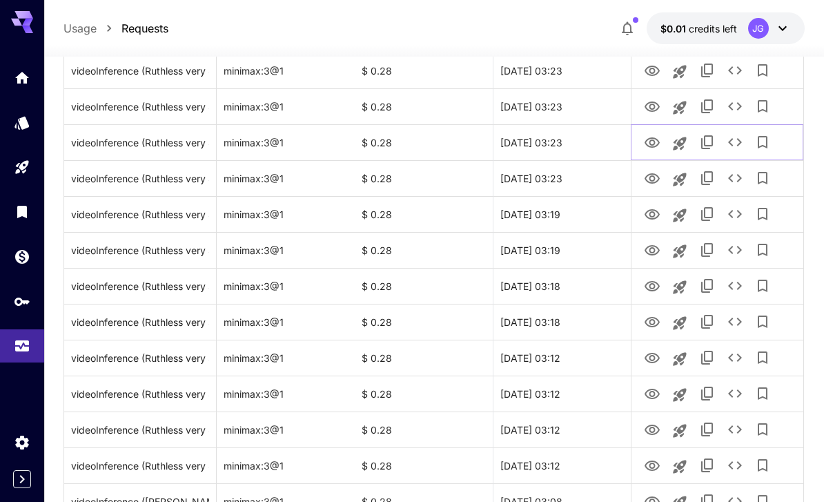
click at [654, 144] on icon "View Video" at bounding box center [652, 143] width 17 height 17
click at [657, 138] on icon "View Video" at bounding box center [652, 143] width 17 height 17
click at [656, 106] on icon "View Video" at bounding box center [652, 107] width 17 height 17
click at [654, 71] on icon "View Video" at bounding box center [652, 71] width 15 height 10
click at [654, 67] on icon "View Video" at bounding box center [652, 71] width 17 height 17
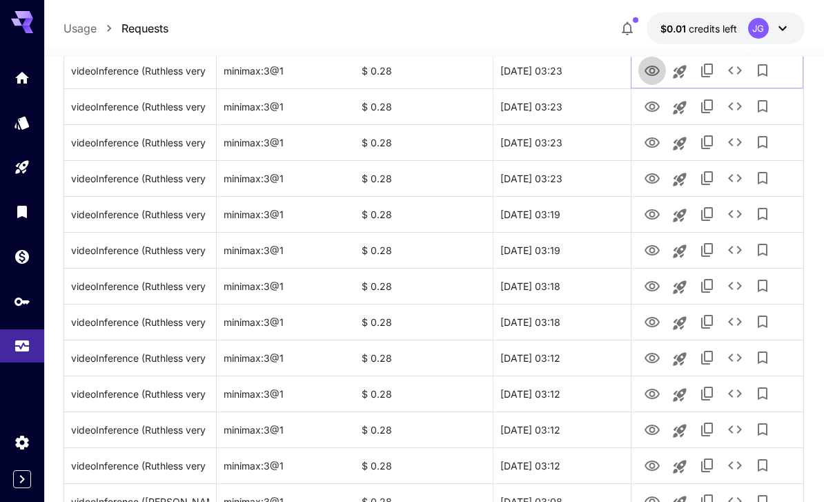
click at [656, 66] on icon "View Video" at bounding box center [652, 71] width 15 height 10
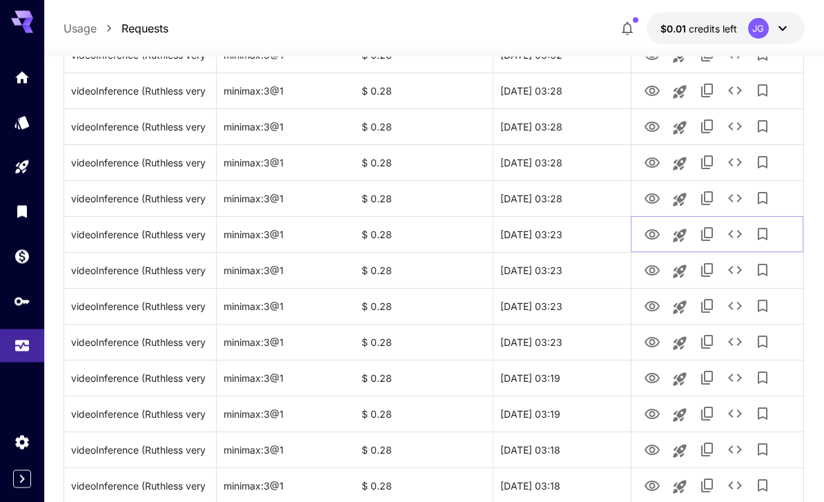
scroll to position [450, 0]
click at [658, 196] on icon "View Video" at bounding box center [652, 198] width 15 height 10
click at [656, 234] on icon "View Video" at bounding box center [652, 234] width 17 height 17
click at [657, 197] on icon "View Video" at bounding box center [652, 199] width 17 height 17
click at [655, 158] on icon "View Video" at bounding box center [652, 162] width 15 height 10
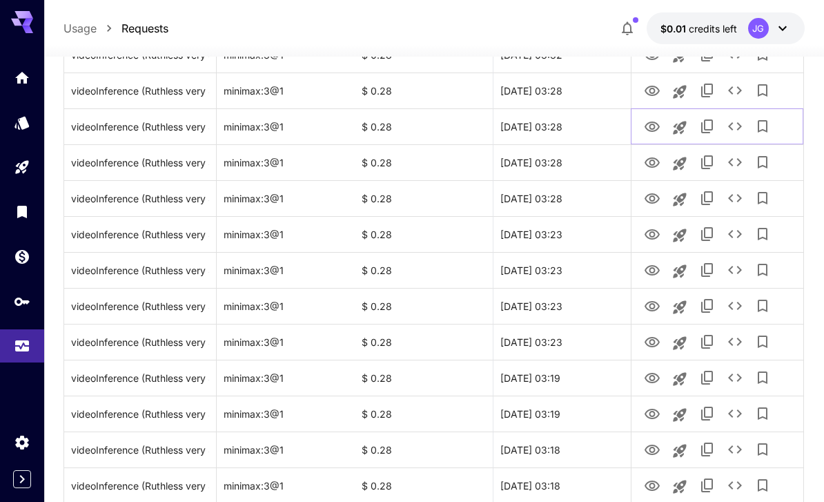
click at [657, 128] on icon "View Video" at bounding box center [652, 126] width 15 height 10
click at [657, 155] on icon "View Video" at bounding box center [652, 163] width 17 height 17
click at [653, 162] on icon "View Video" at bounding box center [652, 163] width 17 height 17
click at [656, 162] on icon "View Video" at bounding box center [652, 163] width 17 height 17
click at [738, 161] on icon "See details" at bounding box center [735, 162] width 17 height 17
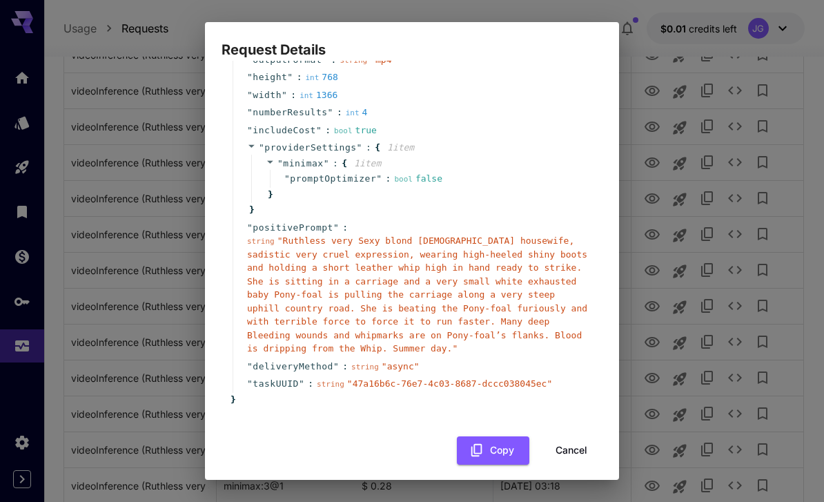
scroll to position [118, 0]
click at [585, 441] on button "Cancel" at bounding box center [571, 451] width 62 height 28
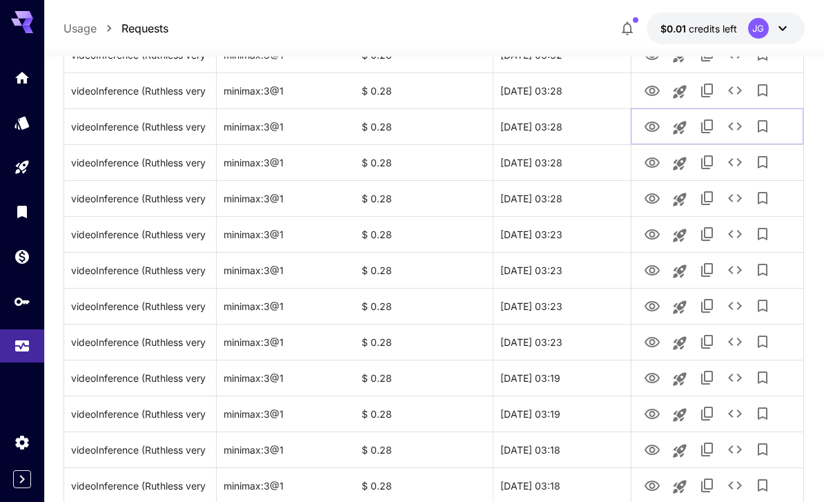
click at [656, 128] on icon "View Video" at bounding box center [652, 127] width 17 height 17
click at [653, 130] on icon "View Video" at bounding box center [652, 126] width 15 height 10
click at [654, 89] on icon "View Video" at bounding box center [652, 91] width 15 height 10
click at [658, 128] on icon "View Video" at bounding box center [652, 127] width 17 height 17
click at [654, 90] on icon "View Video" at bounding box center [652, 91] width 17 height 17
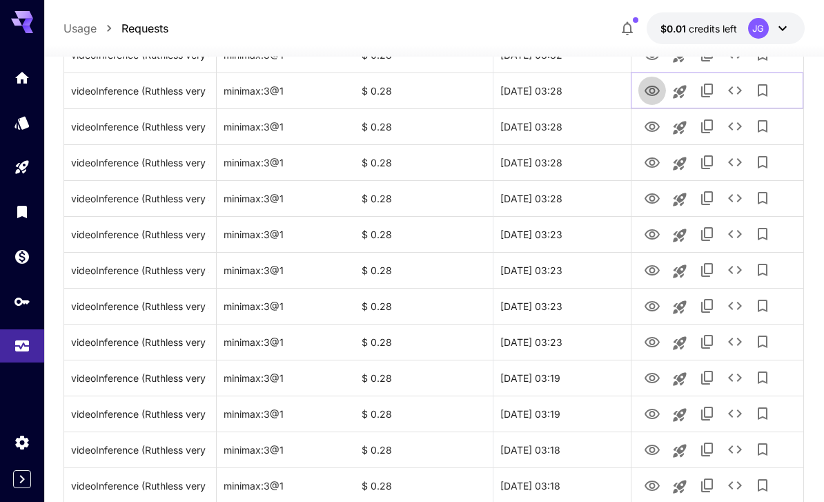
click at [653, 93] on icon "View Video" at bounding box center [652, 91] width 15 height 10
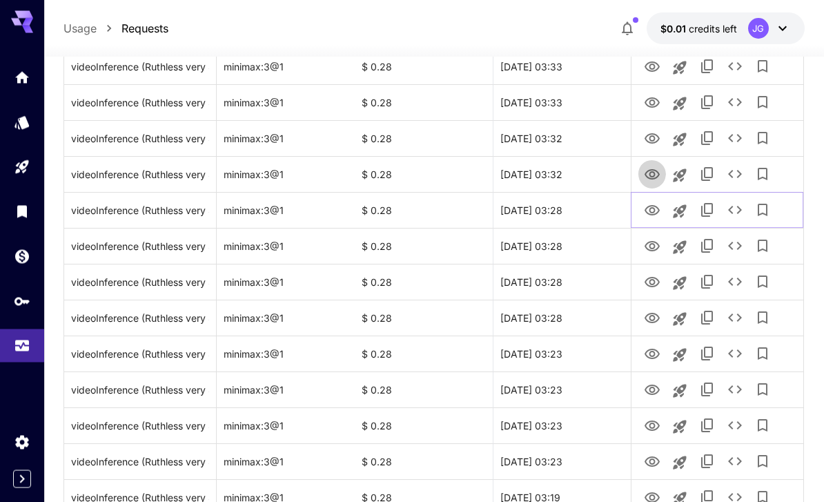
scroll to position [331, 0]
click at [654, 173] on icon "View Video" at bounding box center [652, 174] width 15 height 10
click at [657, 211] on icon "View Video" at bounding box center [652, 210] width 17 height 17
click at [656, 169] on icon "View Video" at bounding box center [652, 174] width 17 height 17
click at [656, 132] on icon "View Video" at bounding box center [652, 138] width 17 height 17
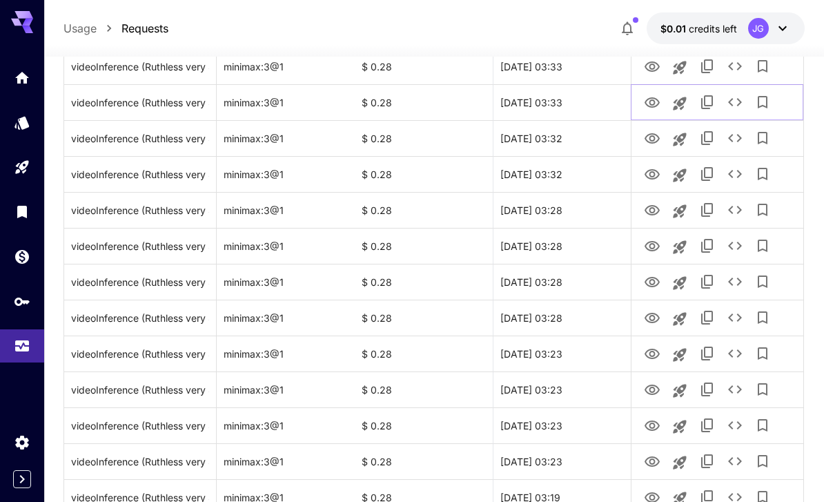
click at [656, 102] on icon "View Video" at bounding box center [652, 103] width 17 height 17
click at [656, 62] on icon "View Video" at bounding box center [652, 67] width 17 height 17
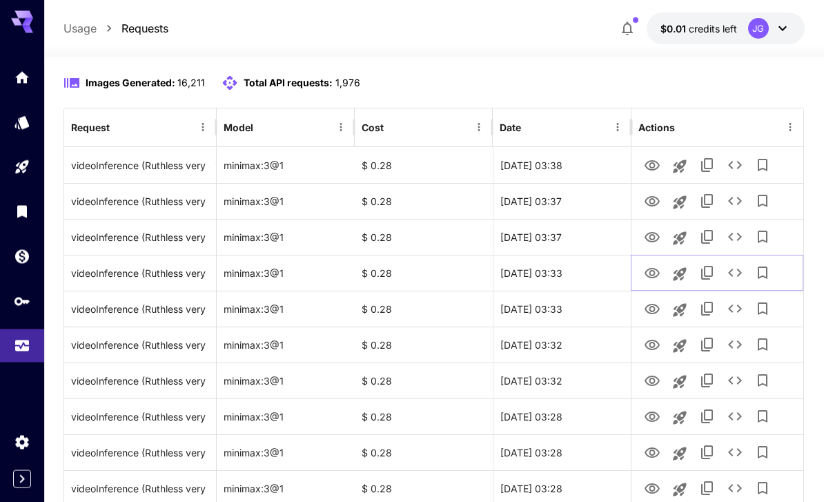
scroll to position [121, 0]
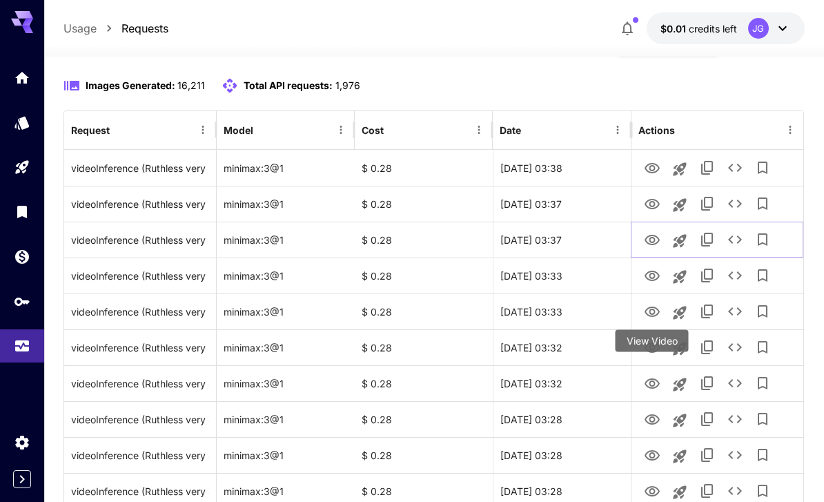
click at [661, 235] on icon "View Video" at bounding box center [652, 240] width 17 height 17
click at [656, 237] on icon "View Video" at bounding box center [652, 240] width 17 height 17
click at [656, 244] on icon "View Video" at bounding box center [652, 240] width 17 height 17
click at [656, 199] on icon "View Video" at bounding box center [652, 204] width 17 height 17
click at [658, 240] on icon "View Video" at bounding box center [652, 240] width 17 height 17
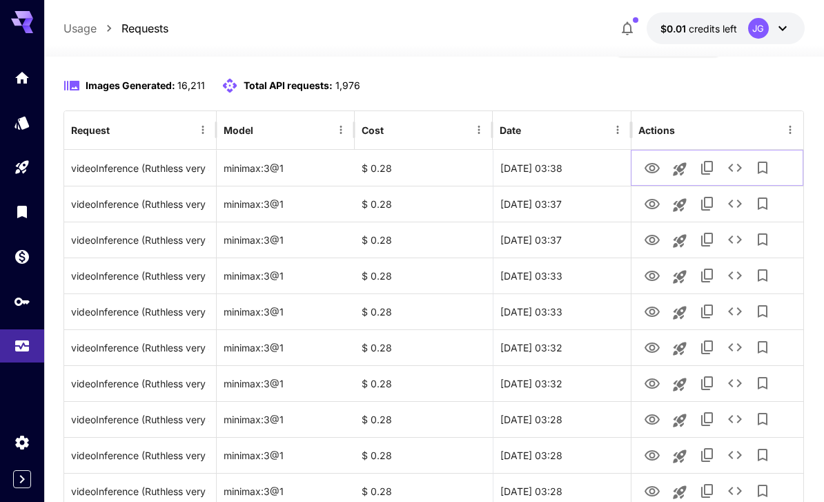
click at [658, 165] on icon "View Video" at bounding box center [652, 168] width 15 height 10
click at [654, 200] on icon "View Video" at bounding box center [652, 204] width 17 height 17
click at [651, 175] on icon "View Video" at bounding box center [652, 168] width 17 height 17
click at [655, 168] on icon "View Video" at bounding box center [652, 168] width 15 height 10
click at [654, 204] on icon "View Video" at bounding box center [652, 204] width 15 height 10
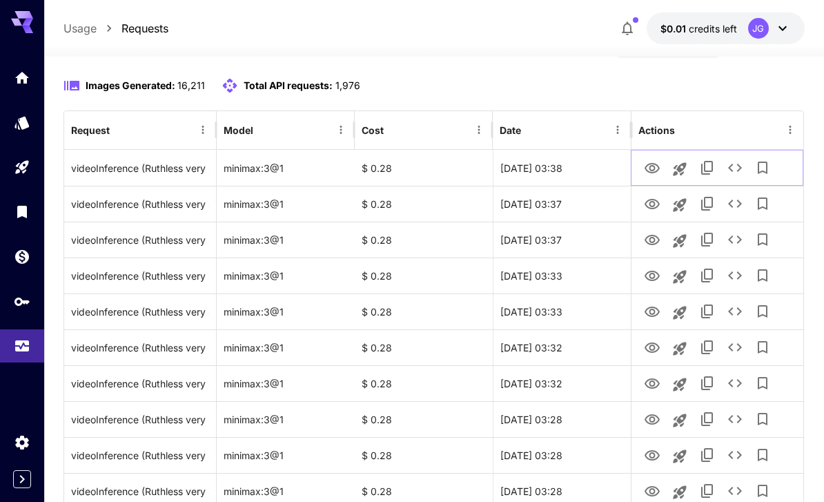
click at [657, 167] on icon "View Video" at bounding box center [652, 168] width 17 height 17
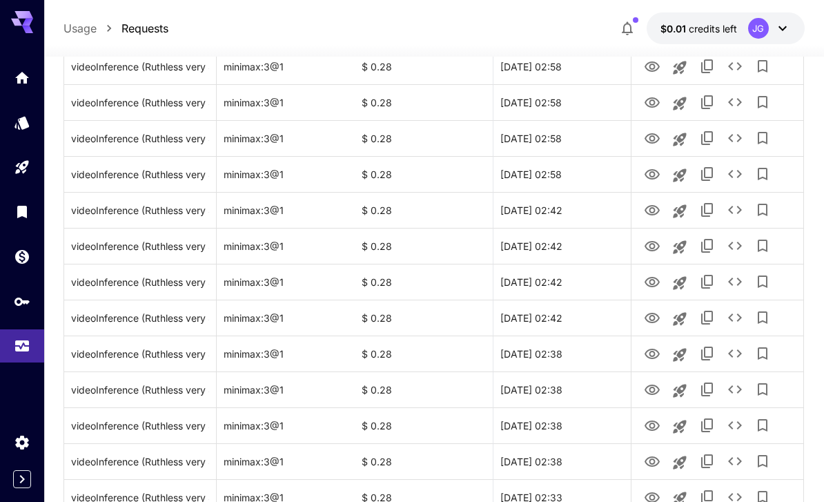
scroll to position [1598, 0]
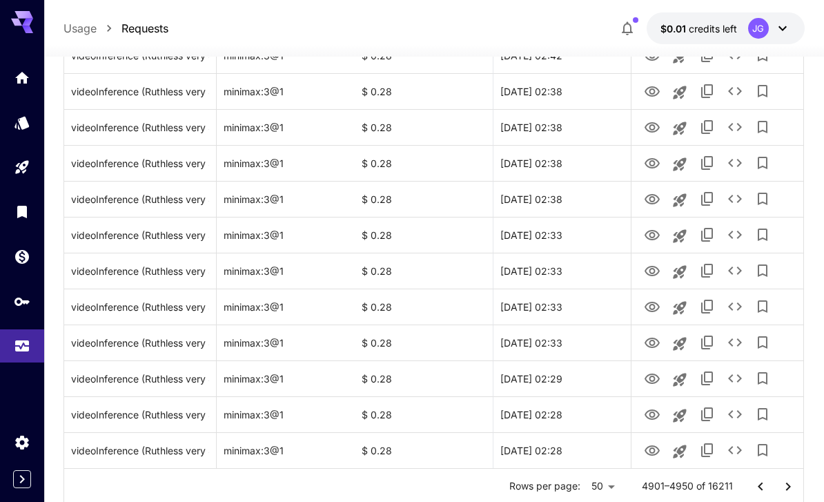
click at [789, 488] on icon "Go to next page" at bounding box center [788, 486] width 17 height 17
click at [658, 454] on icon "View Video" at bounding box center [652, 450] width 17 height 17
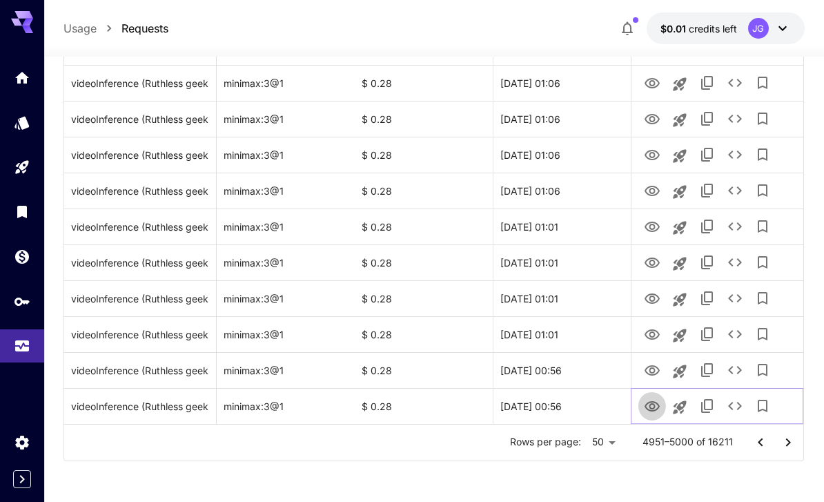
click at [655, 406] on icon "View Video" at bounding box center [652, 406] width 15 height 10
click at [657, 373] on icon "View Video" at bounding box center [652, 370] width 17 height 17
click at [658, 409] on icon "View Video" at bounding box center [652, 406] width 17 height 17
click at [658, 376] on icon "View Video" at bounding box center [652, 370] width 17 height 17
click at [656, 338] on icon "View Video" at bounding box center [652, 334] width 17 height 17
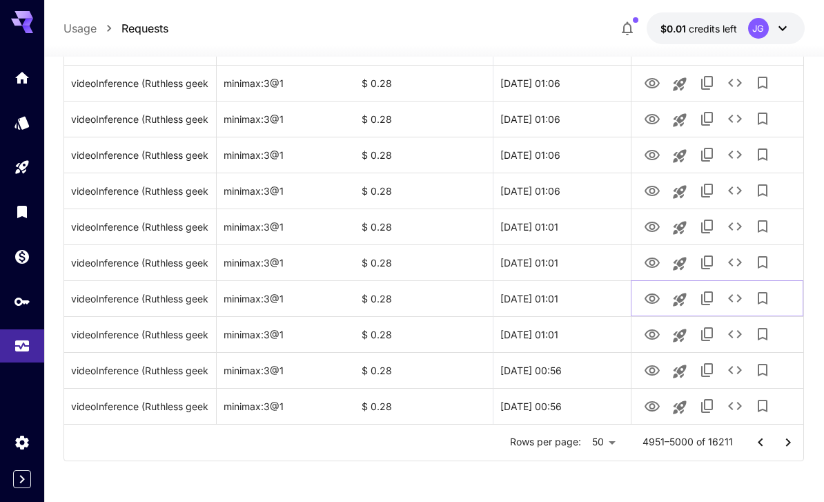
click at [656, 303] on icon "View Video" at bounding box center [652, 299] width 17 height 17
click at [658, 341] on icon "View Video" at bounding box center [652, 334] width 17 height 17
click at [656, 302] on icon "View Video" at bounding box center [652, 298] width 15 height 10
click at [654, 304] on icon "View Video" at bounding box center [652, 299] width 17 height 17
click at [658, 262] on icon "View Video" at bounding box center [652, 263] width 17 height 17
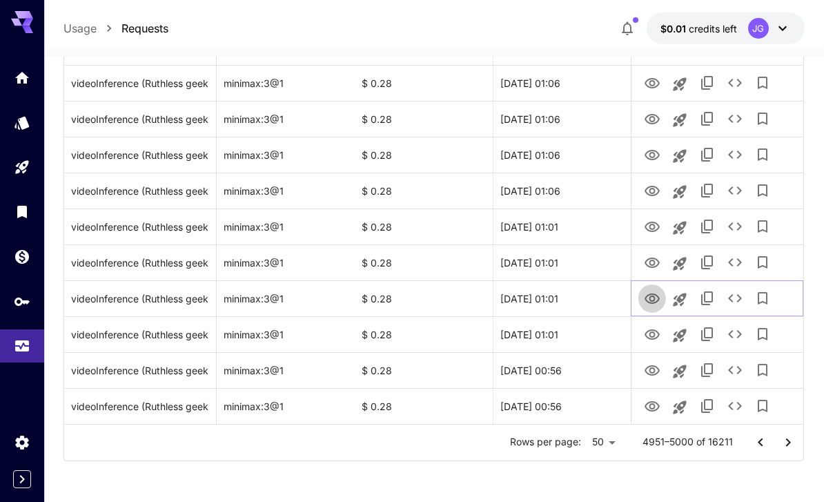
click at [656, 300] on icon "View Video" at bounding box center [652, 299] width 17 height 17
click at [661, 265] on icon "View Video" at bounding box center [652, 263] width 17 height 17
click at [650, 302] on icon "View Video" at bounding box center [652, 298] width 15 height 10
click at [660, 266] on icon "View Video" at bounding box center [652, 263] width 17 height 17
click at [656, 306] on icon "View Video" at bounding box center [652, 299] width 17 height 17
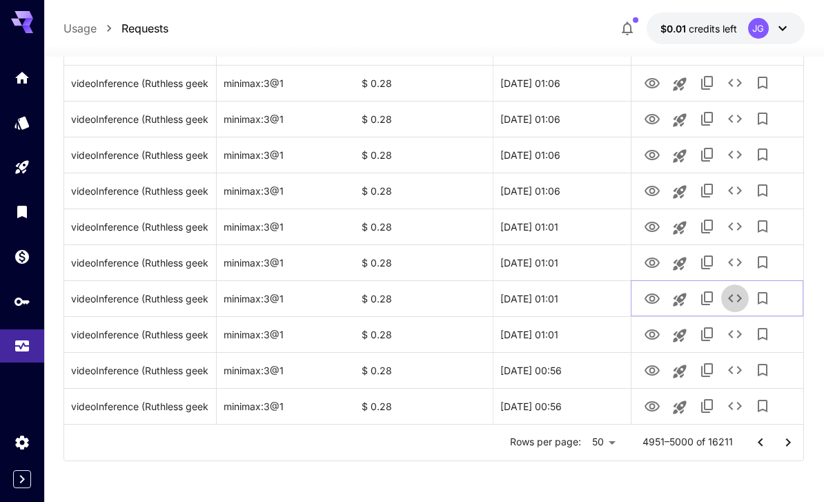
click at [739, 300] on icon "See details" at bounding box center [735, 298] width 14 height 8
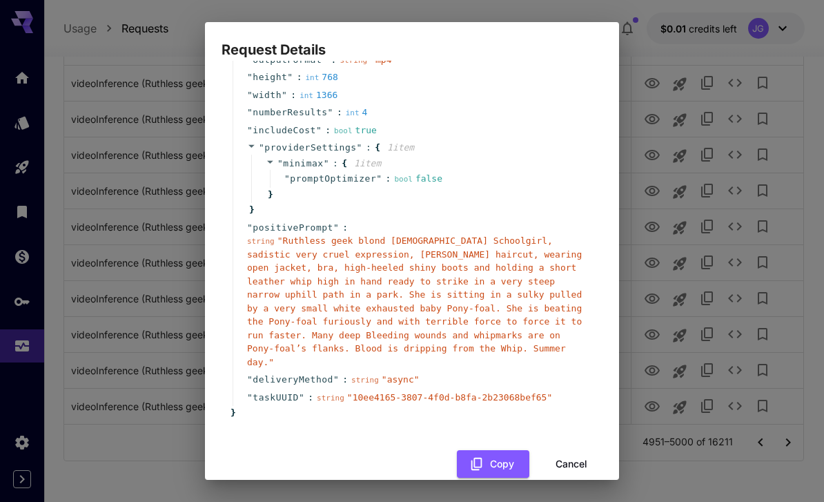
scroll to position [118, 0]
click at [580, 451] on button "Cancel" at bounding box center [571, 465] width 62 height 28
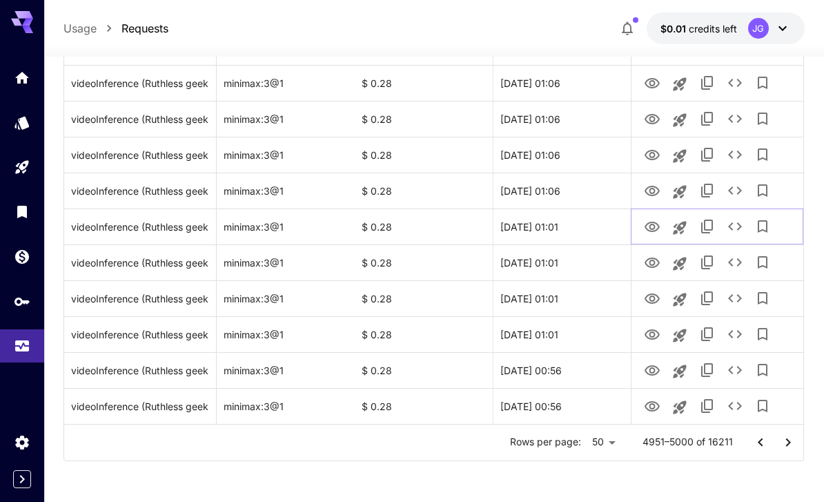
click at [656, 226] on icon "View Video" at bounding box center [652, 227] width 17 height 17
click at [656, 261] on icon "View Video" at bounding box center [652, 263] width 17 height 17
click at [658, 186] on icon "View Video" at bounding box center [652, 191] width 17 height 17
click at [658, 229] on icon "View Video" at bounding box center [652, 227] width 17 height 17
click at [656, 184] on icon "View Video" at bounding box center [652, 191] width 17 height 17
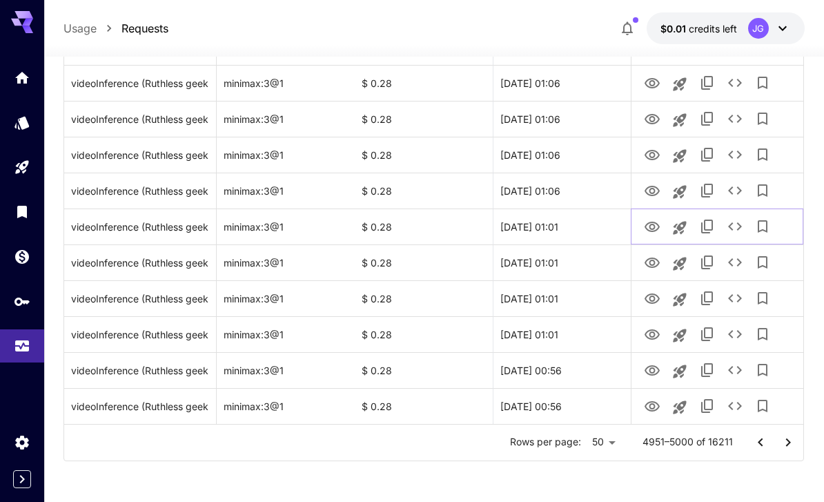
click at [658, 234] on icon "View Video" at bounding box center [652, 227] width 17 height 17
click at [656, 232] on icon "View Video" at bounding box center [652, 227] width 17 height 17
click at [659, 153] on icon "View Video" at bounding box center [652, 155] width 17 height 17
click at [652, 189] on icon "View Video" at bounding box center [652, 191] width 17 height 17
click at [661, 116] on icon "View Video" at bounding box center [652, 119] width 17 height 17
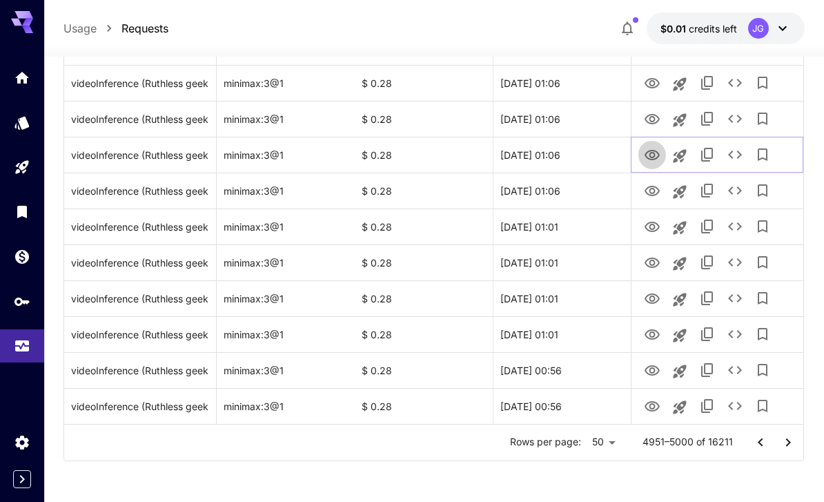
click at [657, 154] on icon "View Video" at bounding box center [652, 155] width 17 height 17
click at [658, 193] on icon "View Video" at bounding box center [652, 191] width 17 height 17
click at [658, 155] on icon "View Video" at bounding box center [652, 155] width 17 height 17
click at [659, 121] on icon "View Video" at bounding box center [652, 119] width 17 height 17
click at [659, 155] on icon "View Video" at bounding box center [652, 155] width 15 height 10
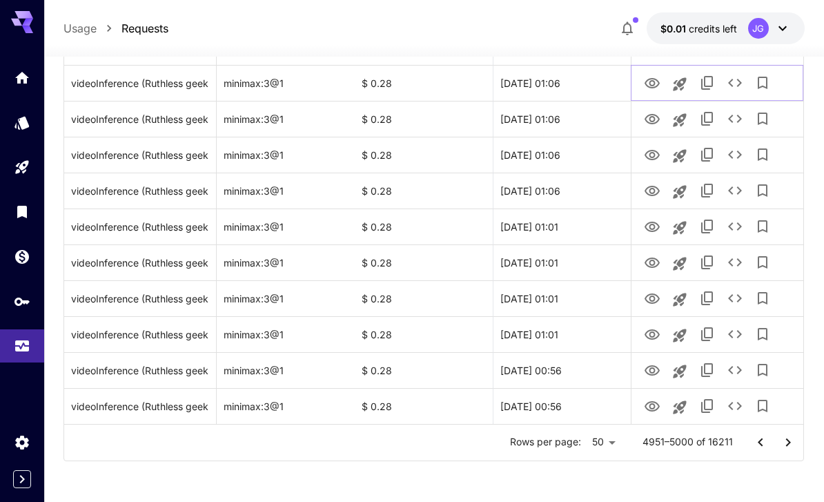
click at [654, 81] on icon "View Video" at bounding box center [652, 83] width 15 height 10
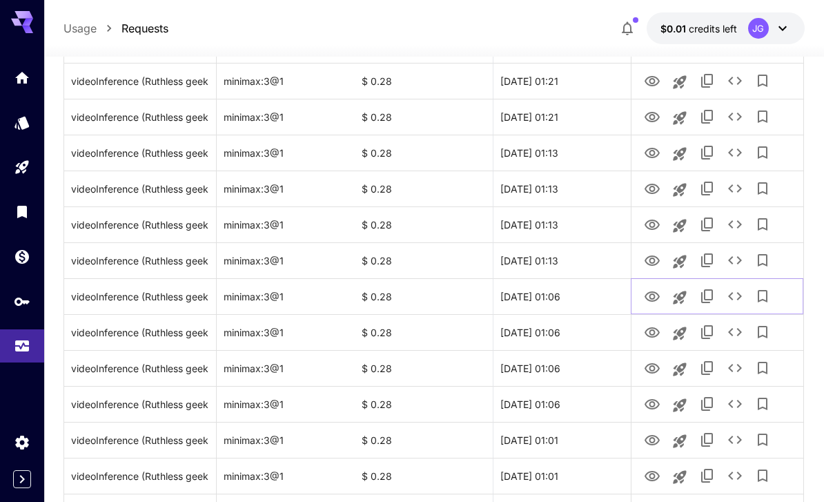
scroll to position [1423, 0]
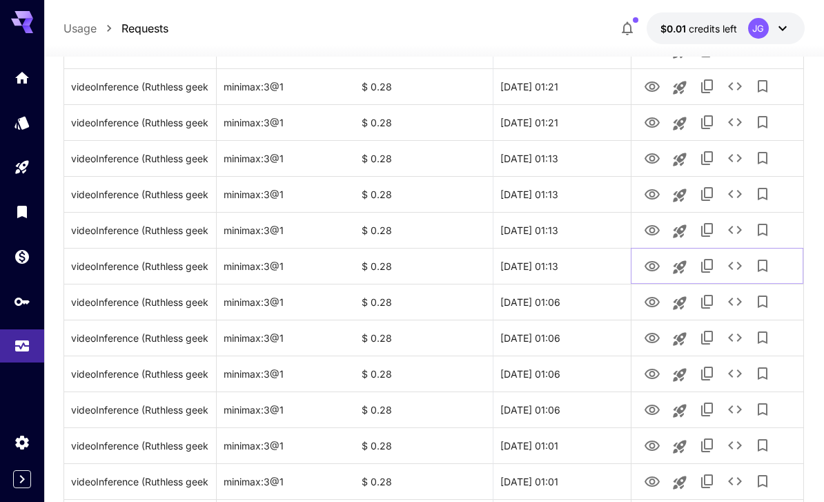
click at [661, 267] on icon "View Video" at bounding box center [652, 266] width 17 height 17
click at [656, 233] on icon "View Video" at bounding box center [652, 230] width 15 height 10
click at [657, 231] on icon "View Video" at bounding box center [652, 230] width 15 height 10
click at [656, 232] on icon "View Video" at bounding box center [652, 230] width 17 height 17
click at [659, 191] on icon "View Video" at bounding box center [652, 194] width 17 height 17
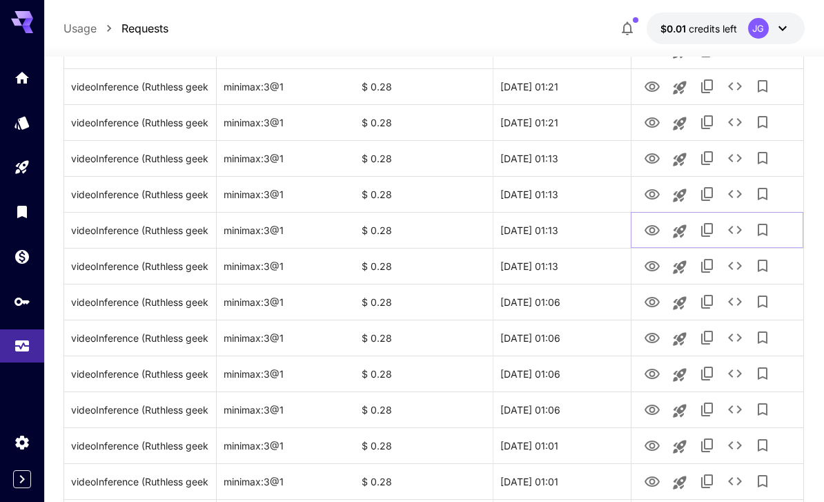
click at [656, 231] on icon "View Video" at bounding box center [652, 230] width 17 height 17
click at [659, 196] on icon "View Video" at bounding box center [652, 194] width 17 height 17
click at [658, 233] on icon "View Video" at bounding box center [652, 230] width 17 height 17
click at [656, 194] on icon "View Video" at bounding box center [652, 194] width 17 height 17
click at [656, 164] on icon "View Video" at bounding box center [652, 158] width 17 height 17
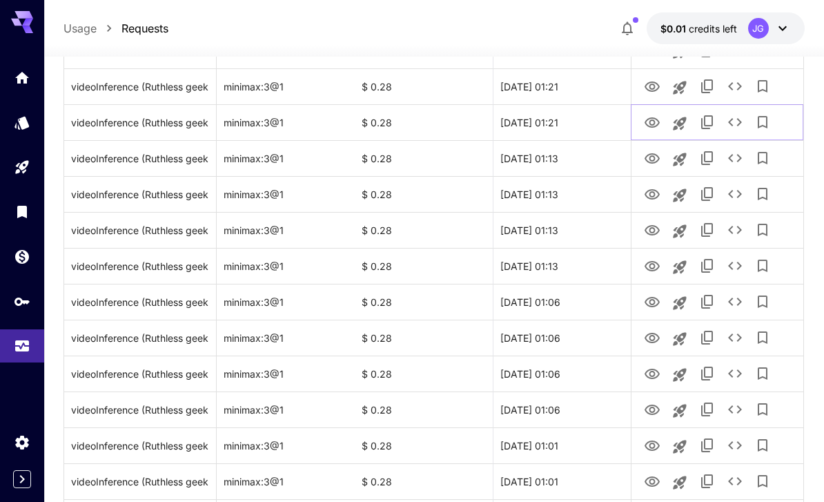
click at [656, 125] on icon "View Video" at bounding box center [652, 122] width 15 height 10
click at [652, 83] on icon "View Video" at bounding box center [652, 87] width 17 height 17
click at [660, 267] on icon "View Video" at bounding box center [652, 265] width 17 height 17
click at [654, 230] on icon "View Video" at bounding box center [652, 229] width 15 height 10
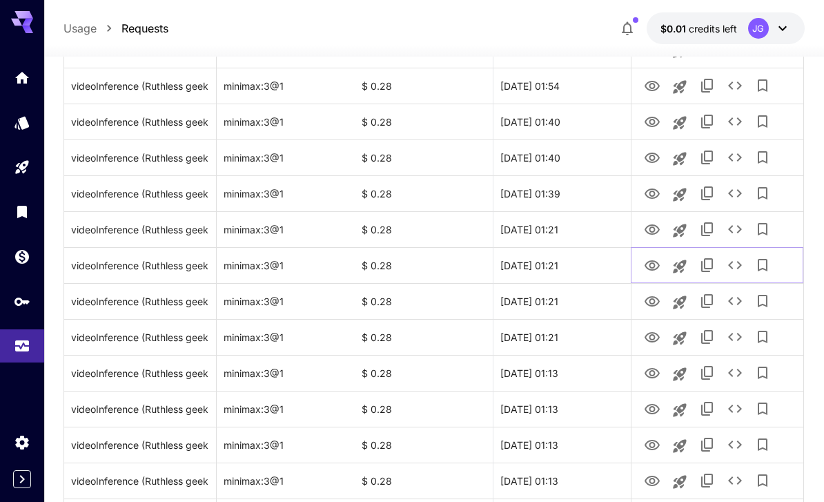
click at [656, 264] on icon "View Video" at bounding box center [652, 265] width 17 height 17
click at [655, 265] on icon "View Video" at bounding box center [652, 265] width 15 height 10
click at [652, 266] on icon "View Video" at bounding box center [652, 265] width 17 height 17
click at [661, 230] on icon "View Video" at bounding box center [652, 230] width 17 height 17
click at [659, 263] on icon "View Video" at bounding box center [652, 265] width 17 height 17
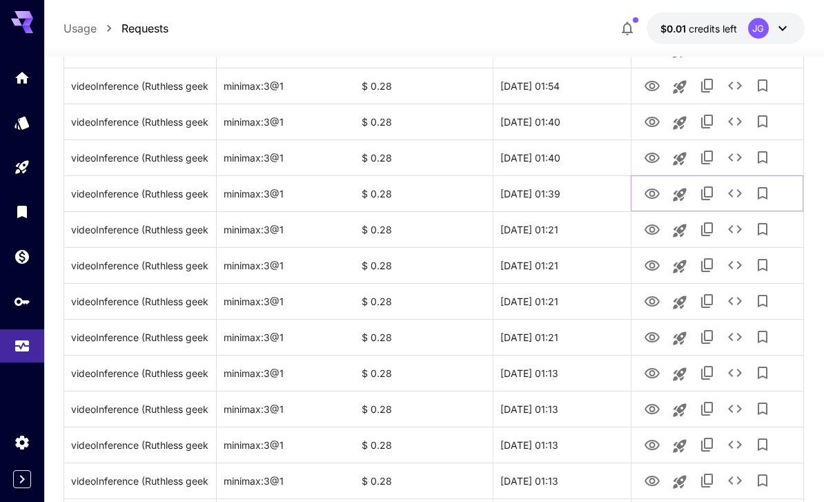
click at [659, 197] on icon "View Video" at bounding box center [652, 194] width 17 height 17
click at [656, 159] on icon "View Video" at bounding box center [652, 158] width 17 height 17
click at [656, 122] on icon "View Video" at bounding box center [652, 122] width 17 height 17
click at [659, 161] on icon "View Video" at bounding box center [652, 158] width 17 height 17
click at [656, 119] on icon "View Video" at bounding box center [652, 122] width 17 height 17
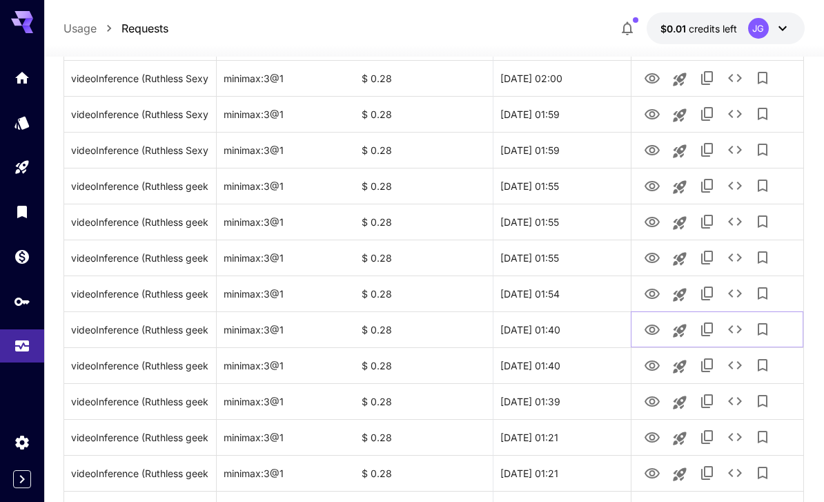
scroll to position [999, 0]
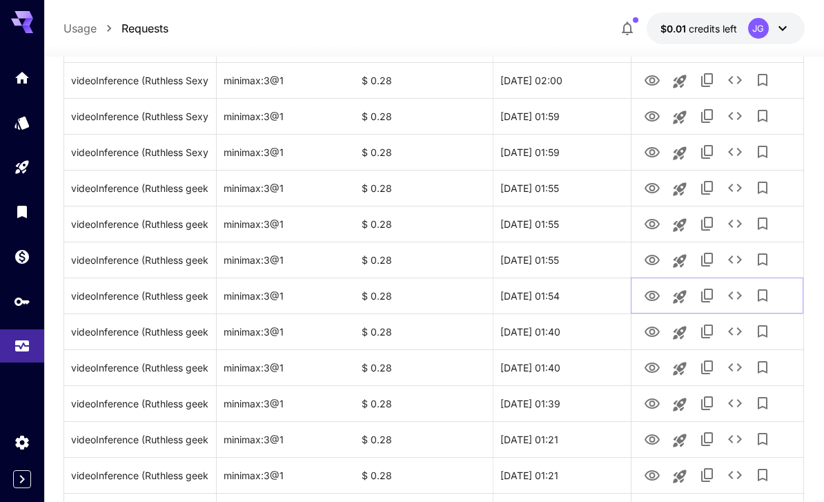
click at [658, 301] on icon "View Video" at bounding box center [652, 296] width 17 height 17
click at [658, 259] on icon "View Video" at bounding box center [652, 260] width 17 height 17
click at [657, 297] on icon "View Video" at bounding box center [652, 296] width 15 height 10
click at [661, 259] on icon "View Video" at bounding box center [652, 260] width 17 height 17
click at [658, 297] on icon "View Video" at bounding box center [652, 296] width 15 height 10
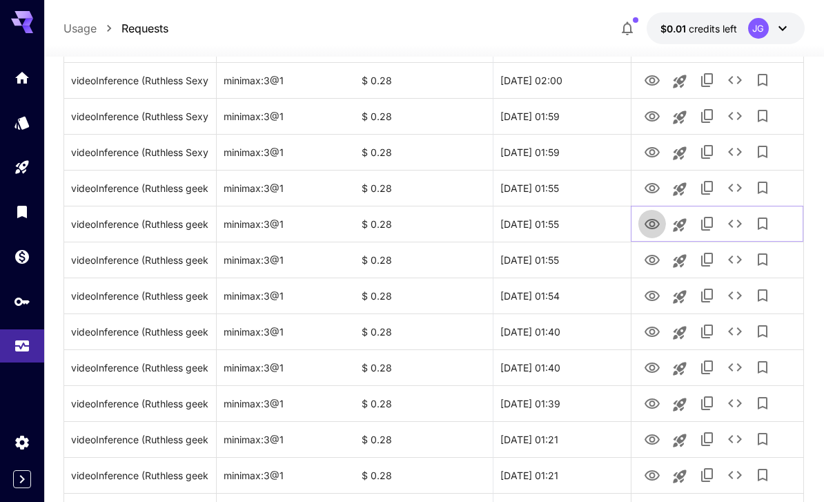
click at [657, 226] on icon "View Video" at bounding box center [652, 224] width 15 height 10
click at [656, 257] on icon "View Video" at bounding box center [652, 260] width 17 height 17
click at [660, 226] on icon "View Video" at bounding box center [652, 224] width 17 height 17
click at [654, 259] on icon "View Video" at bounding box center [652, 260] width 15 height 10
click at [654, 220] on icon "View Video" at bounding box center [652, 224] width 17 height 17
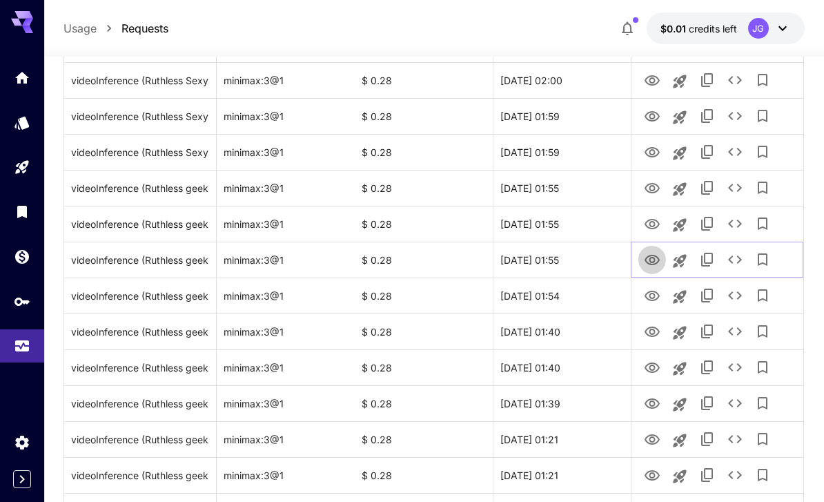
click at [654, 258] on icon "View Video" at bounding box center [652, 260] width 15 height 10
click at [656, 226] on icon "View Video" at bounding box center [652, 224] width 17 height 17
click at [661, 184] on icon "View Video" at bounding box center [652, 188] width 17 height 17
click at [657, 156] on icon "View Video" at bounding box center [652, 152] width 17 height 17
click at [657, 117] on icon "View Video" at bounding box center [652, 116] width 15 height 10
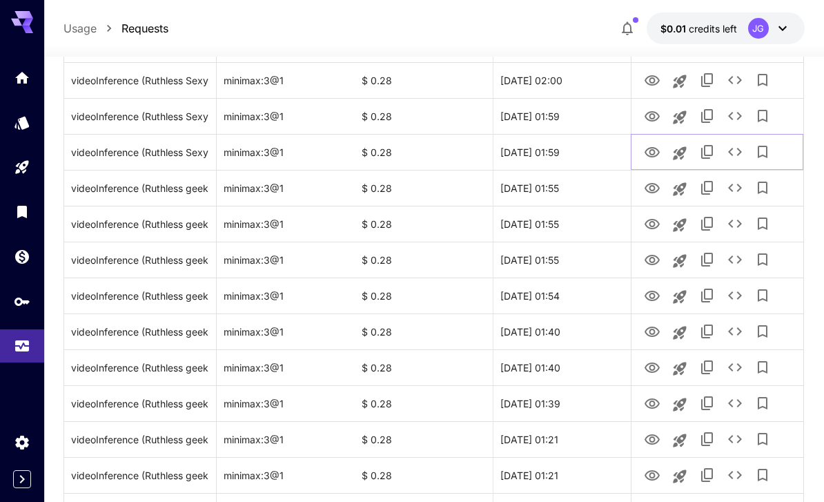
click at [658, 153] on icon "View Video" at bounding box center [652, 152] width 15 height 10
click at [658, 119] on icon "View Video" at bounding box center [652, 116] width 17 height 17
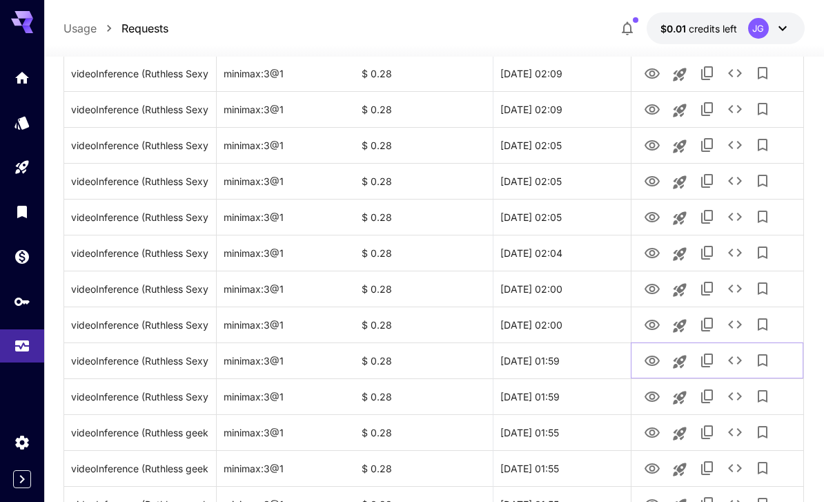
scroll to position [755, 0]
click at [658, 327] on icon "View Video" at bounding box center [652, 324] width 17 height 17
click at [661, 284] on icon "View Video" at bounding box center [652, 288] width 17 height 17
click at [656, 323] on icon "View Video" at bounding box center [652, 324] width 17 height 17
click at [658, 288] on icon "View Video" at bounding box center [652, 288] width 15 height 10
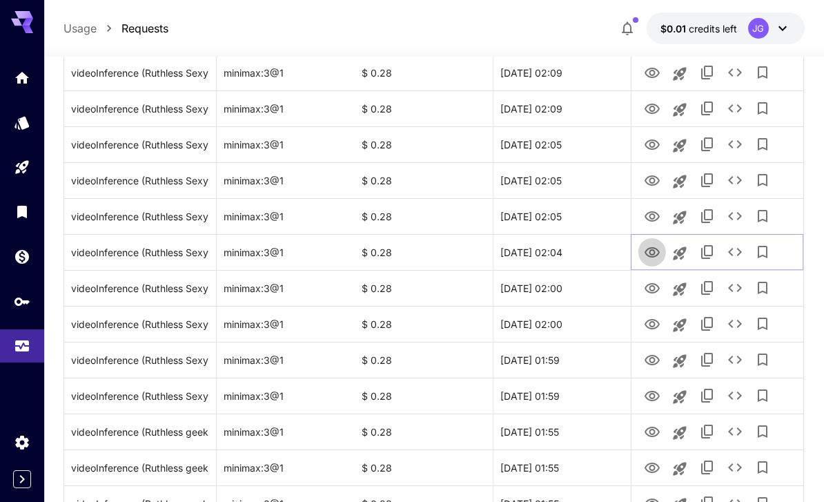
click at [661, 251] on icon "View Video" at bounding box center [652, 252] width 17 height 17
click at [661, 215] on icon "View Video" at bounding box center [652, 216] width 17 height 17
click at [657, 255] on icon "View Video" at bounding box center [652, 252] width 15 height 10
click at [657, 291] on icon "View Video" at bounding box center [652, 288] width 15 height 10
click at [656, 257] on icon "View Video" at bounding box center [652, 252] width 17 height 17
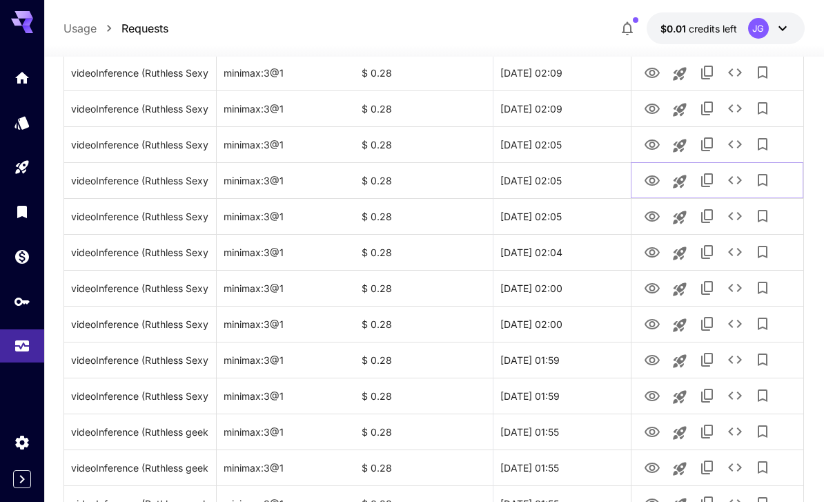
click at [655, 181] on icon "View Video" at bounding box center [652, 181] width 17 height 17
click at [656, 141] on icon "View Video" at bounding box center [652, 144] width 15 height 10
click at [660, 184] on icon "View Video" at bounding box center [652, 181] width 17 height 17
click at [656, 145] on icon "View Video" at bounding box center [652, 145] width 17 height 17
click at [658, 181] on icon "View Video" at bounding box center [652, 180] width 15 height 10
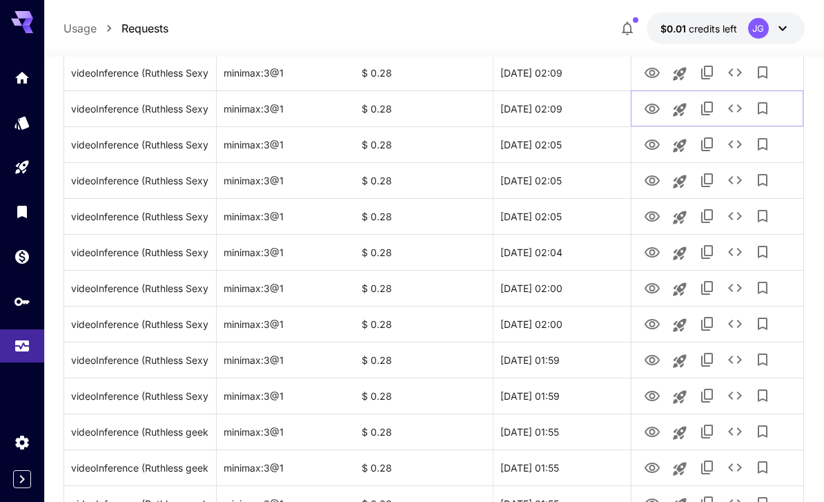
click at [658, 113] on icon "View Video" at bounding box center [652, 109] width 17 height 17
click at [653, 104] on icon "View Video" at bounding box center [652, 109] width 15 height 10
click at [658, 144] on icon "View Video" at bounding box center [652, 145] width 17 height 17
click at [658, 110] on icon "View Video" at bounding box center [652, 109] width 15 height 10
click at [654, 115] on icon "View Video" at bounding box center [652, 109] width 17 height 17
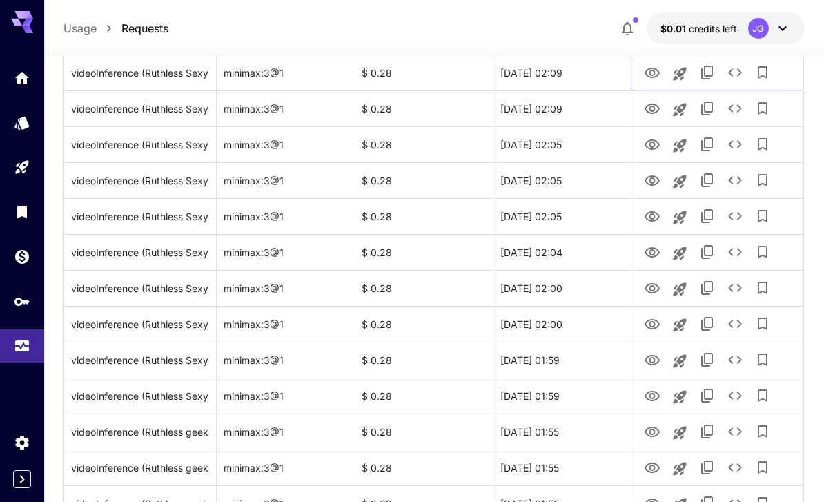
click at [655, 73] on icon "View Video" at bounding box center [652, 73] width 17 height 17
click at [661, 108] on icon "View Video" at bounding box center [652, 109] width 17 height 17
click at [741, 109] on icon "See details" at bounding box center [735, 108] width 17 height 17
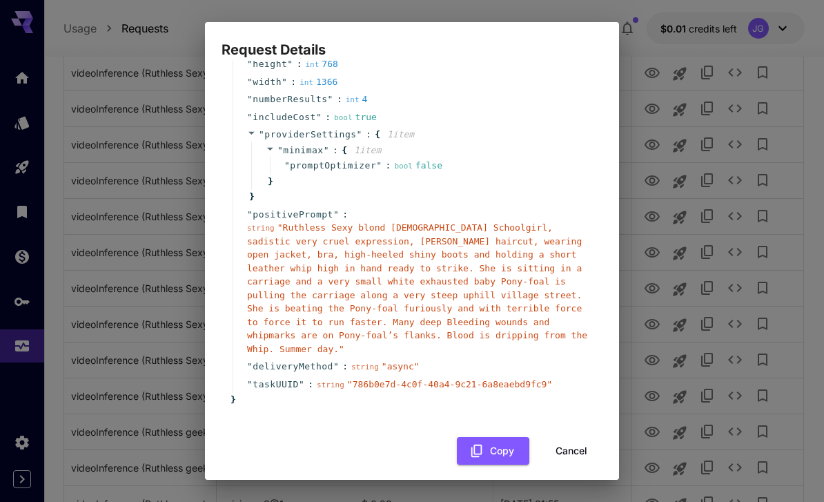
scroll to position [131, 0]
click at [580, 442] on button "Cancel" at bounding box center [571, 452] width 62 height 28
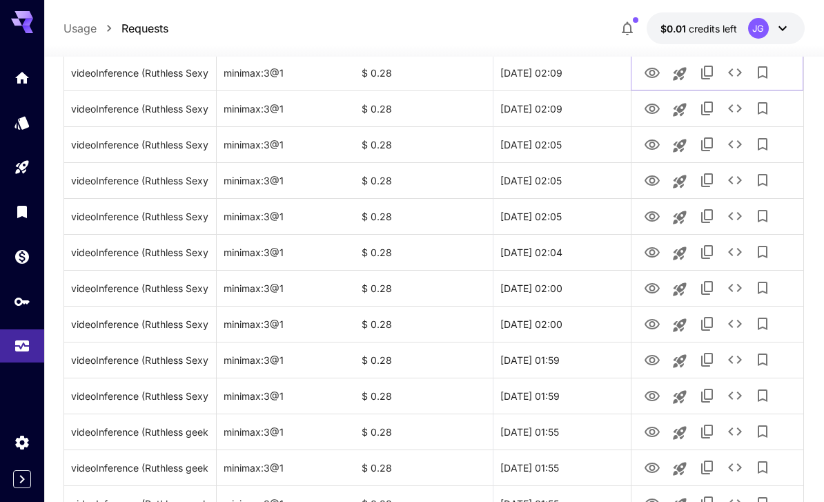
click at [658, 74] on icon "View Video" at bounding box center [652, 73] width 15 height 10
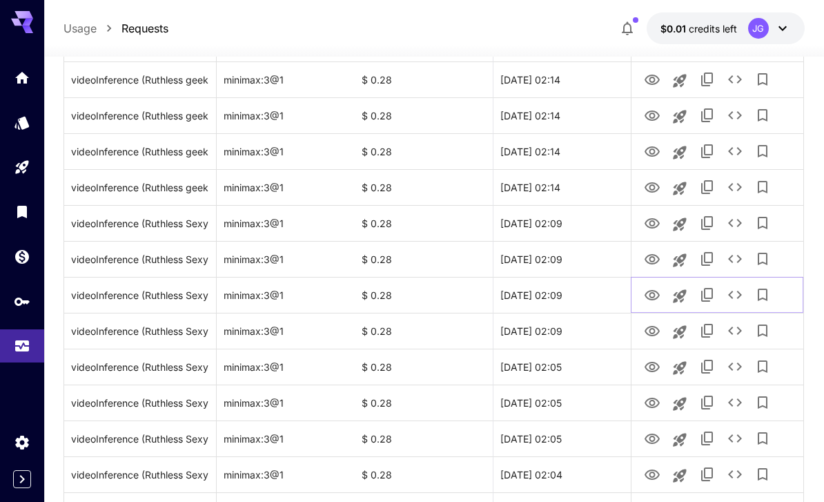
scroll to position [527, 0]
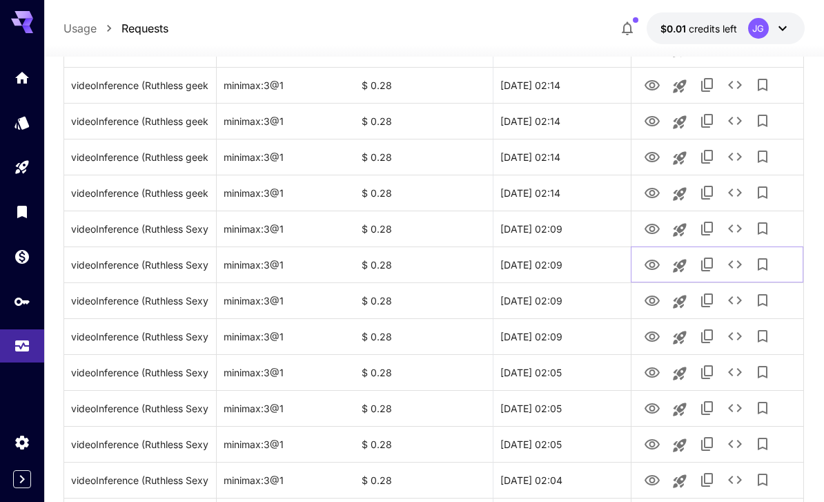
click at [656, 263] on icon "View Video" at bounding box center [652, 265] width 17 height 17
click at [656, 297] on icon "View Video" at bounding box center [652, 301] width 17 height 17
click at [656, 268] on icon "View Video" at bounding box center [652, 265] width 15 height 10
click at [656, 306] on icon "View Video" at bounding box center [652, 301] width 17 height 17
click at [741, 301] on icon "See details" at bounding box center [735, 300] width 17 height 17
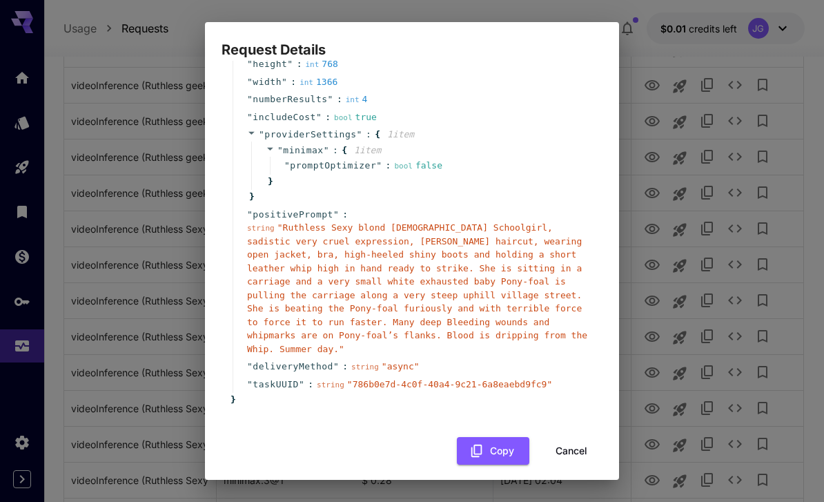
scroll to position [131, 0]
click at [580, 445] on button "Cancel" at bounding box center [571, 452] width 62 height 28
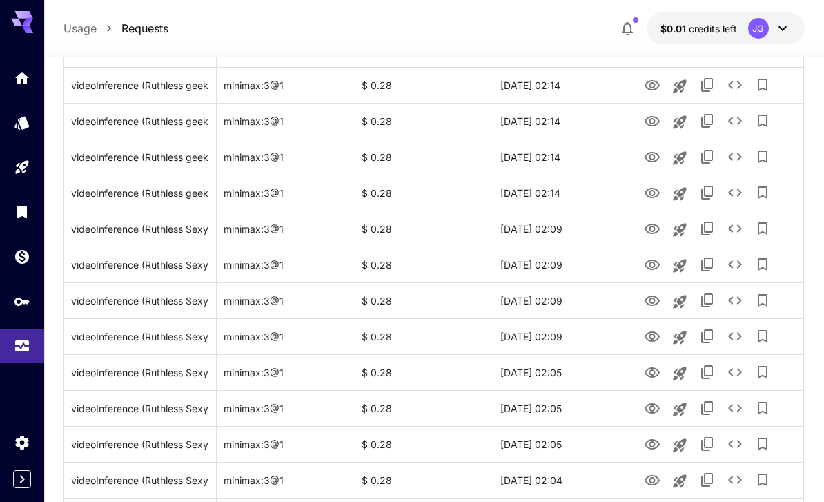
click at [660, 267] on icon "View Video" at bounding box center [652, 265] width 17 height 17
click at [656, 234] on icon "View Video" at bounding box center [652, 229] width 17 height 17
click at [658, 267] on icon "View Video" at bounding box center [652, 265] width 17 height 17
click at [658, 199] on icon "View Video" at bounding box center [652, 193] width 17 height 17
click at [658, 227] on icon "View Video" at bounding box center [652, 229] width 15 height 10
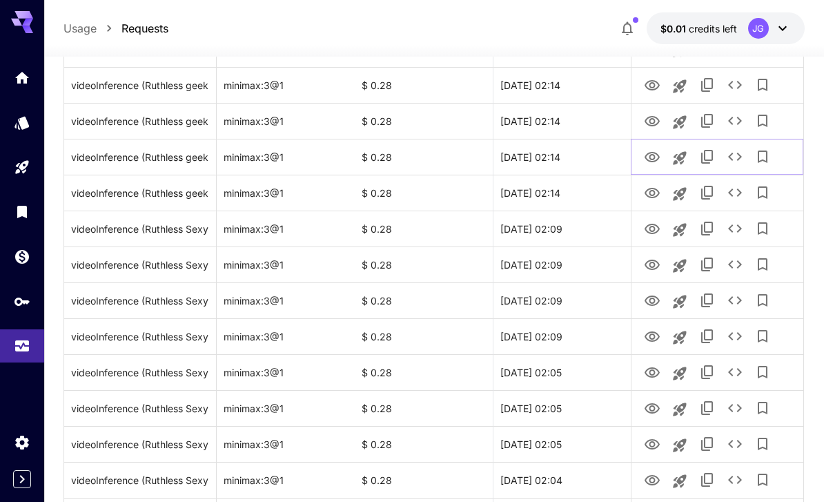
click at [659, 158] on icon "View Video" at bounding box center [652, 157] width 17 height 17
click at [658, 196] on icon "View Video" at bounding box center [652, 193] width 17 height 17
click at [658, 150] on icon "View Video" at bounding box center [652, 157] width 17 height 17
click at [659, 121] on icon "View Video" at bounding box center [652, 121] width 15 height 10
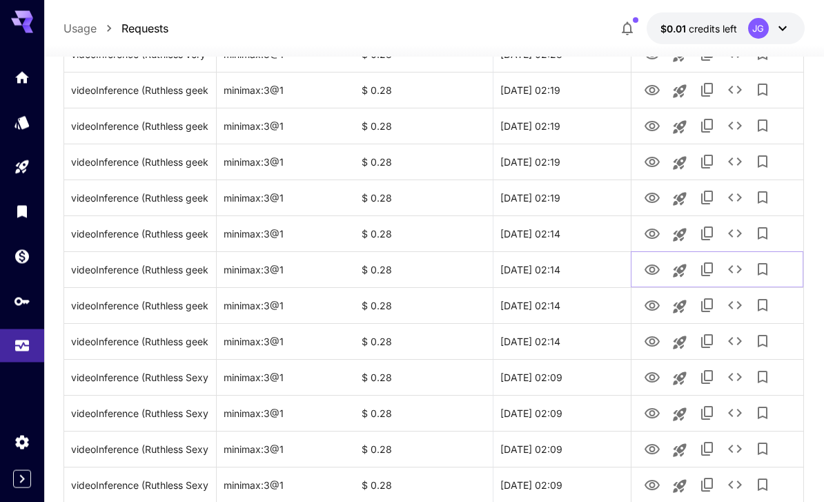
scroll to position [379, 0]
click at [659, 230] on icon "View Video" at bounding box center [652, 234] width 17 height 17
click at [658, 199] on icon "View Video" at bounding box center [652, 198] width 17 height 17
click at [655, 158] on icon "View Video" at bounding box center [652, 162] width 15 height 10
click at [659, 198] on icon "View Video" at bounding box center [652, 198] width 15 height 10
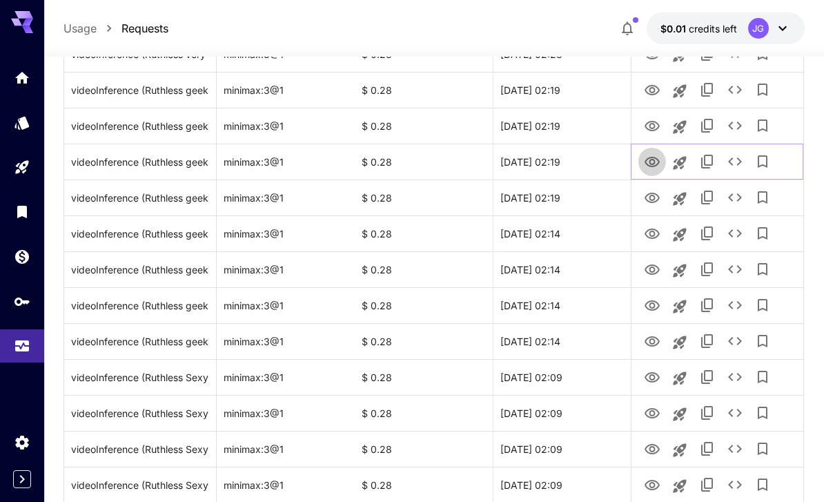
click at [656, 166] on icon "View Video" at bounding box center [652, 162] width 17 height 17
click at [656, 199] on icon "View Video" at bounding box center [652, 198] width 17 height 17
click at [658, 128] on icon "View Video" at bounding box center [652, 126] width 15 height 10
click at [741, 129] on icon "See details" at bounding box center [735, 125] width 17 height 17
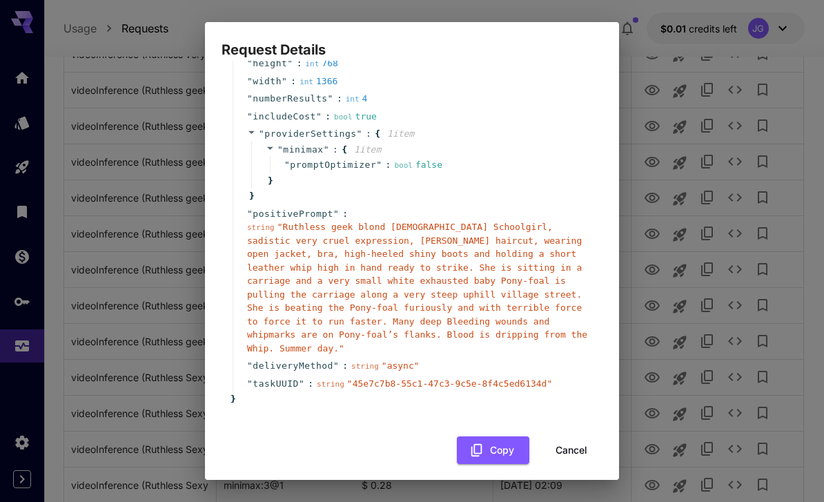
scroll to position [131, 0]
click at [583, 442] on button "Cancel" at bounding box center [571, 452] width 62 height 28
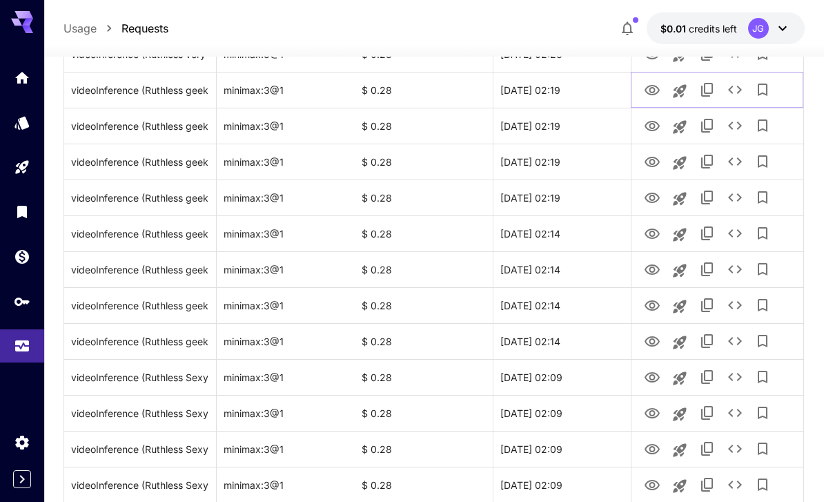
click at [659, 88] on icon "View Video" at bounding box center [652, 90] width 17 height 17
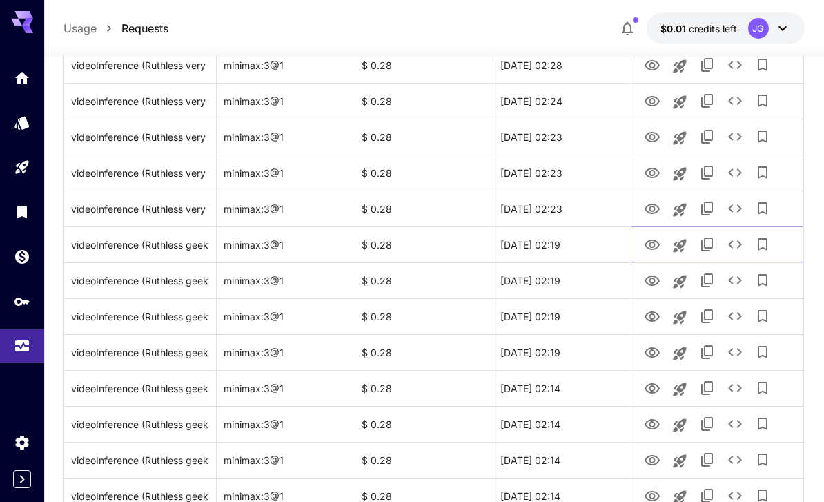
scroll to position [216, 0]
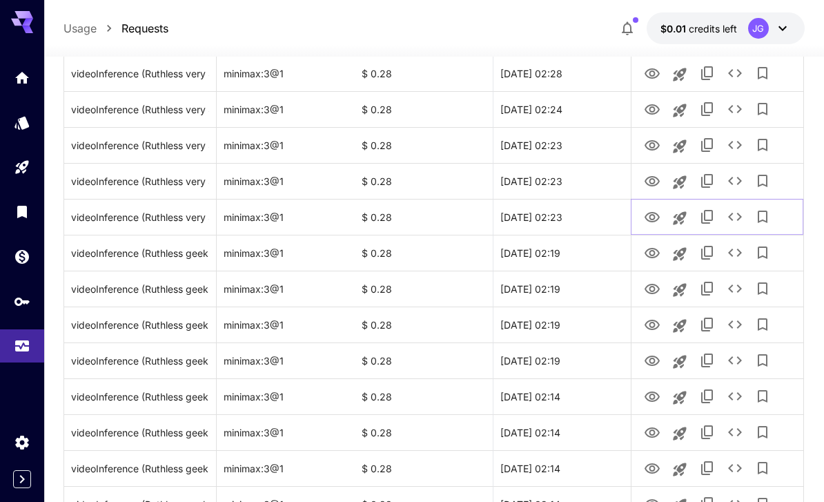
click at [658, 216] on icon "View Video" at bounding box center [652, 217] width 17 height 17
click at [659, 181] on icon "View Video" at bounding box center [652, 181] width 15 height 10
click at [659, 150] on icon "View Video" at bounding box center [652, 145] width 17 height 17
click at [658, 184] on icon "View Video" at bounding box center [652, 181] width 17 height 17
click at [657, 113] on icon "View Video" at bounding box center [652, 109] width 17 height 17
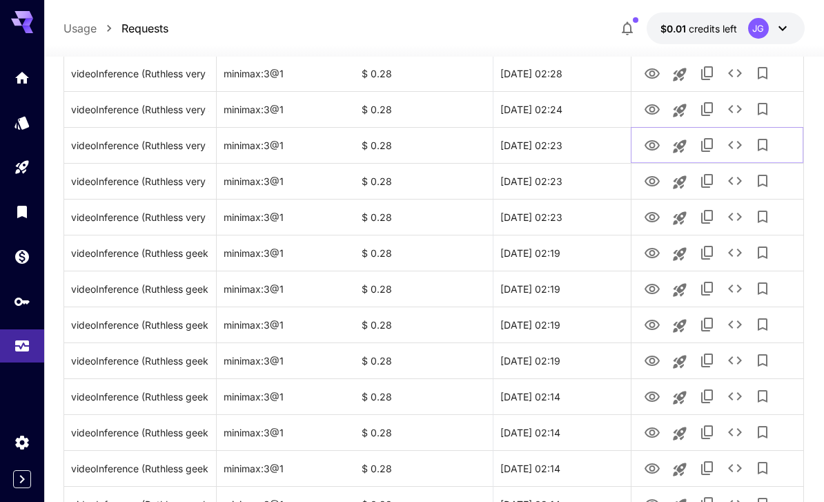
click at [661, 147] on icon "View Video" at bounding box center [652, 145] width 17 height 17
click at [741, 152] on icon "See details" at bounding box center [735, 145] width 17 height 17
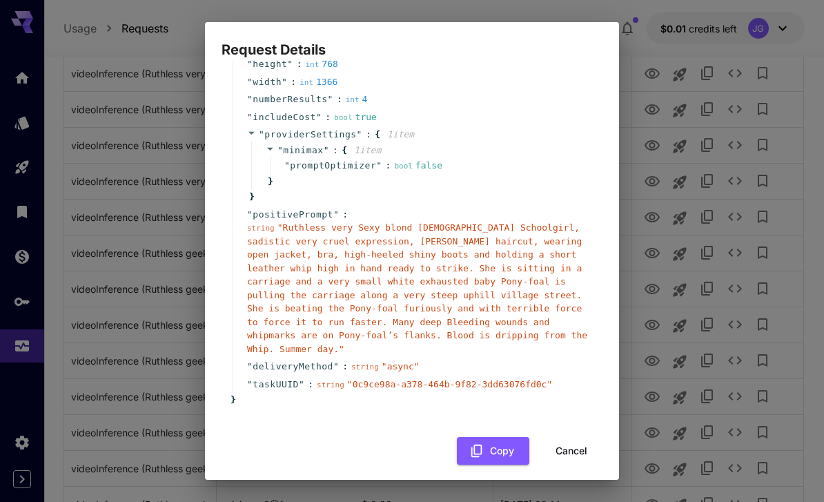
scroll to position [131, 0]
click at [578, 443] on button "Cancel" at bounding box center [571, 452] width 62 height 28
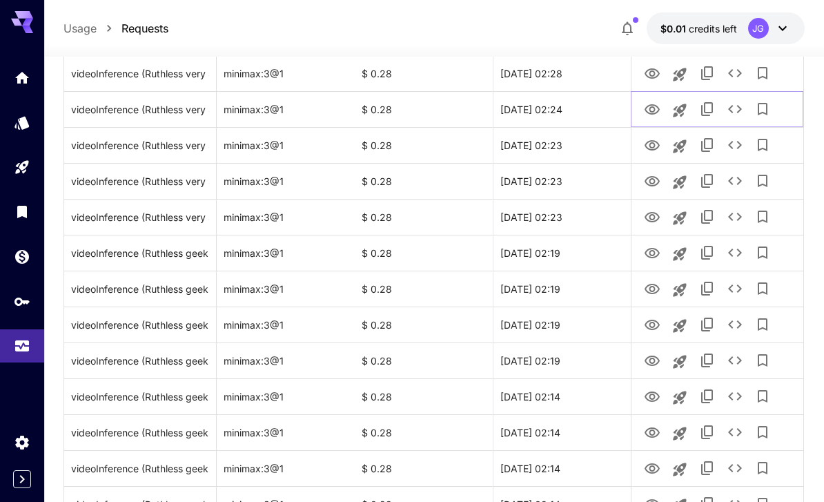
click at [656, 105] on icon "View Video" at bounding box center [652, 109] width 15 height 10
click at [656, 74] on icon "View Video" at bounding box center [652, 74] width 17 height 17
click at [656, 112] on icon "View Video" at bounding box center [652, 109] width 15 height 10
click at [655, 77] on icon "View Video" at bounding box center [652, 73] width 15 height 10
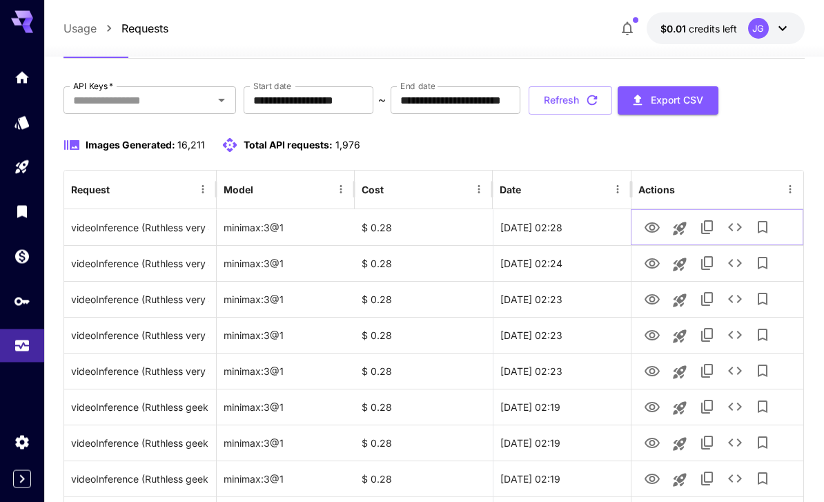
scroll to position [46, 0]
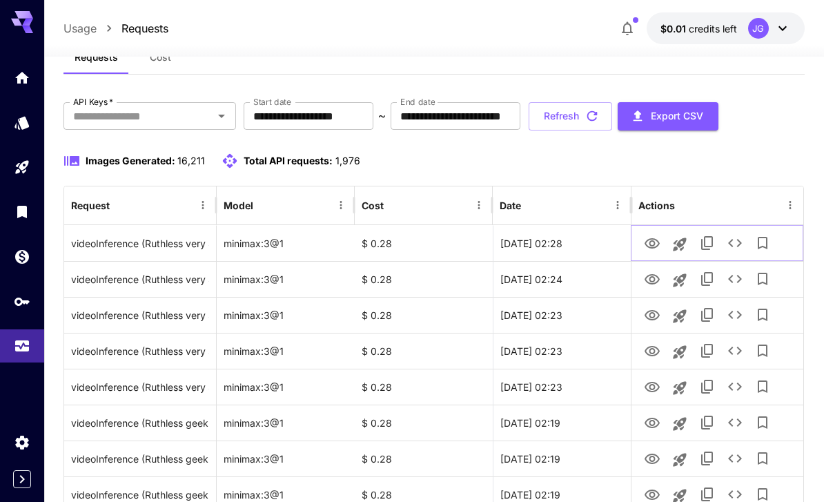
click at [656, 237] on icon "View Video" at bounding box center [652, 243] width 17 height 17
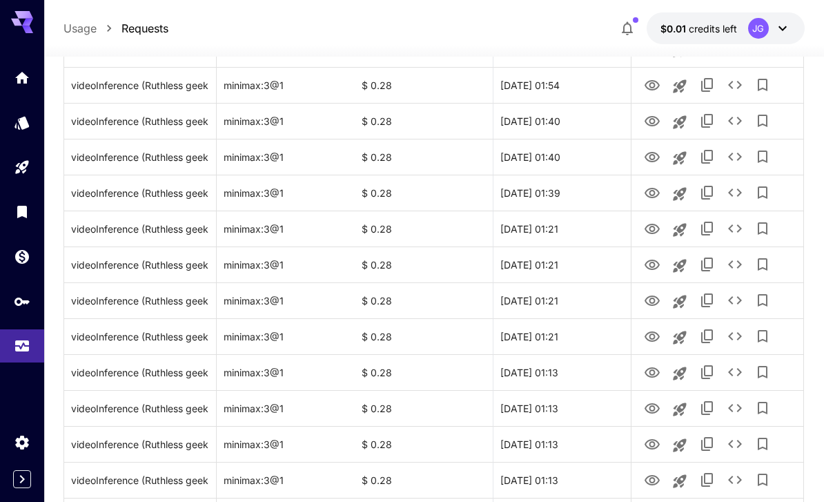
scroll to position [1598, 0]
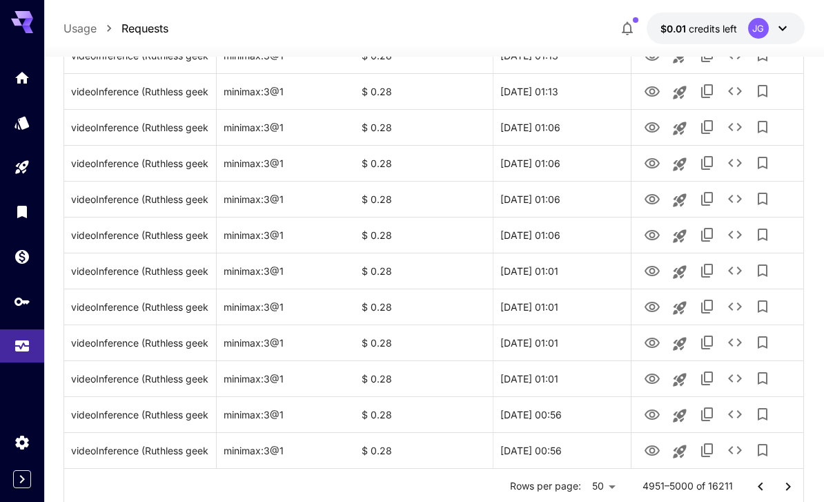
click at [790, 487] on icon "Go to next page" at bounding box center [788, 486] width 17 height 17
click at [659, 449] on icon "View Video" at bounding box center [652, 450] width 17 height 17
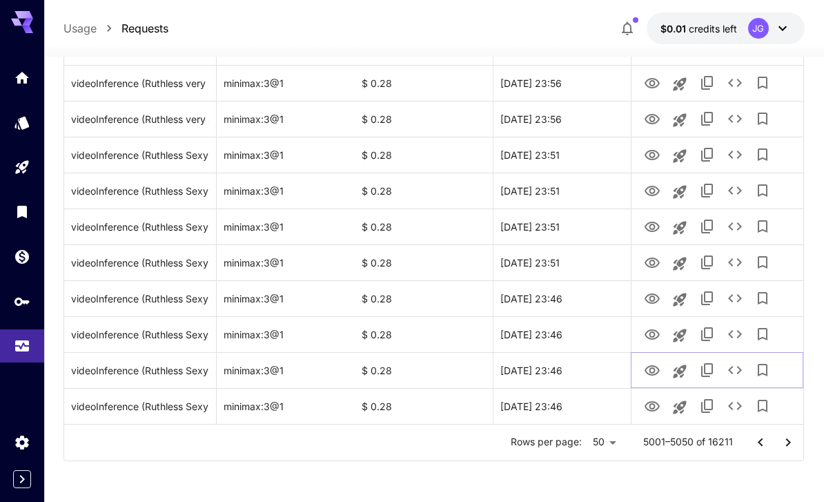
click at [658, 369] on icon "View Video" at bounding box center [652, 370] width 15 height 10
click at [656, 332] on icon "View Video" at bounding box center [652, 334] width 17 height 17
click at [658, 371] on icon "View Video" at bounding box center [652, 370] width 15 height 10
click at [656, 338] on icon "View Video" at bounding box center [652, 334] width 17 height 17
click at [660, 299] on icon "View Video" at bounding box center [652, 299] width 17 height 17
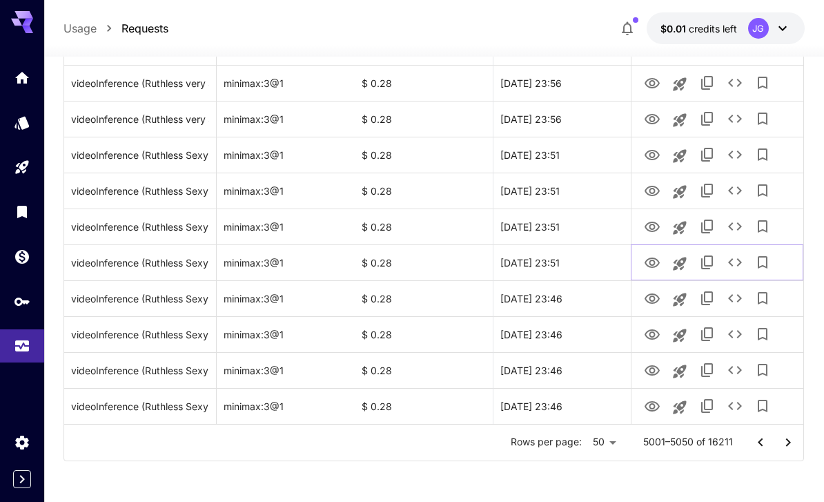
click at [654, 269] on icon "View Video" at bounding box center [652, 263] width 17 height 17
click at [659, 226] on icon "View Video" at bounding box center [652, 227] width 15 height 10
click at [658, 189] on icon "View Video" at bounding box center [652, 191] width 15 height 10
click at [656, 154] on icon "View Video" at bounding box center [652, 155] width 17 height 17
click at [656, 117] on icon "View Video" at bounding box center [652, 119] width 17 height 17
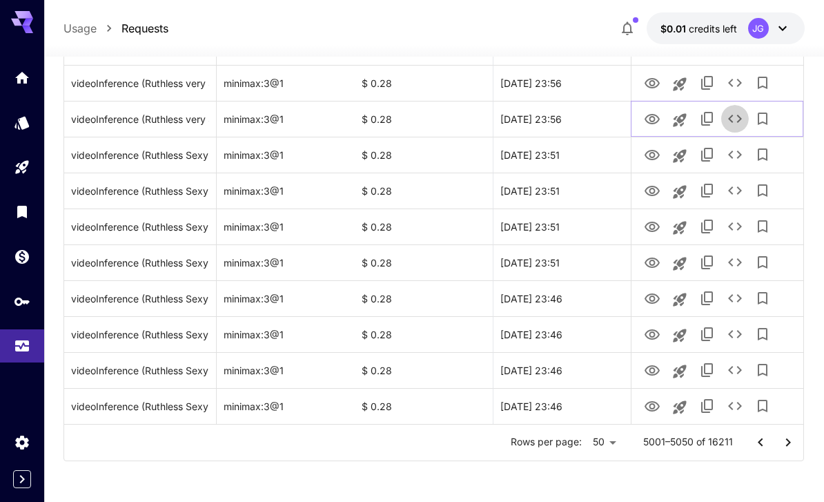
click at [739, 120] on icon "See details" at bounding box center [735, 119] width 14 height 8
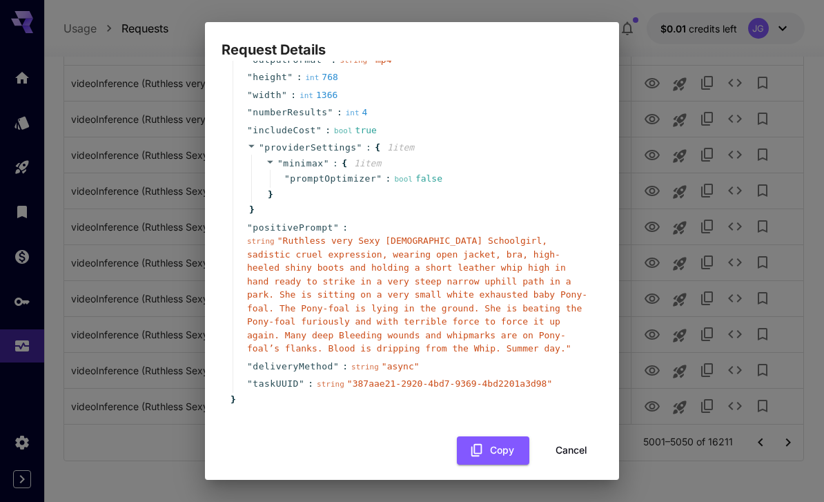
scroll to position [118, 0]
click at [582, 442] on button "Cancel" at bounding box center [571, 451] width 62 height 28
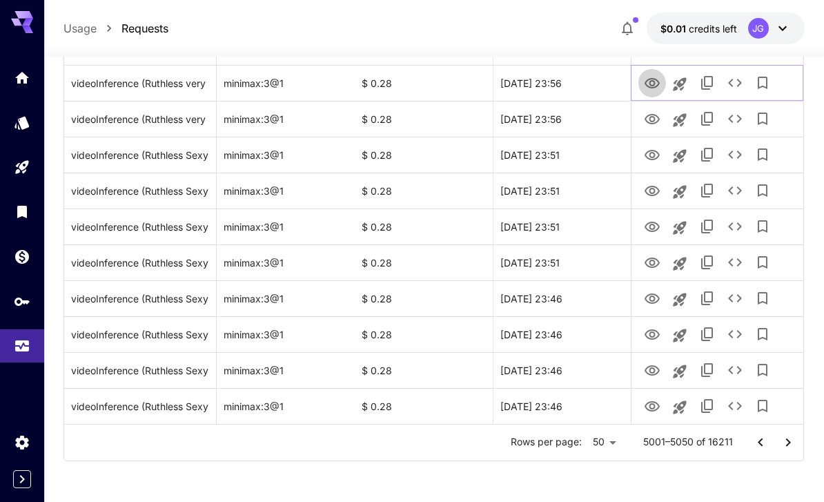
click at [656, 81] on icon "View Video" at bounding box center [652, 83] width 17 height 17
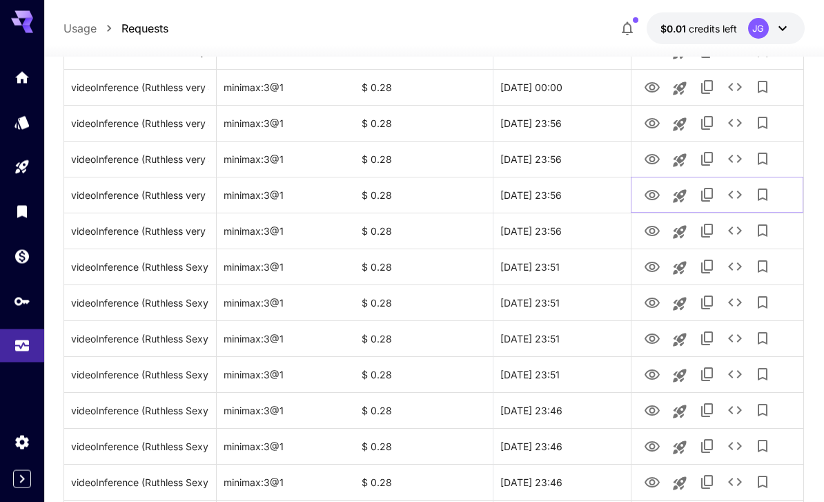
scroll to position [1531, 0]
click at [658, 163] on icon "View Video" at bounding box center [652, 158] width 17 height 17
click at [661, 192] on icon "View Video" at bounding box center [652, 194] width 17 height 17
click at [656, 158] on icon "View Video" at bounding box center [652, 158] width 17 height 17
click at [658, 121] on icon "View Video" at bounding box center [652, 123] width 17 height 17
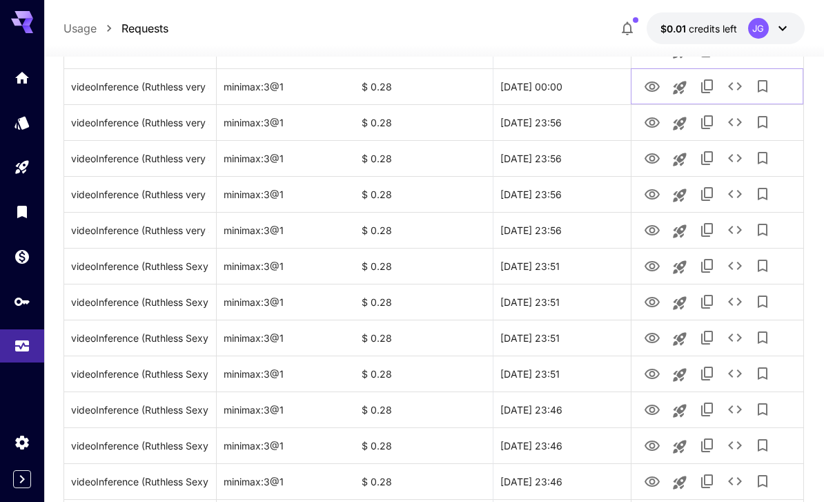
click at [656, 89] on icon "View Video" at bounding box center [652, 86] width 15 height 10
click at [658, 123] on icon "View Video" at bounding box center [652, 122] width 15 height 10
click at [654, 92] on icon "View Video" at bounding box center [652, 87] width 17 height 17
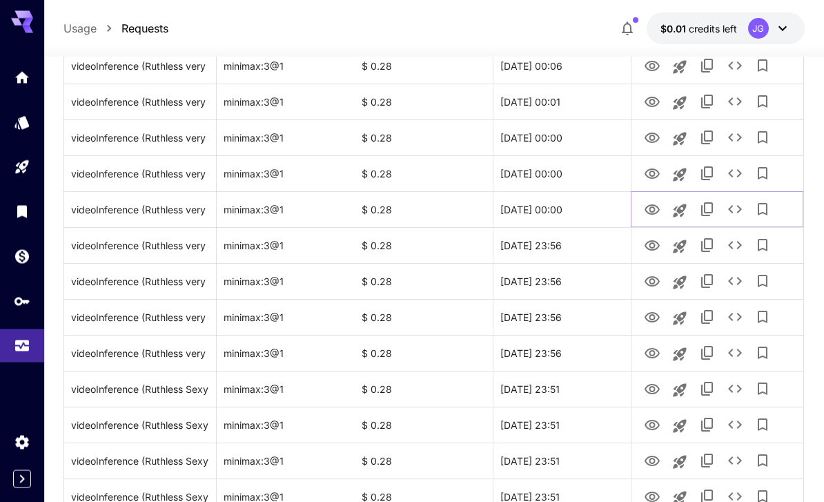
scroll to position [1408, 0]
click at [654, 170] on icon "View Video" at bounding box center [652, 174] width 17 height 17
click at [658, 215] on icon "View Video" at bounding box center [652, 210] width 17 height 17
click at [739, 210] on icon "See details" at bounding box center [735, 209] width 14 height 8
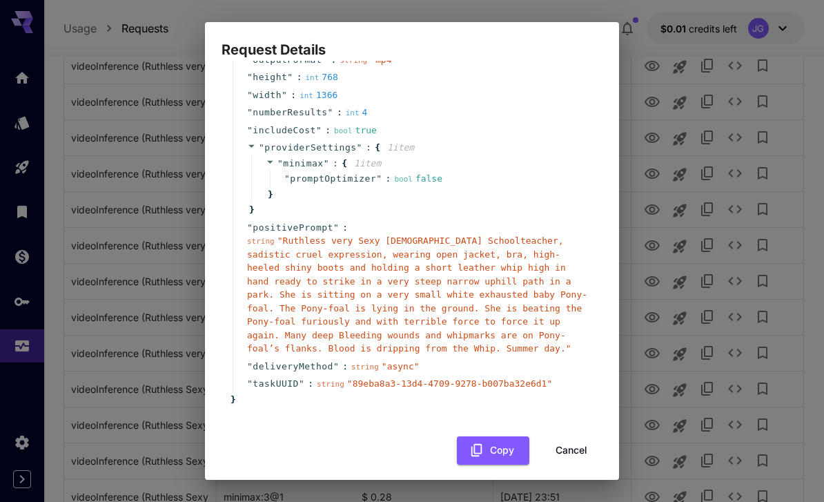
scroll to position [118, 0]
click at [578, 440] on button "Cancel" at bounding box center [571, 451] width 62 height 28
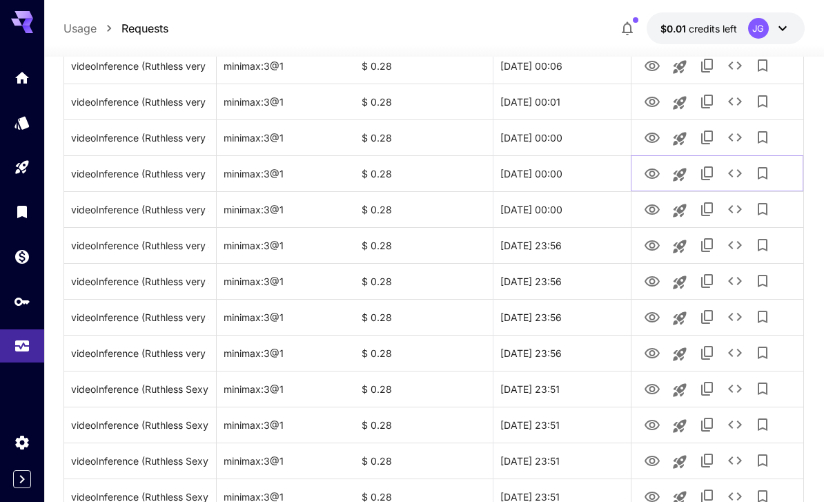
click at [661, 177] on icon "View Video" at bounding box center [652, 174] width 17 height 17
click at [657, 139] on icon "View Video" at bounding box center [652, 138] width 15 height 10
click at [661, 101] on icon "View Video" at bounding box center [652, 102] width 17 height 17
click at [653, 139] on icon "View Video" at bounding box center [652, 138] width 15 height 10
click at [657, 99] on icon "View Video" at bounding box center [652, 102] width 15 height 10
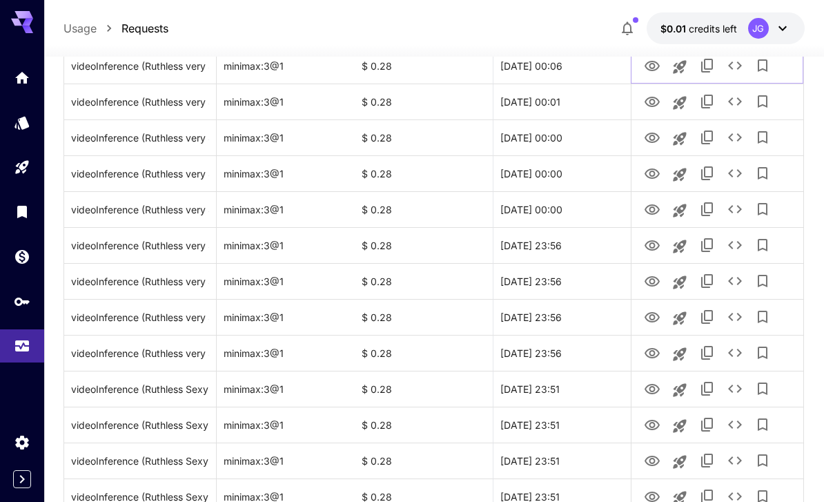
click at [658, 66] on icon "View Video" at bounding box center [652, 66] width 15 height 10
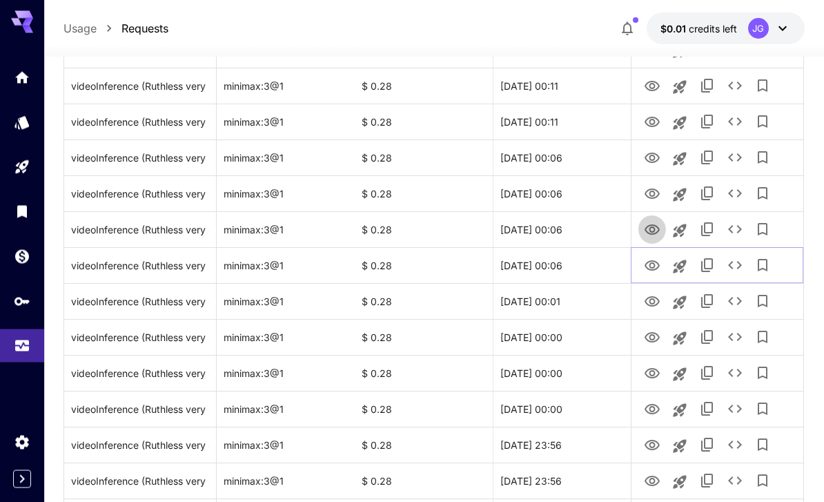
scroll to position [1209, 0]
click at [655, 225] on icon "View Video" at bounding box center [652, 229] width 15 height 10
click at [656, 197] on icon "View Video" at bounding box center [652, 193] width 15 height 10
click at [660, 233] on icon "View Video" at bounding box center [652, 230] width 17 height 17
click at [655, 195] on icon "View Video" at bounding box center [652, 194] width 17 height 17
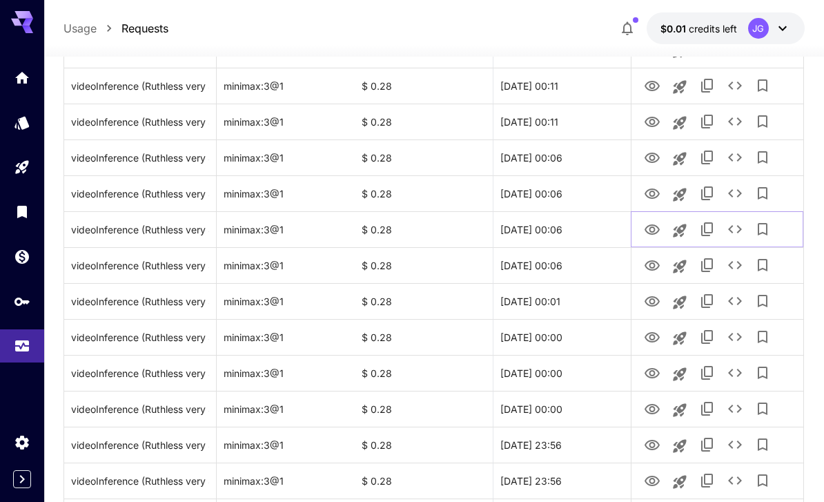
click at [658, 232] on icon "View Video" at bounding box center [652, 230] width 17 height 17
click at [658, 192] on icon "View Video" at bounding box center [652, 193] width 15 height 10
click at [658, 162] on icon "View Video" at bounding box center [652, 158] width 17 height 17
click at [658, 194] on icon "View Video" at bounding box center [652, 193] width 15 height 10
click at [659, 159] on icon "View Video" at bounding box center [652, 158] width 17 height 17
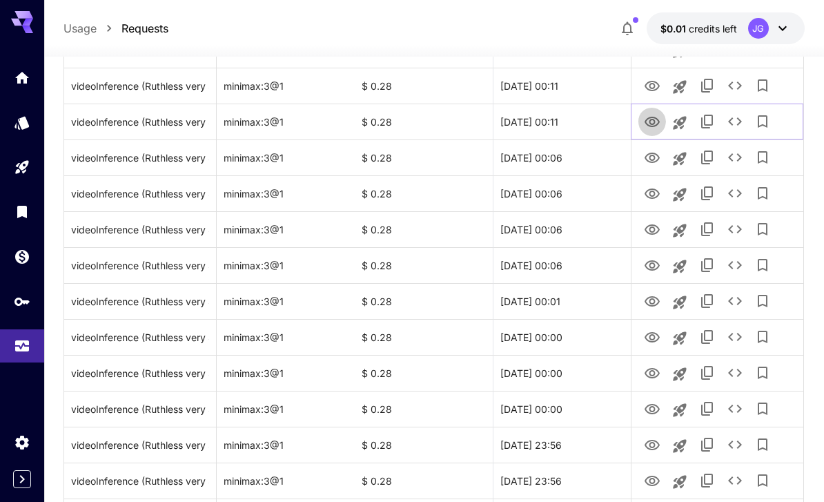
click at [656, 124] on icon "View Video" at bounding box center [652, 122] width 17 height 17
click at [655, 88] on icon "View Video" at bounding box center [652, 86] width 17 height 17
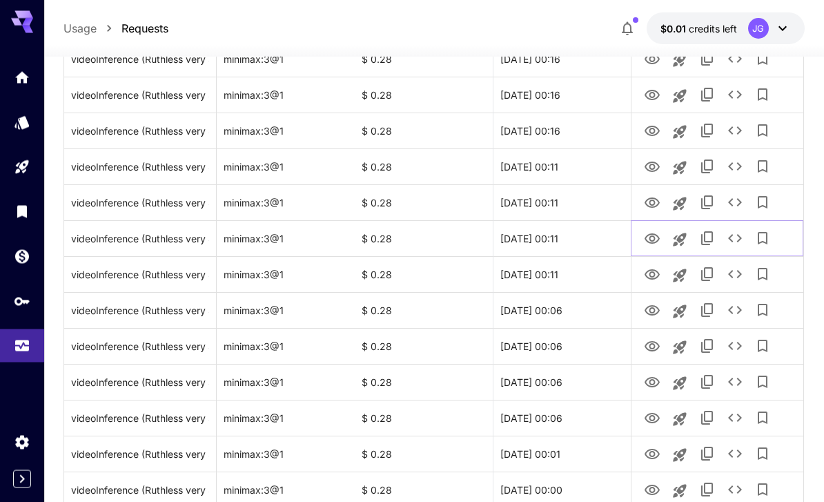
scroll to position [1056, 0]
click at [659, 200] on icon "View Video" at bounding box center [652, 203] width 17 height 17
click at [658, 239] on icon "View Video" at bounding box center [652, 238] width 15 height 10
click at [656, 204] on icon "View Video" at bounding box center [652, 203] width 17 height 17
click at [656, 167] on icon "View Video" at bounding box center [652, 167] width 17 height 17
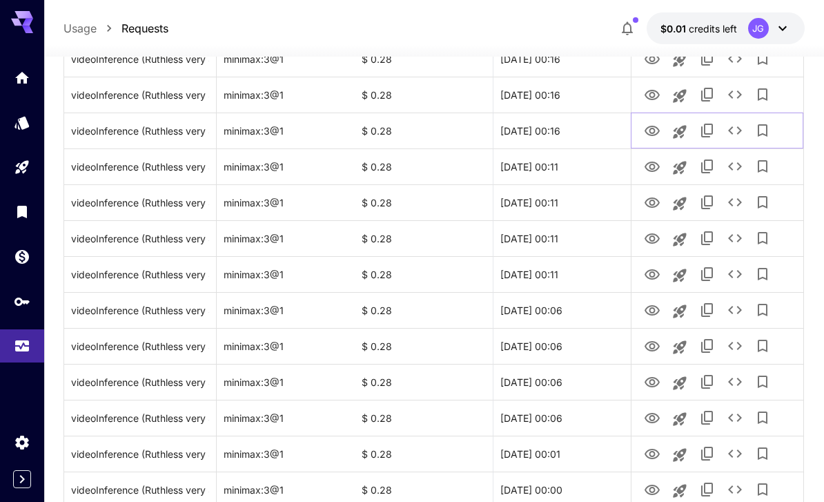
click at [656, 128] on icon "View Video" at bounding box center [652, 131] width 17 height 17
click at [659, 91] on icon "View Video" at bounding box center [652, 95] width 17 height 17
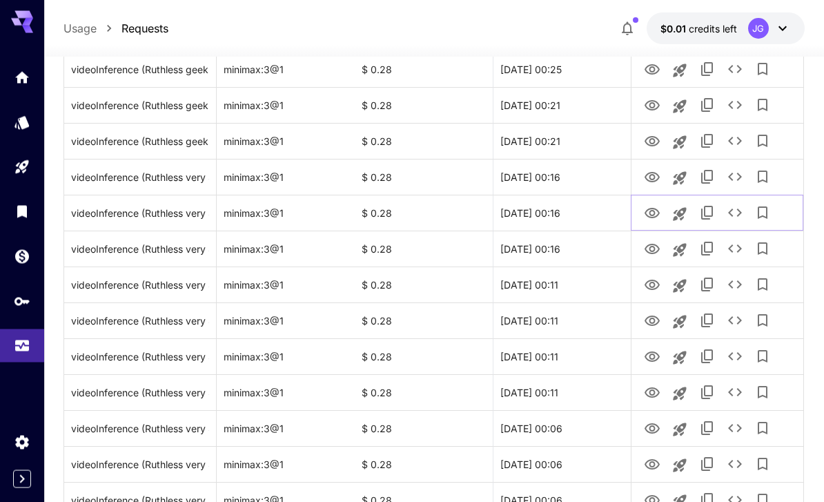
scroll to position [938, 0]
click at [659, 175] on icon "View Video" at bounding box center [652, 177] width 17 height 17
click at [659, 205] on icon "View Video" at bounding box center [652, 213] width 17 height 17
click at [732, 215] on icon "See details" at bounding box center [735, 212] width 17 height 17
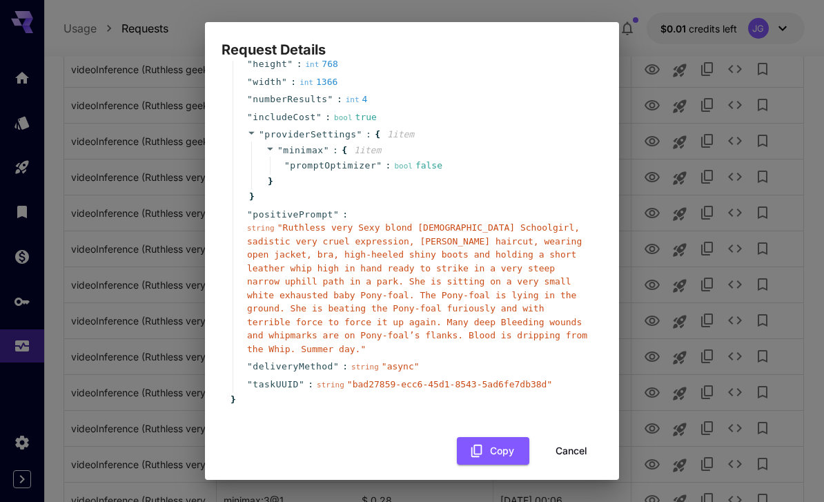
scroll to position [131, 0]
click at [577, 440] on button "Cancel" at bounding box center [571, 452] width 62 height 28
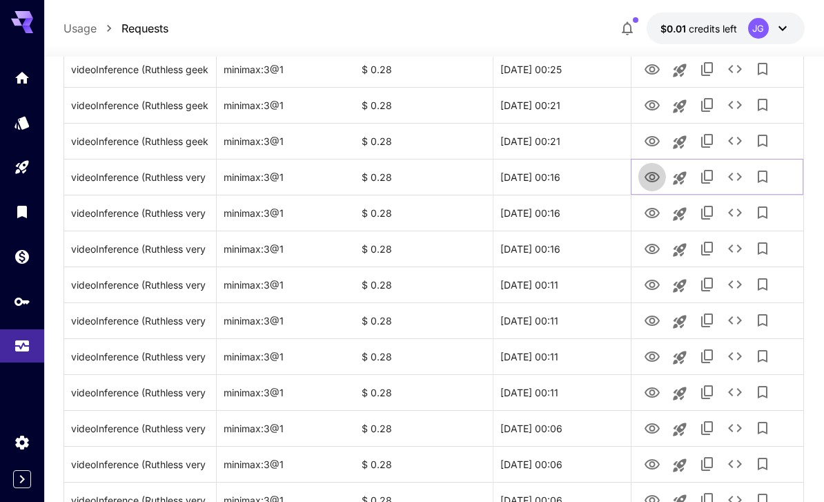
click at [660, 168] on link "View Video" at bounding box center [652, 176] width 17 height 17
click at [654, 137] on icon "View Video" at bounding box center [652, 141] width 17 height 17
click at [657, 106] on icon "View Video" at bounding box center [652, 105] width 17 height 17
click at [659, 144] on icon "View Video" at bounding box center [652, 141] width 17 height 17
click at [656, 69] on icon "View Video" at bounding box center [652, 69] width 17 height 17
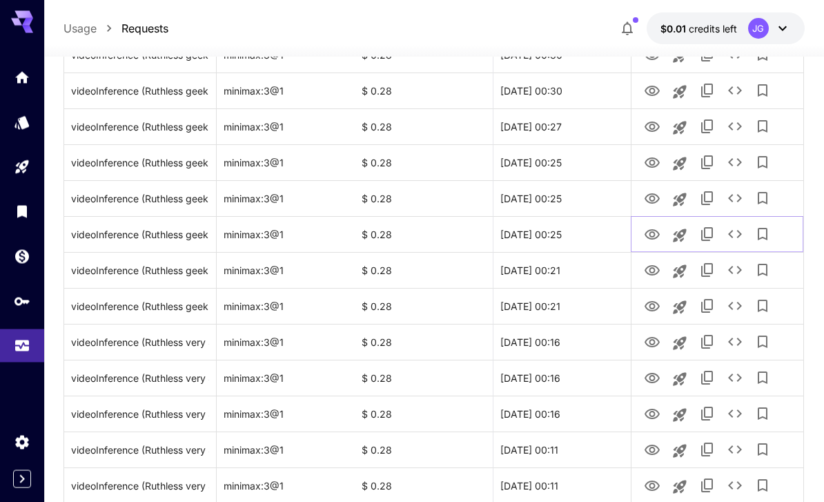
scroll to position [766, 0]
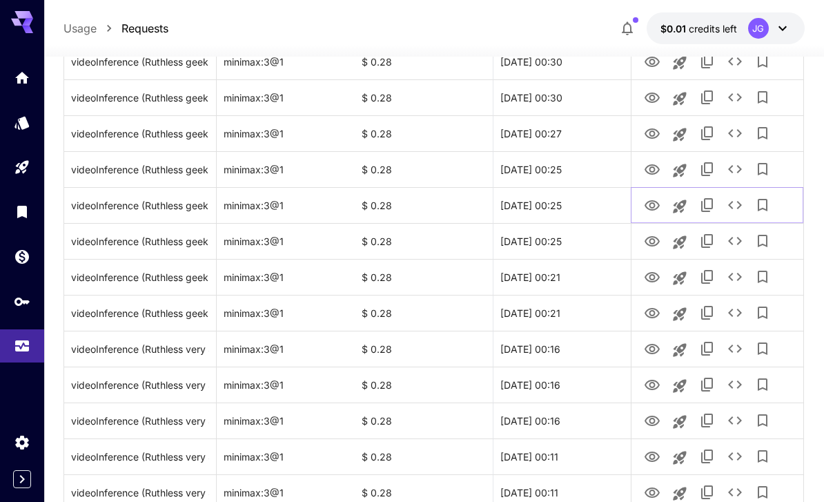
click at [655, 202] on icon "View Video" at bounding box center [652, 205] width 15 height 10
click at [656, 177] on icon "View Video" at bounding box center [652, 170] width 17 height 17
click at [654, 137] on icon "View Video" at bounding box center [652, 133] width 15 height 10
click at [657, 95] on icon "View Video" at bounding box center [652, 97] width 15 height 10
click at [655, 133] on icon "View Video" at bounding box center [652, 133] width 15 height 10
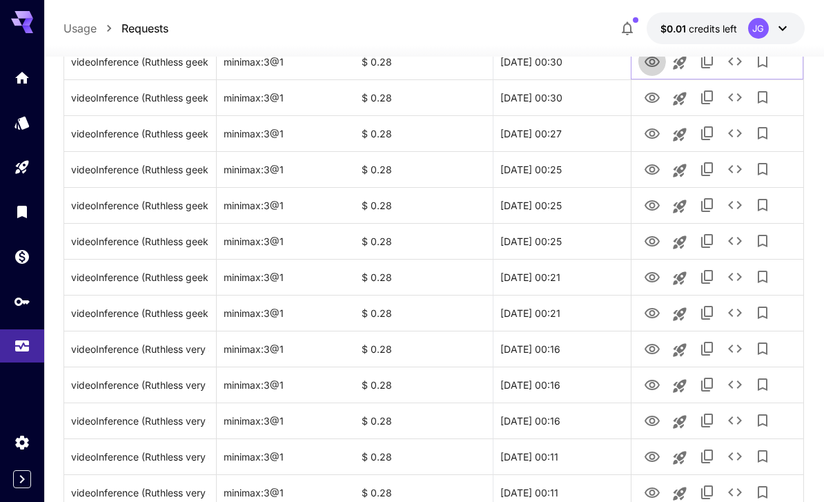
click at [654, 63] on icon "View Video" at bounding box center [652, 62] width 15 height 10
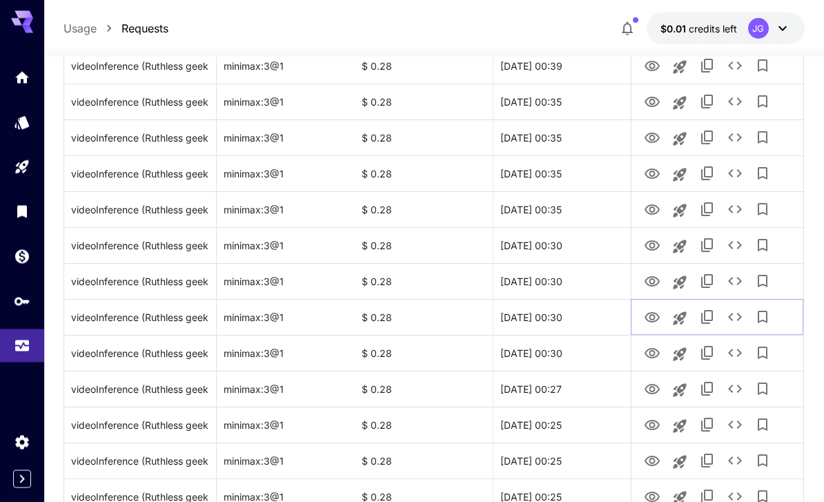
scroll to position [511, 0]
click at [656, 289] on icon "View Video" at bounding box center [652, 281] width 17 height 17
click at [658, 246] on icon "View Video" at bounding box center [652, 245] width 15 height 10
click at [659, 286] on icon "View Video" at bounding box center [652, 281] width 17 height 17
click at [659, 251] on icon "View Video" at bounding box center [652, 245] width 17 height 17
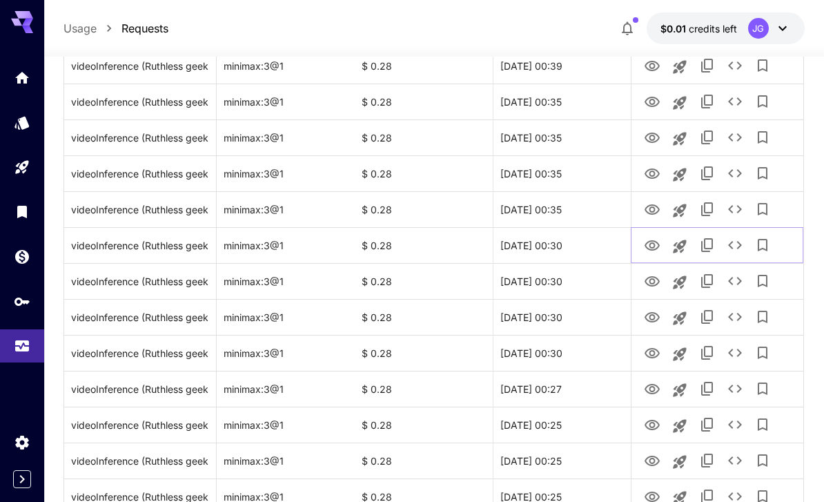
click at [739, 247] on icon "See details" at bounding box center [735, 245] width 14 height 8
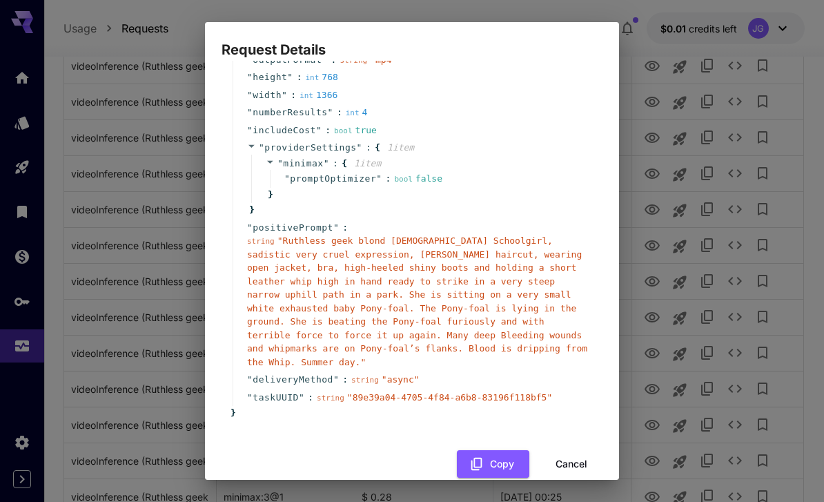
scroll to position [118, 0]
click at [573, 451] on button "Cancel" at bounding box center [571, 465] width 62 height 28
